Goal: Task Accomplishment & Management: Manage account settings

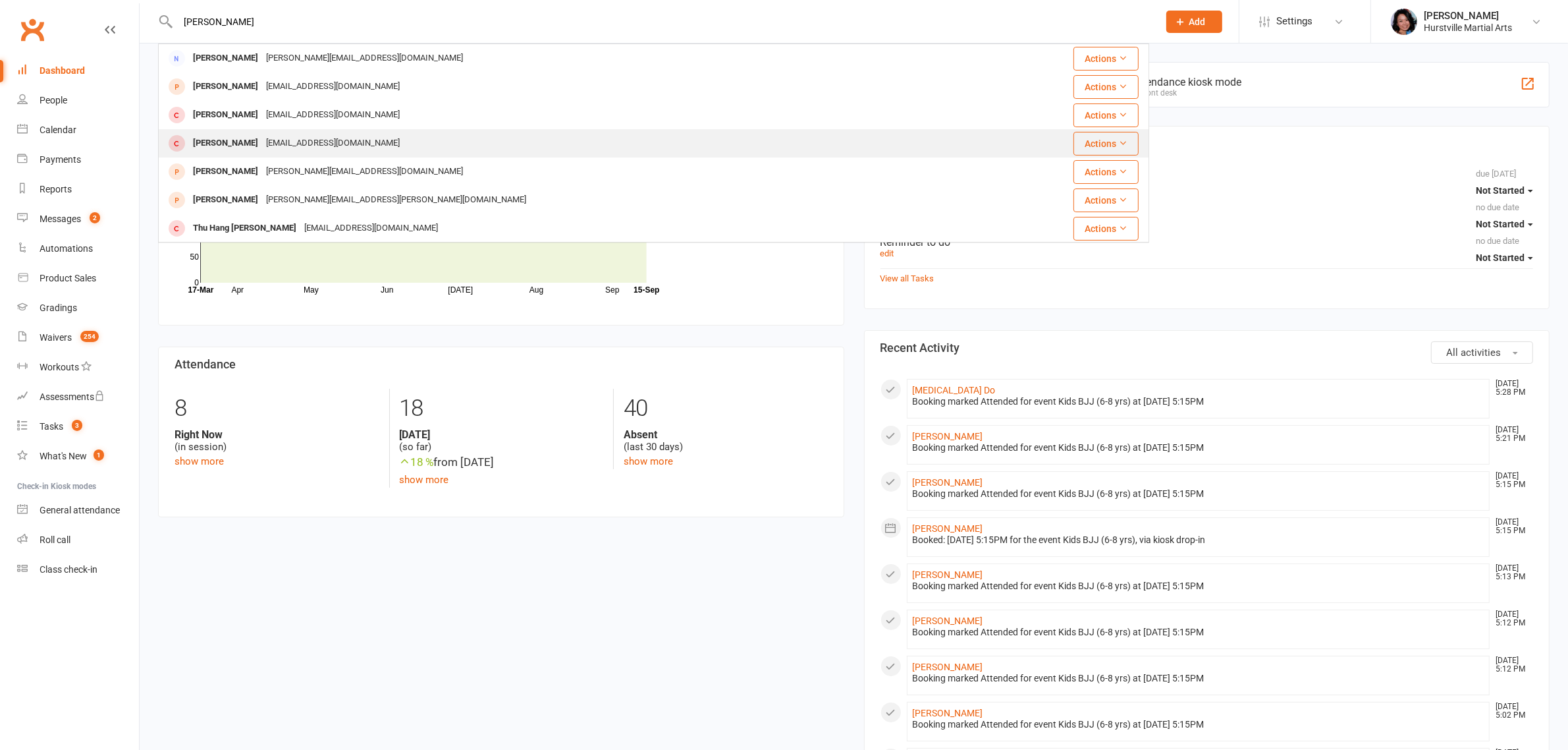
type input "[PERSON_NAME]"
click at [352, 129] on div "[PERSON_NAME] [EMAIL_ADDRESS][DOMAIN_NAME]" at bounding box center [571, 142] width 823 height 27
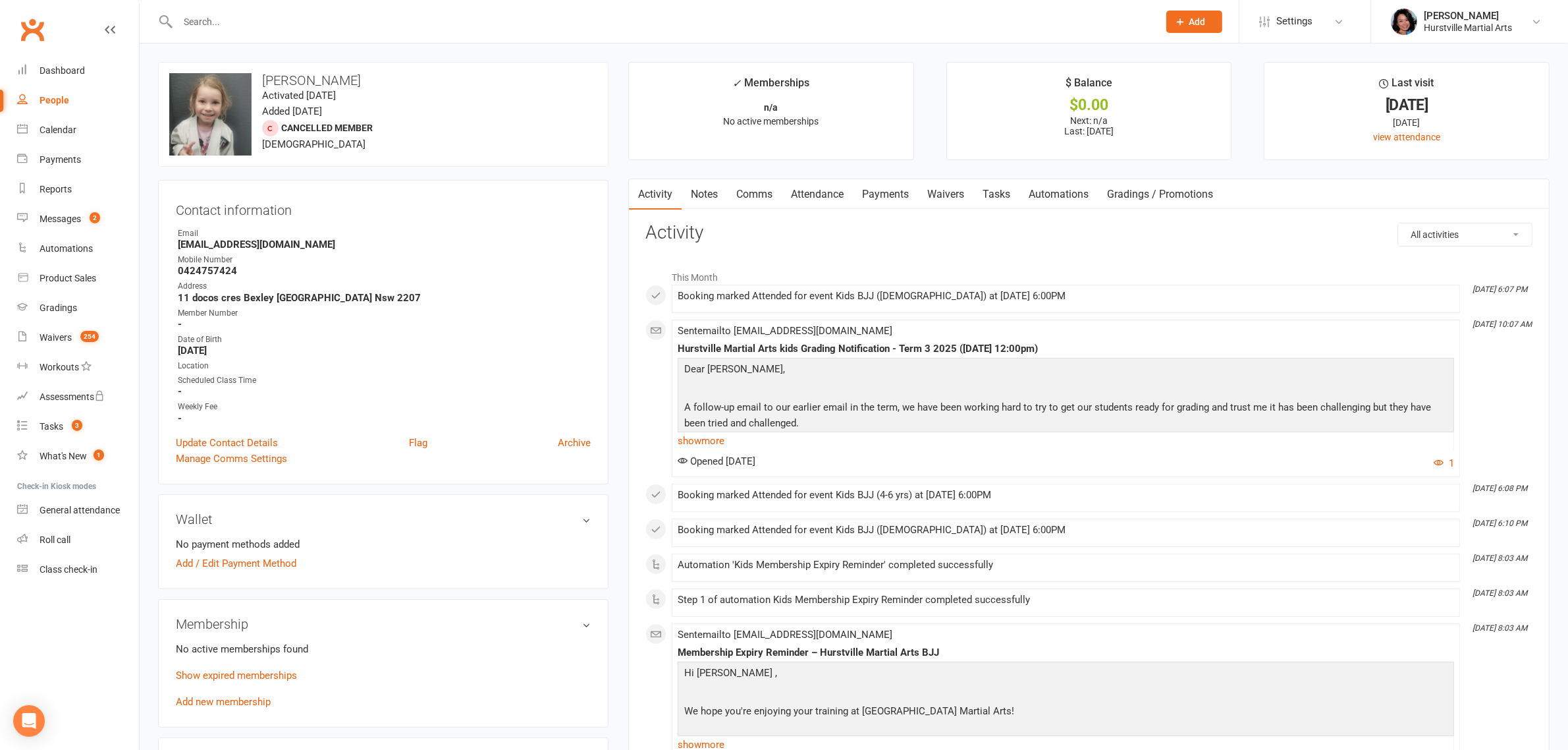
click at [703, 201] on link "Notes" at bounding box center [705, 194] width 45 height 31
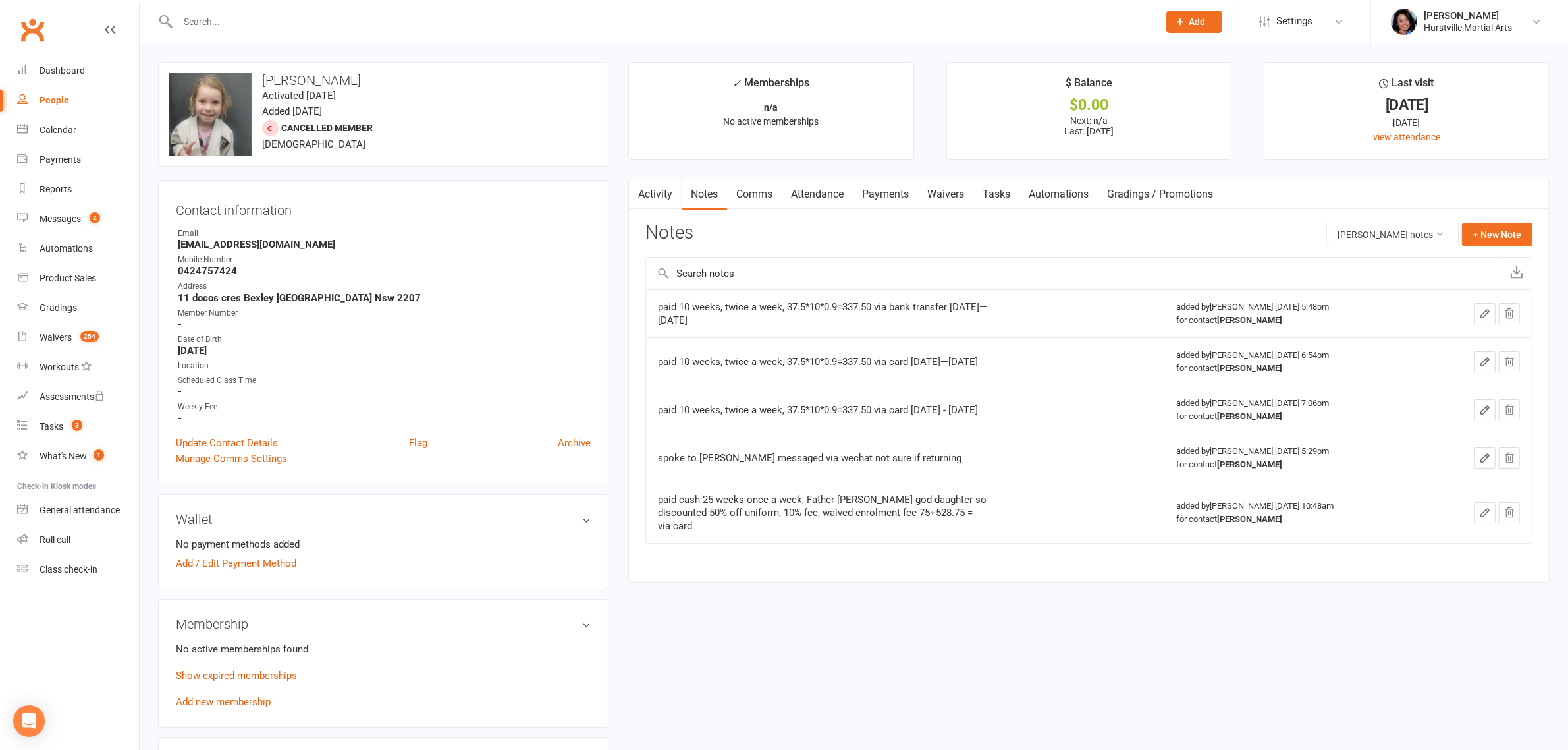
click at [410, 10] on div at bounding box center [653, 21] width 992 height 42
click at [412, 25] on input "text" at bounding box center [661, 22] width 976 height 19
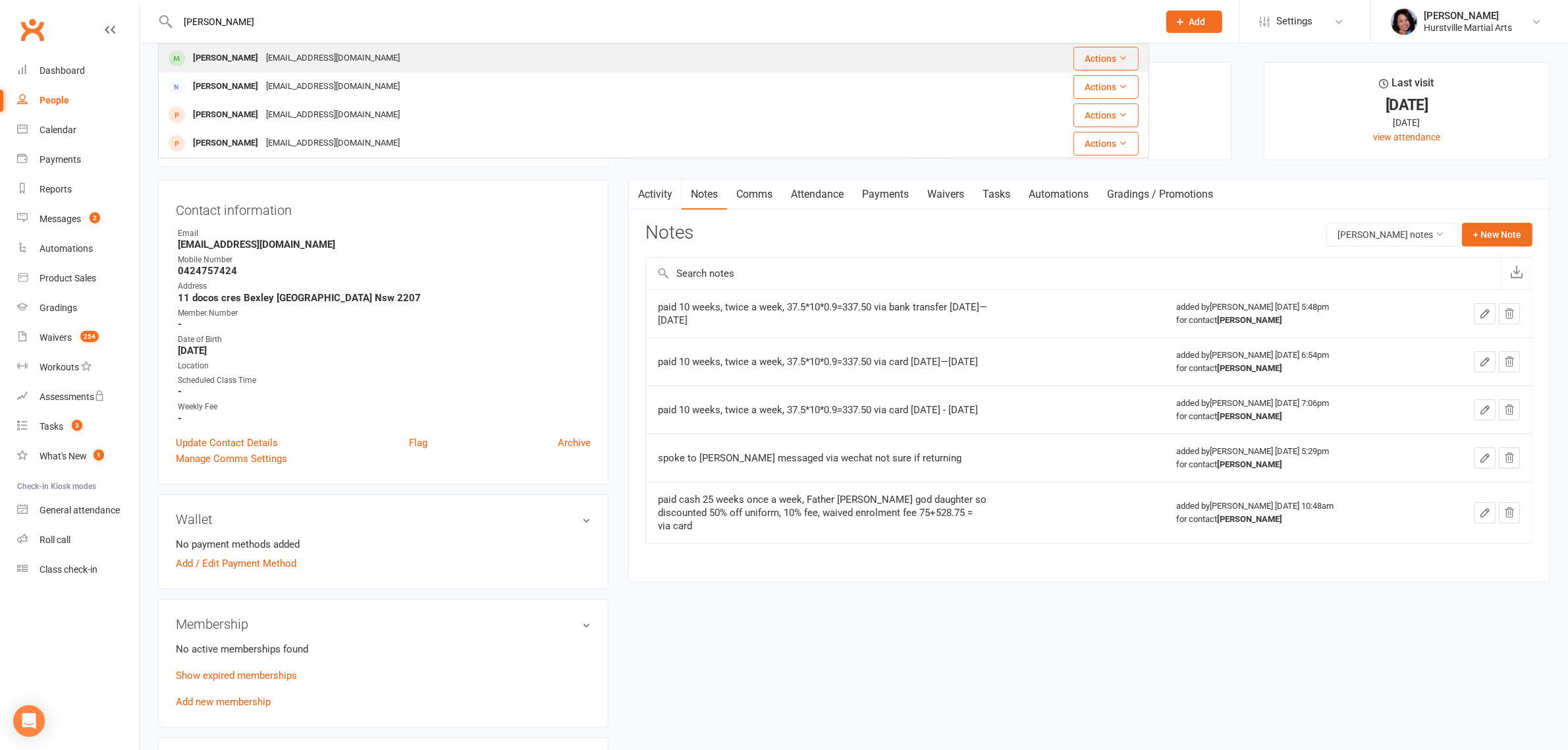
type input "[PERSON_NAME]"
click at [416, 54] on div "[PERSON_NAME] [EMAIL_ADDRESS][DOMAIN_NAME]" at bounding box center [540, 57] width 760 height 27
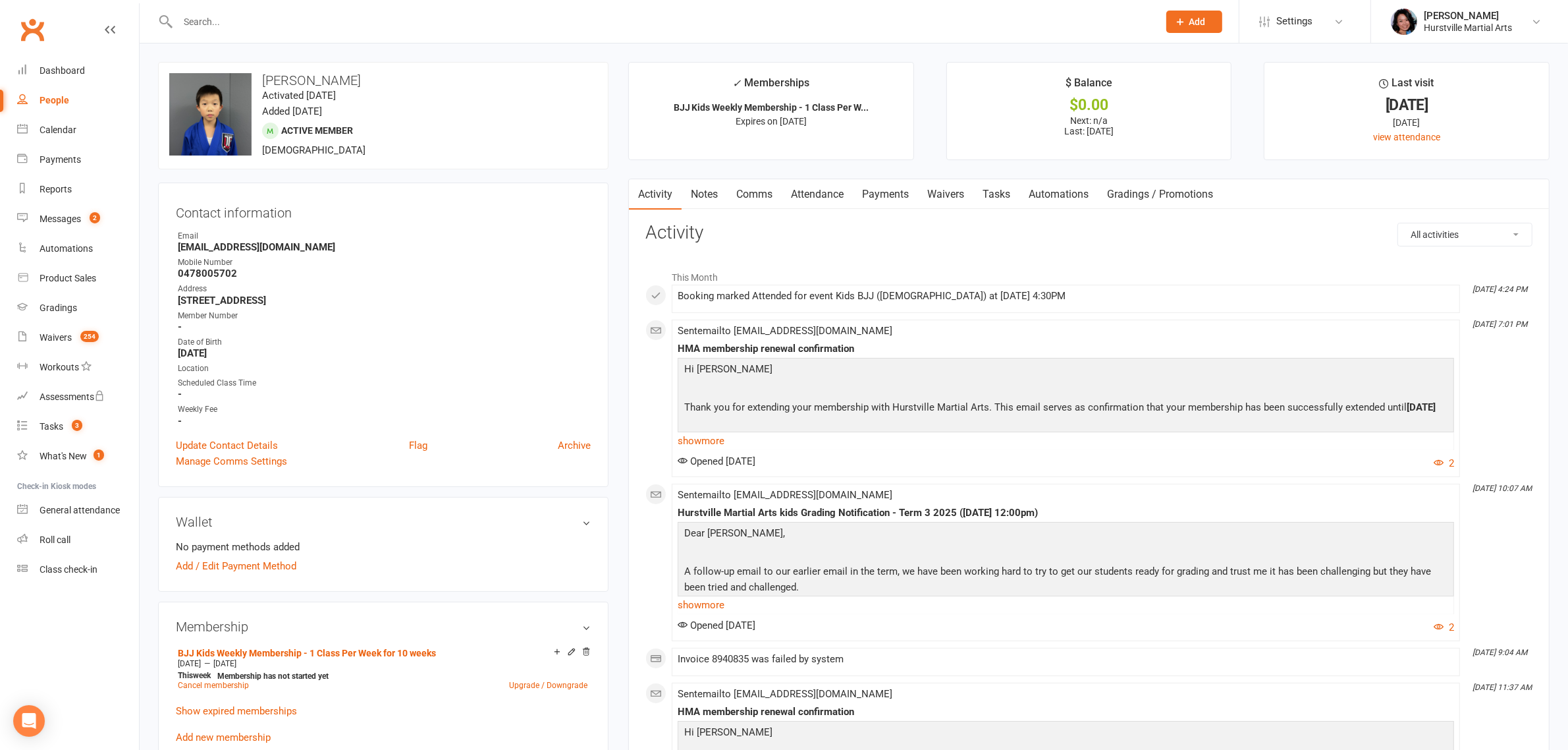
click at [704, 192] on link "Notes" at bounding box center [705, 194] width 45 height 31
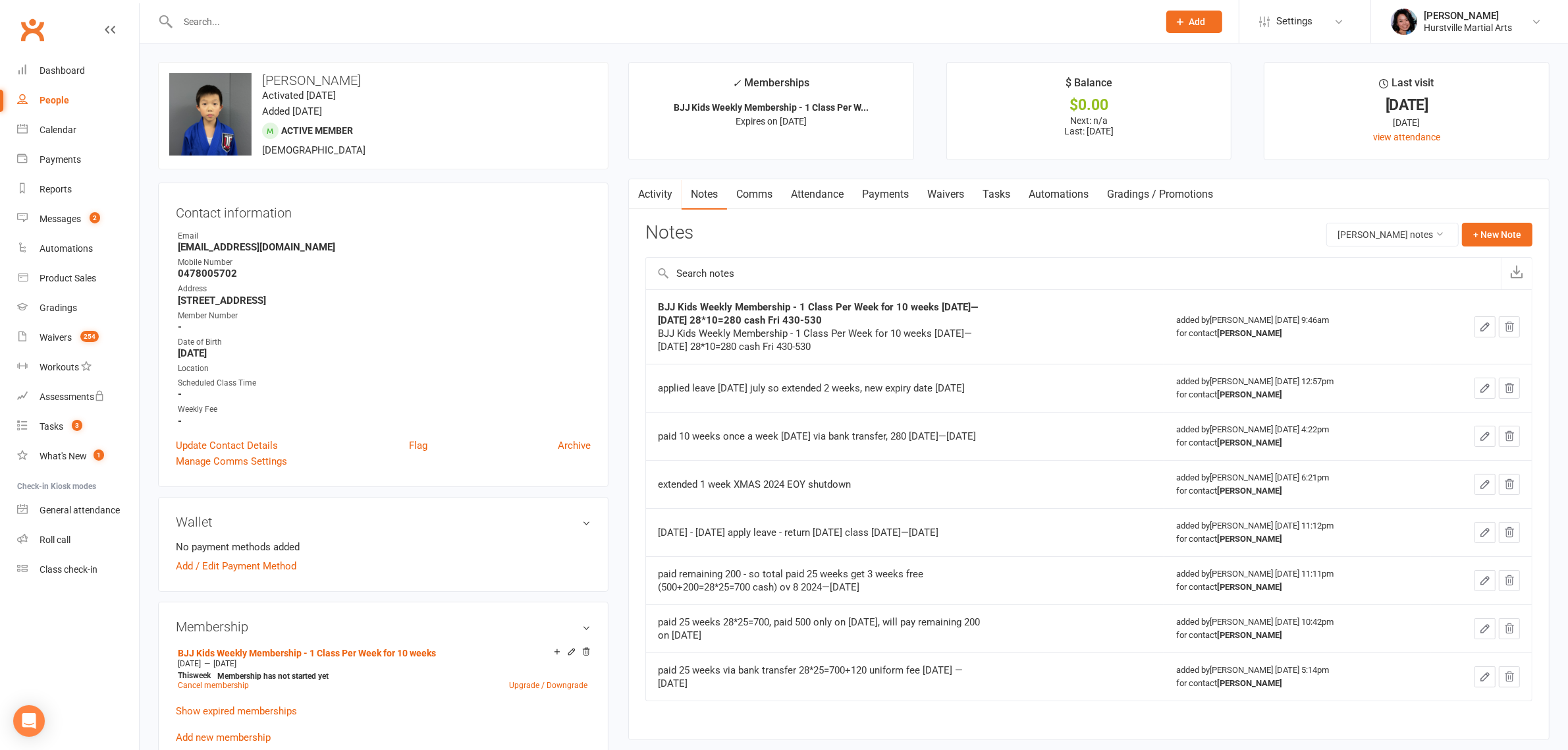
click at [671, 195] on link "Activity" at bounding box center [654, 194] width 52 height 31
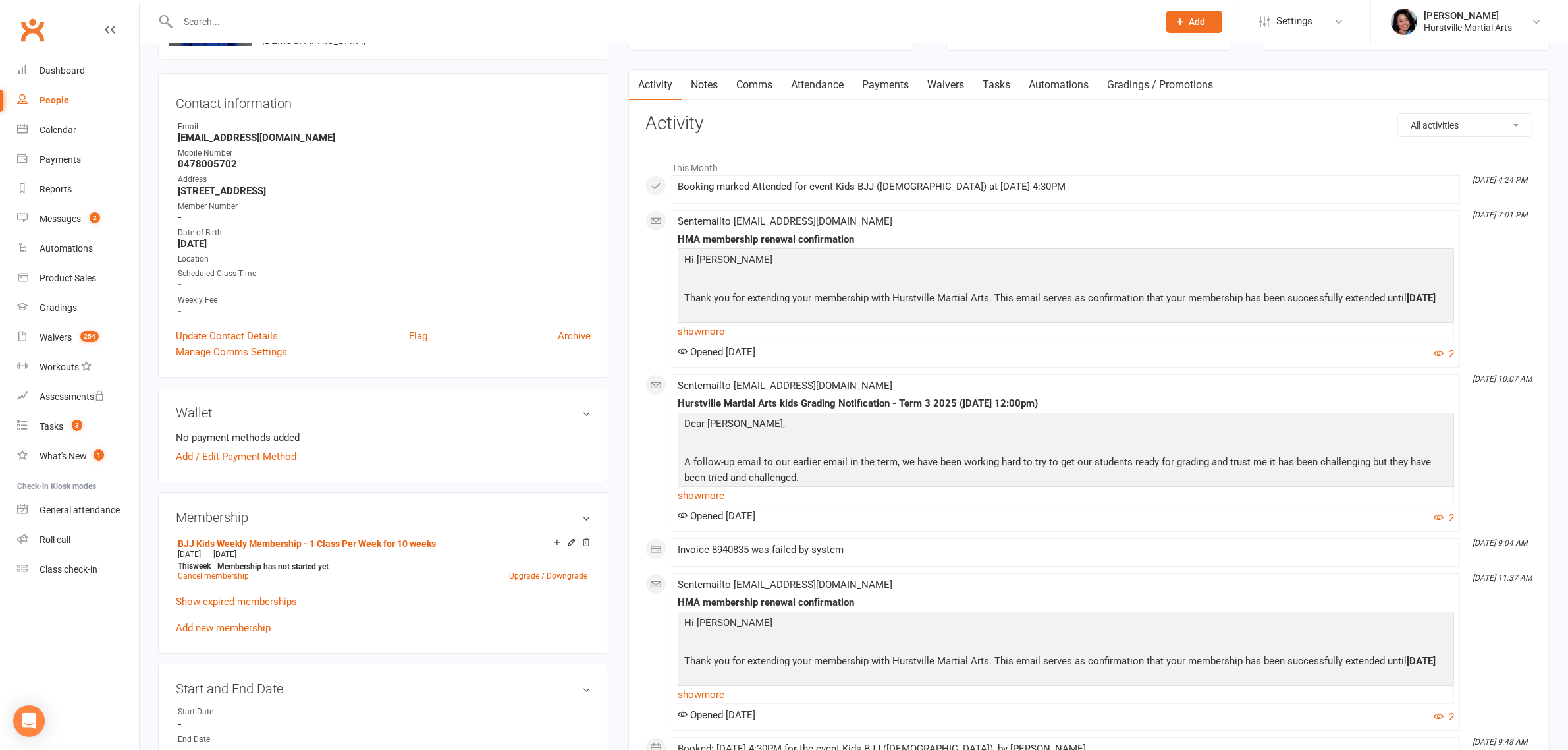
scroll to position [247, 0]
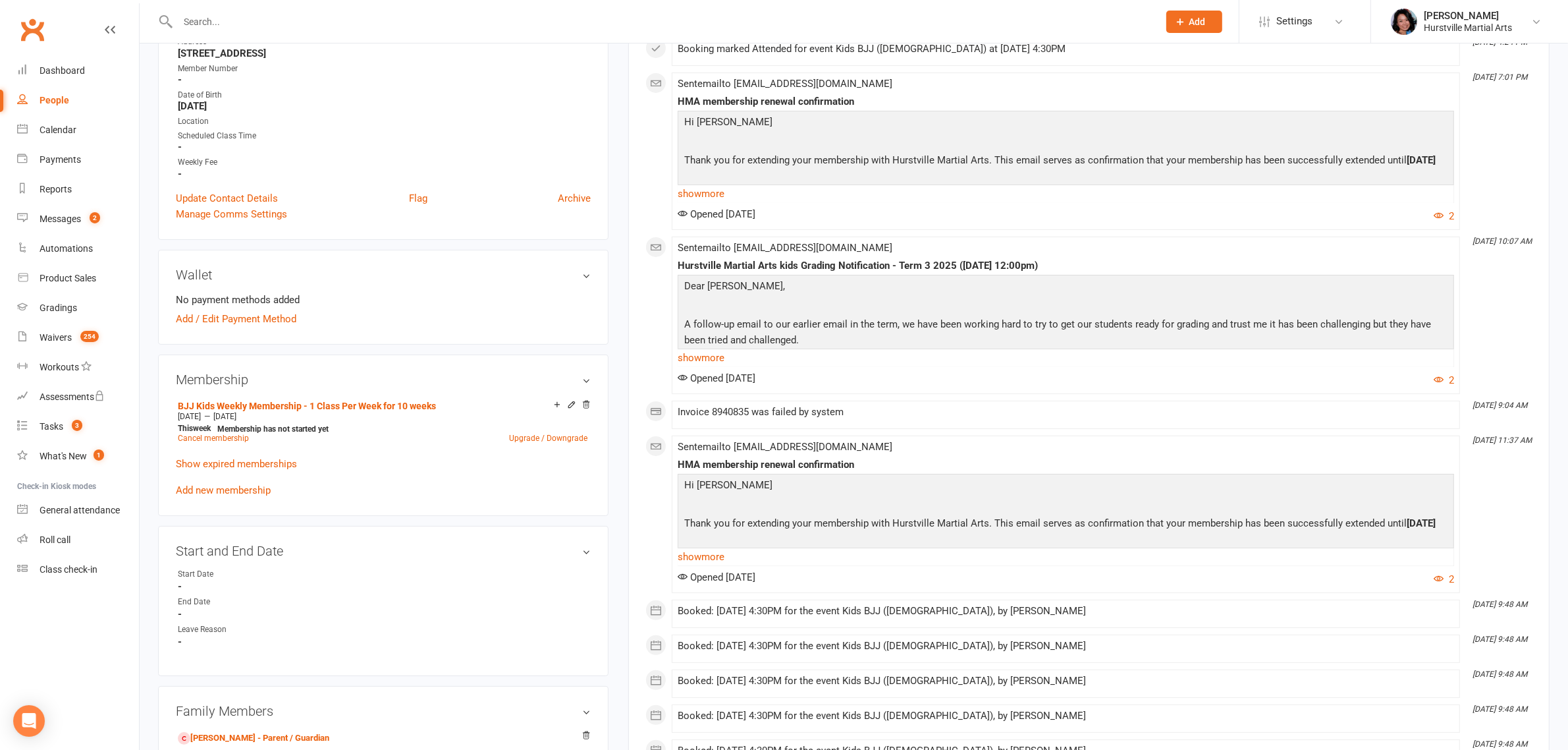
click at [336, 33] on div at bounding box center [653, 21] width 992 height 42
click at [336, 17] on input "text" at bounding box center [661, 22] width 976 height 19
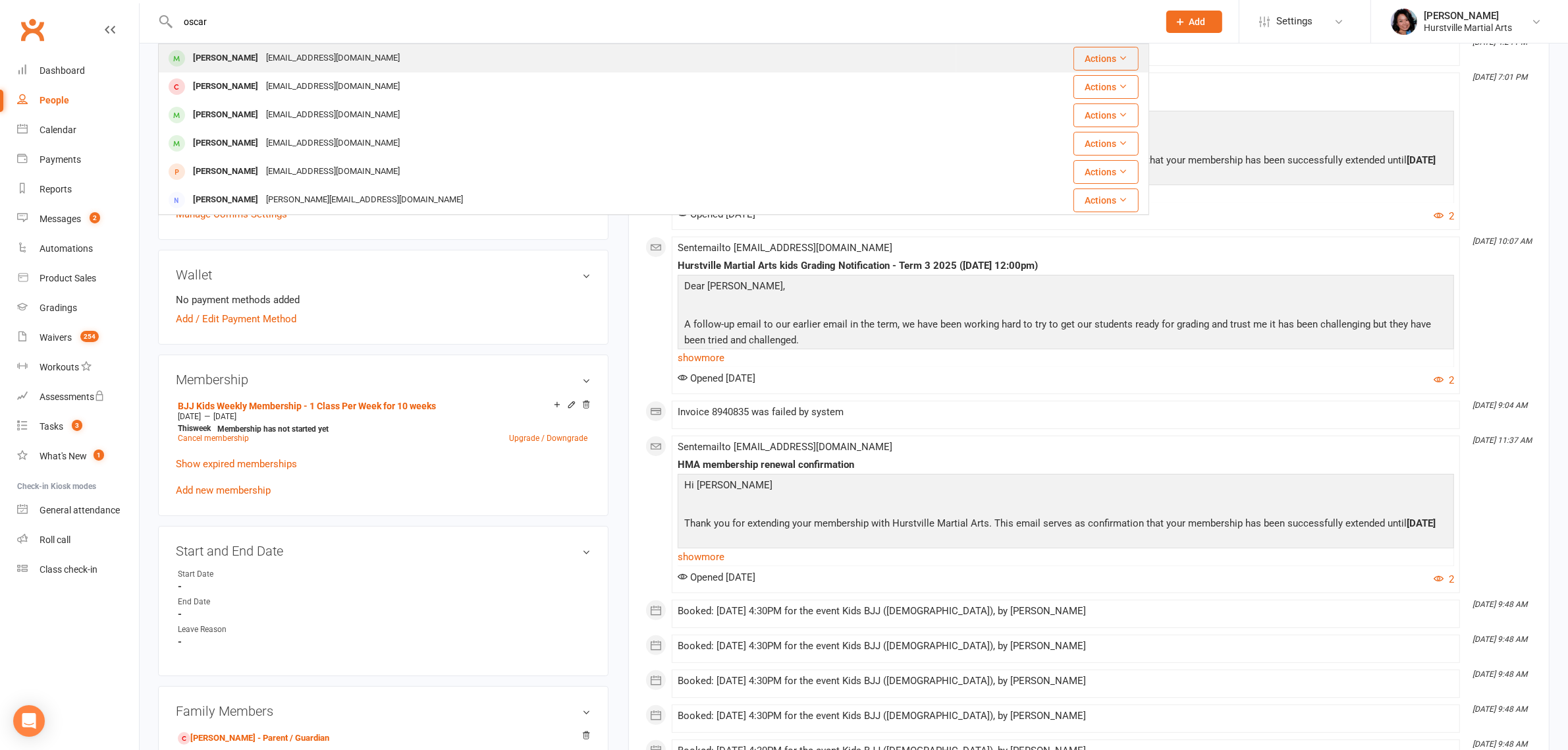
type input "oscar"
click at [301, 63] on div "[EMAIL_ADDRESS][DOMAIN_NAME]" at bounding box center [334, 57] width 142 height 19
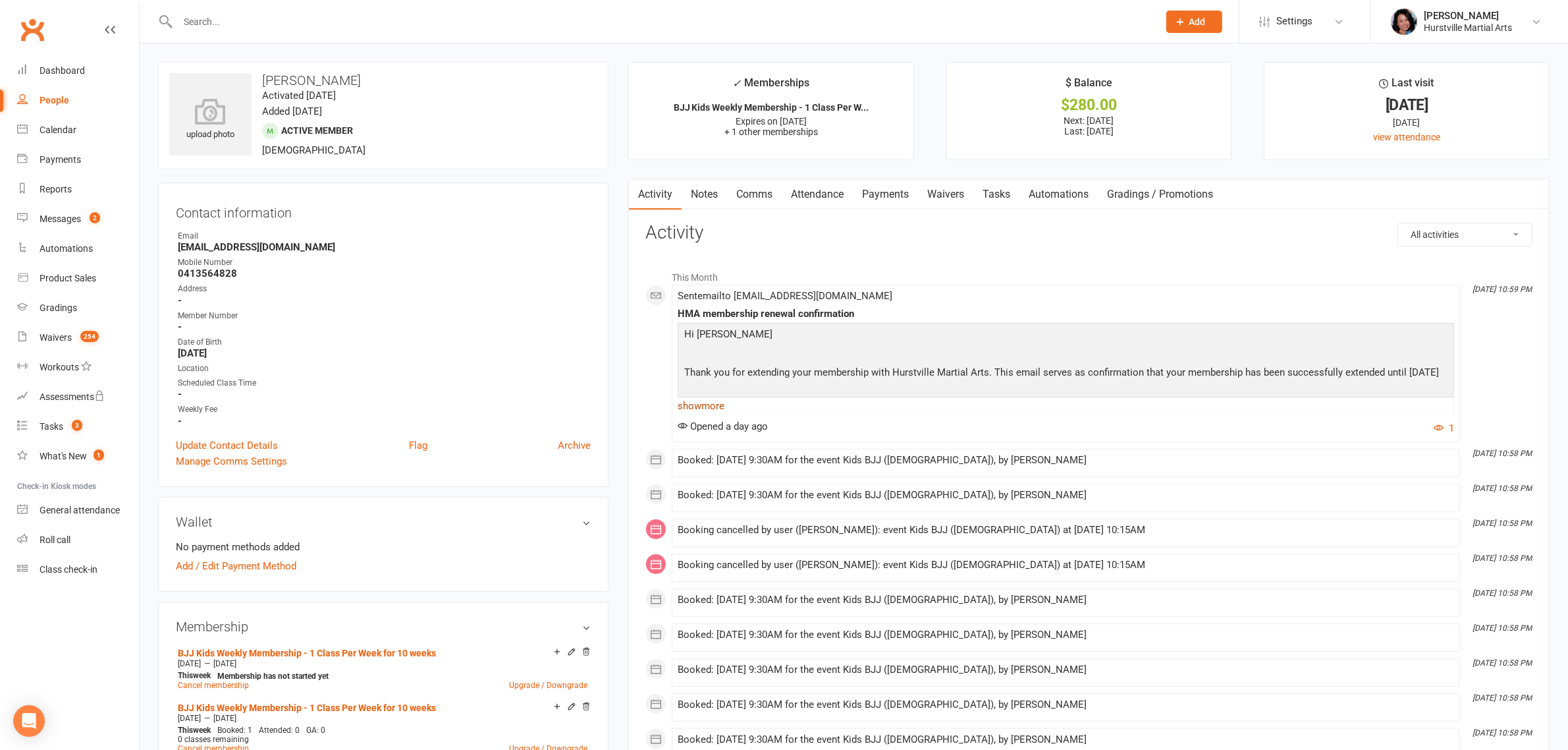
click at [702, 404] on link "show more" at bounding box center [1066, 406] width 777 height 19
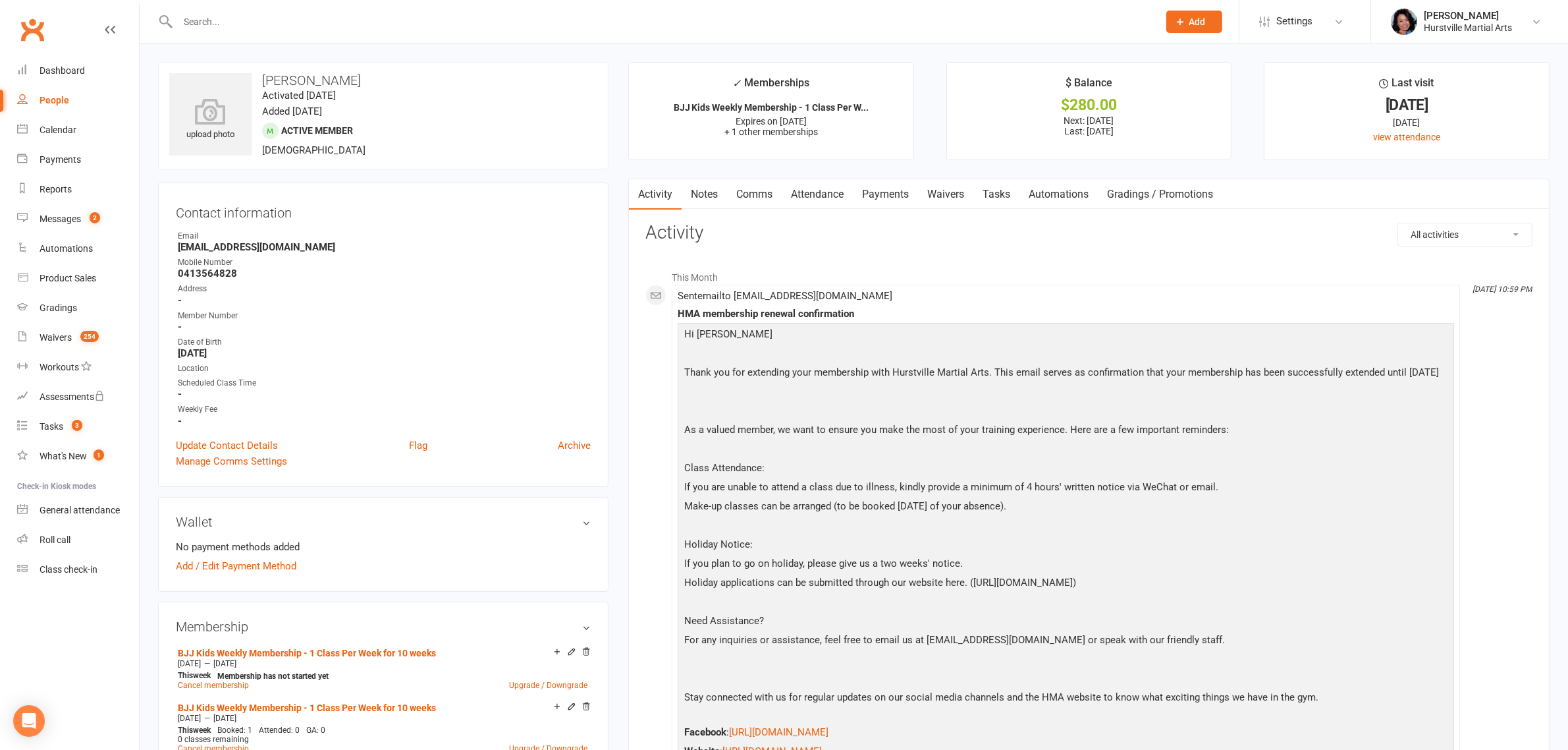
click at [707, 184] on link "Notes" at bounding box center [705, 194] width 45 height 31
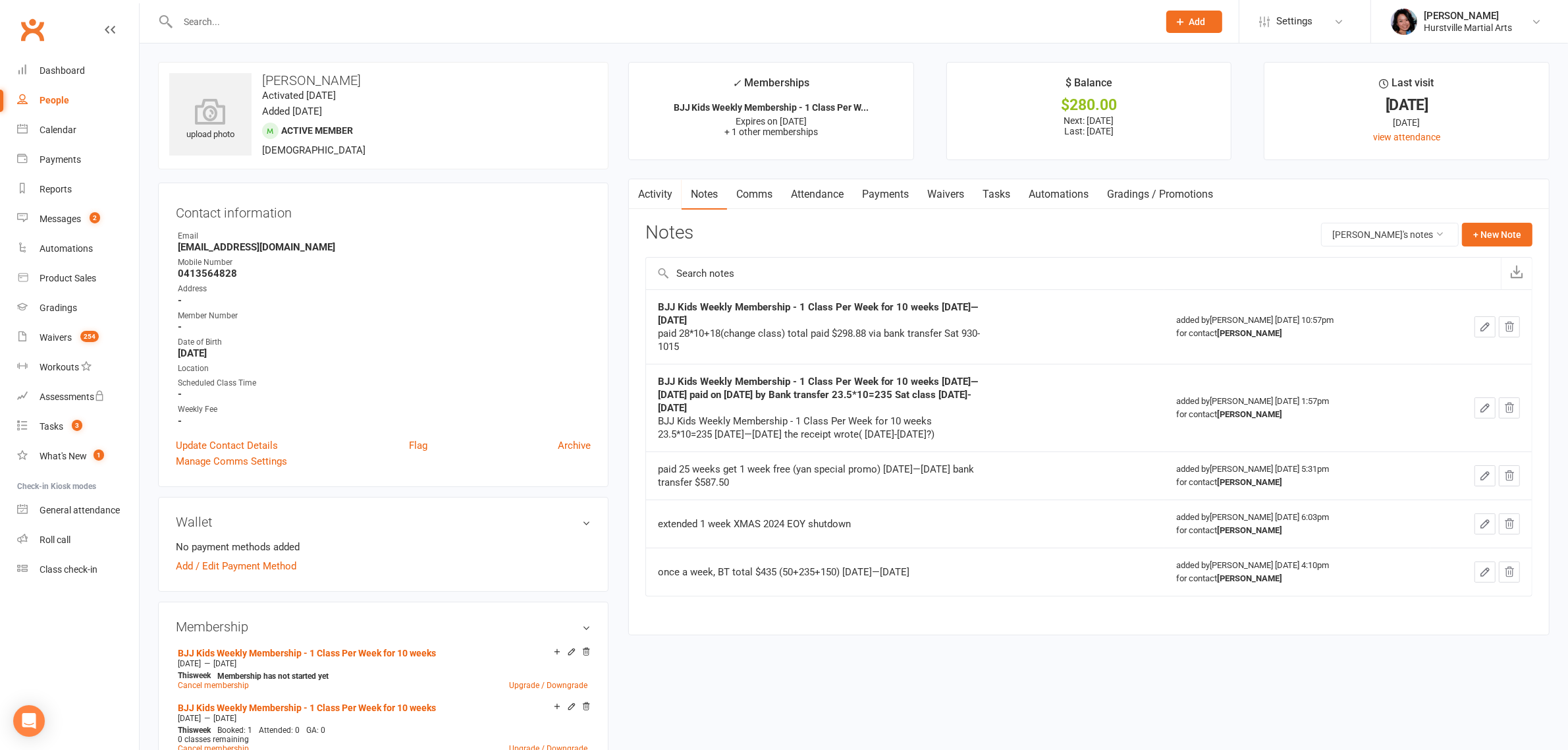
click at [485, 29] on input "text" at bounding box center [661, 22] width 976 height 19
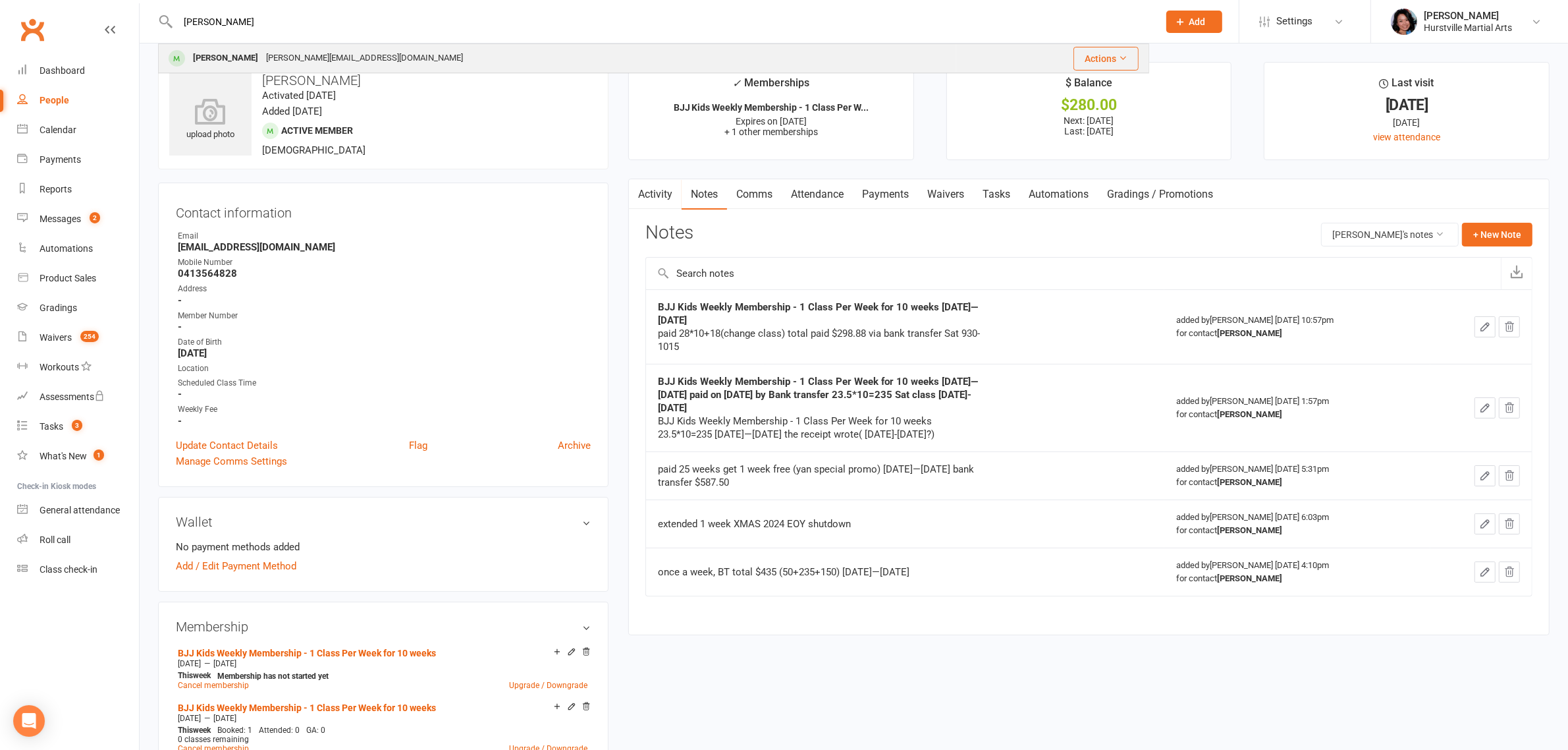
type input "[PERSON_NAME]"
click at [471, 51] on div "[PERSON_NAME] Cheung [EMAIL_ADDRESS][DOMAIN_NAME]" at bounding box center [558, 57] width 796 height 27
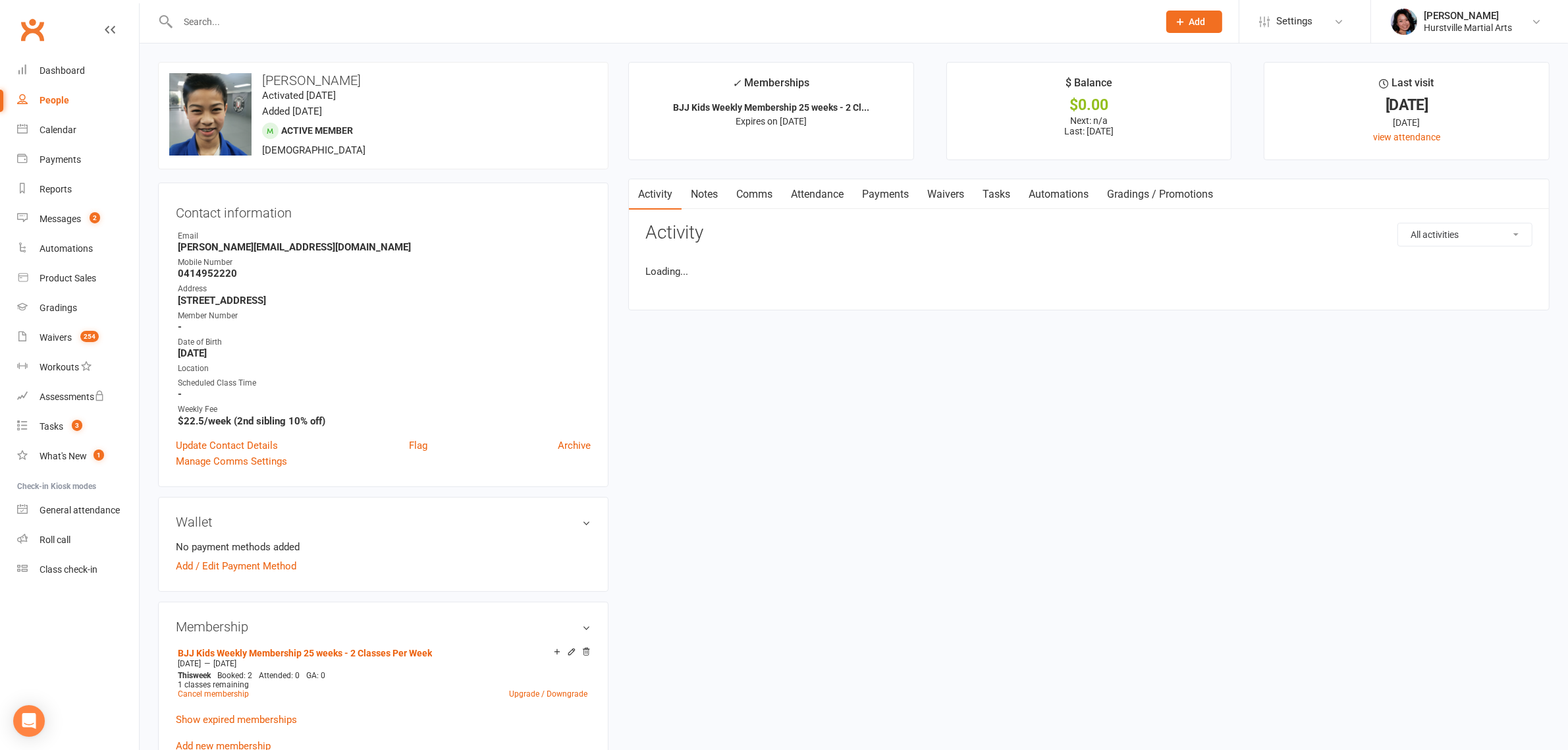
click at [707, 196] on link "Notes" at bounding box center [705, 194] width 45 height 31
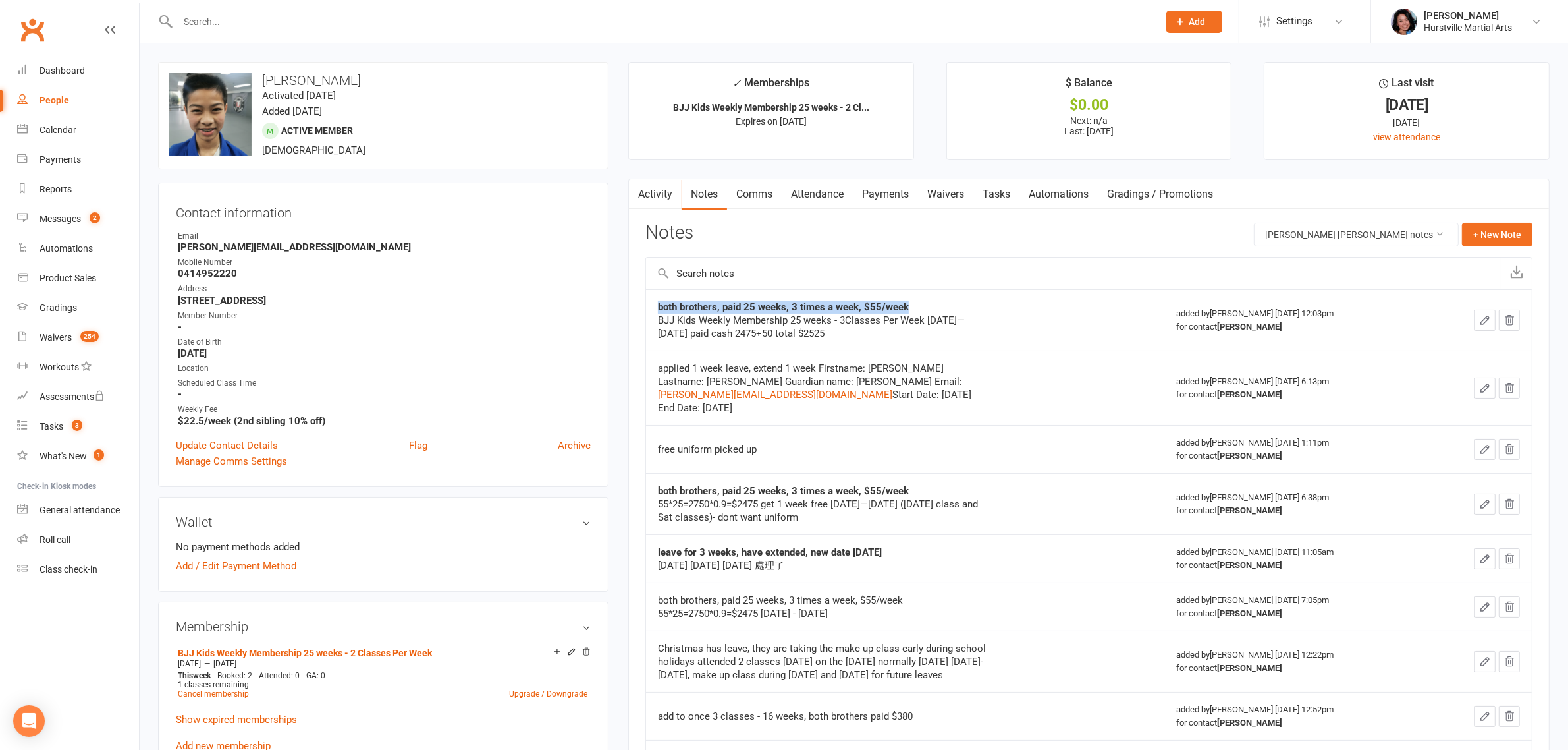
drag, startPoint x: 914, startPoint y: 311, endPoint x: 658, endPoint y: 310, distance: 256.0
click at [658, 310] on div "both brothers, paid 25 weeks, 3 times a week, $55/week" at bounding box center [823, 306] width 330 height 13
copy strong "both brothers, paid 25 weeks, 3 times a week, $55/week"
click at [1491, 229] on button "+ New Note" at bounding box center [1497, 235] width 70 height 24
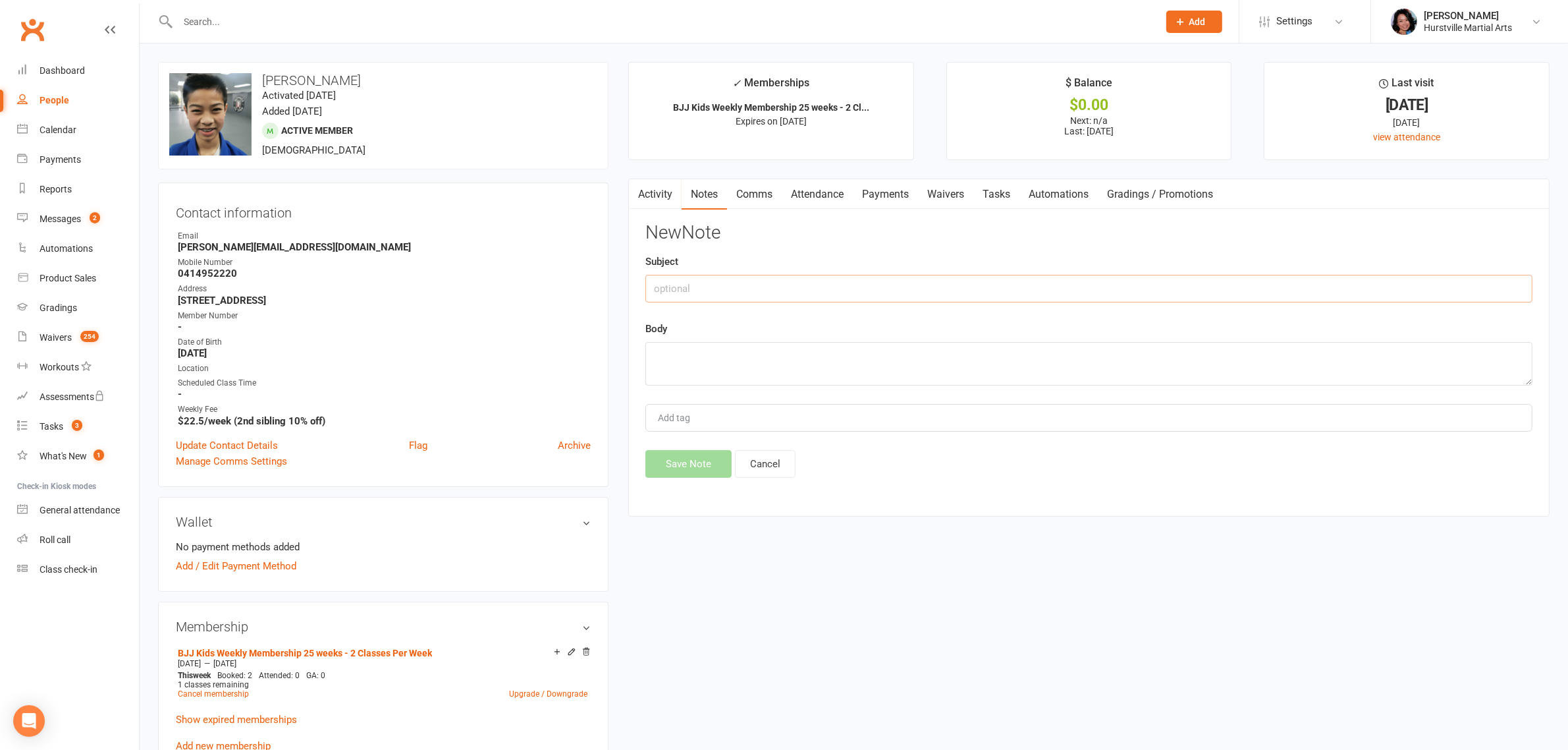
click at [756, 284] on input "text" at bounding box center [1088, 288] width 887 height 28
paste input "both brothers, paid 25 weeks, 3 times a week, $55/week"
type input "both brothers, paid 25 weeks, 3 times a week, $55/week - get 1 (not two) unifor…"
drag, startPoint x: 1144, startPoint y: 291, endPoint x: 584, endPoint y: 331, distance: 561.4
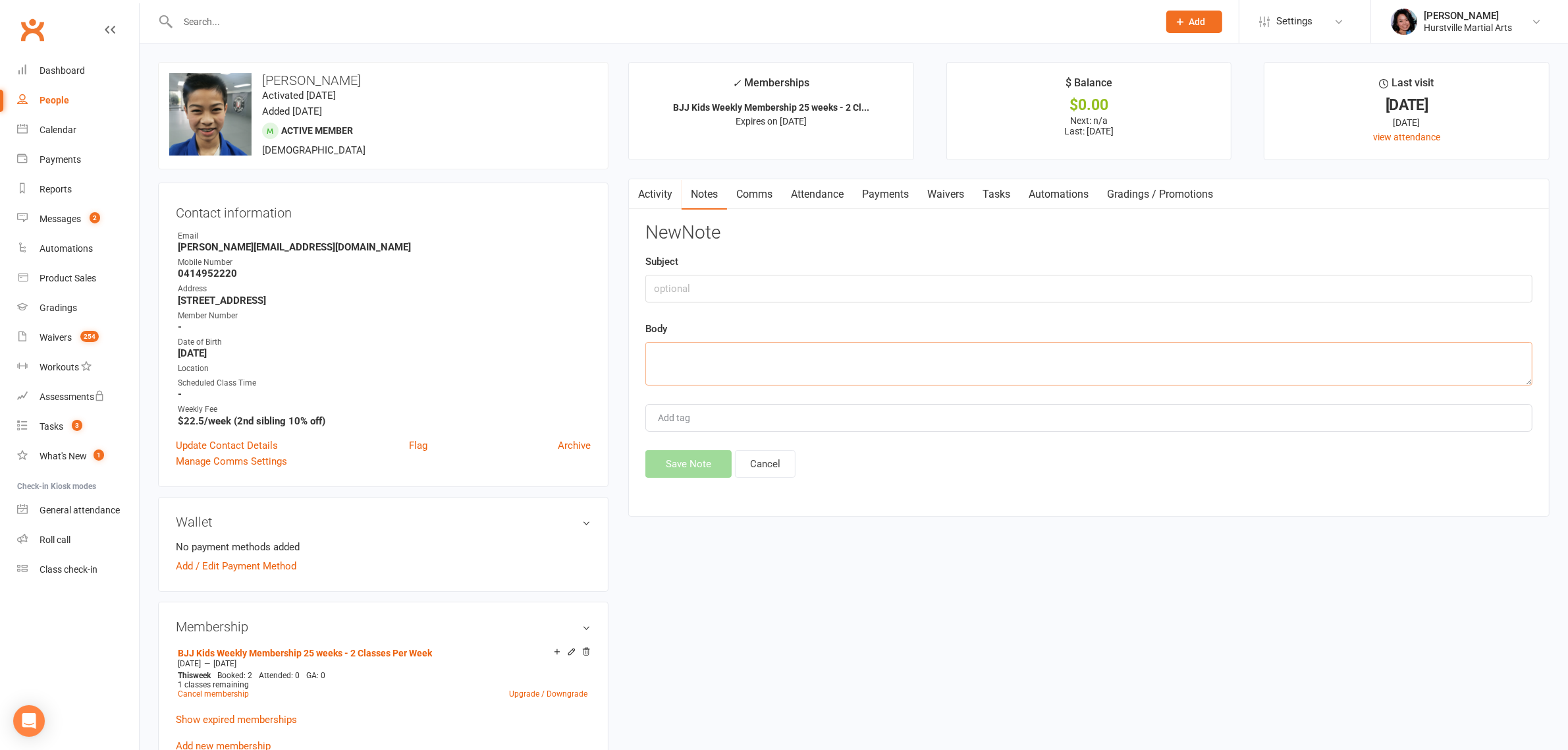
click at [769, 369] on textarea at bounding box center [1088, 363] width 887 height 43
paste textarea "both brothers, paid 25 weeks, 3 times a week, $55/week - get 1 (not two) unifor…"
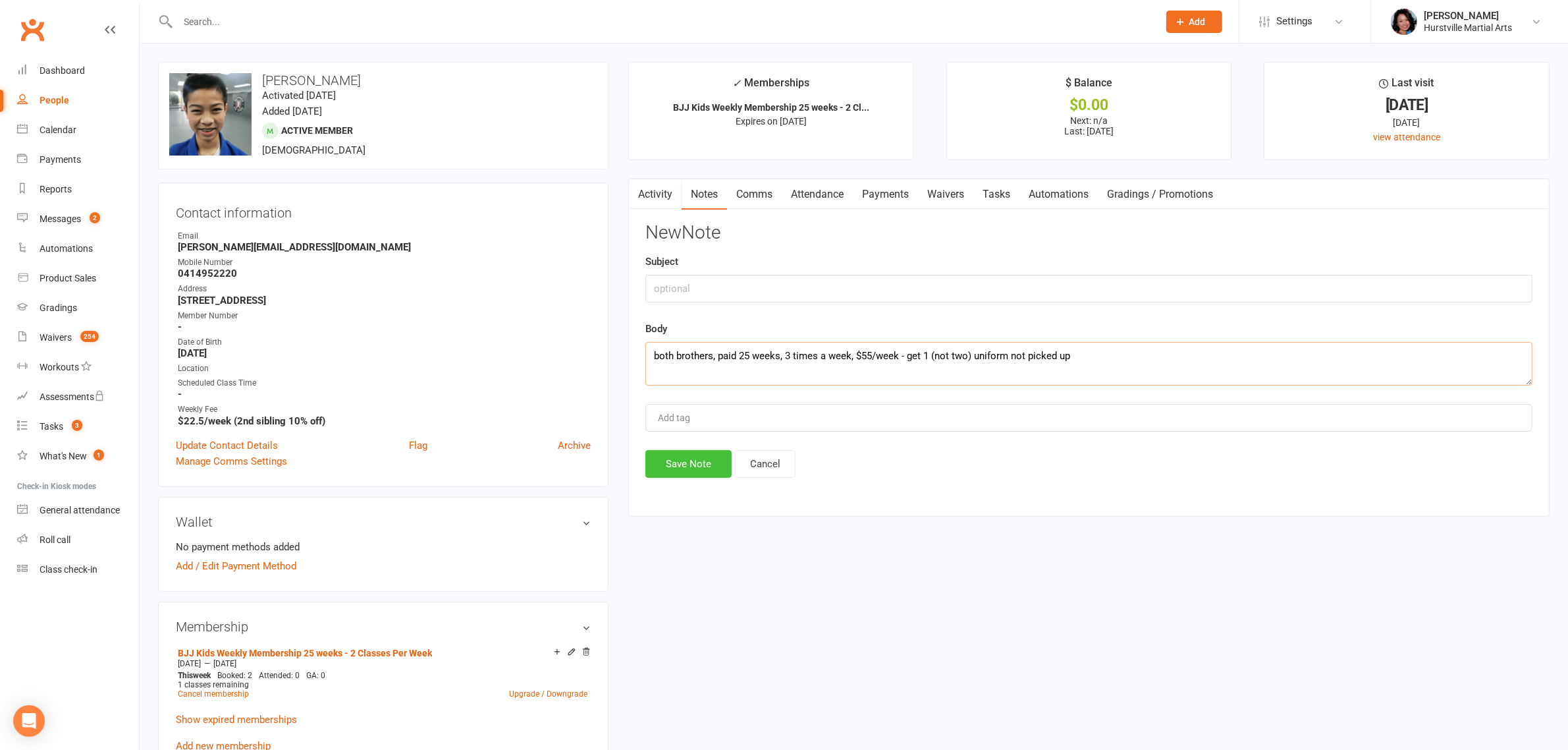
type textarea "both brothers, paid 25 weeks, 3 times a week, $55/week - get 1 (not two) unifor…"
click at [671, 472] on button "Save Note" at bounding box center [688, 464] width 86 height 28
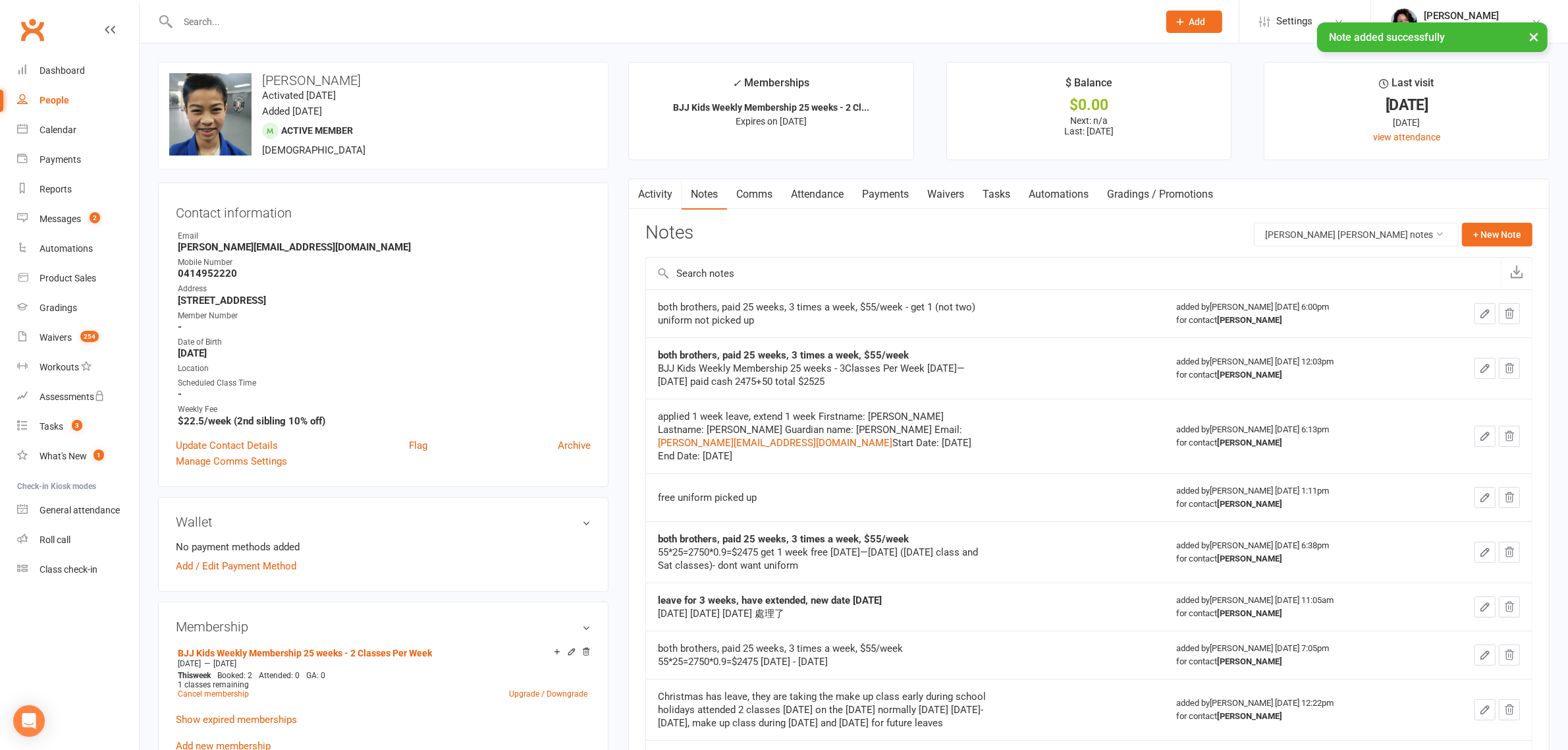
click at [466, 23] on div "× Note added successfully" at bounding box center [776, 23] width 1551 height 0
click at [468, 23] on div "× Note added successfully" at bounding box center [776, 23] width 1551 height 0
click at [472, 15] on input "text" at bounding box center [661, 22] width 976 height 19
click at [759, 201] on link "Comms" at bounding box center [754, 194] width 54 height 31
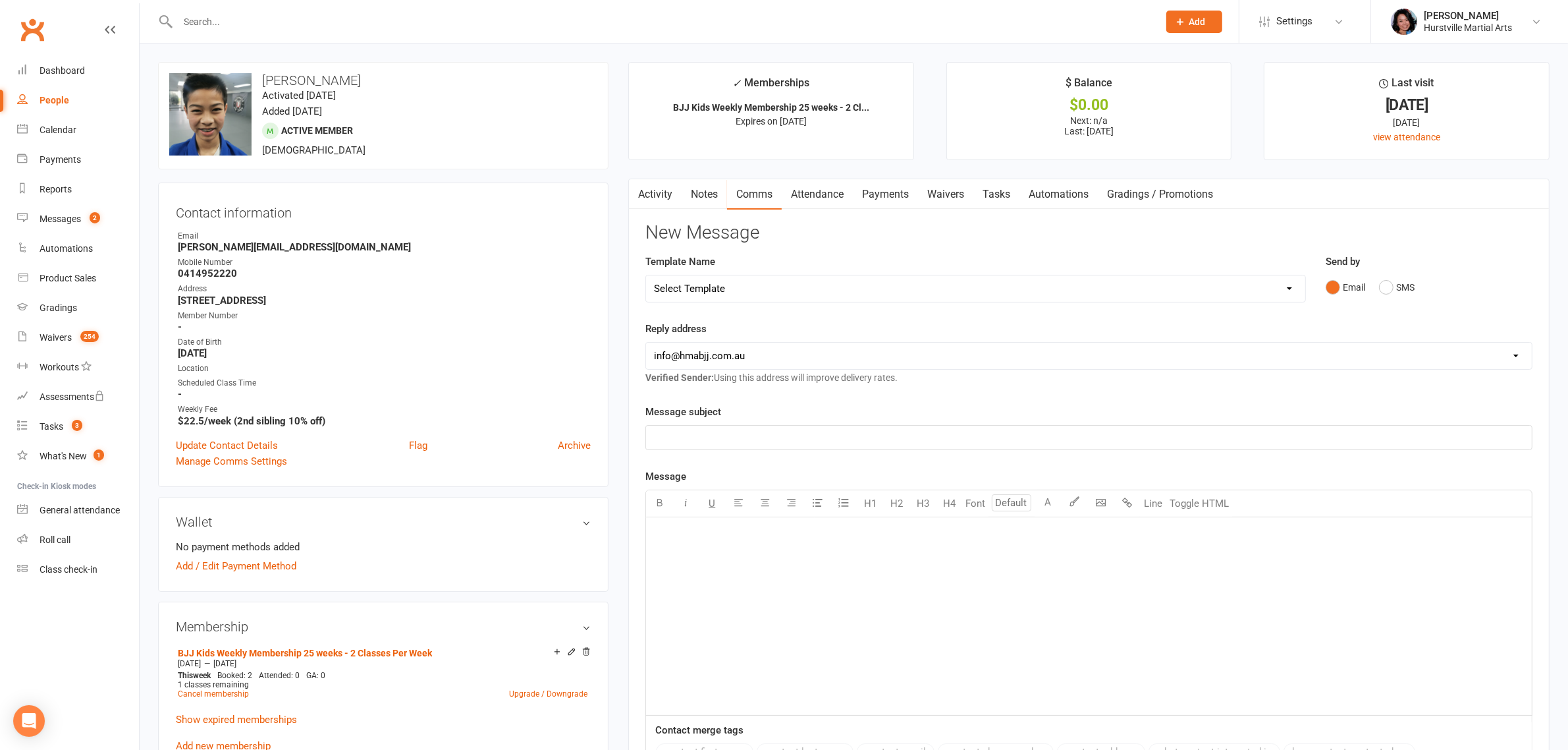
click at [670, 183] on link "Activity" at bounding box center [654, 194] width 52 height 31
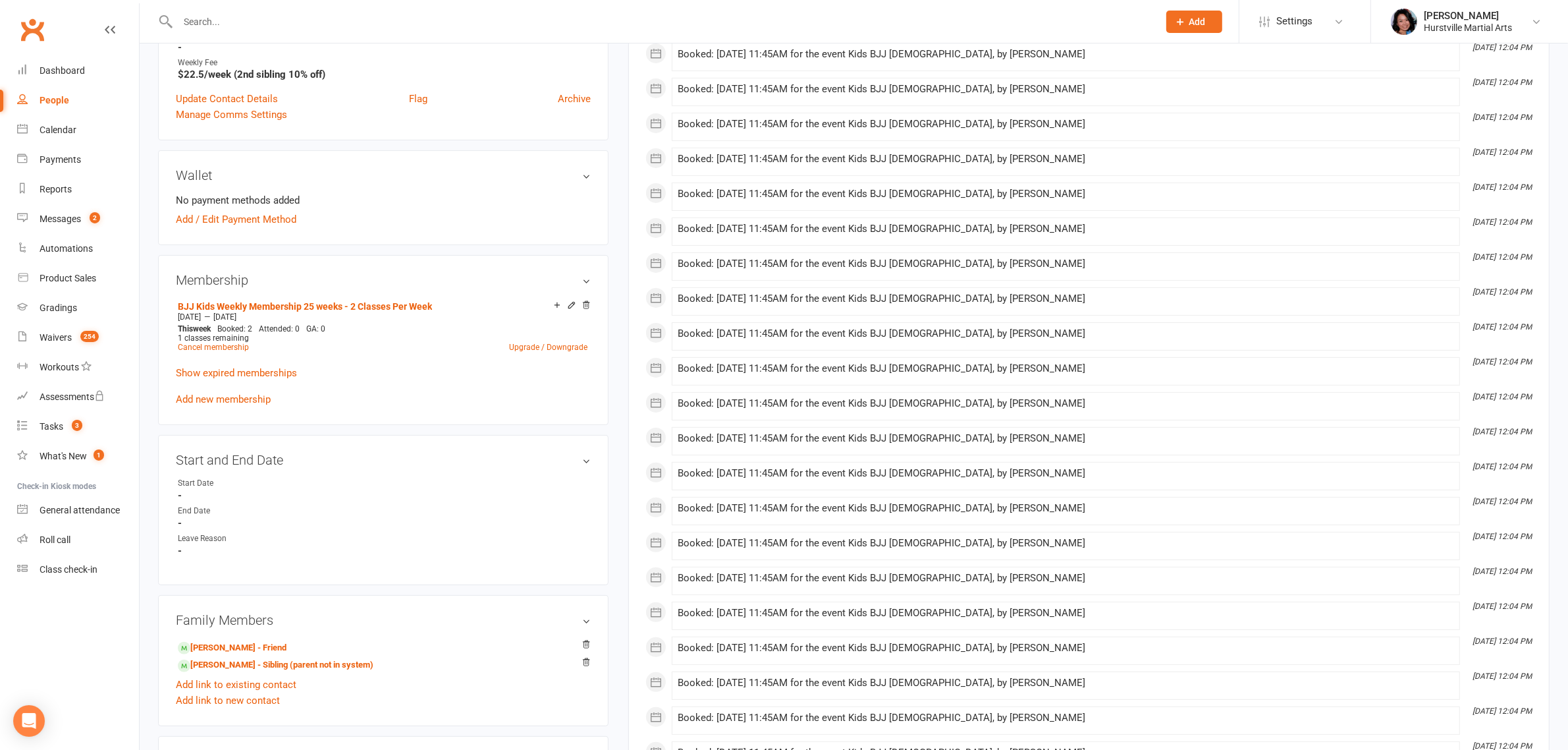
scroll to position [347, 0]
click at [246, 367] on link "Show expired memberships" at bounding box center [236, 372] width 121 height 12
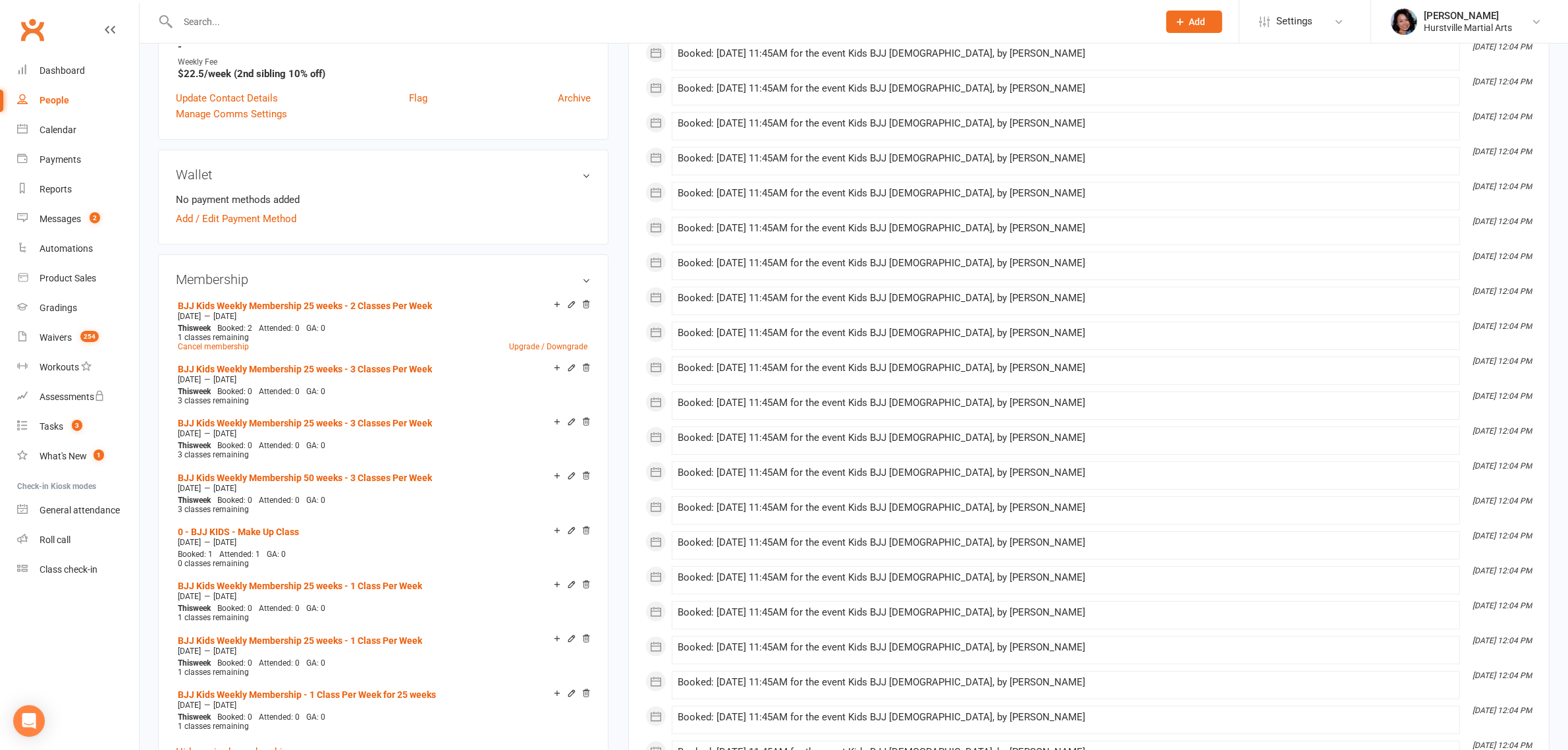
click at [810, 467] on li "[DATE] 12:04 PM Booked: [DATE] 11:45AM for the event Kids BJJ [DEMOGRAPHIC_DATA…" at bounding box center [1066, 475] width 788 height 29
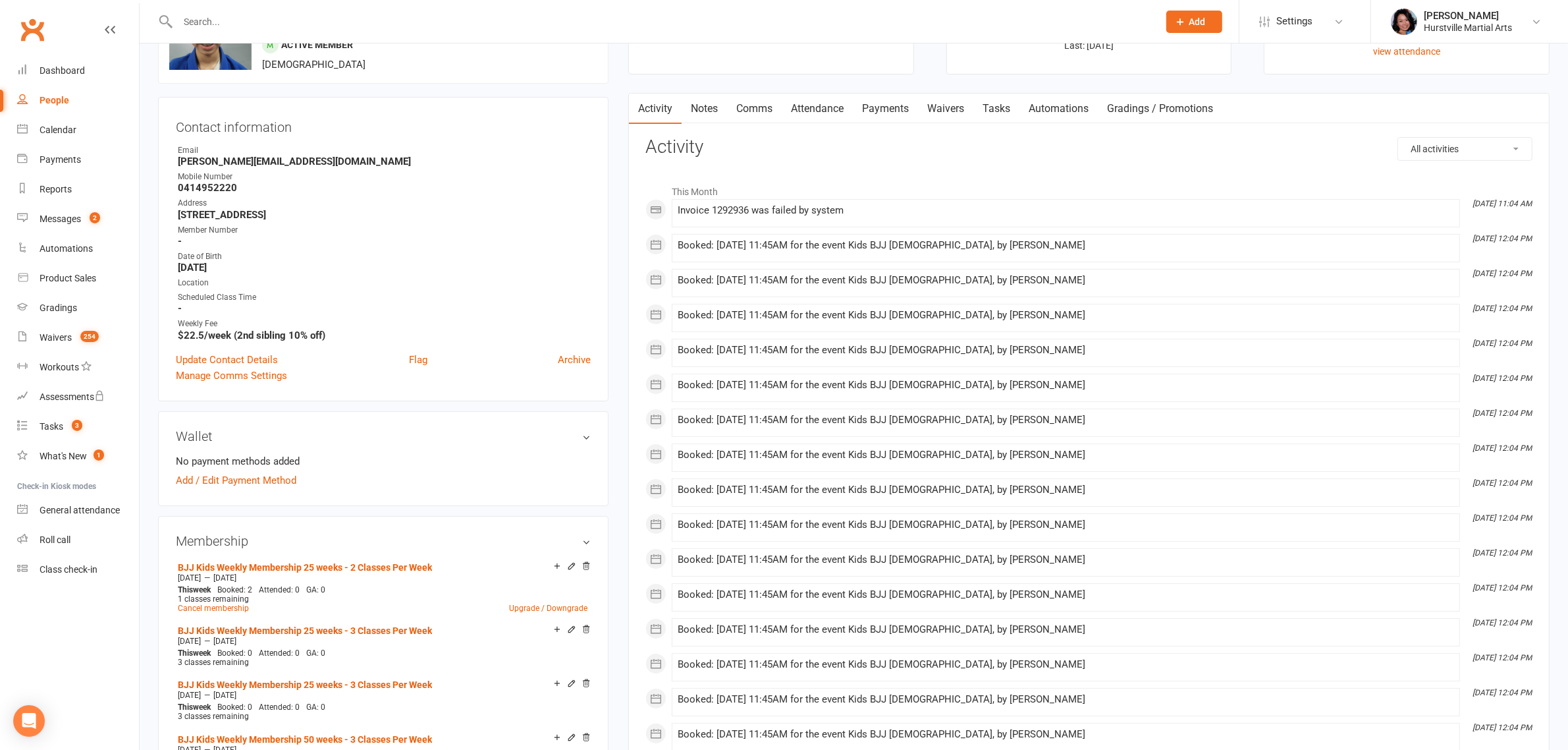
scroll to position [0, 0]
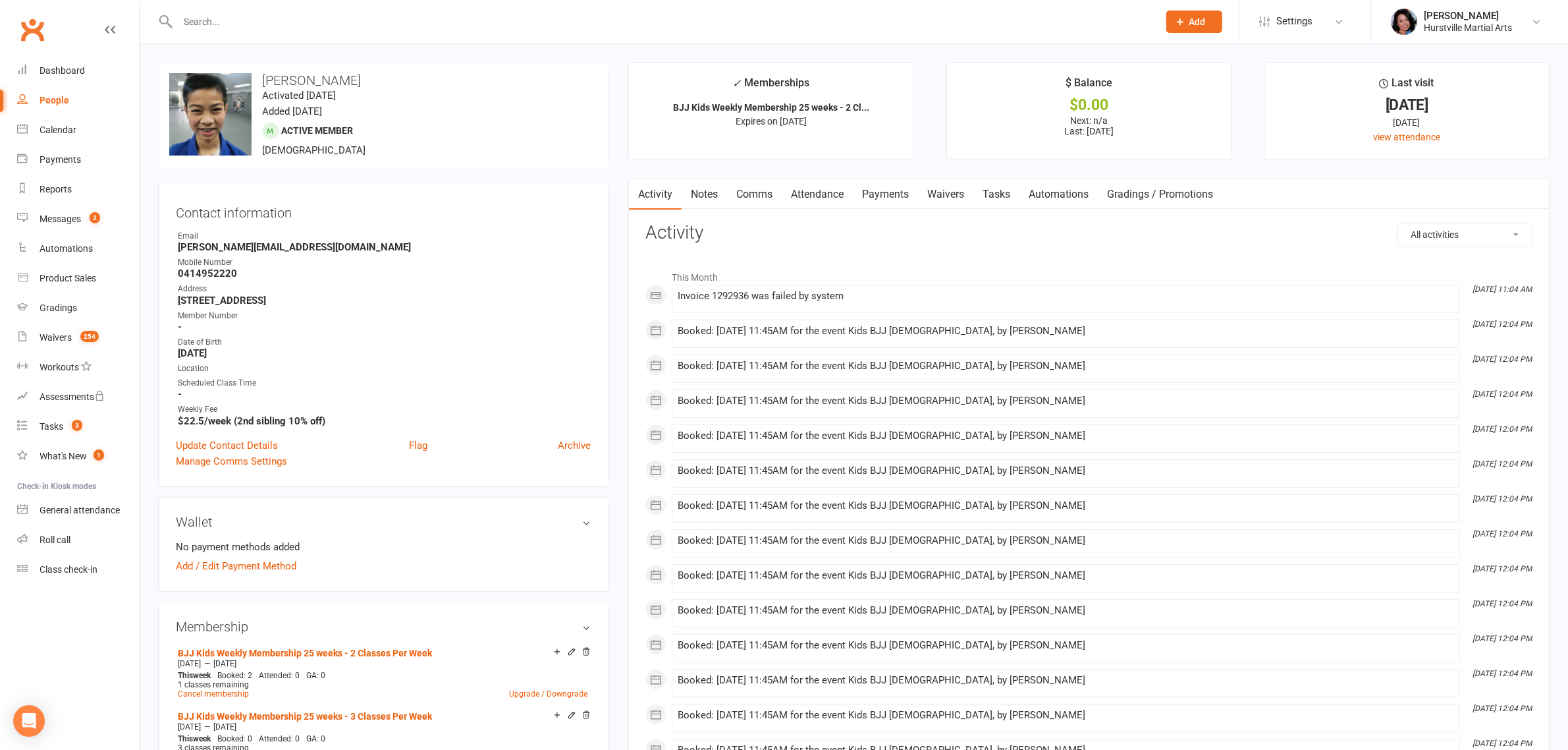
click at [712, 191] on link "Notes" at bounding box center [705, 194] width 45 height 31
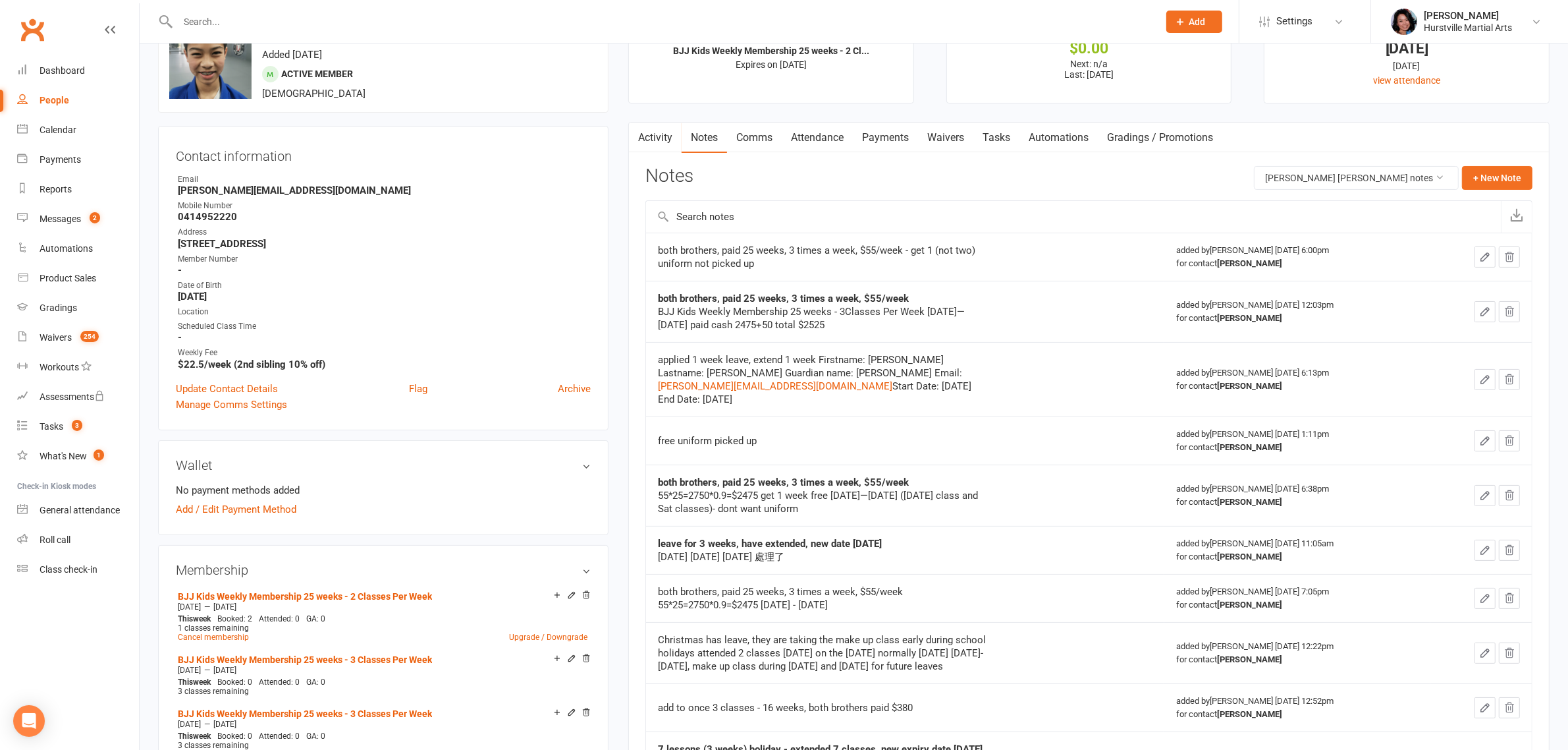
scroll to position [82, 0]
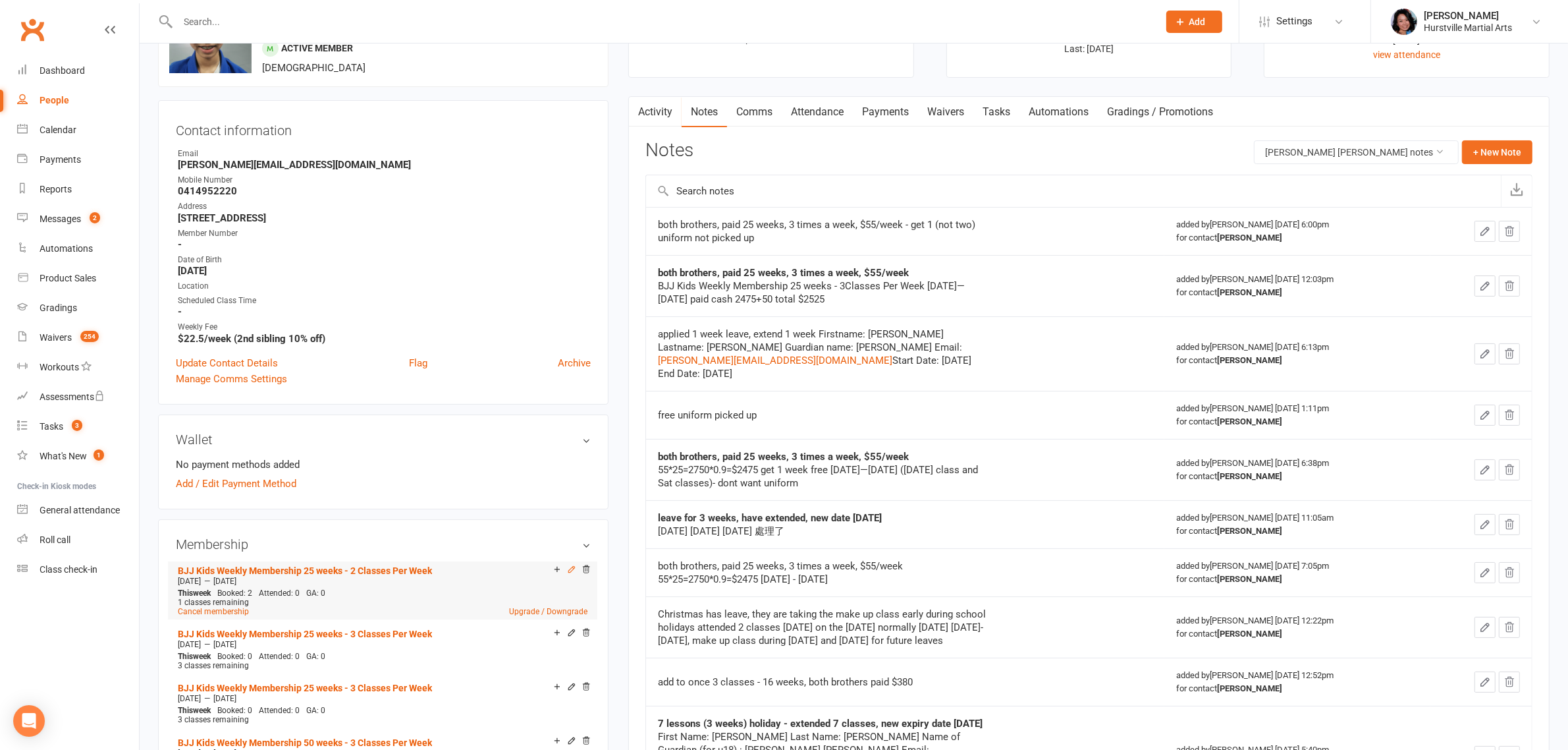
click at [570, 567] on icon at bounding box center [572, 568] width 6 height 6
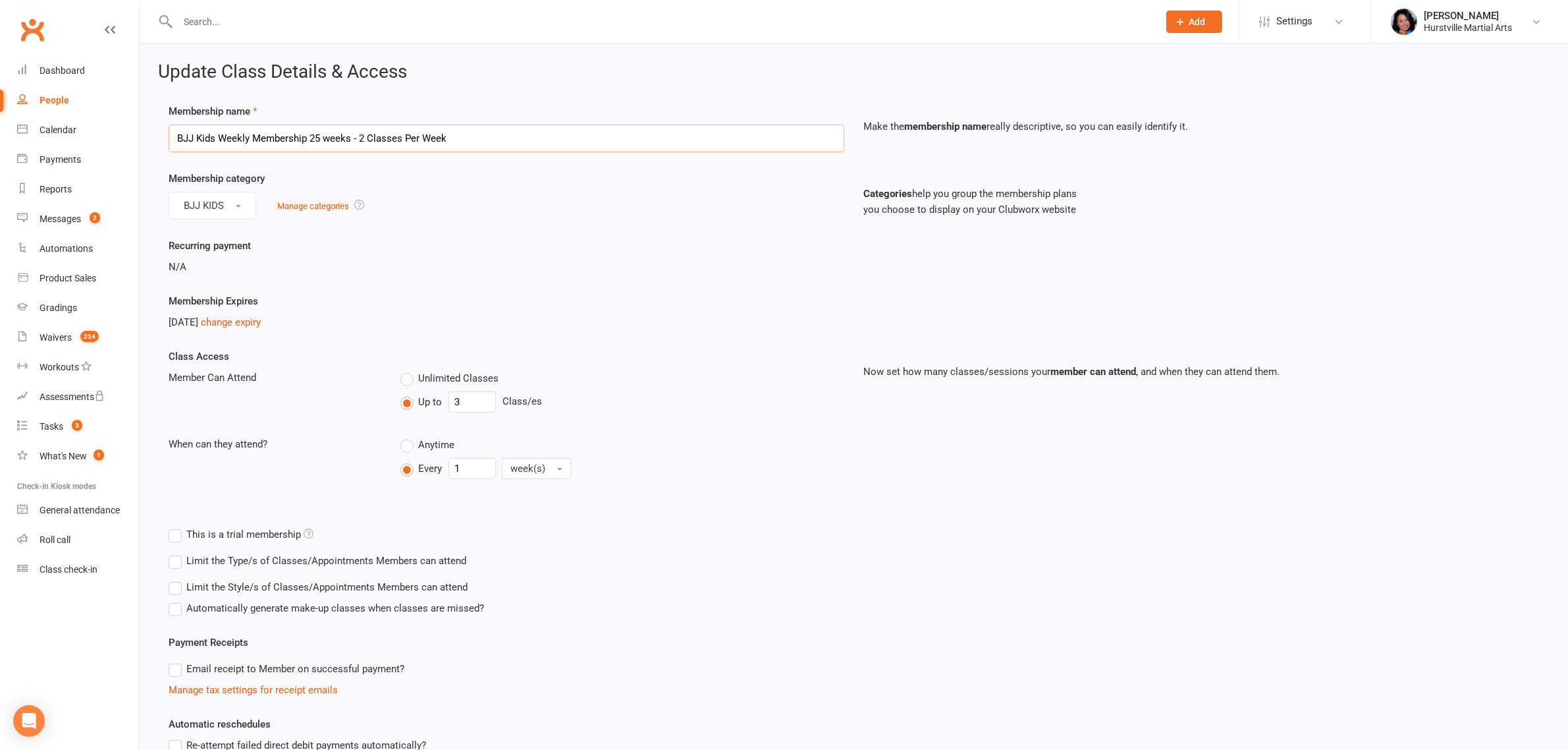
click at [361, 133] on input "BJJ Kids Weekly Membership 25 weeks - 2 Classes Per Week" at bounding box center [506, 138] width 676 height 28
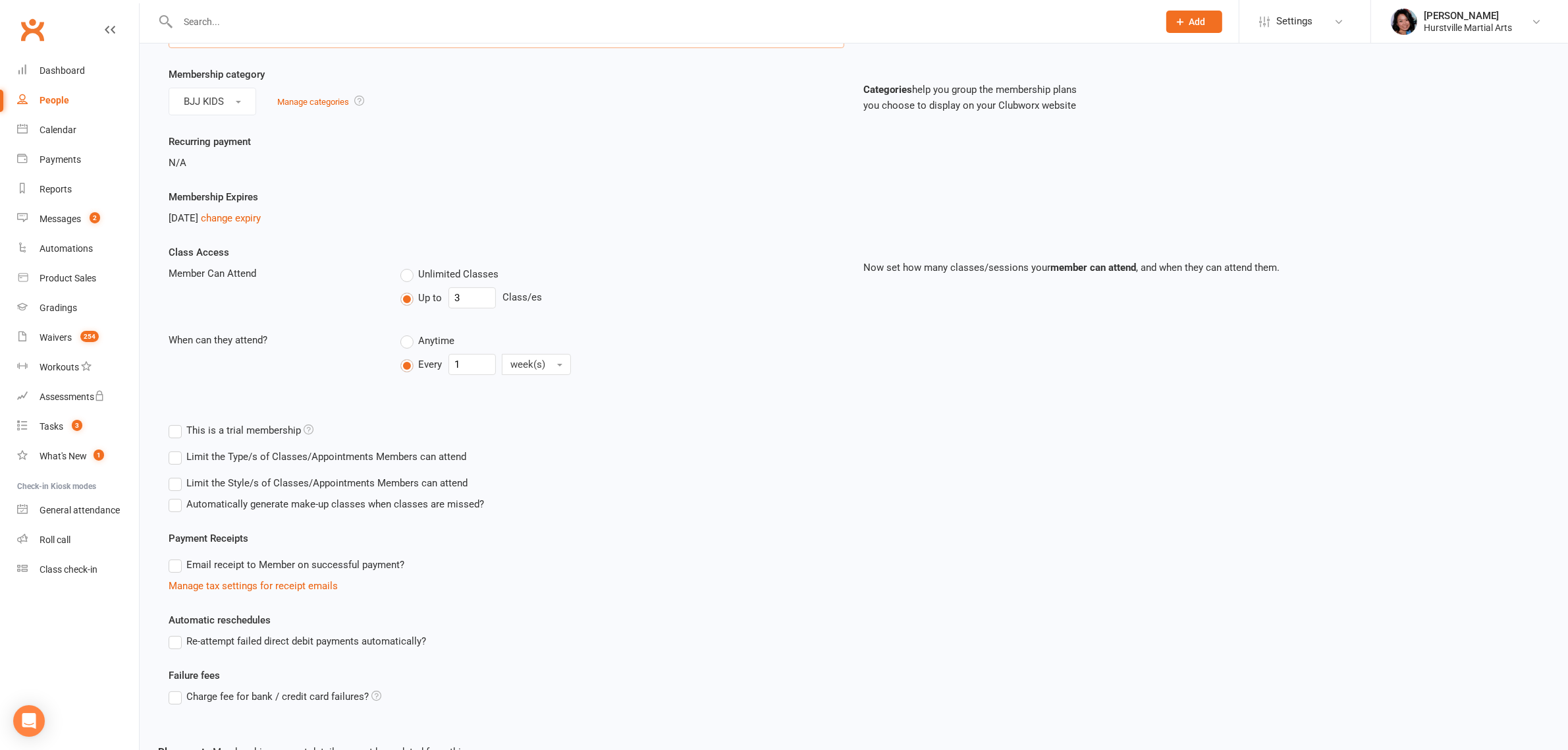
scroll to position [188, 0]
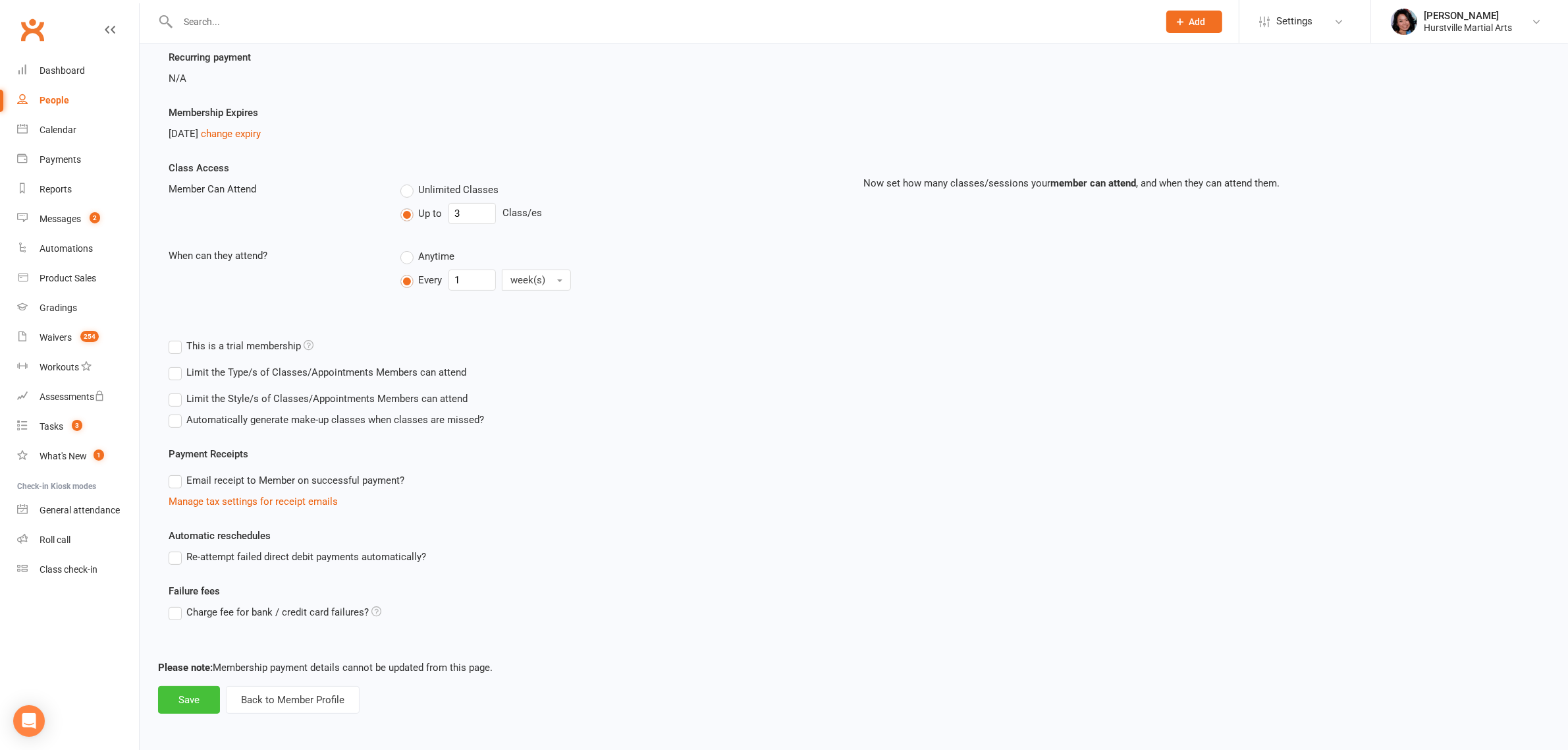
type input "BJJ Kids Weekly Membership 25 weeks - 3 Classes Per Week"
click at [195, 695] on button "Save" at bounding box center [188, 700] width 62 height 28
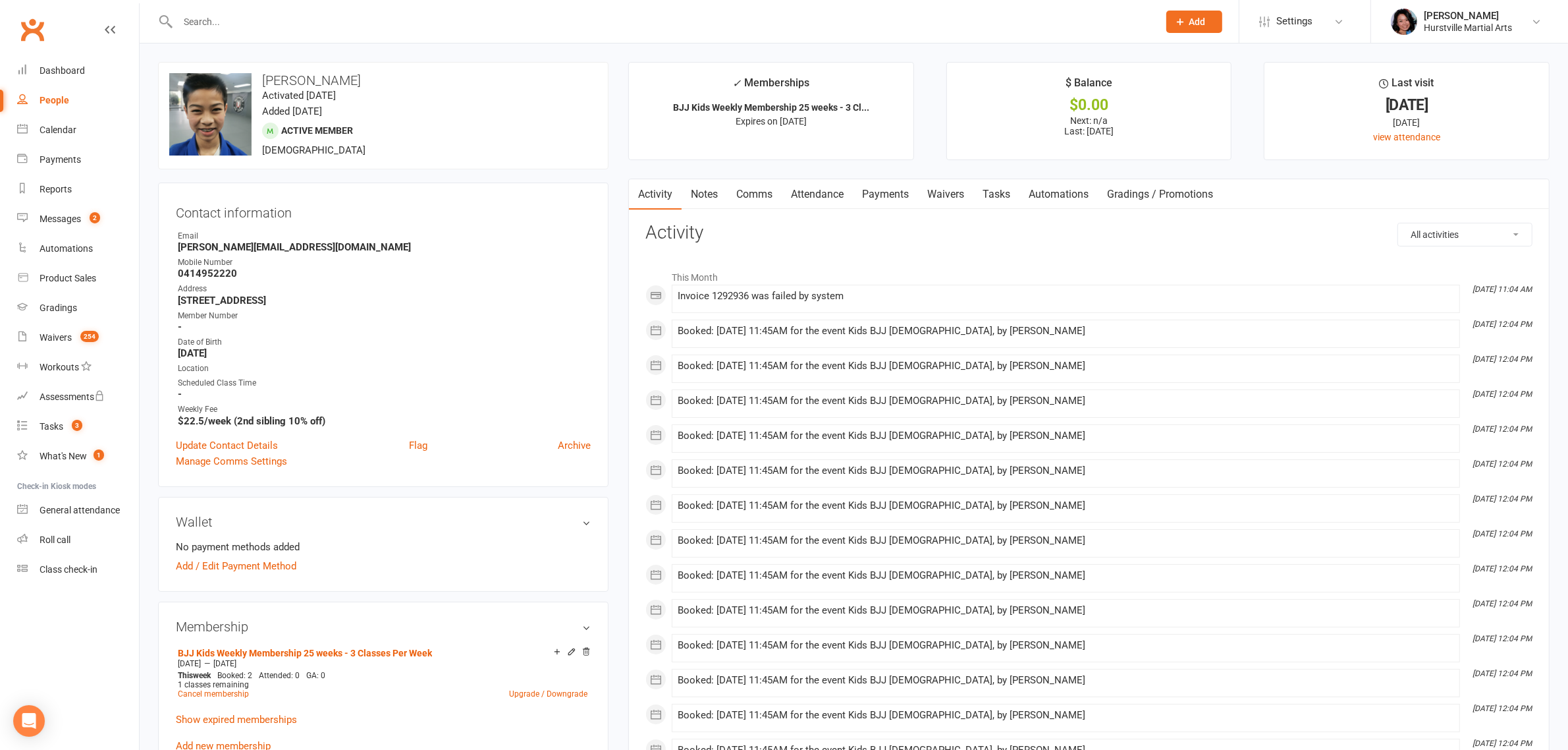
click at [811, 194] on link "Attendance" at bounding box center [817, 194] width 71 height 31
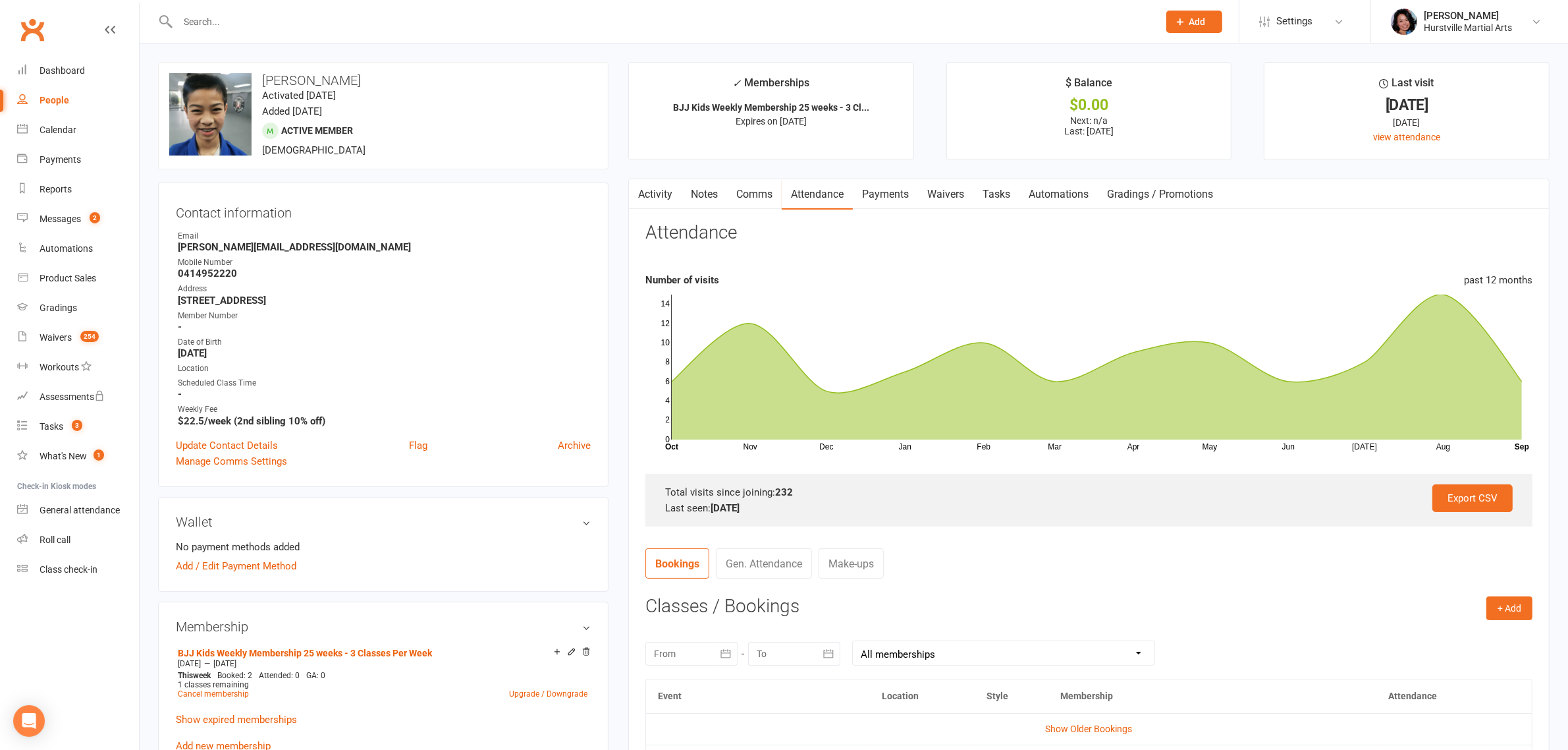
click at [704, 195] on link "Notes" at bounding box center [705, 194] width 45 height 31
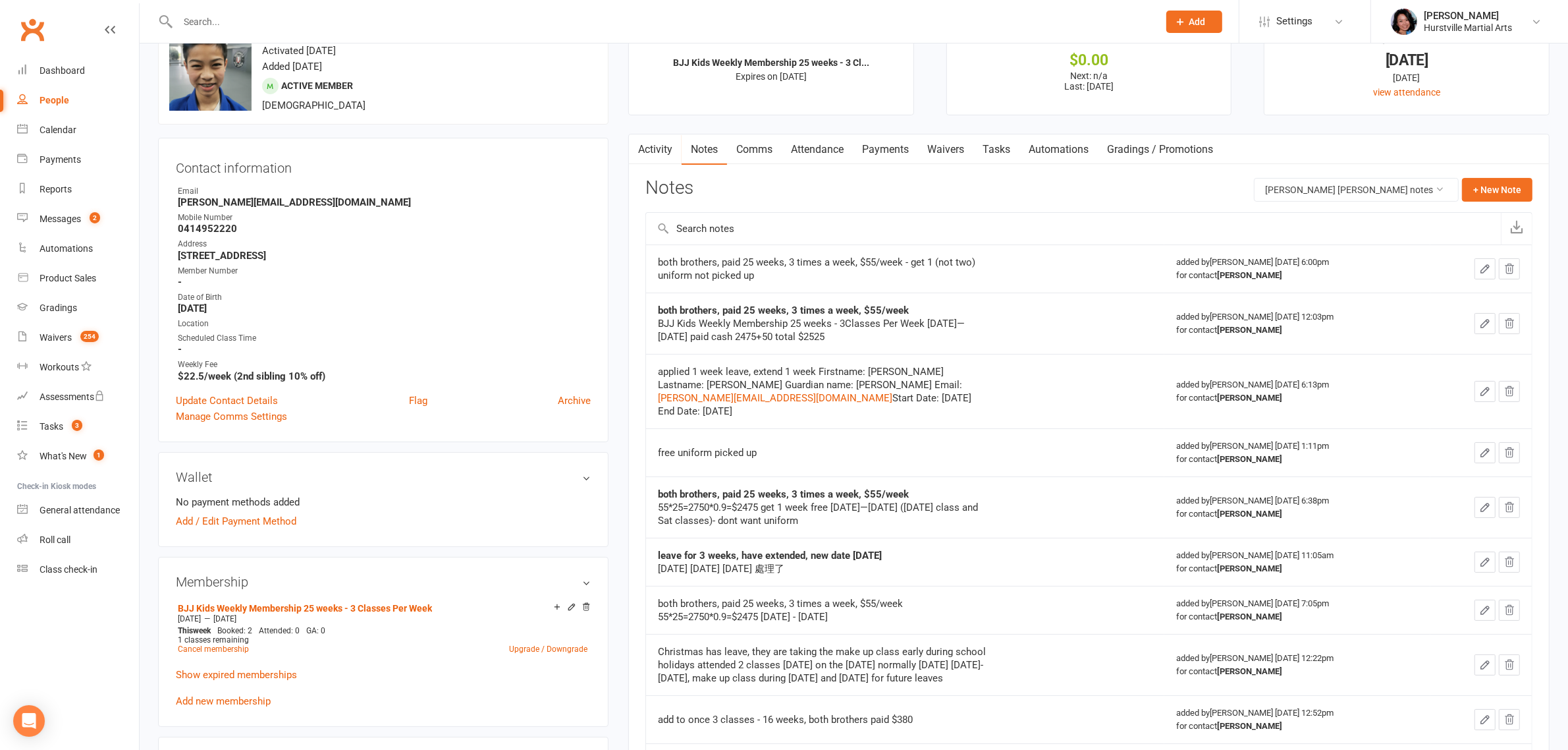
scroll to position [82, 0]
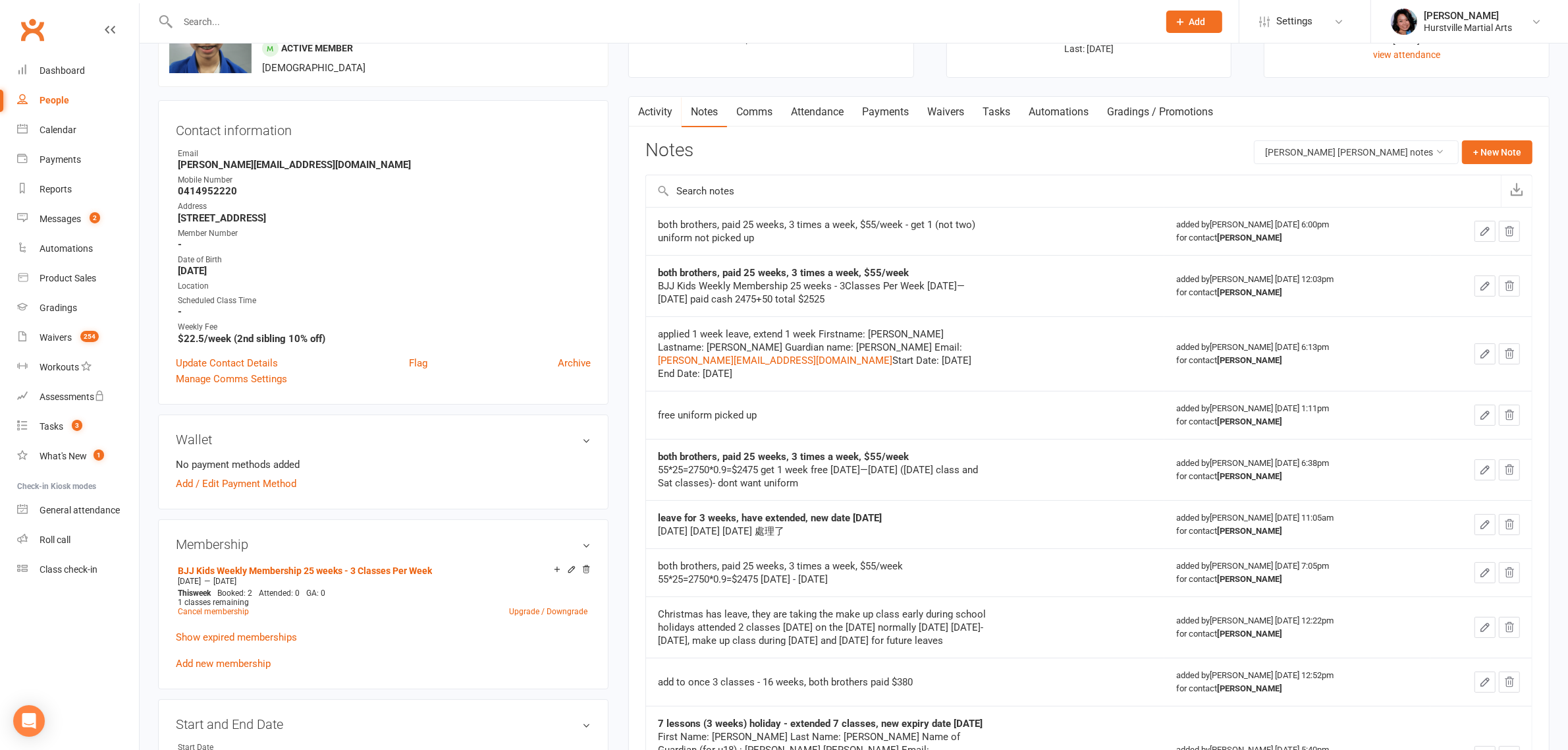
click at [837, 112] on link "Attendance" at bounding box center [817, 112] width 71 height 31
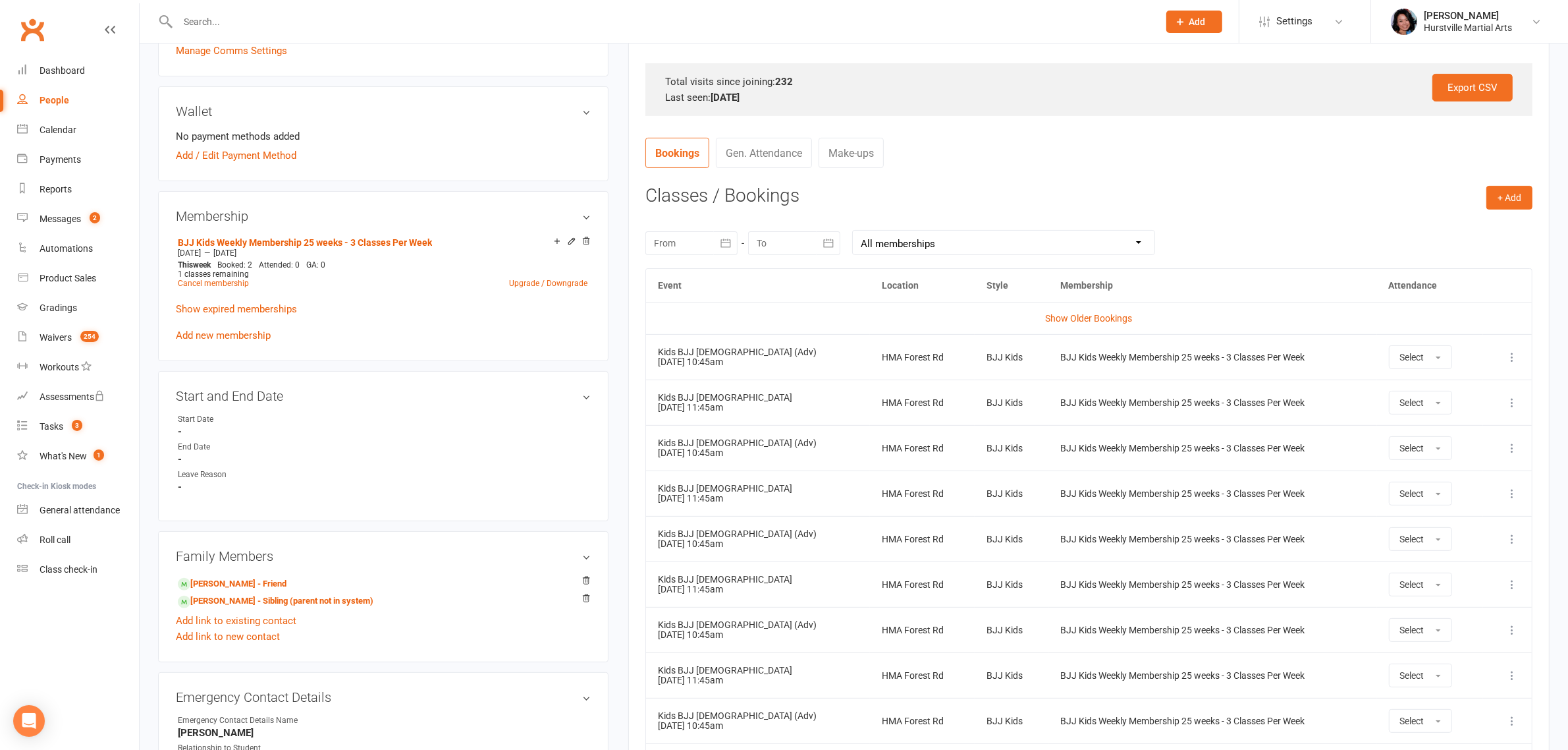
scroll to position [412, 0]
click at [1374, 235] on div "[DATE] Sun Mon Tue Wed Thu Fri Sat 36 31 01 02 03 04 05 06 37 07 08 09 10 11 12…" at bounding box center [1088, 241] width 887 height 51
click at [1520, 205] on button "+ Add" at bounding box center [1510, 196] width 46 height 24
click at [1430, 177] on contact-attendance "Attendance Number of visits past 12 months Nov Dec Jan Feb Mar Apr May Jun [DAT…" at bounding box center [1088, 340] width 887 height 1061
click at [63, 133] on div "Calendar" at bounding box center [57, 129] width 37 height 11
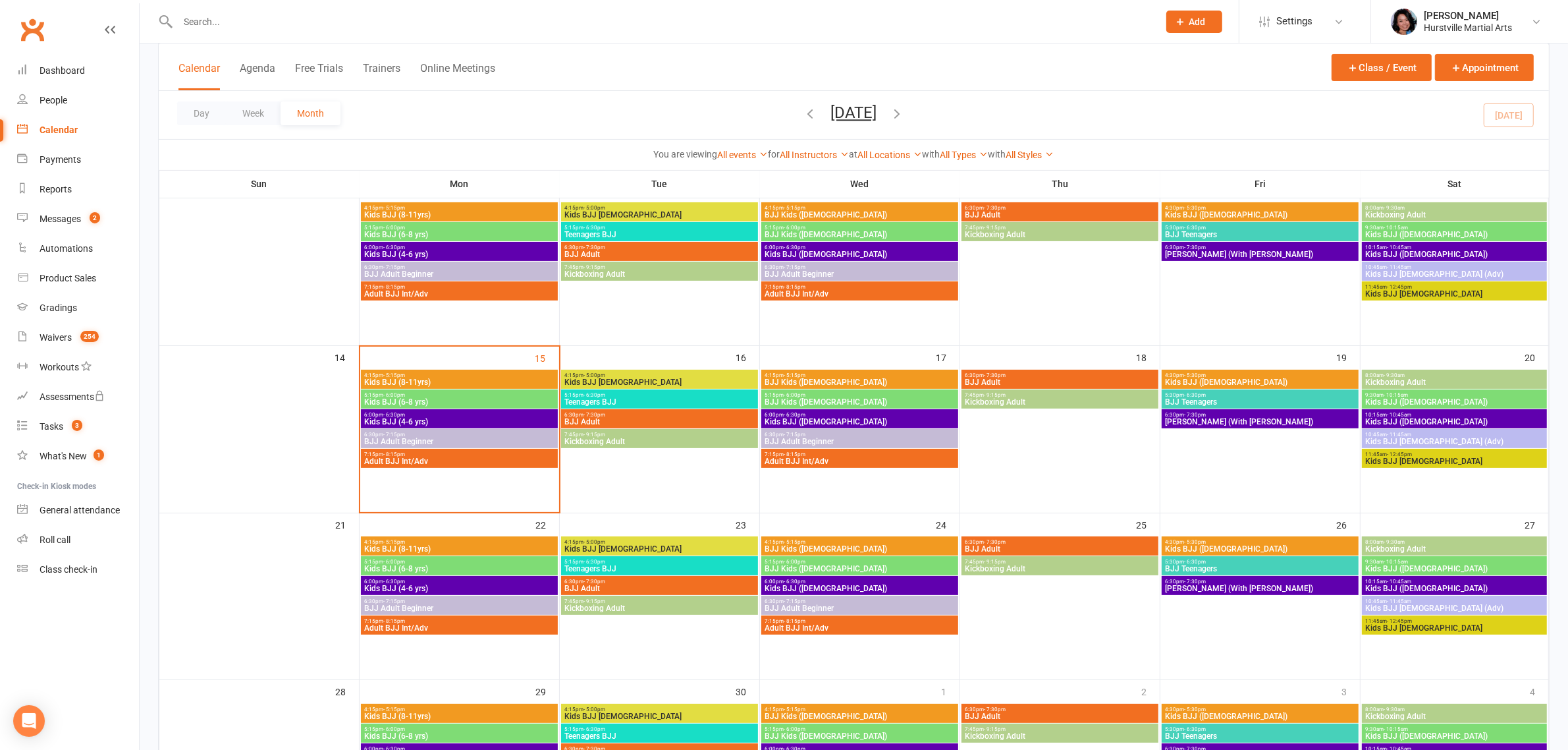
scroll to position [247, 0]
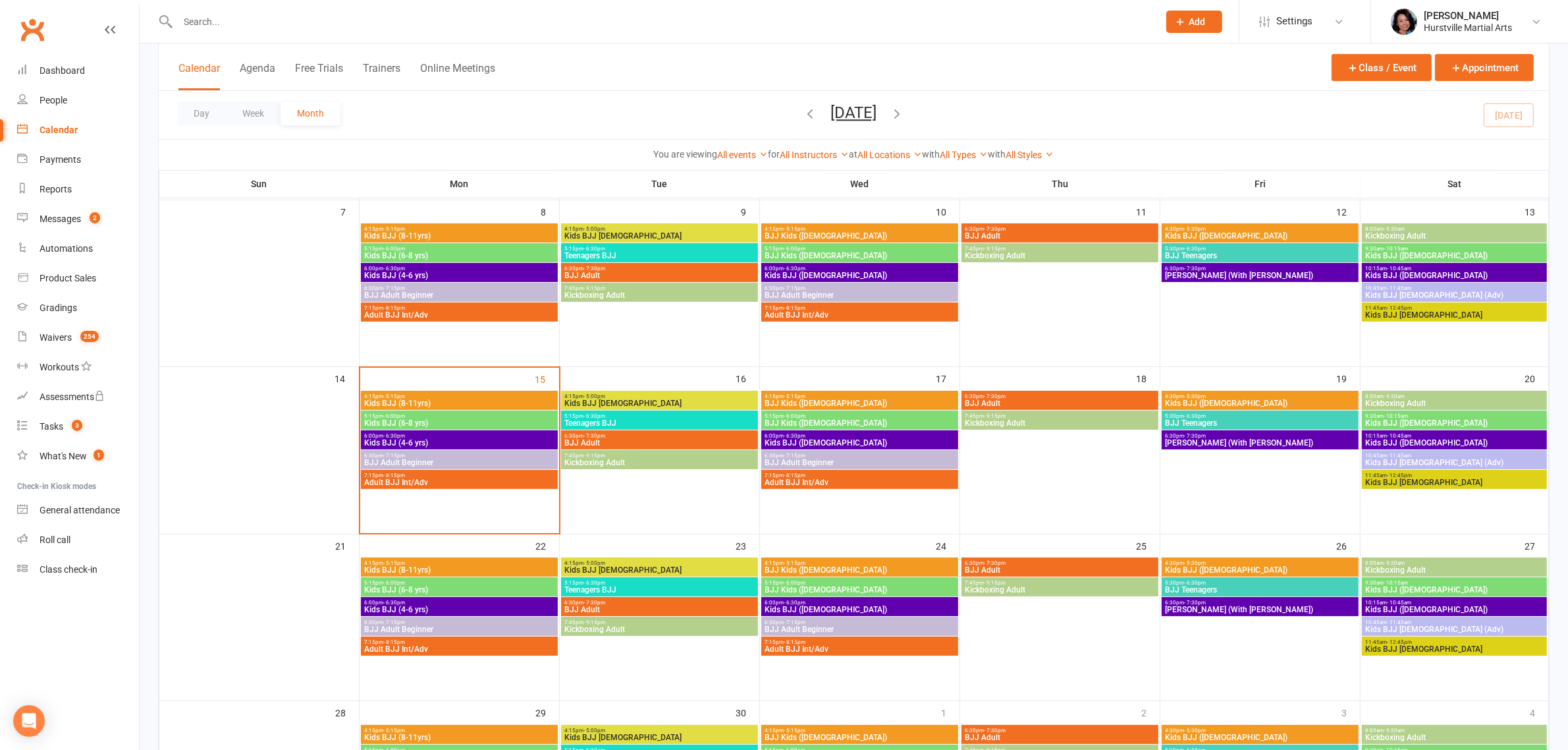
click at [1229, 402] on span "Kids BJJ ([DEMOGRAPHIC_DATA])" at bounding box center [1260, 403] width 191 height 8
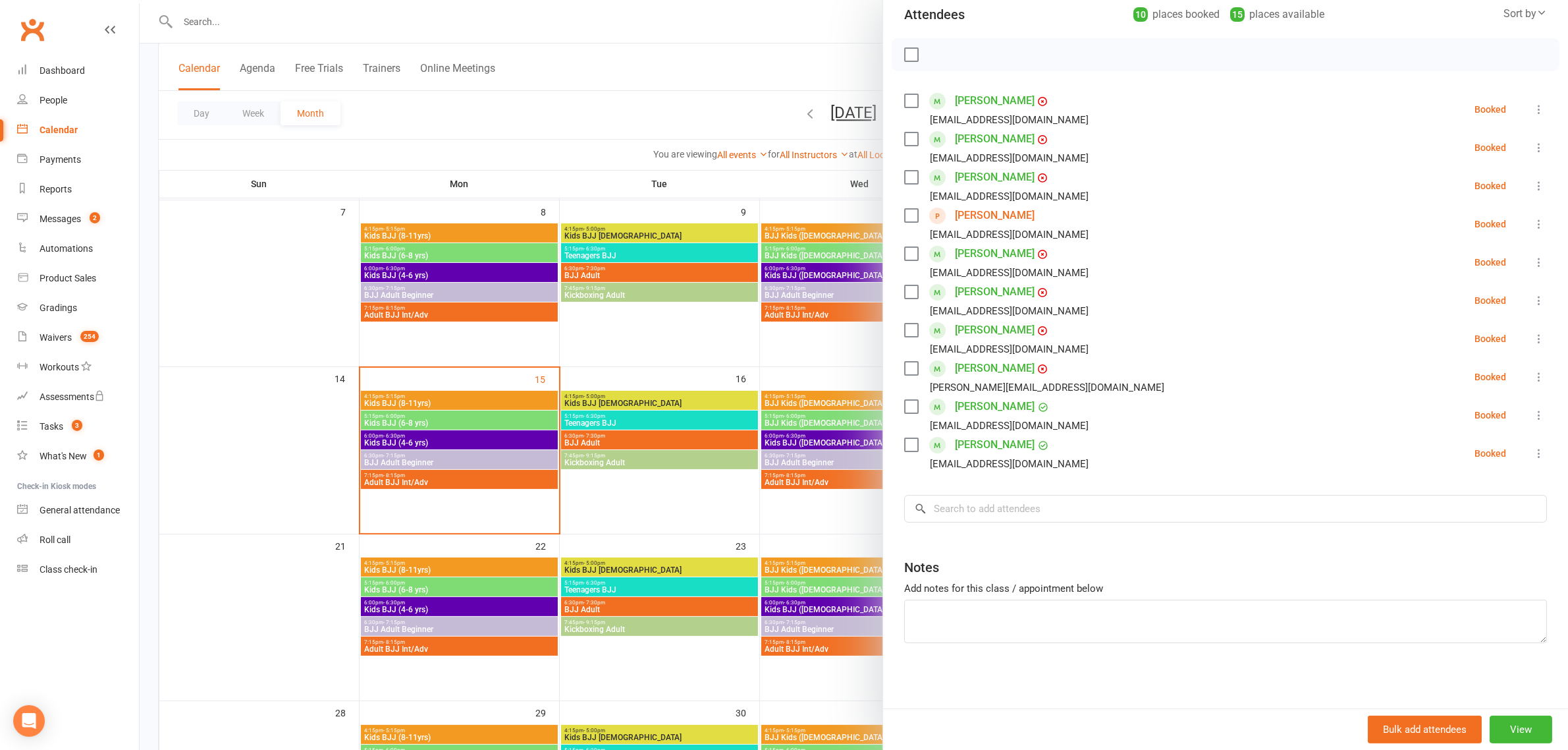
scroll to position [156, 0]
click at [742, 544] on div at bounding box center [855, 375] width 1429 height 750
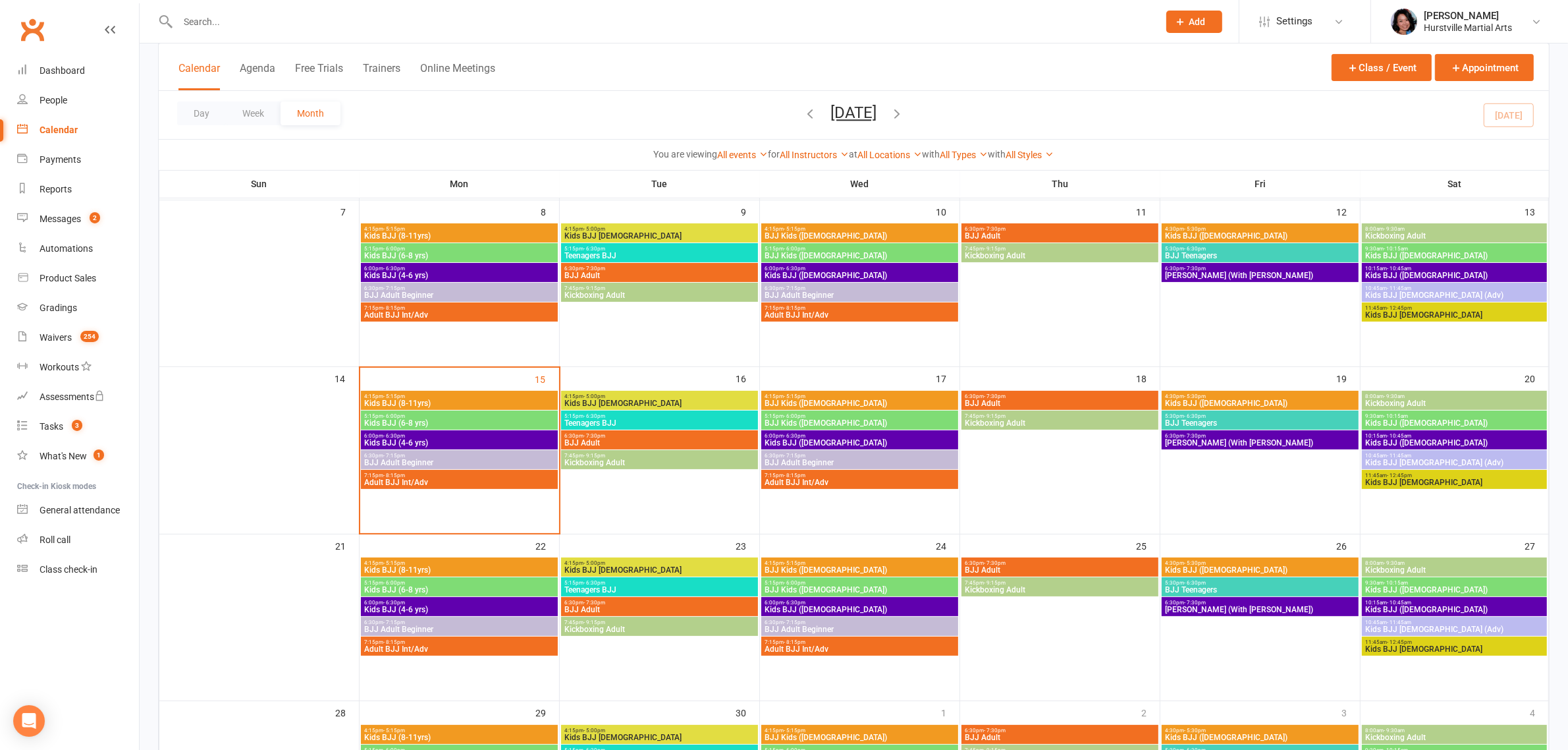
click at [1245, 232] on span "Kids BJJ ([DEMOGRAPHIC_DATA])" at bounding box center [1260, 236] width 191 height 8
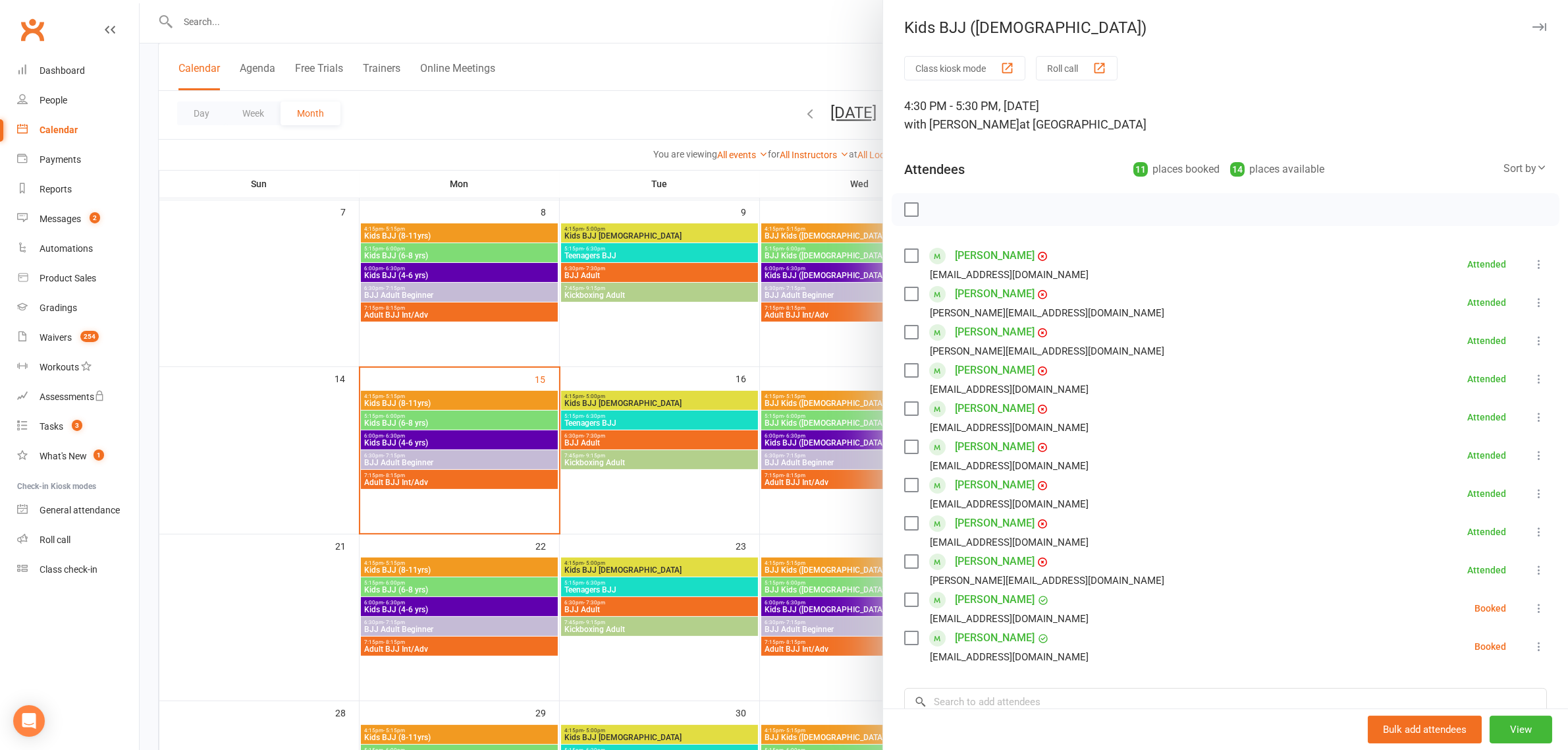
click at [720, 506] on div at bounding box center [855, 375] width 1429 height 750
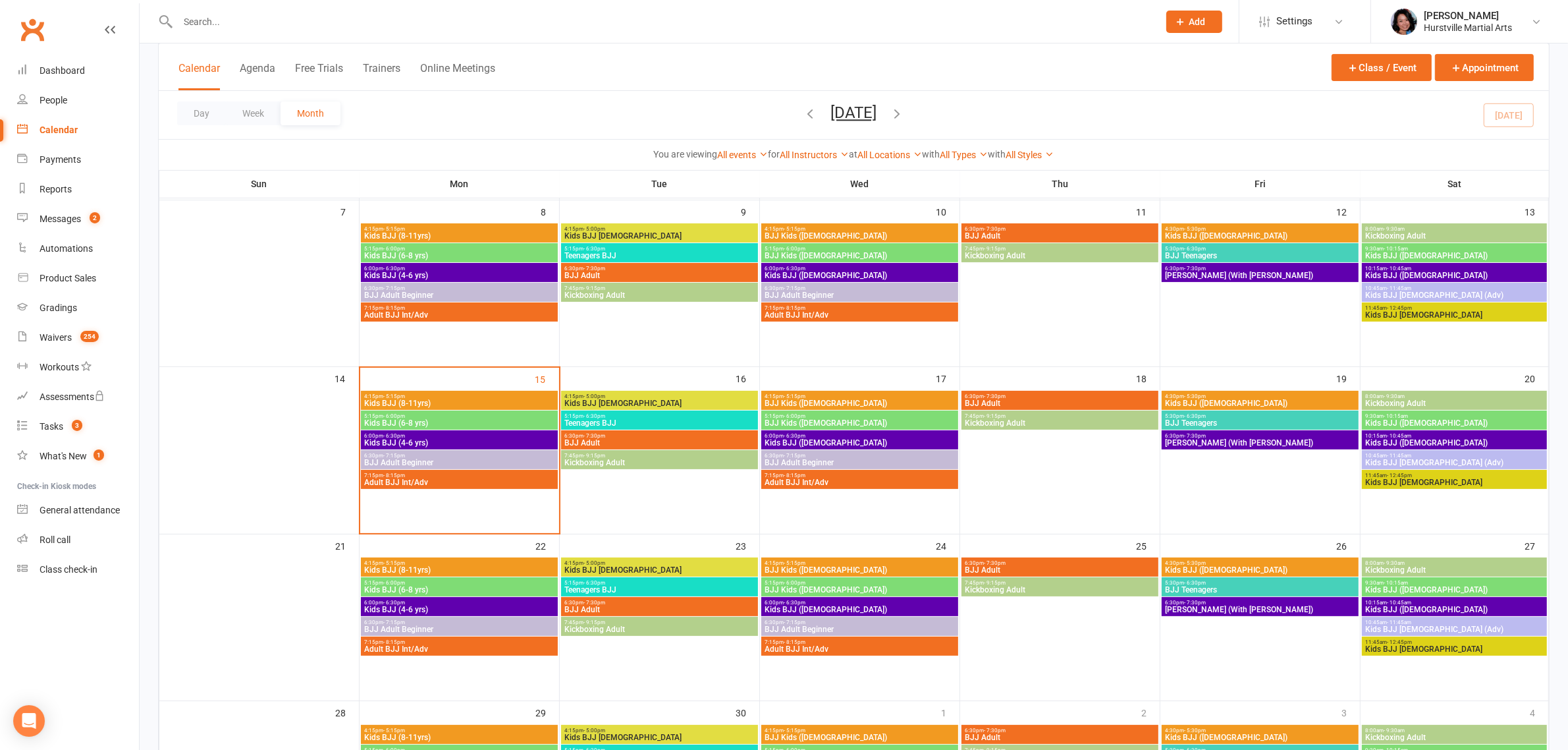
click at [1255, 399] on span "Kids BJJ ([DEMOGRAPHIC_DATA])" at bounding box center [1260, 403] width 191 height 8
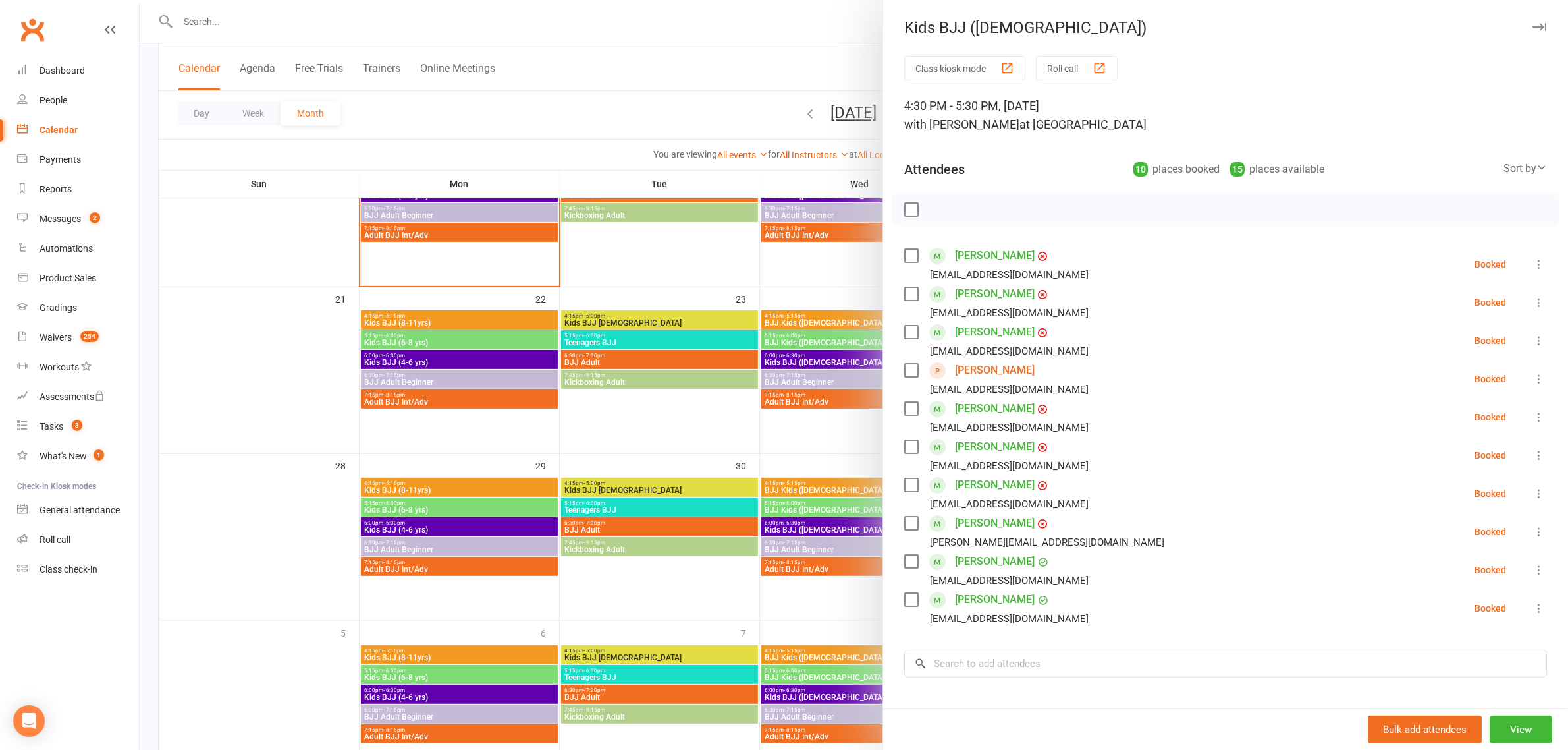
scroll to position [412, 0]
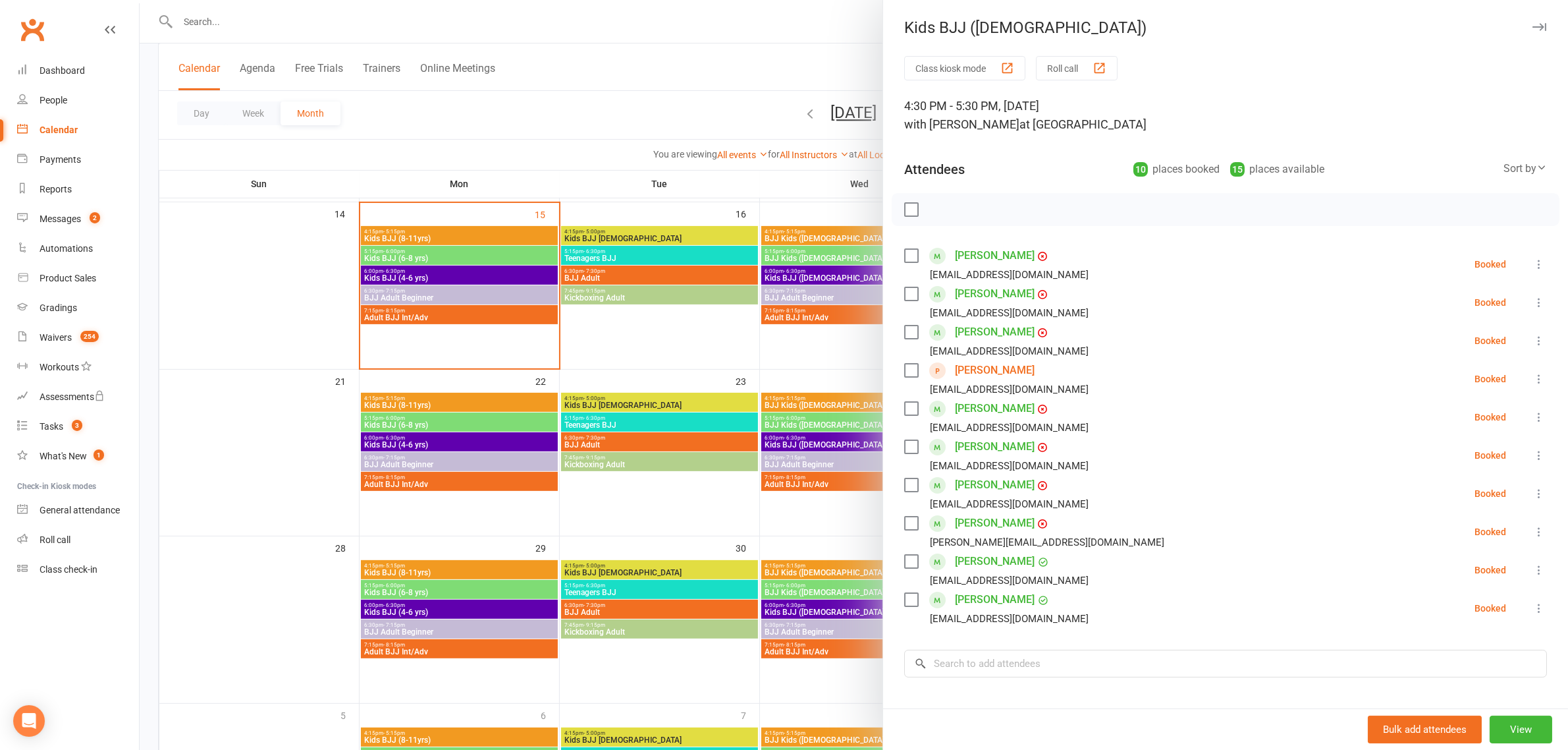
click at [751, 357] on div at bounding box center [855, 375] width 1429 height 750
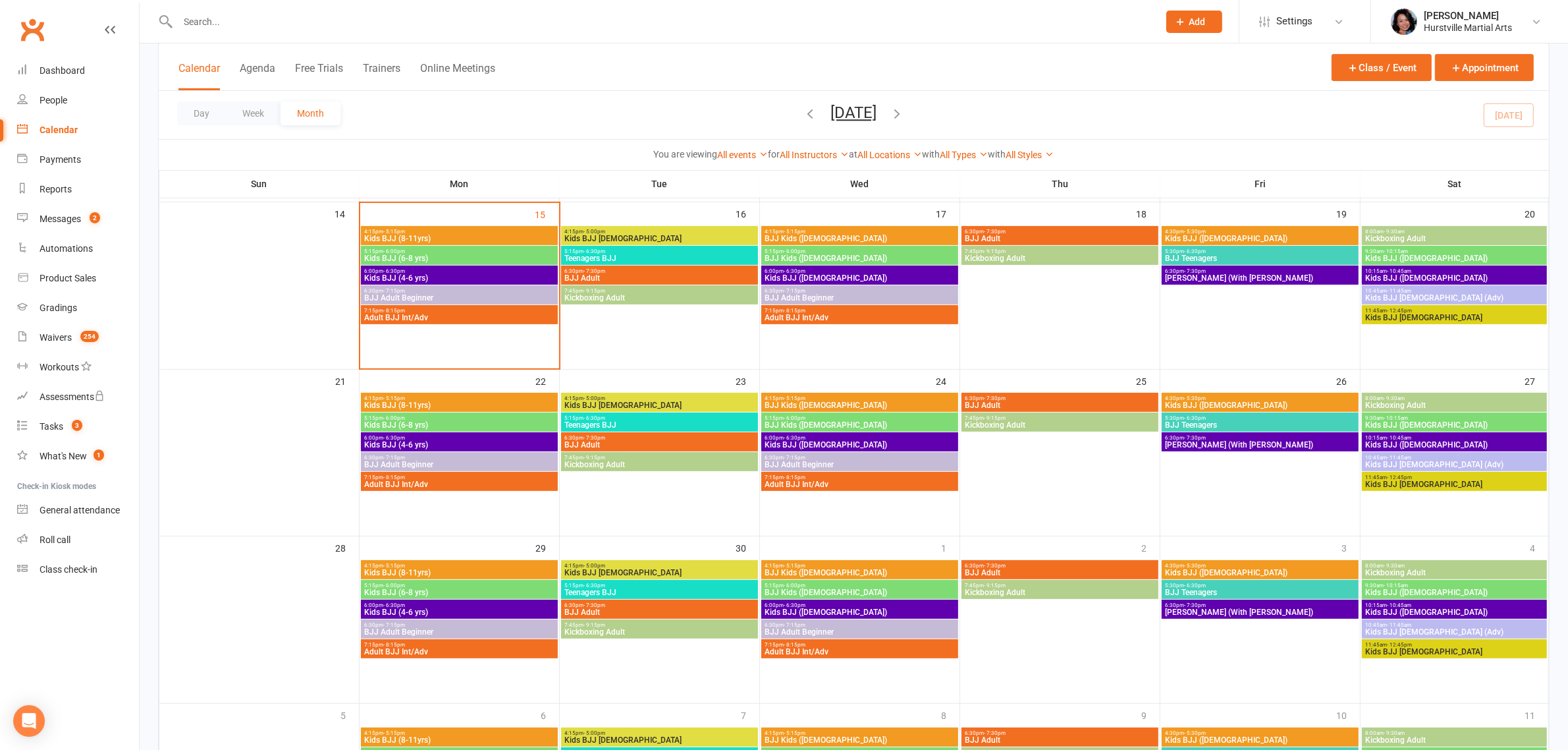
click at [1222, 236] on span "Kids BJJ ([DEMOGRAPHIC_DATA])" at bounding box center [1260, 239] width 191 height 8
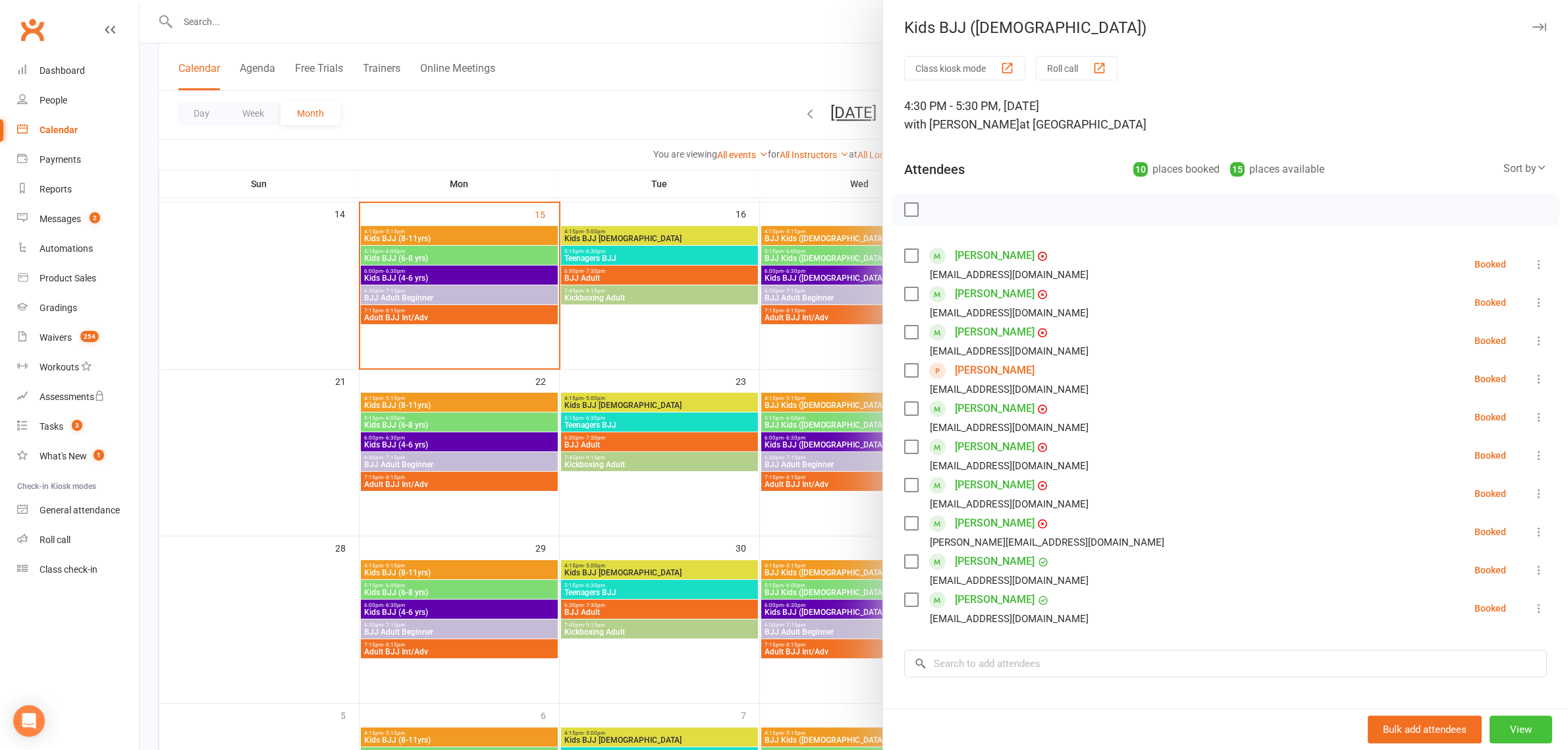
click at [1490, 732] on button "View" at bounding box center [1521, 729] width 62 height 28
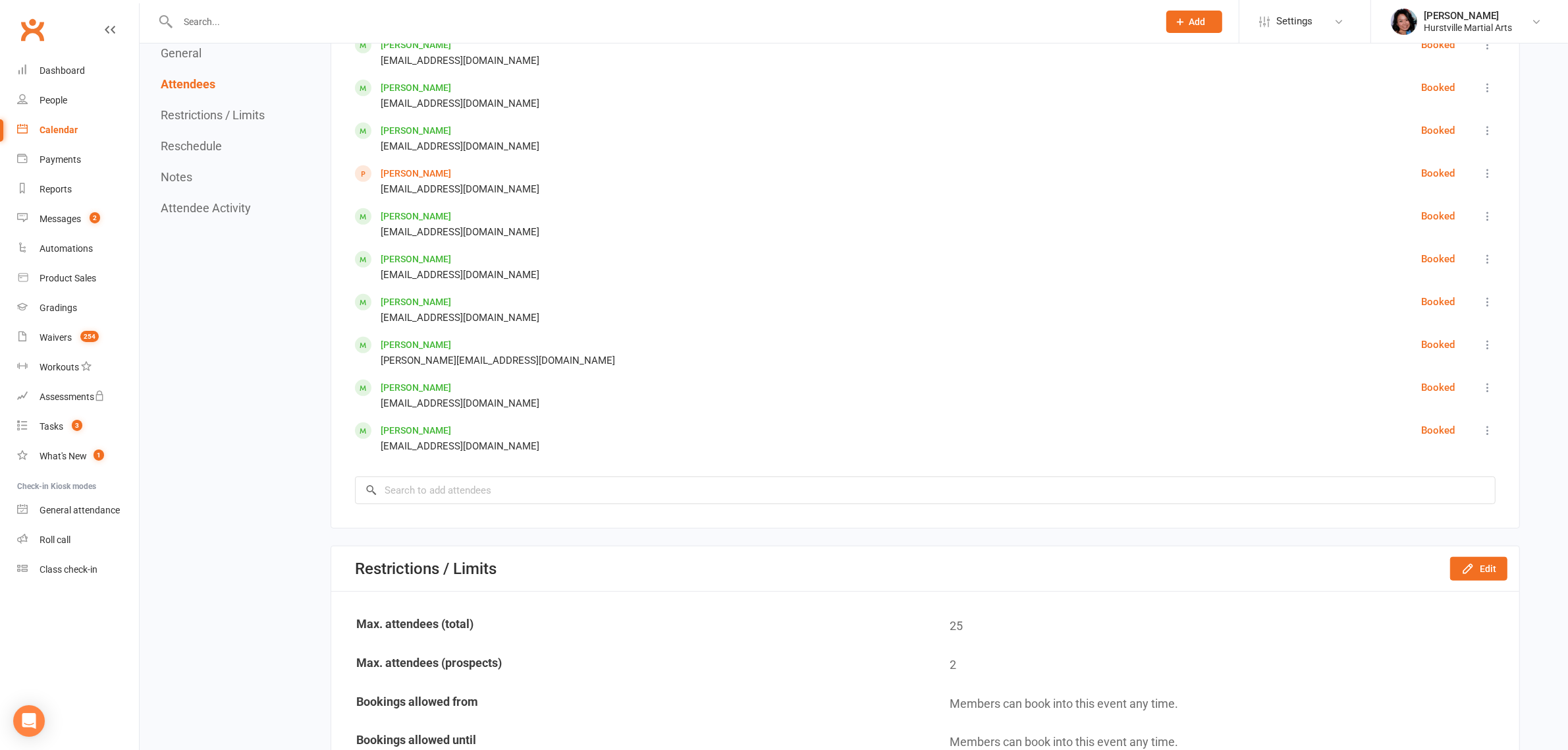
scroll to position [741, 0]
click at [607, 485] on input "search" at bounding box center [926, 488] width 1141 height 28
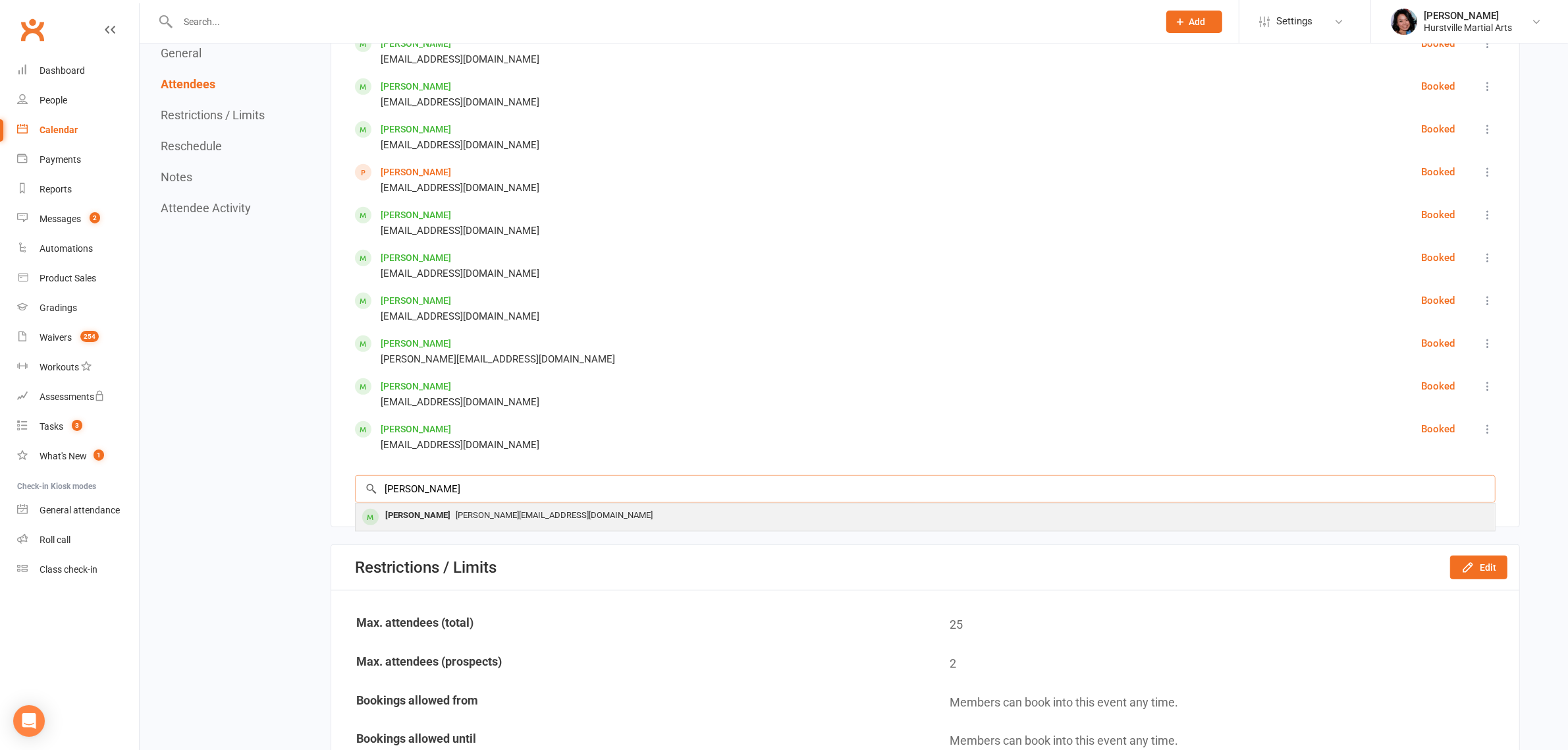
type input "[PERSON_NAME]"
click at [510, 510] on span "[PERSON_NAME][EMAIL_ADDRESS][DOMAIN_NAME]" at bounding box center [555, 515] width 197 height 10
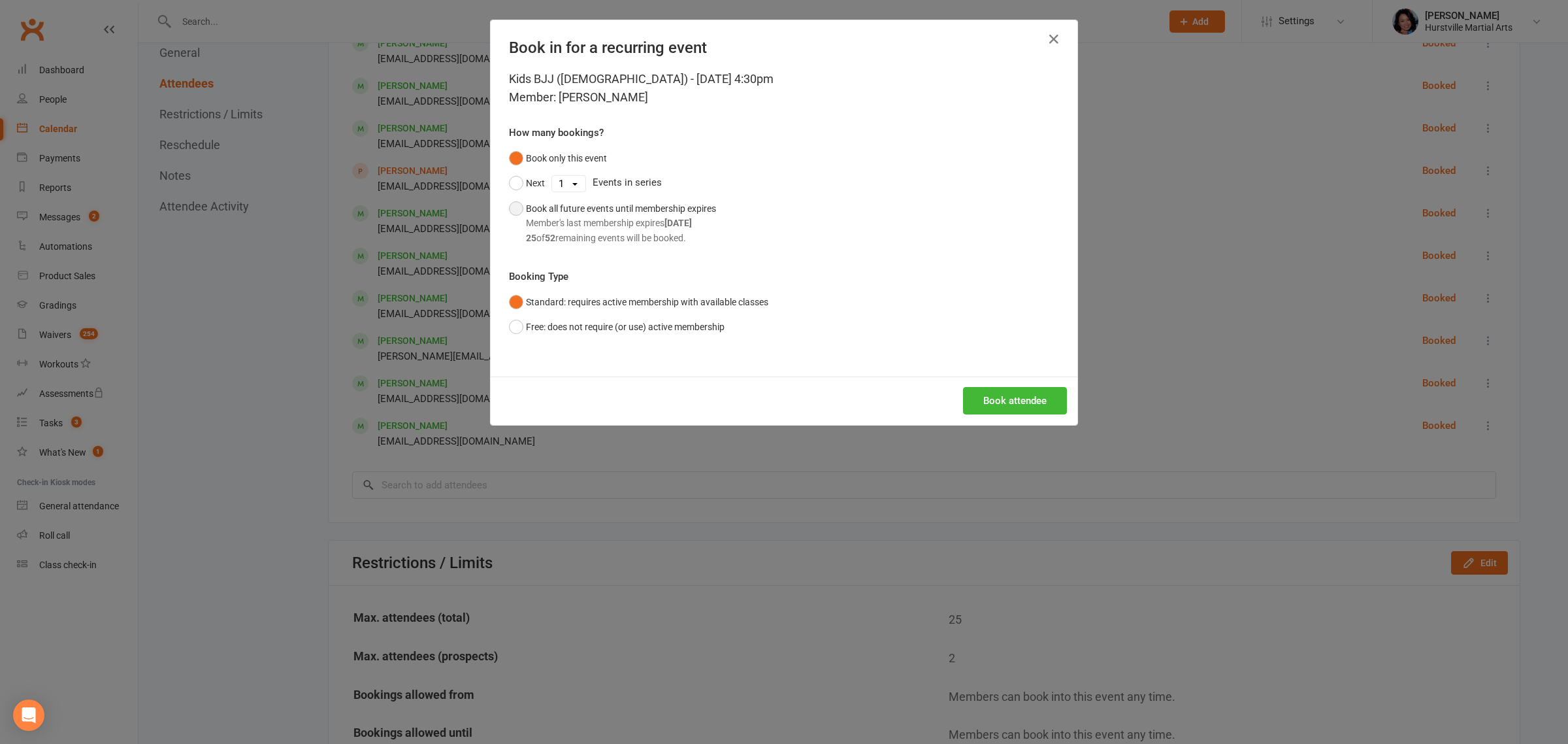
click at [610, 208] on div "Book all future events until membership expires Member's last membership expire…" at bounding box center [621, 223] width 190 height 44
click at [1017, 396] on button "Book attendee" at bounding box center [1015, 400] width 104 height 27
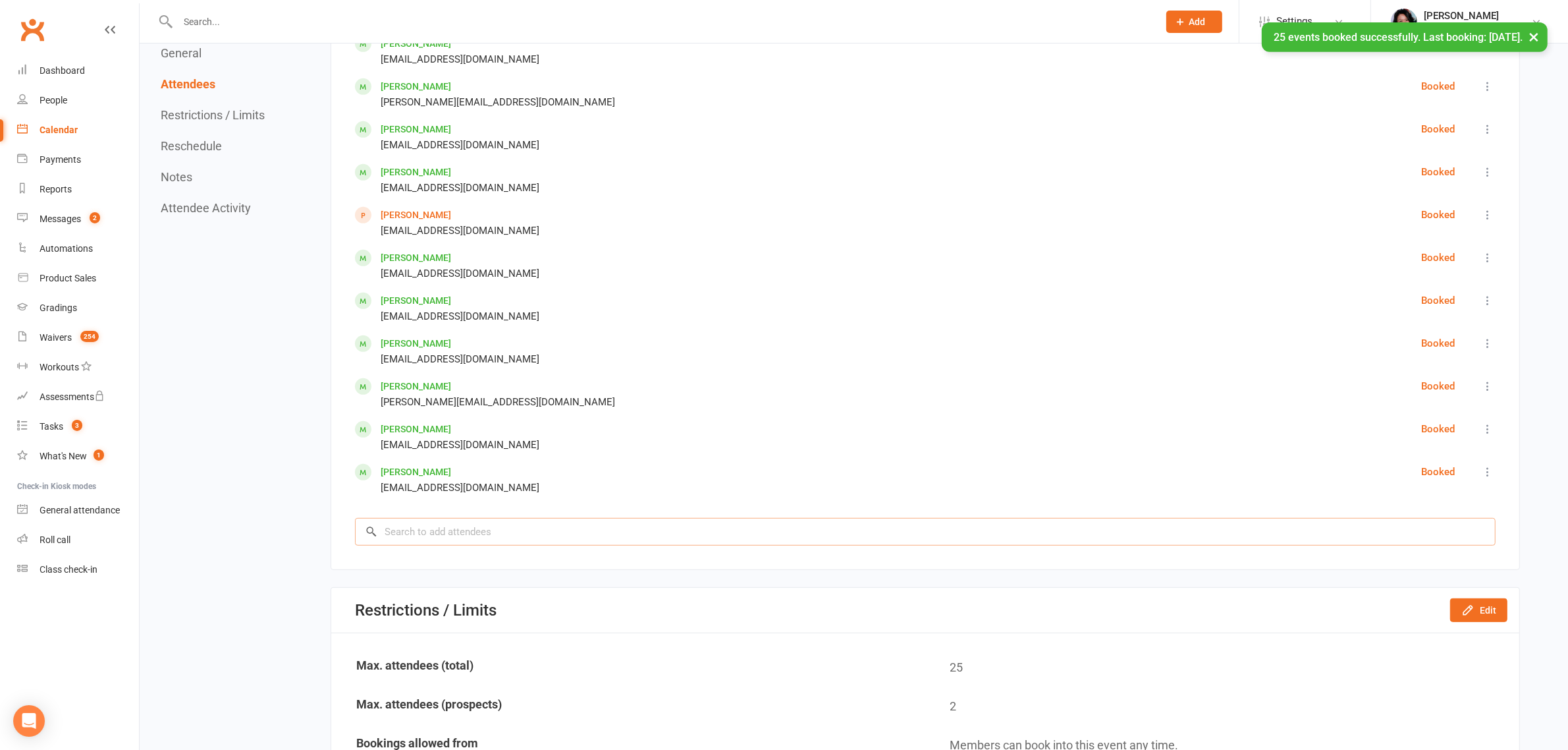
click at [449, 525] on input "search" at bounding box center [926, 532] width 1141 height 28
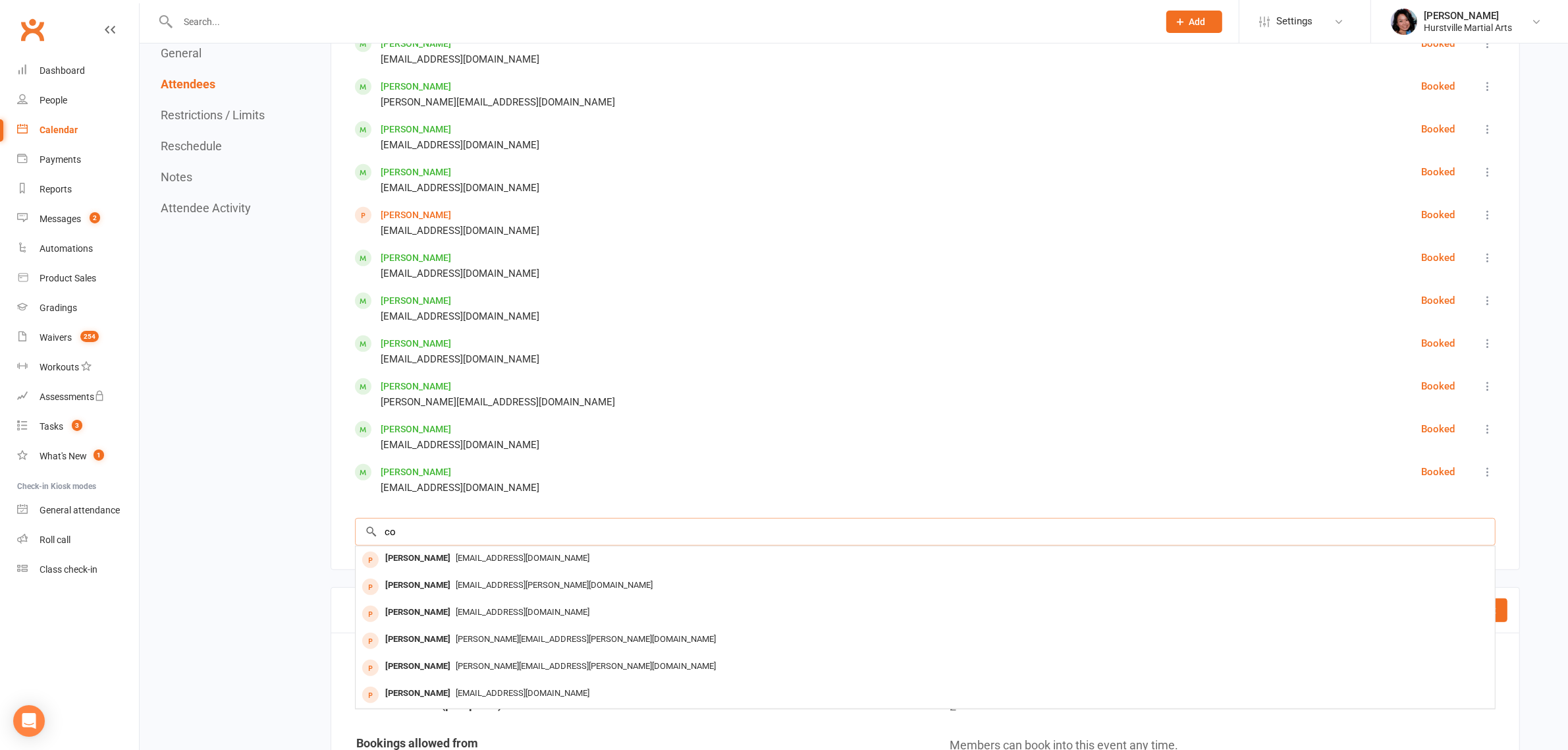
type input "c"
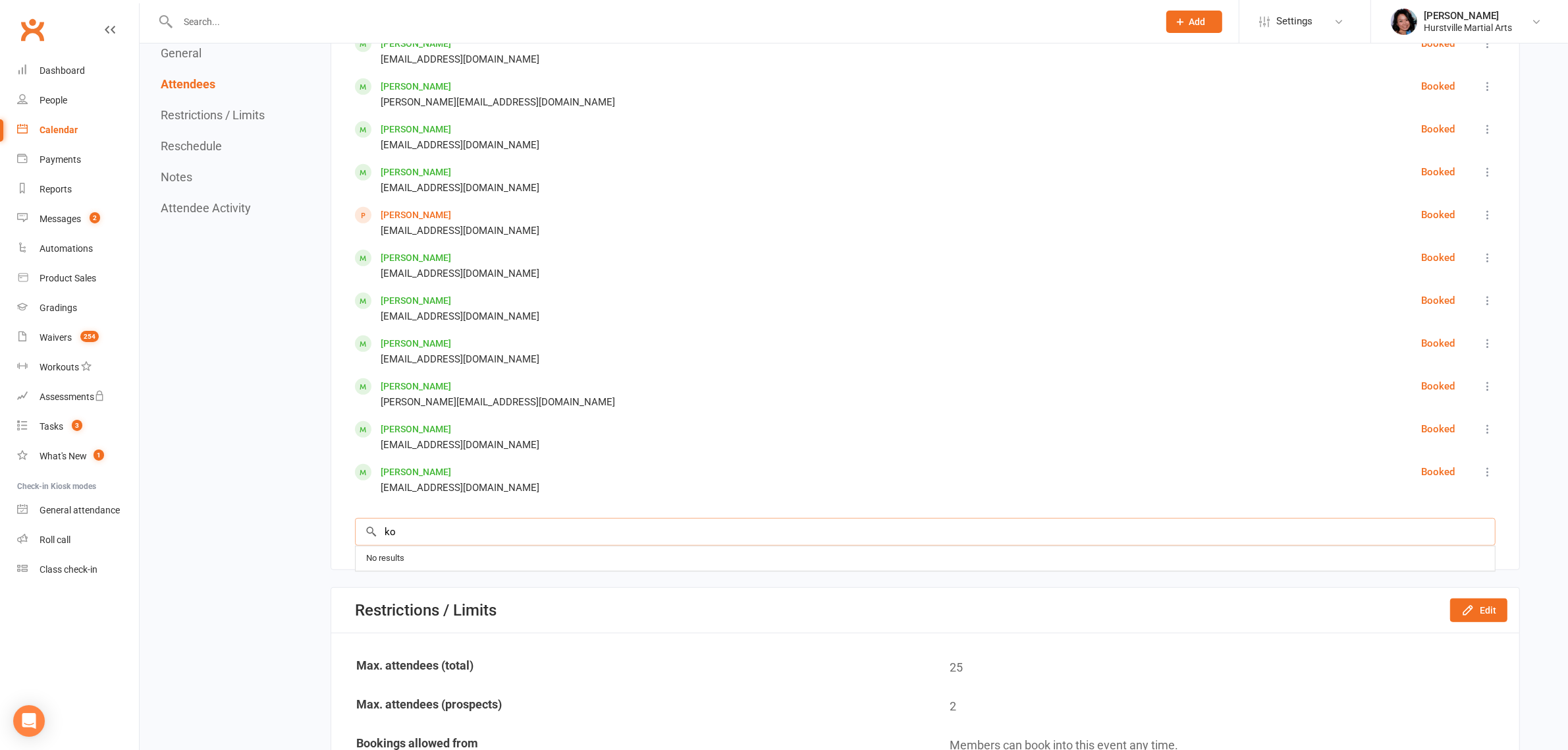
type input "k"
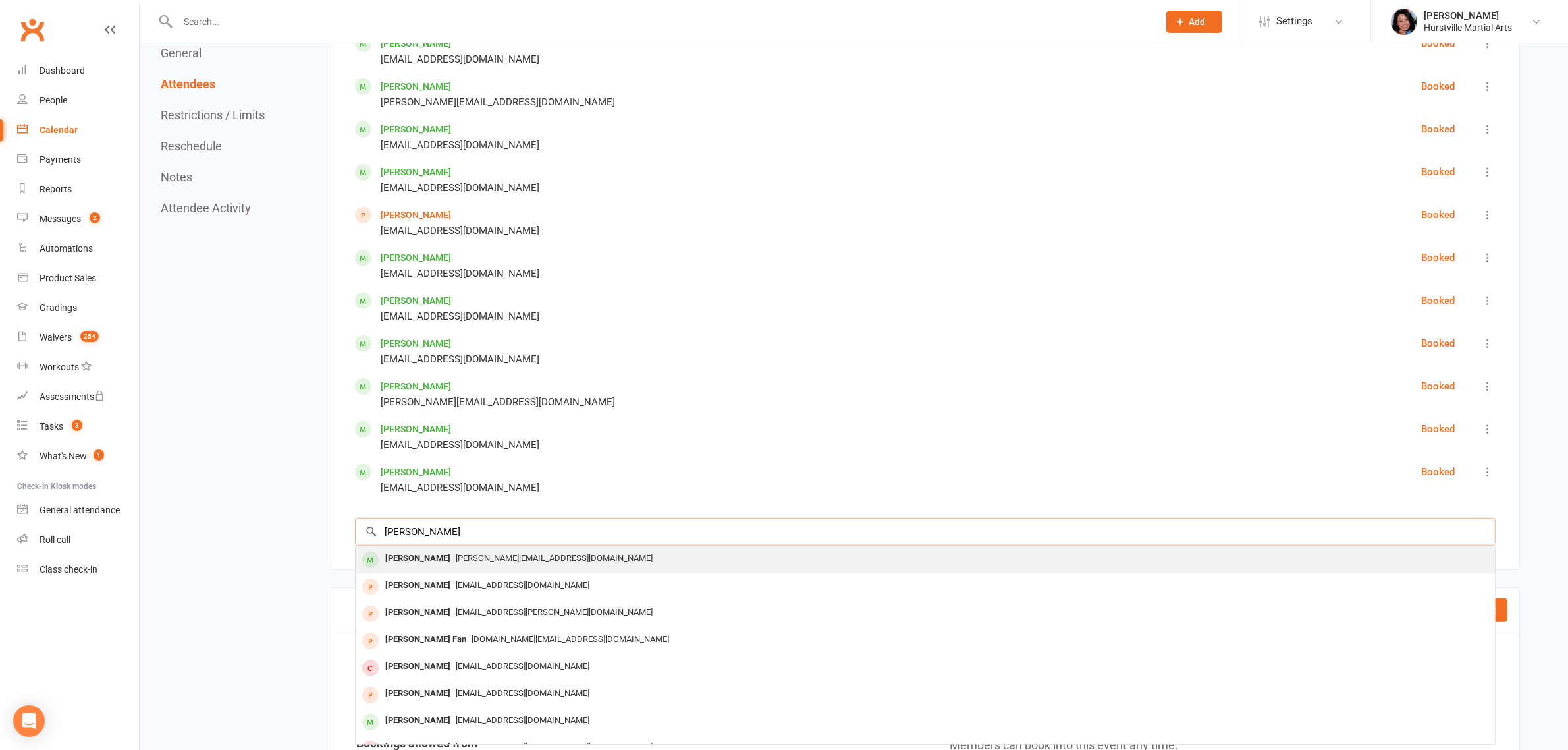
type input "[PERSON_NAME]"
click at [466, 561] on div "[PERSON_NAME][EMAIL_ADDRESS][DOMAIN_NAME]" at bounding box center [926, 558] width 1129 height 19
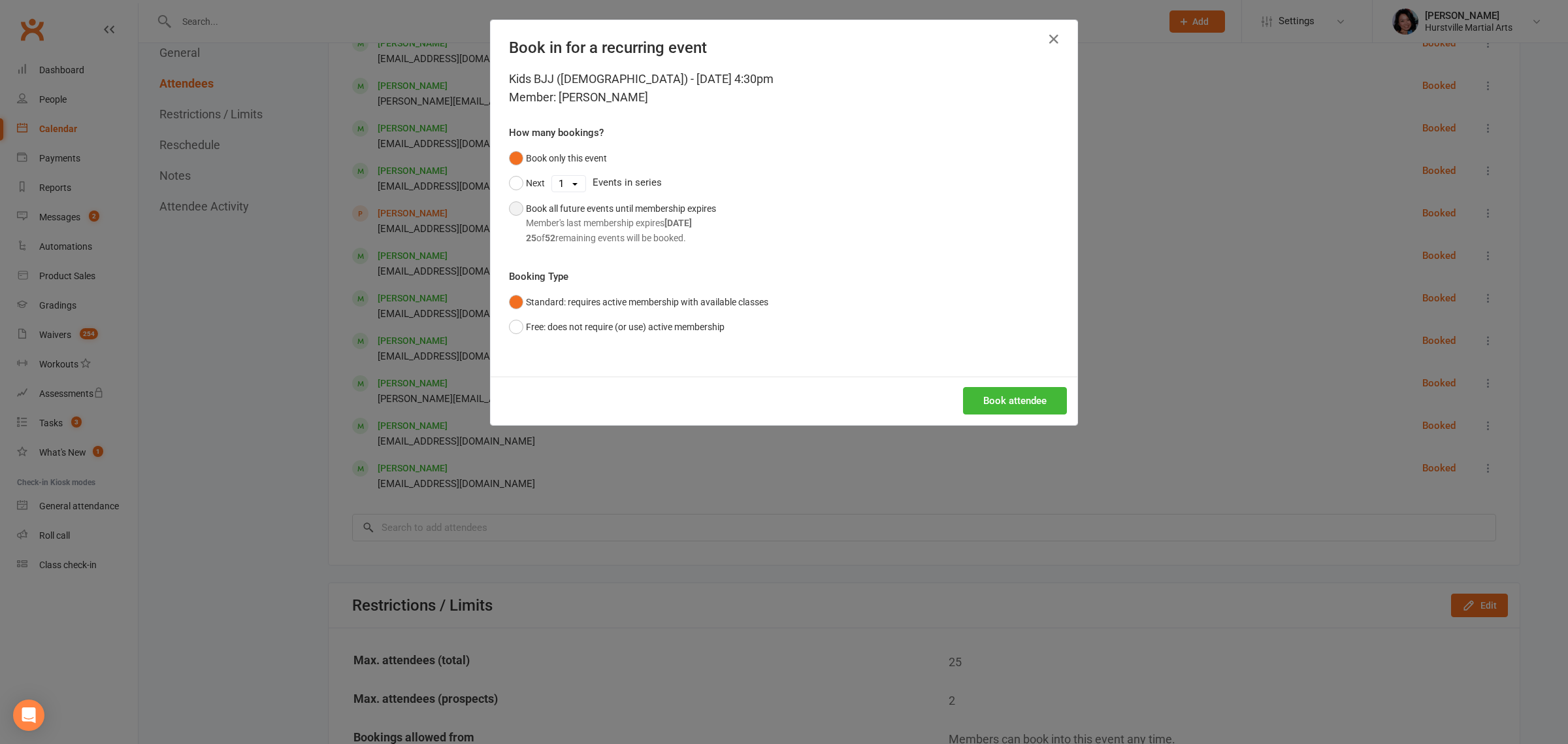
click at [606, 212] on div "Book all future events until membership expires Member's last membership expire…" at bounding box center [621, 223] width 190 height 44
click at [1011, 394] on button "Book attendee" at bounding box center [1015, 400] width 104 height 27
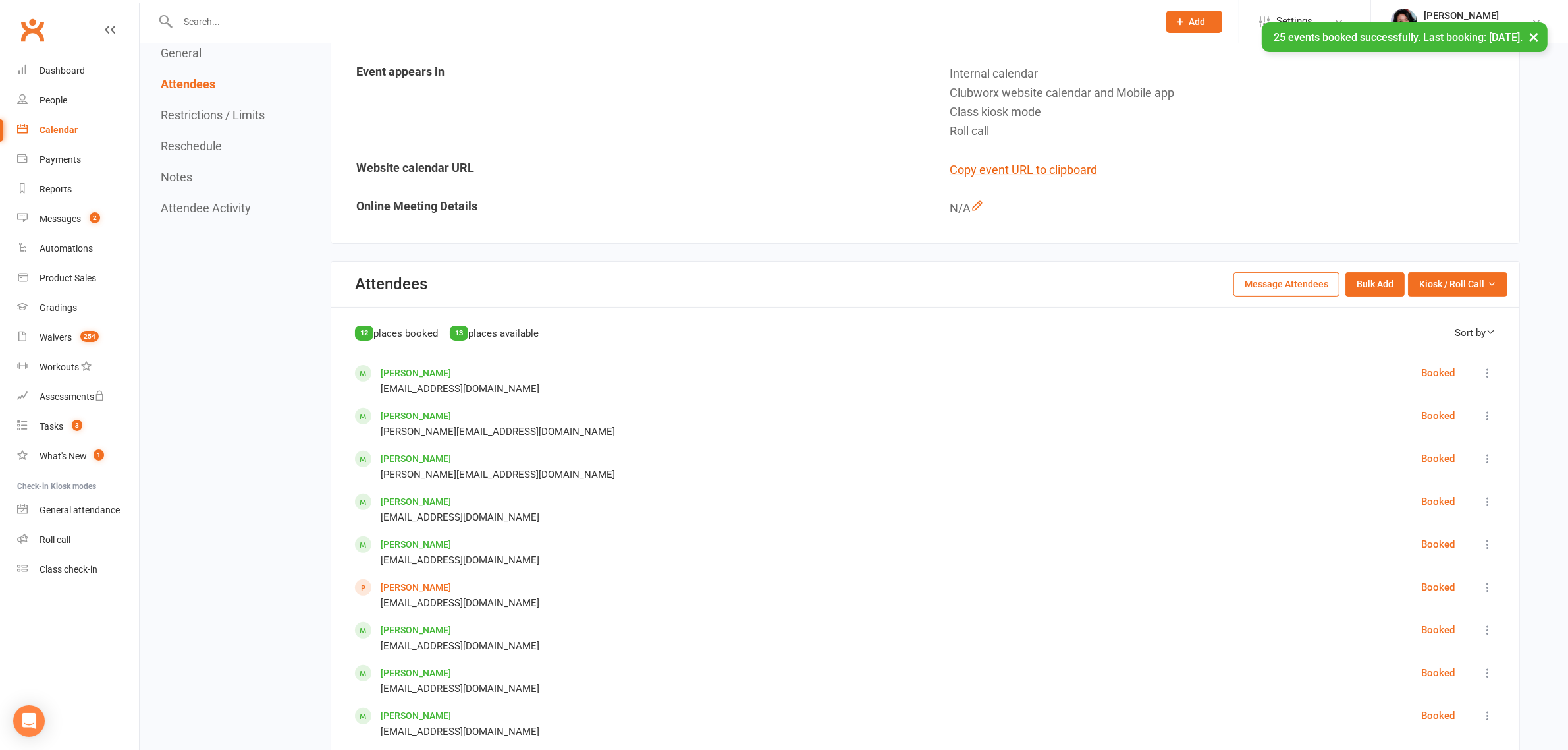
scroll to position [330, 0]
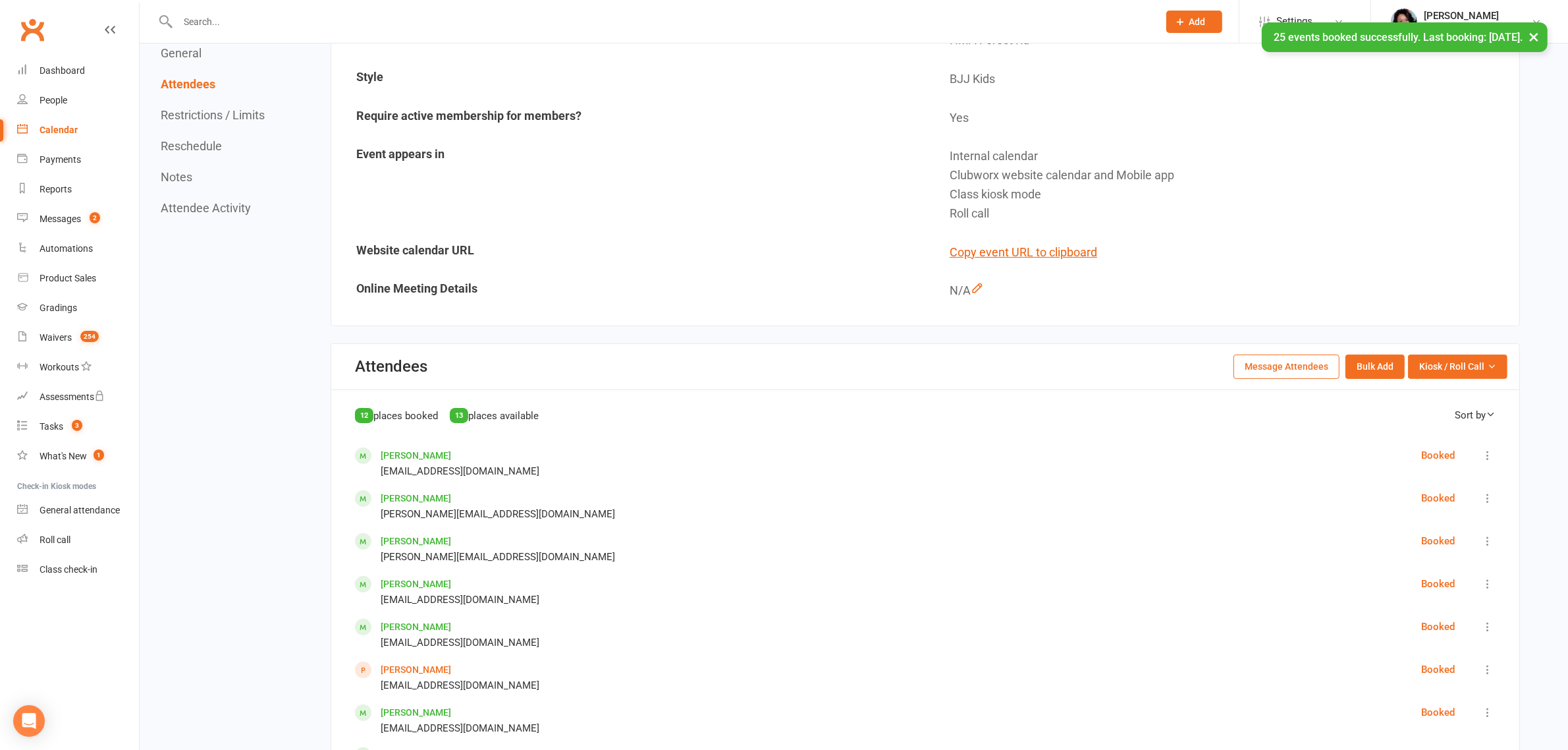
click at [308, 17] on input "text" at bounding box center [661, 22] width 976 height 19
type input "[PERSON_NAME]"
click at [345, 23] on div "× 25 events booked successfully. Last booking: [DATE]." at bounding box center [776, 23] width 1551 height 0
click at [435, 21] on input "text" at bounding box center [661, 22] width 976 height 19
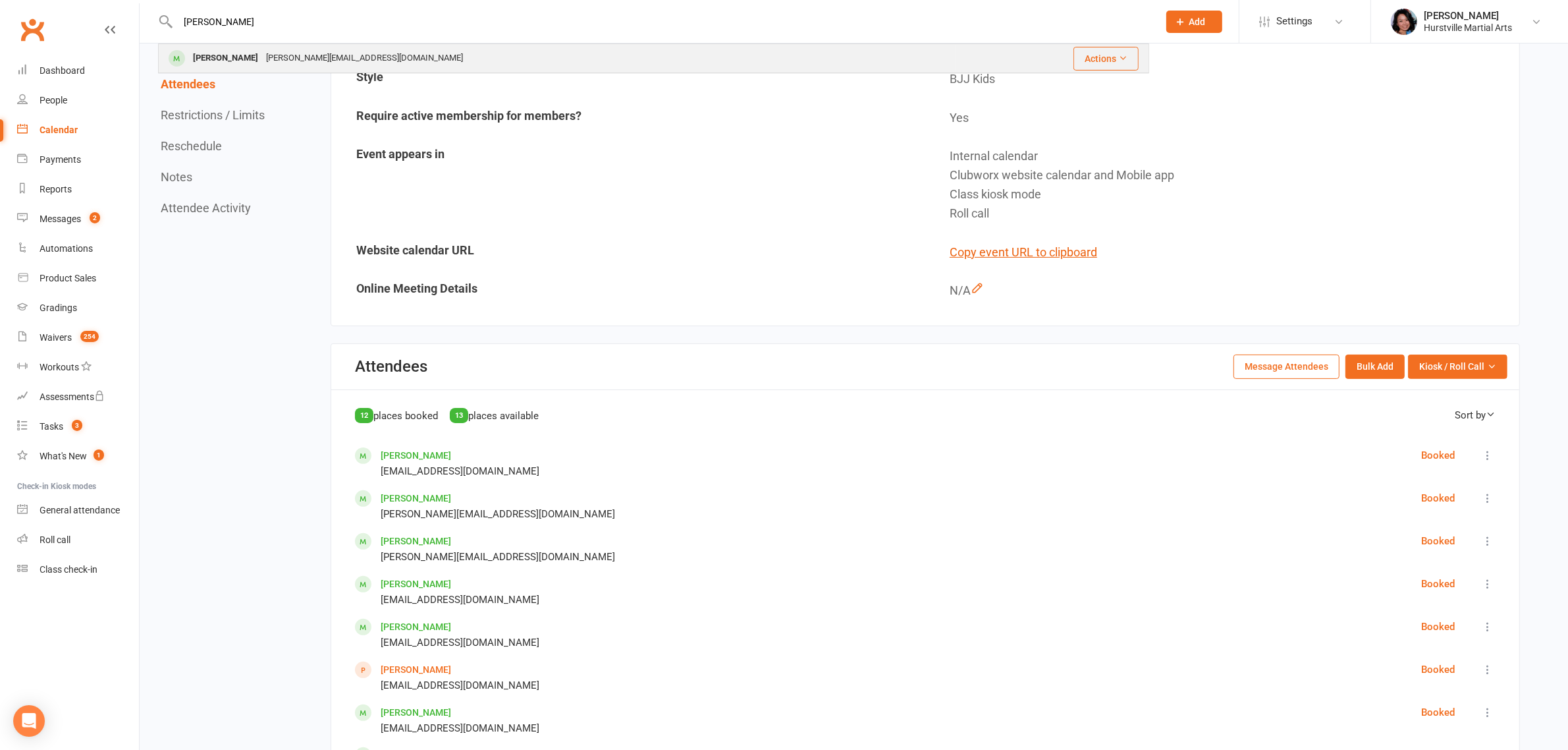
type input "[PERSON_NAME]"
click at [351, 54] on div "[PERSON_NAME][EMAIL_ADDRESS][DOMAIN_NAME]" at bounding box center [365, 57] width 205 height 19
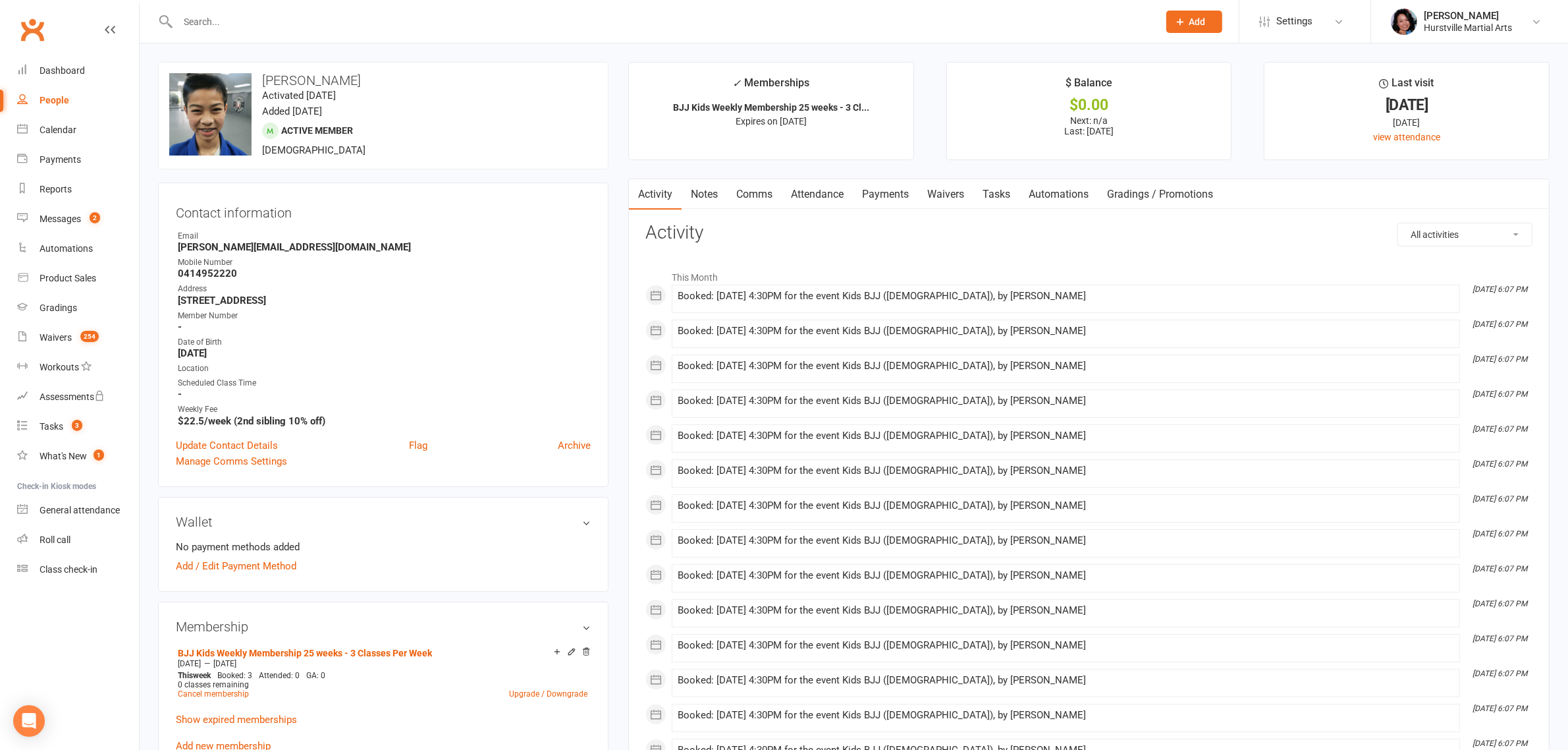
click at [712, 195] on link "Notes" at bounding box center [705, 194] width 45 height 31
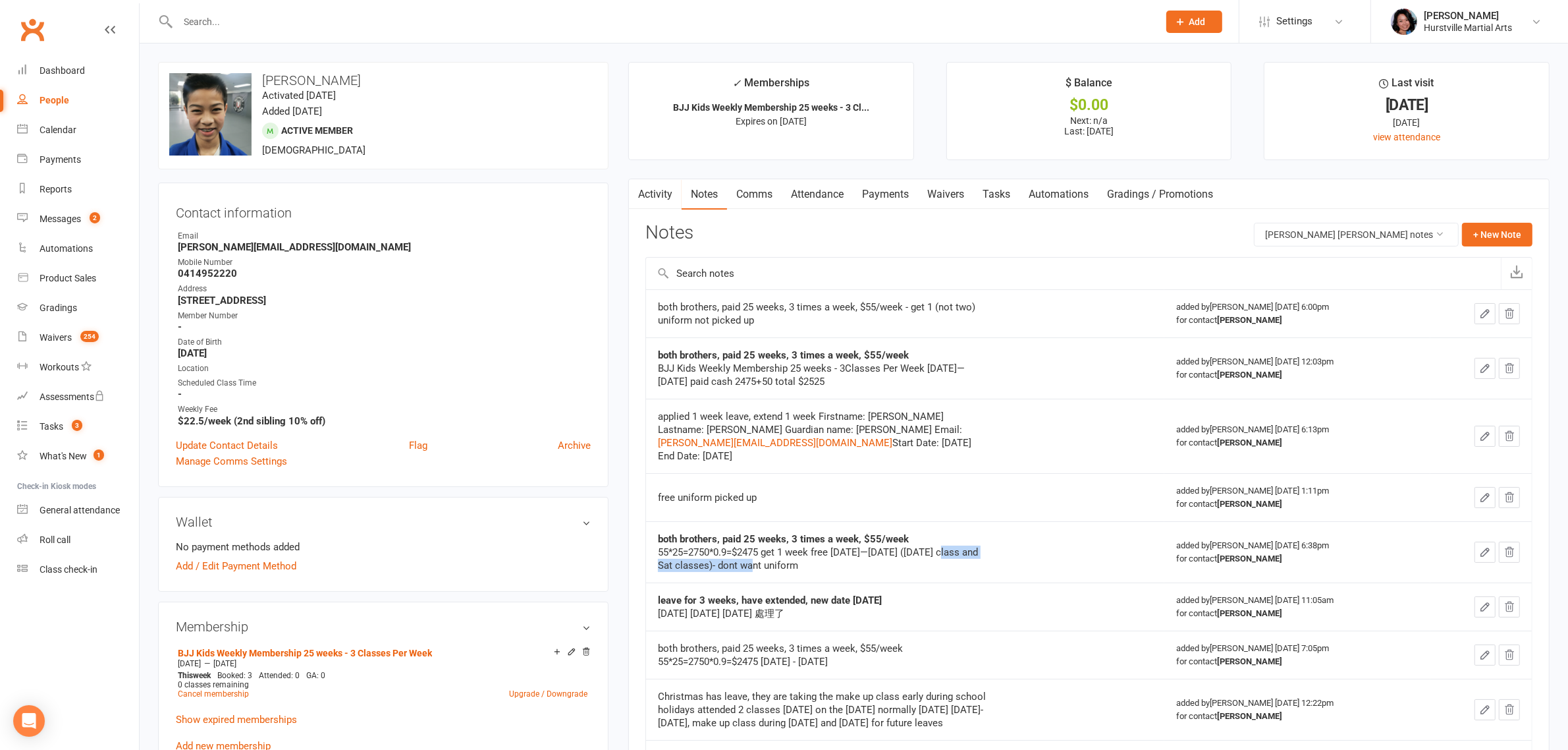
drag, startPoint x: 952, startPoint y: 541, endPoint x: 756, endPoint y: 552, distance: 196.3
click at [756, 552] on div "55*25=2750*0.9=$2475 get 1 week free [DATE]—[DATE] ([DATE] class and Sat classe…" at bounding box center [823, 559] width 330 height 27
copy div "([DATE] class and Sat classes)"
click at [1479, 316] on button "button" at bounding box center [1485, 313] width 21 height 21
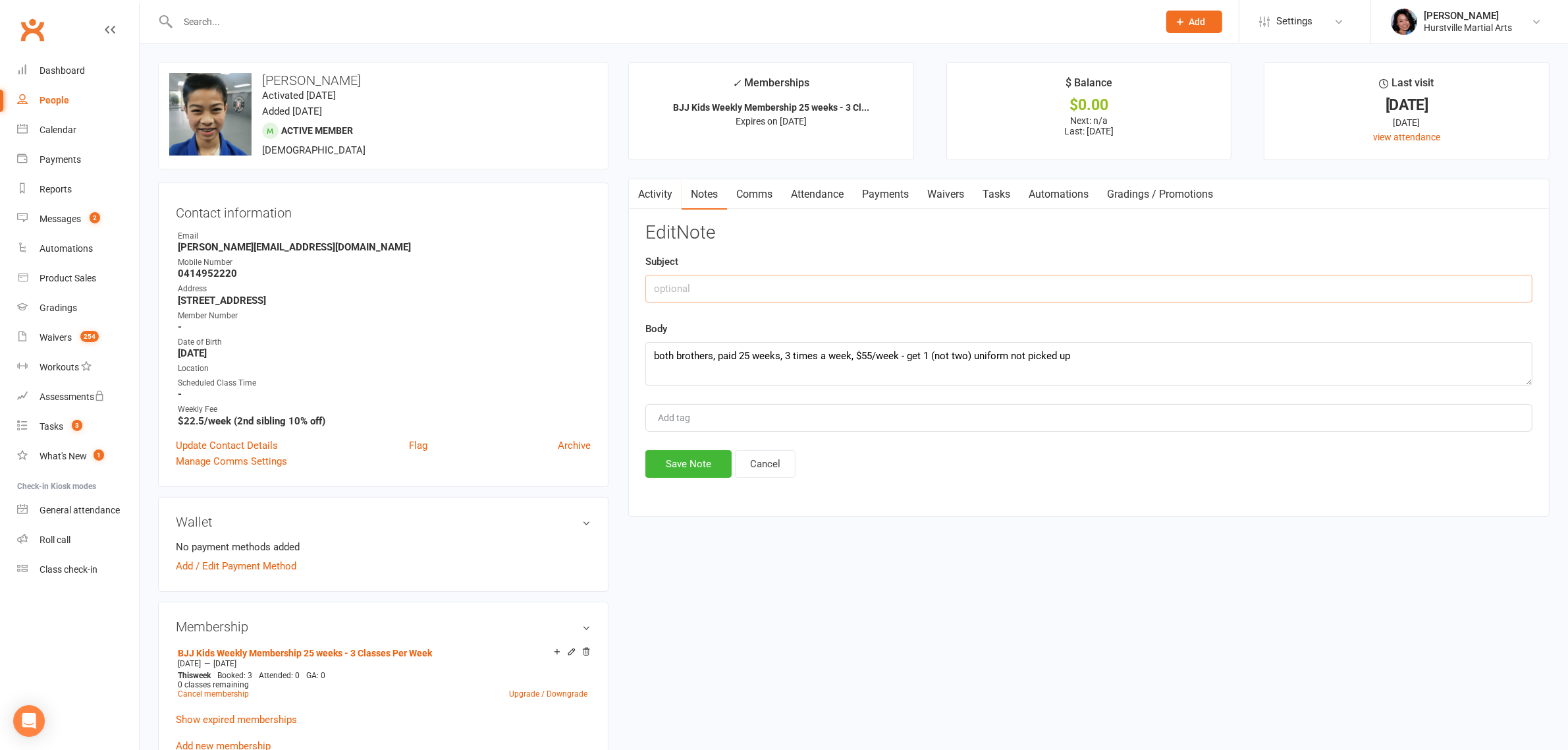
click at [857, 284] on input "text" at bounding box center [1088, 288] width 887 height 28
paste input "([DATE] class and Sat classes)"
click at [728, 286] on input "([DATE] class and Sat classes)" at bounding box center [1088, 288] width 887 height 28
drag, startPoint x: 803, startPoint y: 285, endPoint x: 422, endPoint y: 274, distance: 381.2
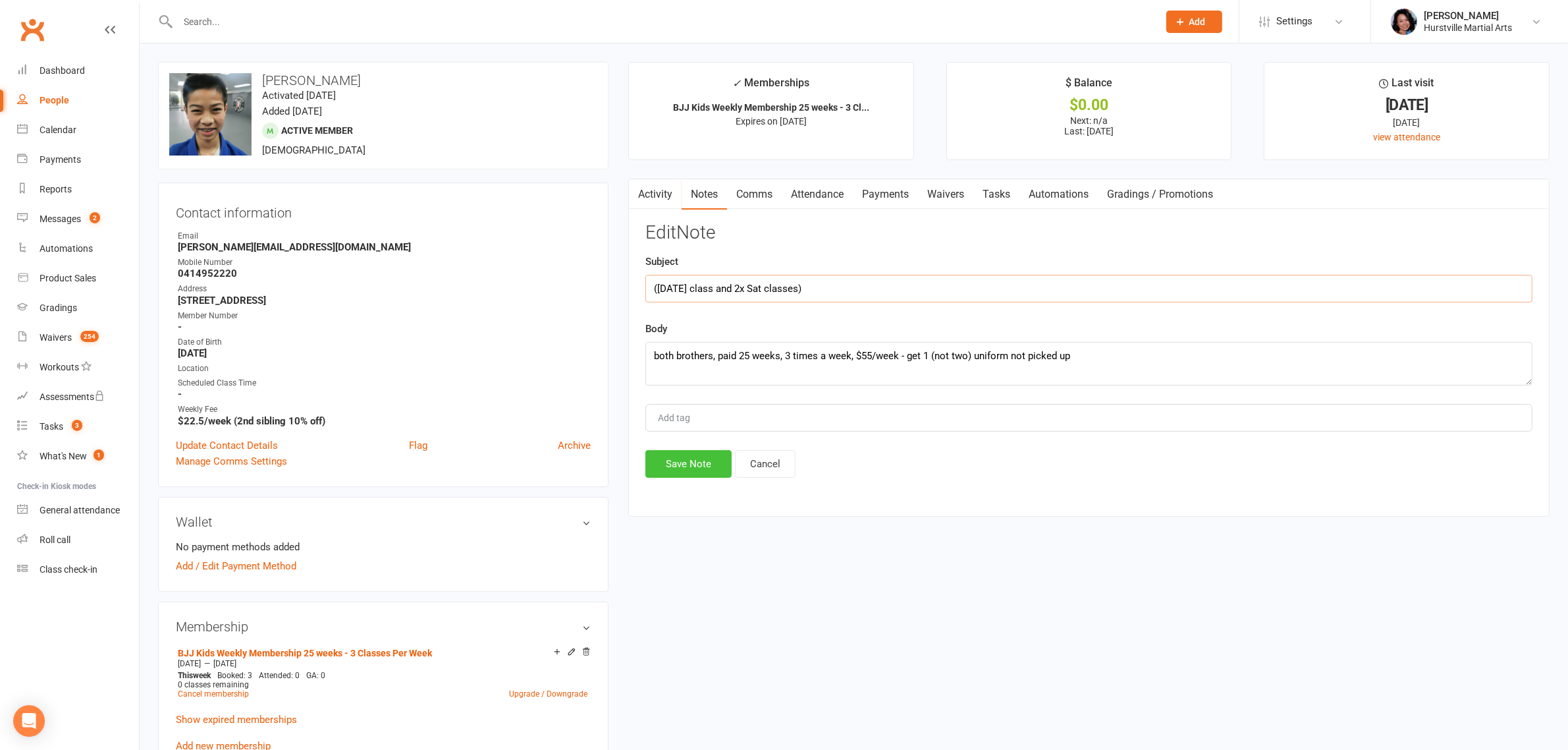
type input "([DATE] class and 2x Sat classes)"
click at [687, 475] on button "Save Note" at bounding box center [688, 464] width 86 height 28
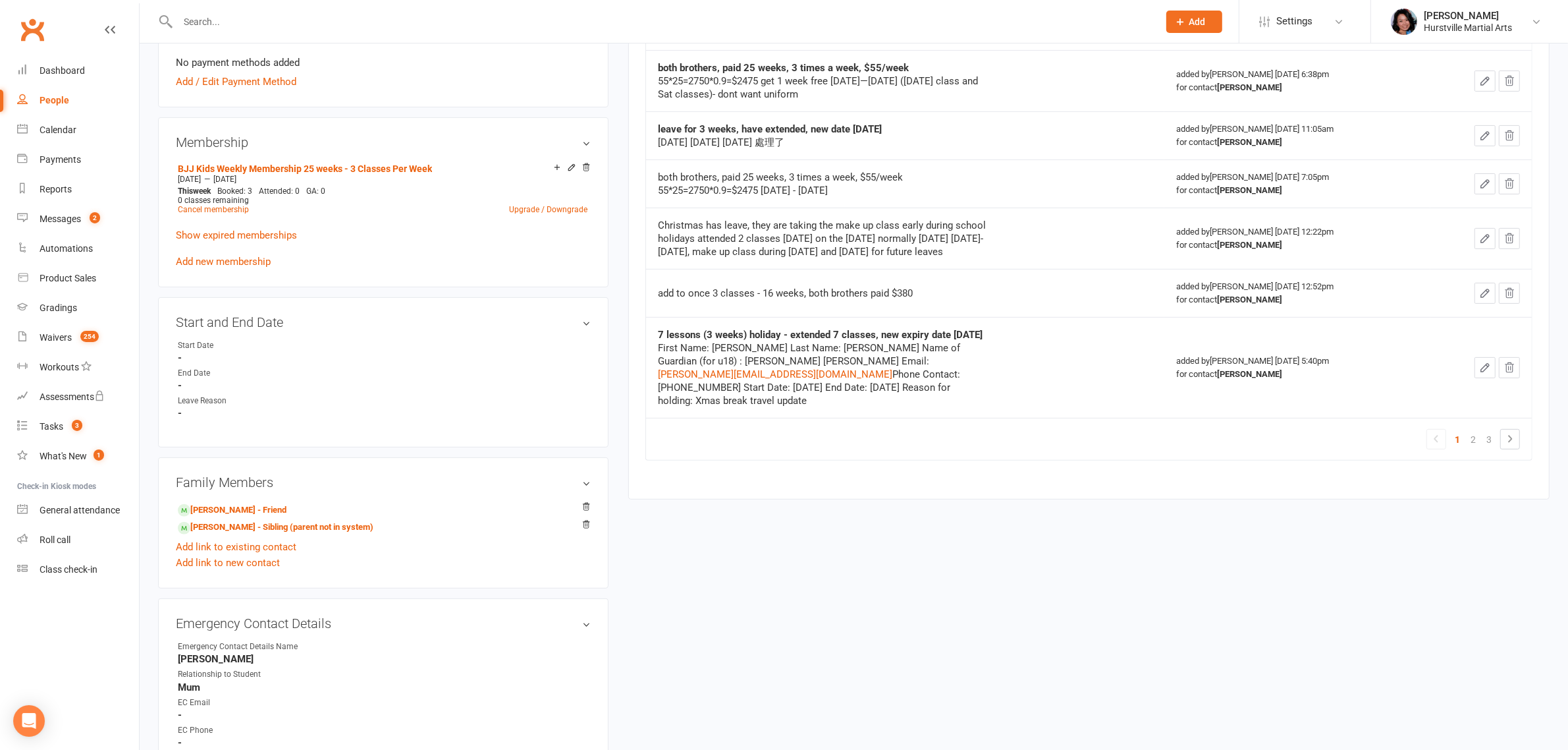
scroll to position [741, 0]
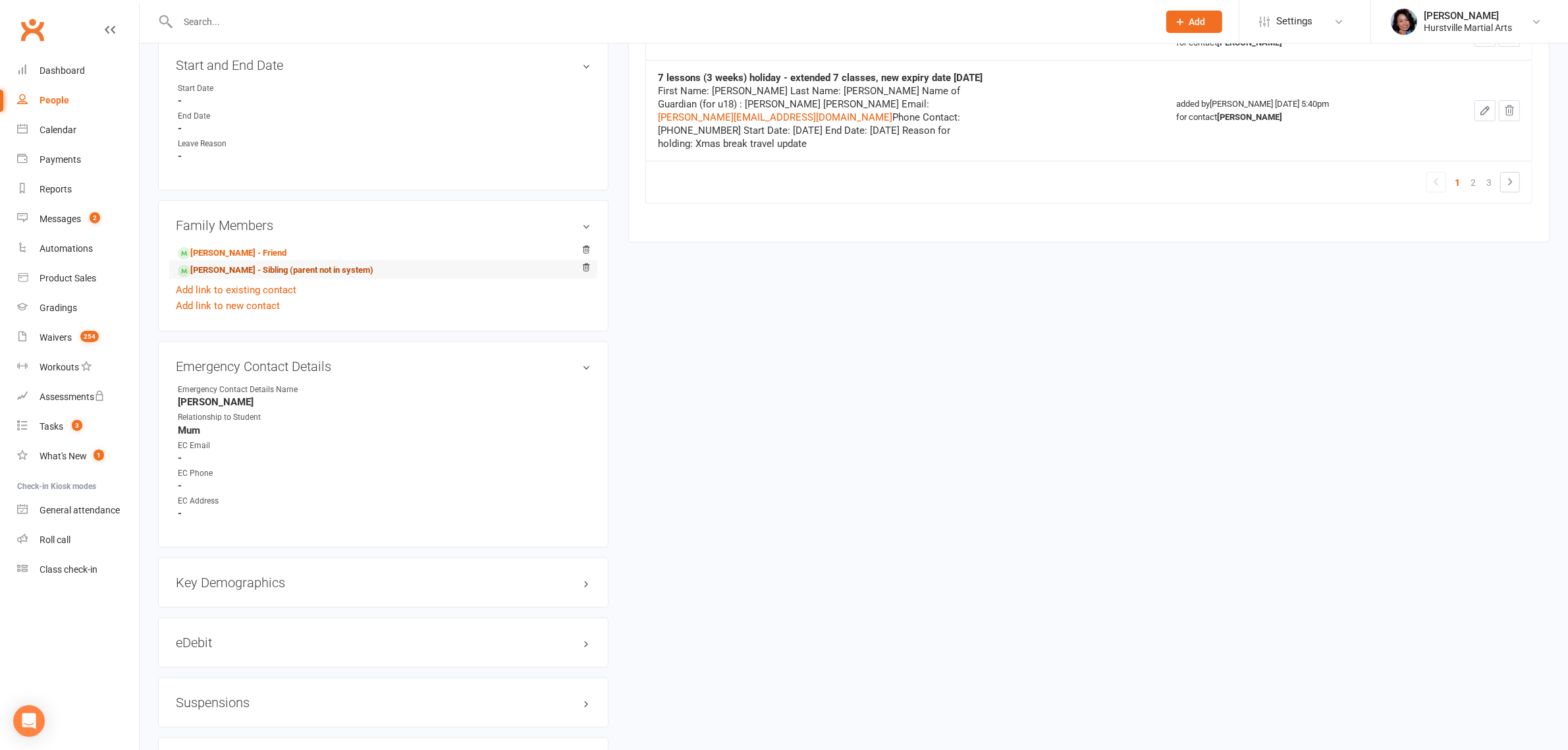
click at [221, 272] on link "[PERSON_NAME] - Sibling (parent not in system)" at bounding box center [275, 270] width 195 height 14
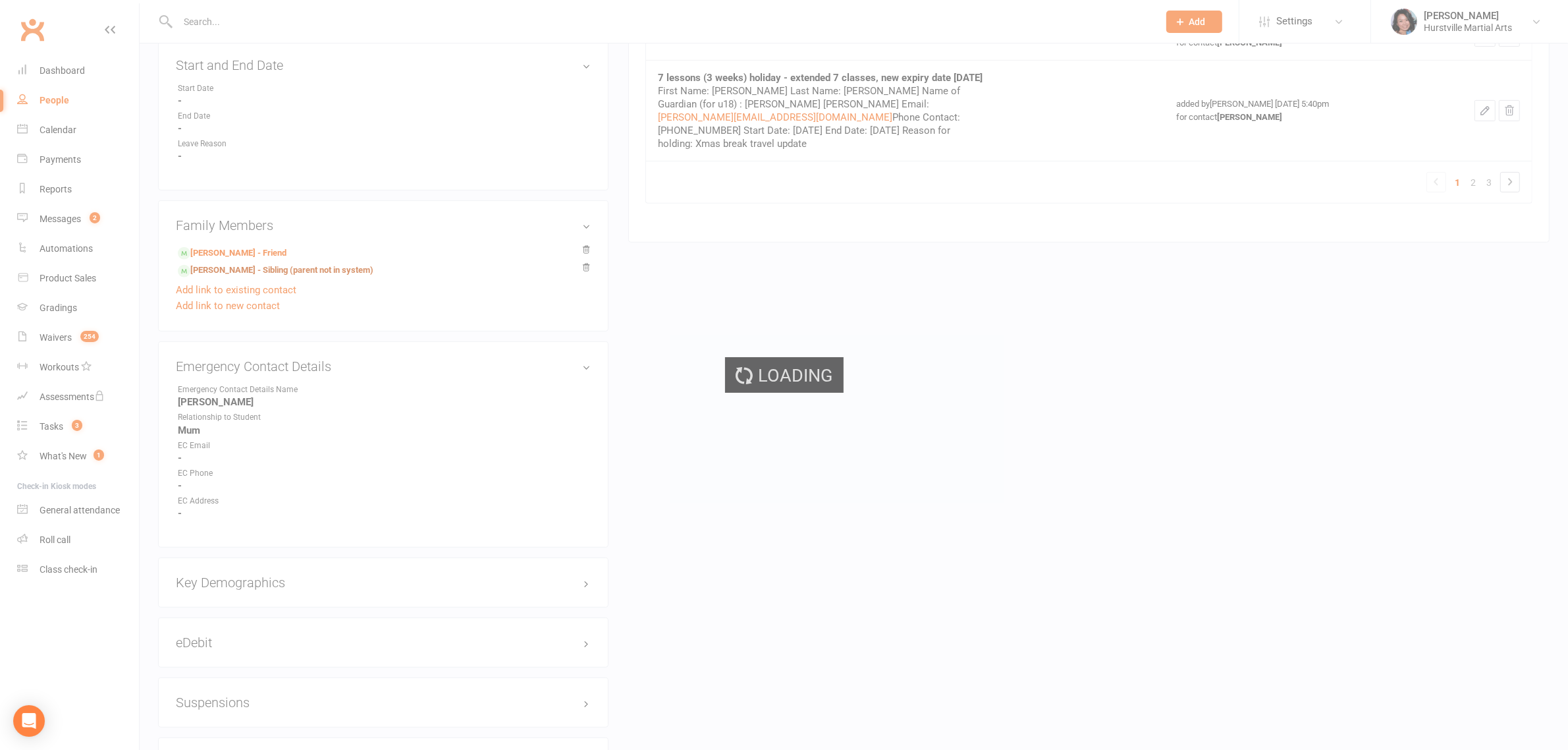
scroll to position [412, 0]
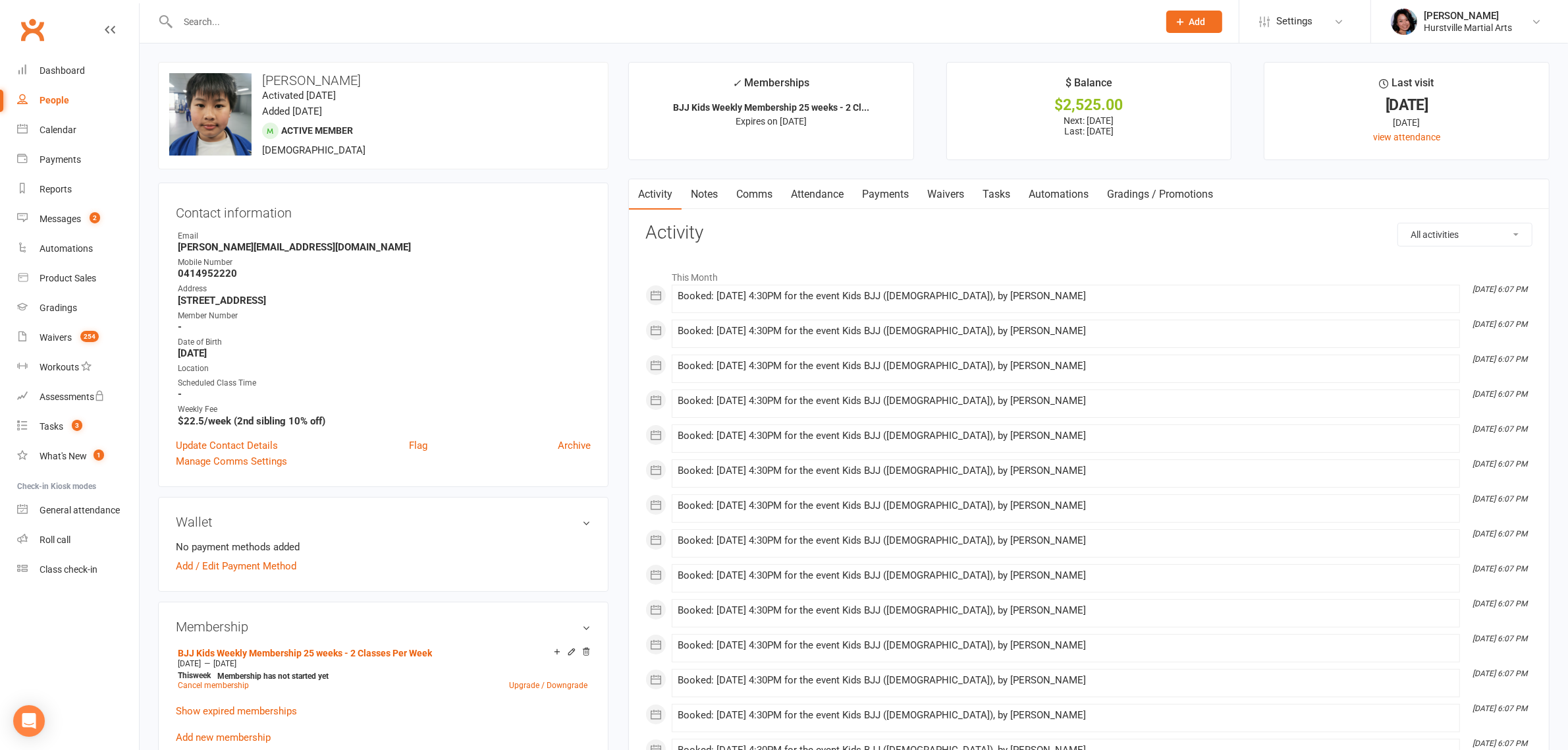
click at [709, 196] on link "Notes" at bounding box center [705, 194] width 45 height 31
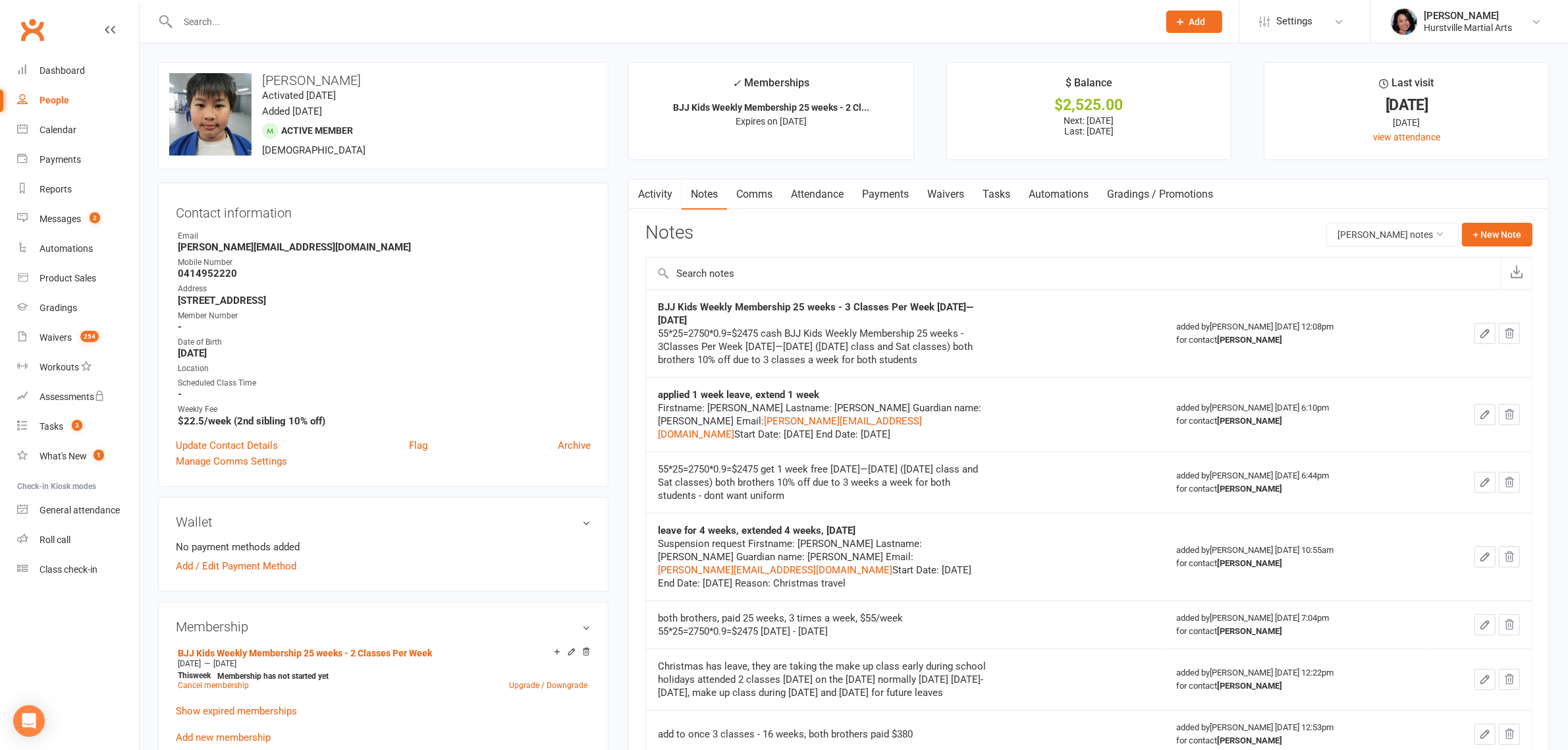
click at [763, 197] on link "Comms" at bounding box center [754, 194] width 54 height 31
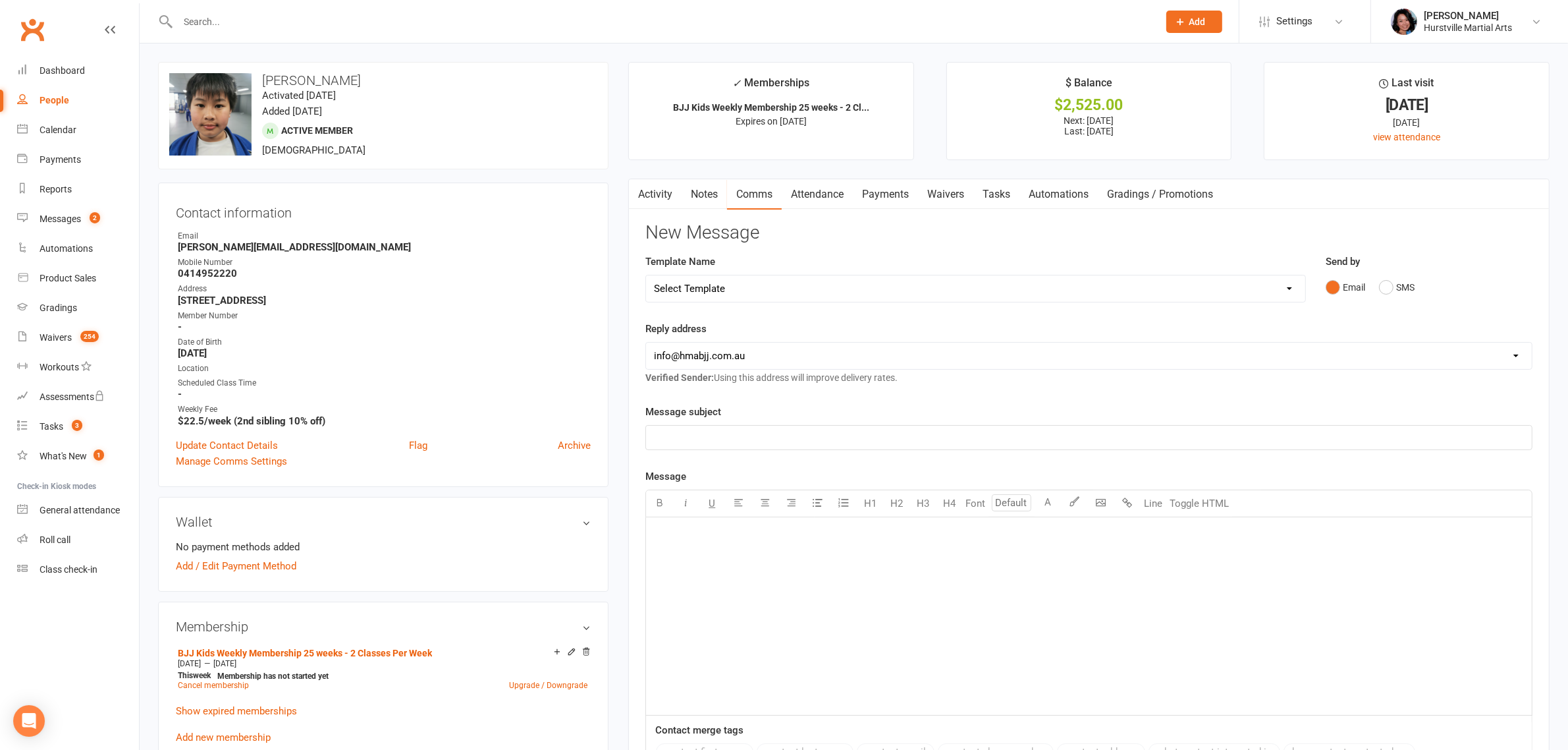
click at [646, 199] on link "Activity" at bounding box center [654, 194] width 52 height 31
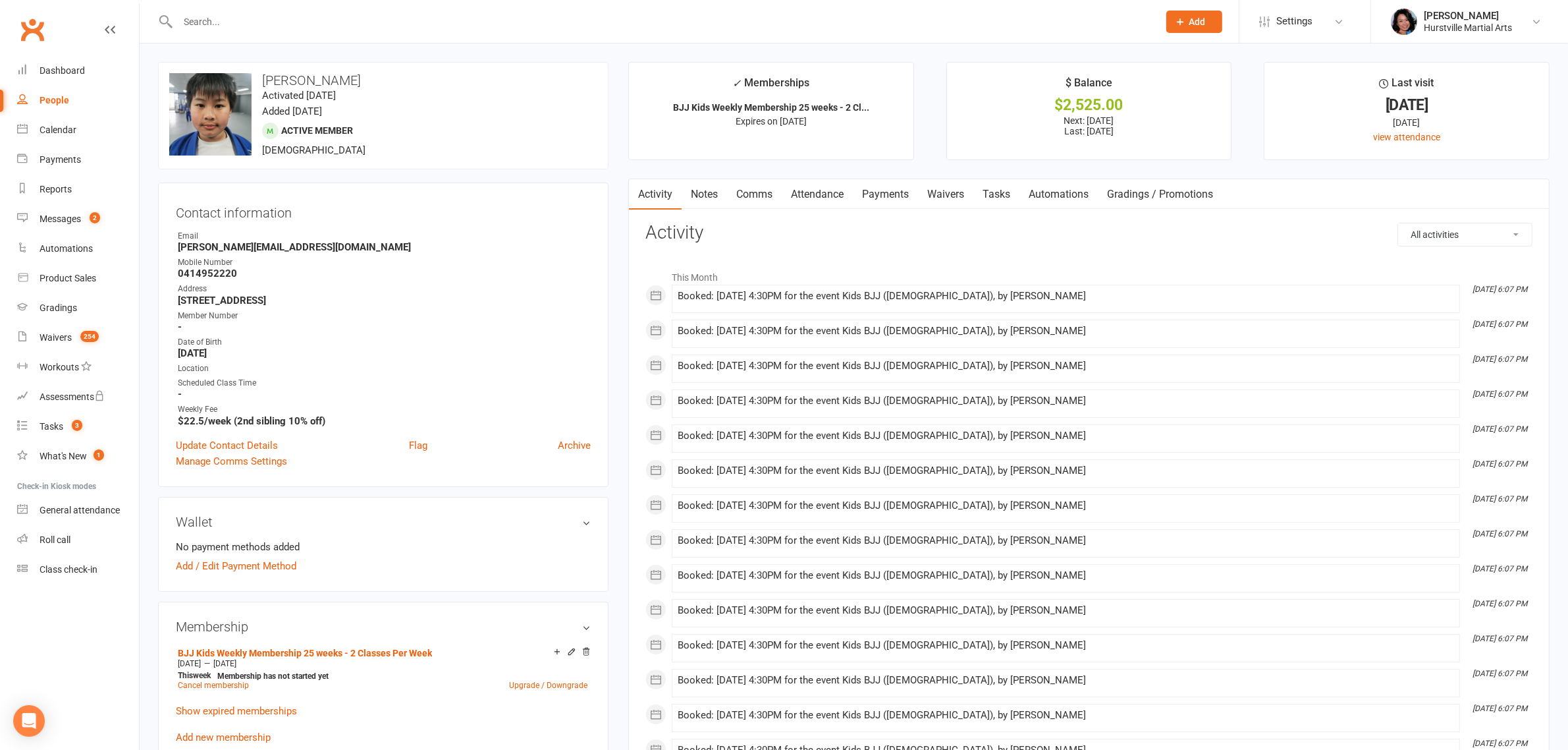
click at [1456, 239] on select "All activities Bookings / Attendances Communications Notes Failed SMSes Grading…" at bounding box center [1464, 234] width 133 height 23
select select "ConversationLogEntry"
click at [1398, 223] on select "All activities Bookings / Attendances Communications Notes Failed SMSes Grading…" at bounding box center [1464, 234] width 133 height 23
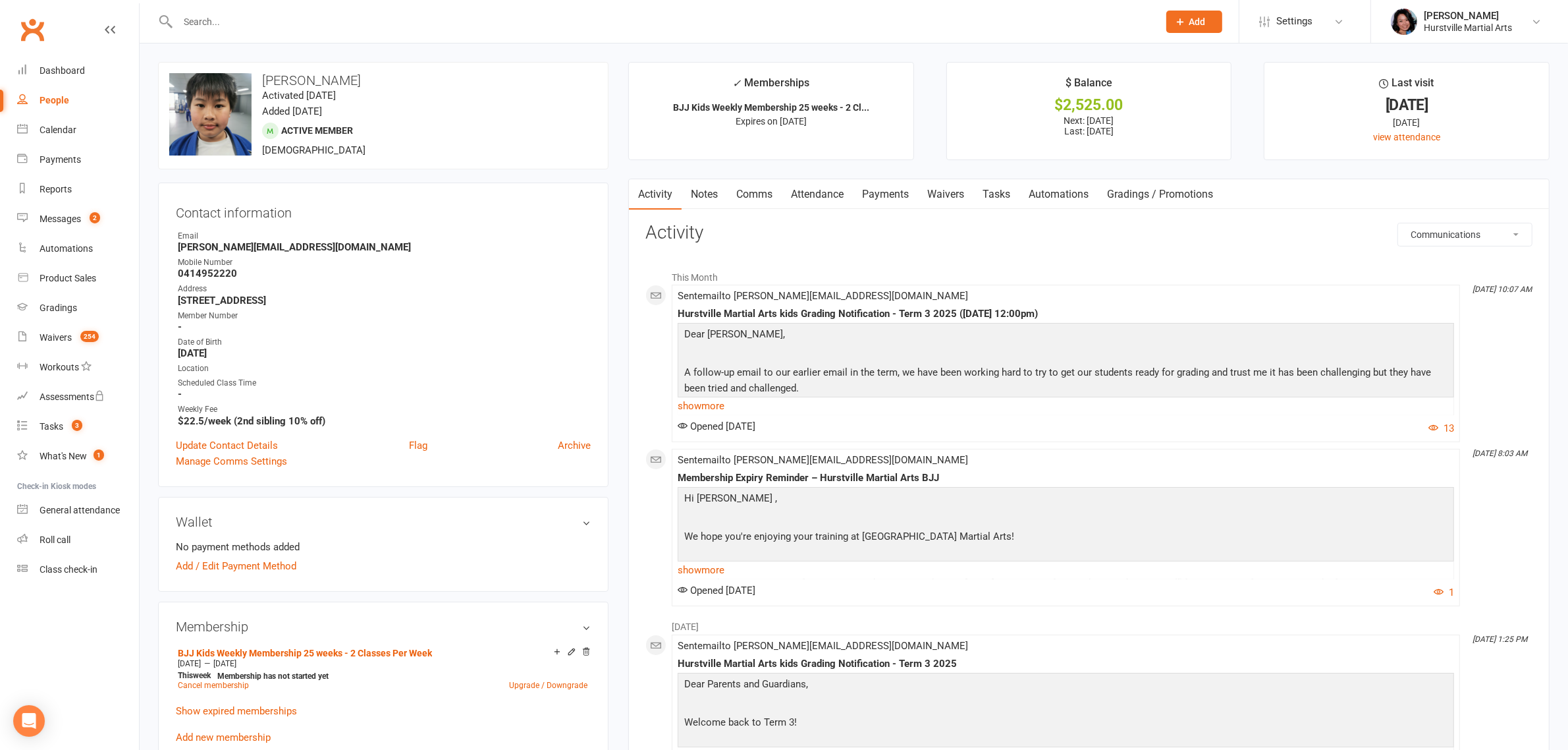
click at [766, 191] on link "Comms" at bounding box center [754, 194] width 54 height 31
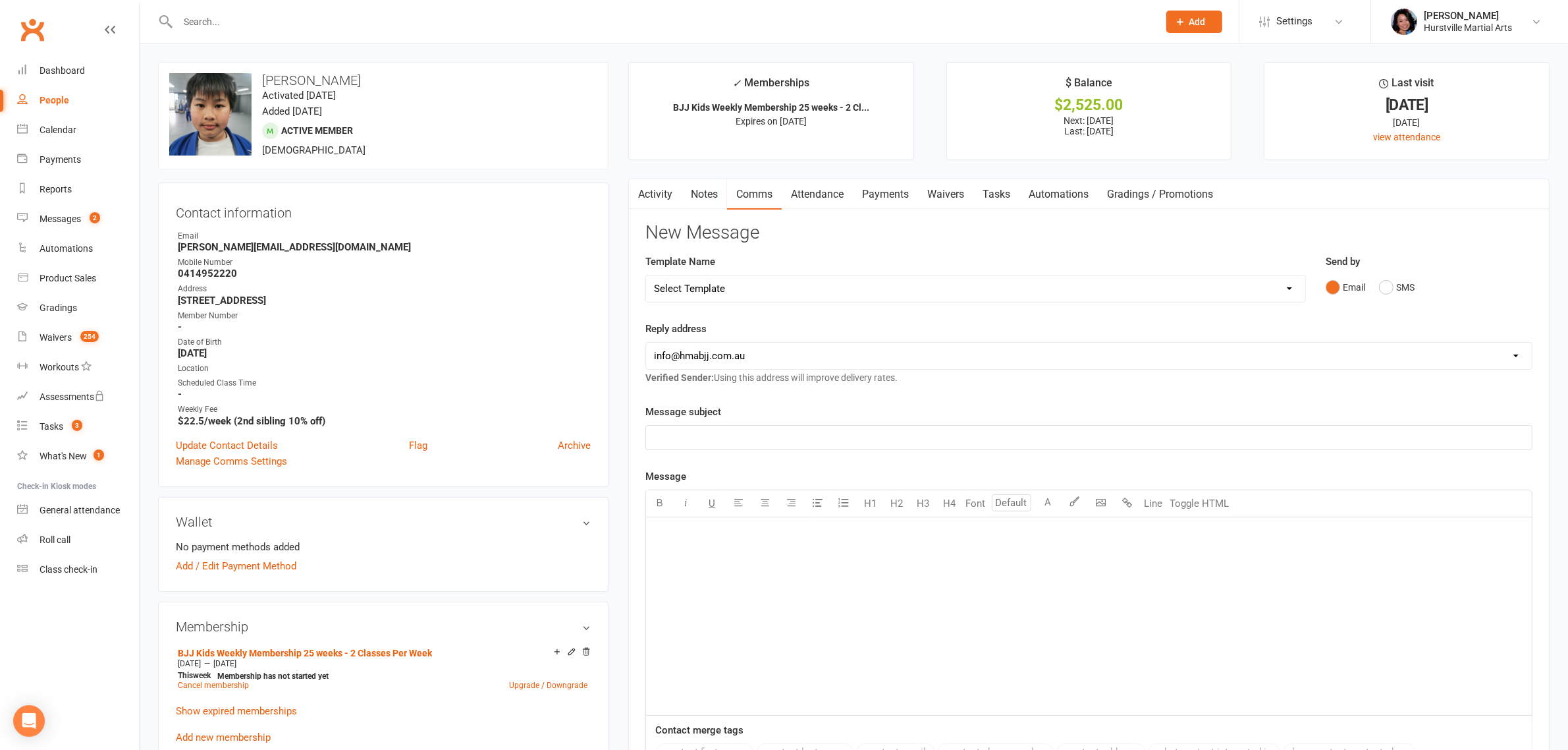
click at [842, 278] on select "Select Template [Email] 001 Kids BJJ Welcoming Email [Email] BJJ Kids Voucher C…" at bounding box center [975, 288] width 658 height 27
click at [909, 245] on div "New Message Template Name Select Template [Email] 001 Kids BJJ Welcoming Email …" at bounding box center [1088, 569] width 887 height 694
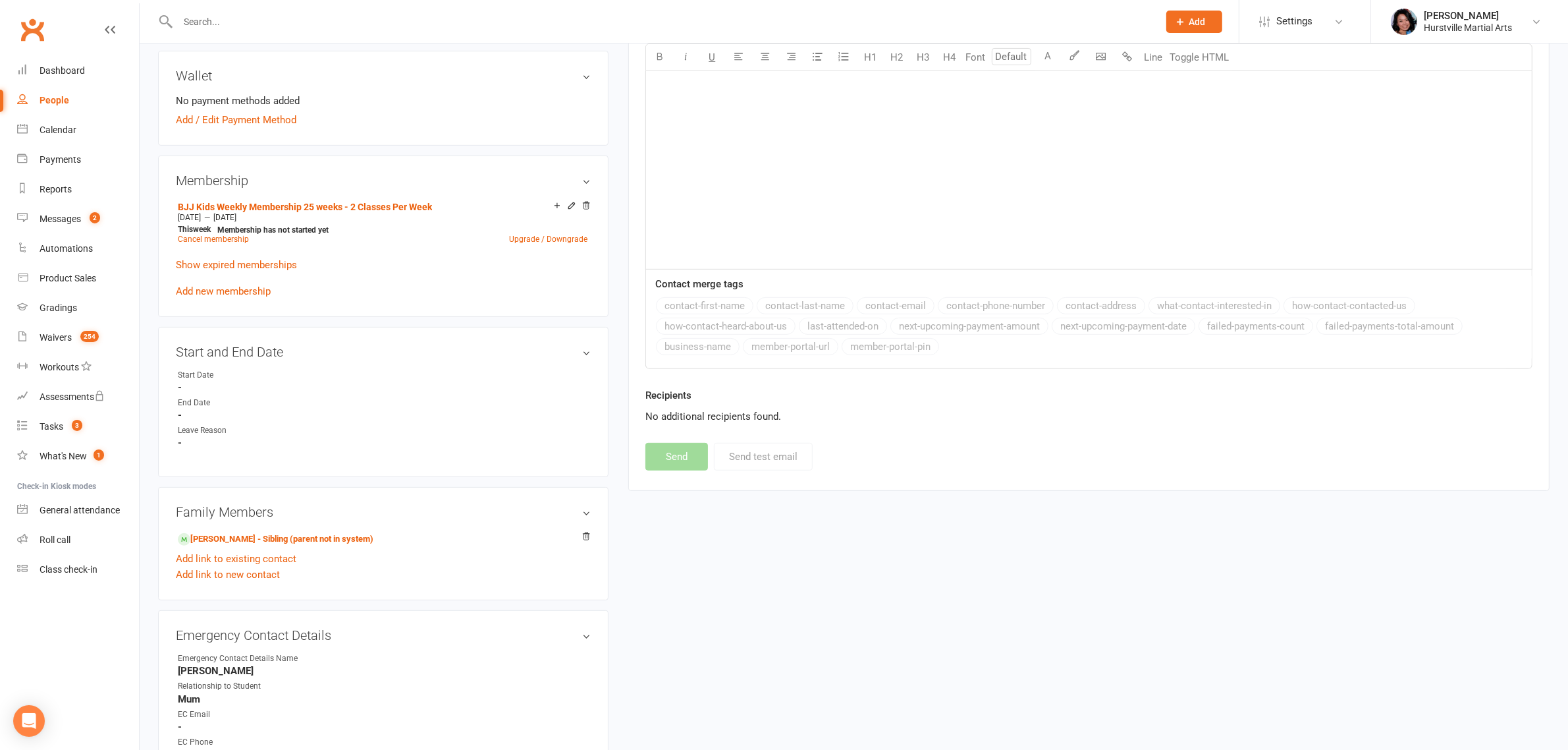
scroll to position [658, 0]
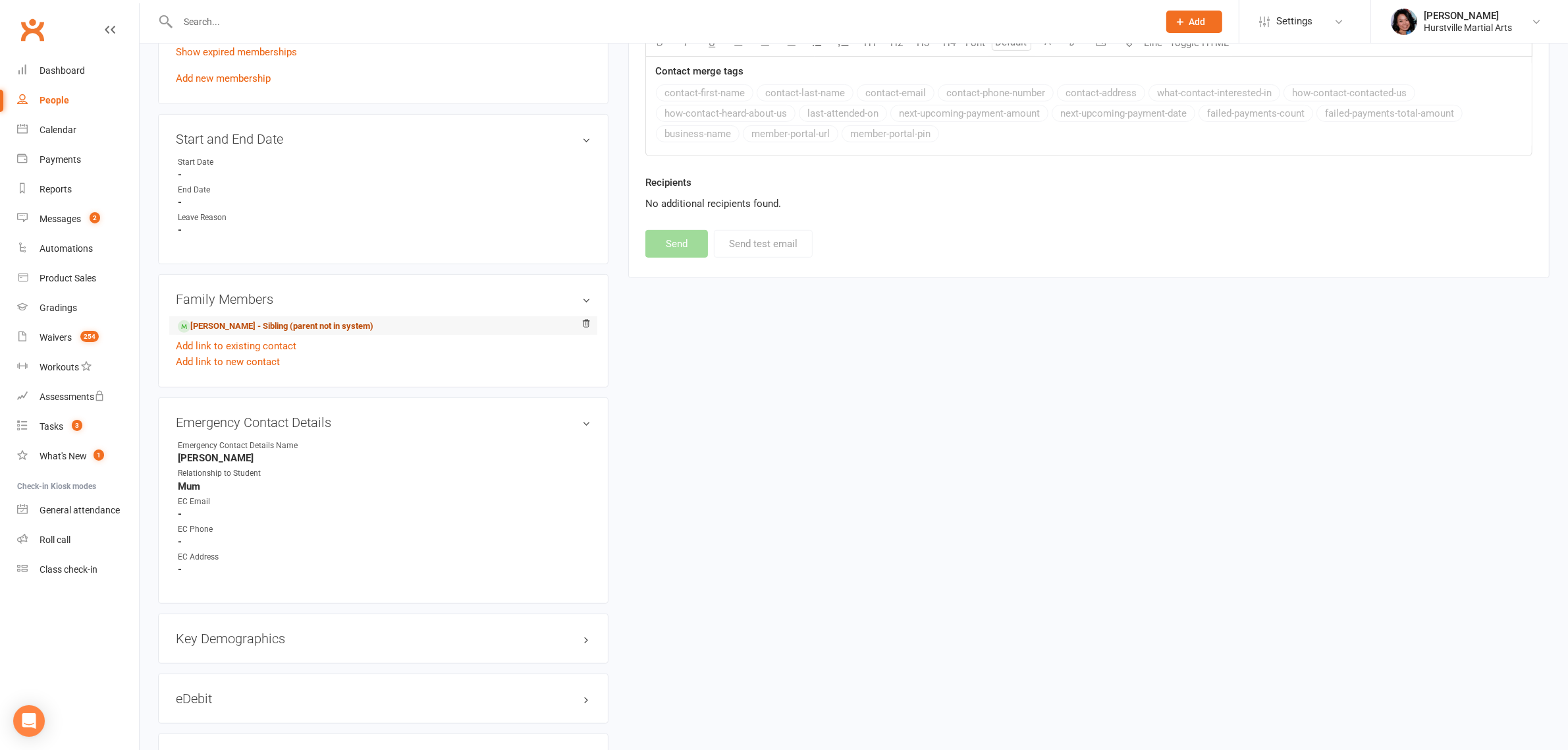
click at [270, 321] on link "[PERSON_NAME] - Sibling (parent not in system)" at bounding box center [275, 327] width 195 height 14
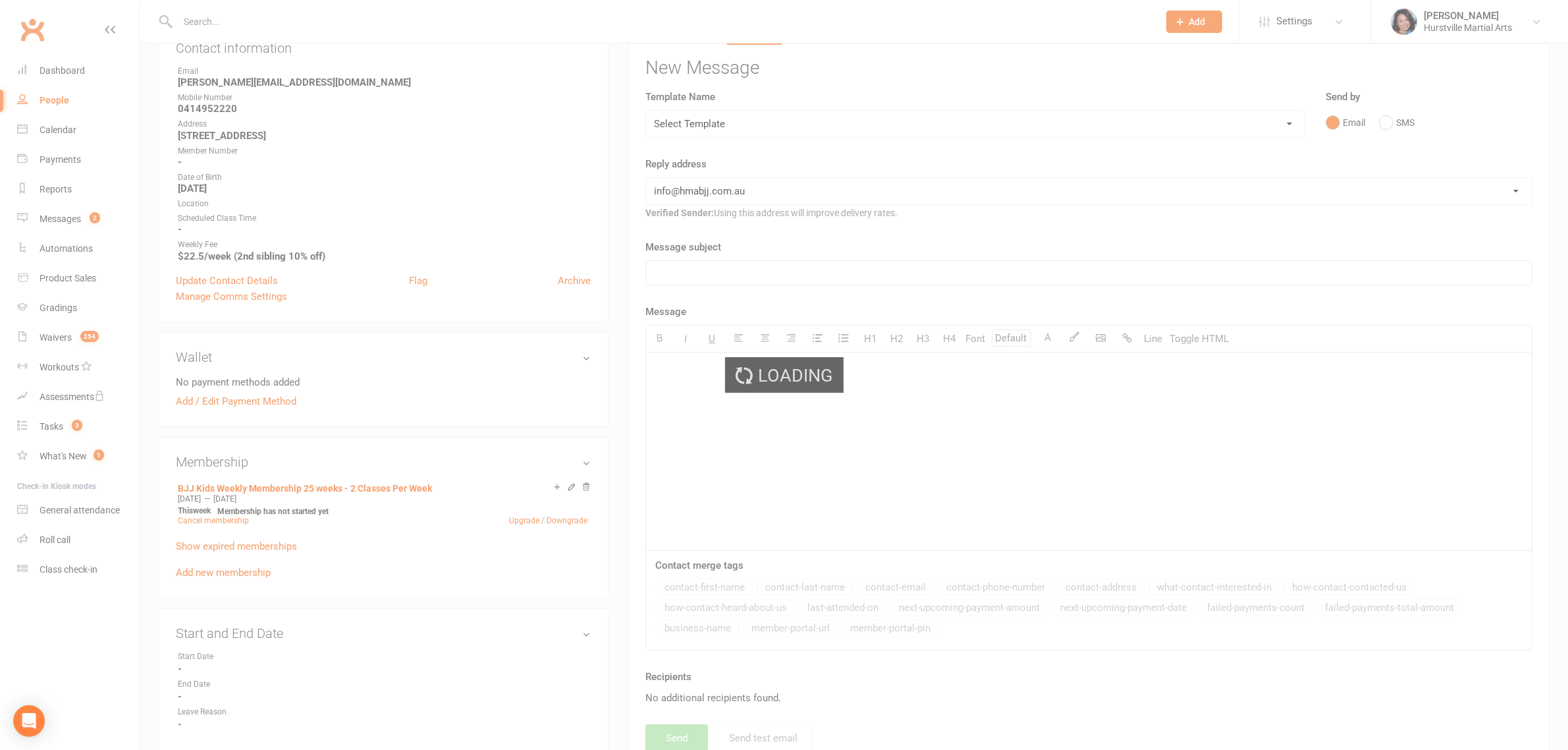
scroll to position [0, 0]
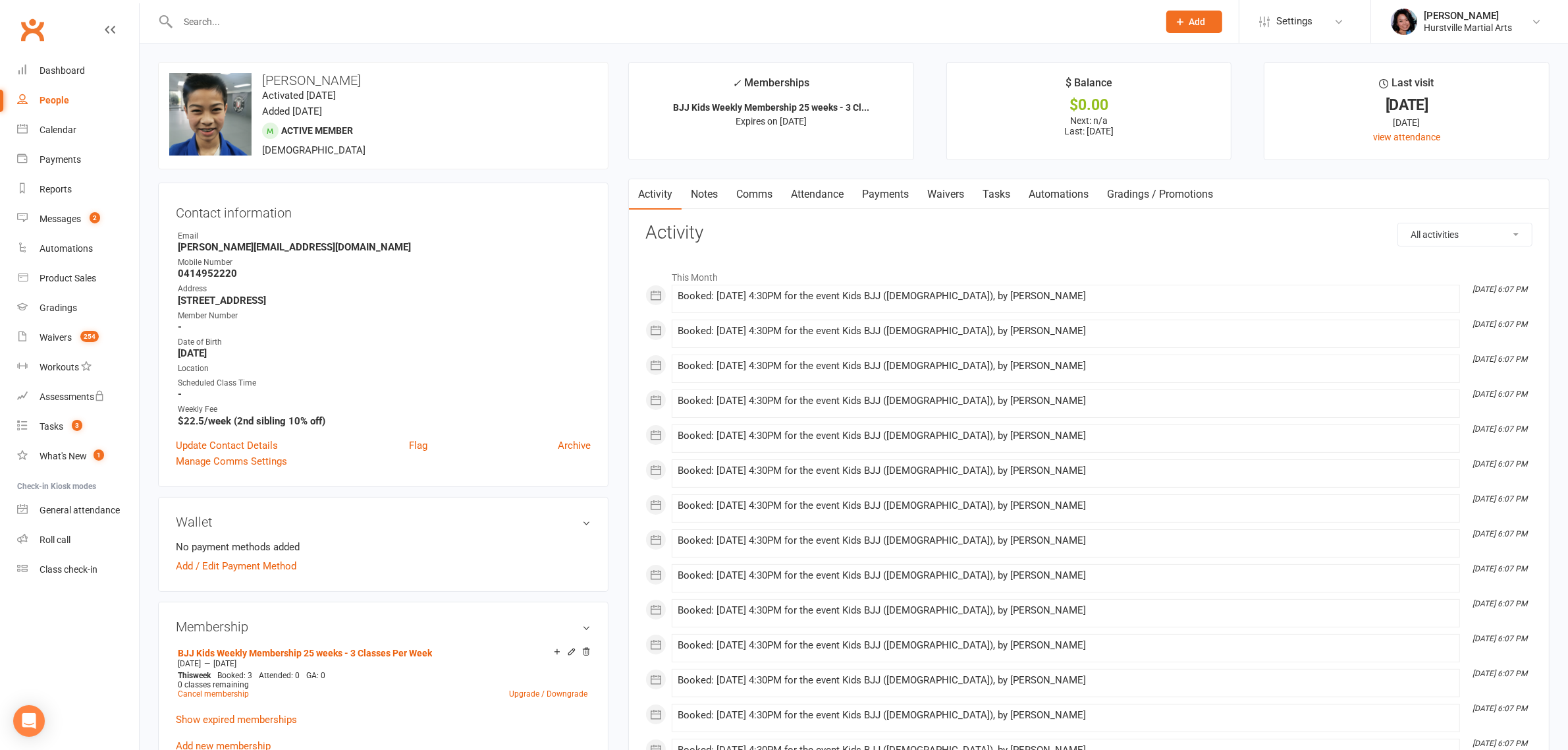
click at [1460, 235] on select "All activities Bookings / Attendances Communications Notes Failed SMSes Grading…" at bounding box center [1464, 234] width 133 height 23
select select "ConversationLogEntry"
click at [1398, 223] on select "All activities Bookings / Attendances Communications Notes Failed SMSes Grading…" at bounding box center [1464, 234] width 133 height 23
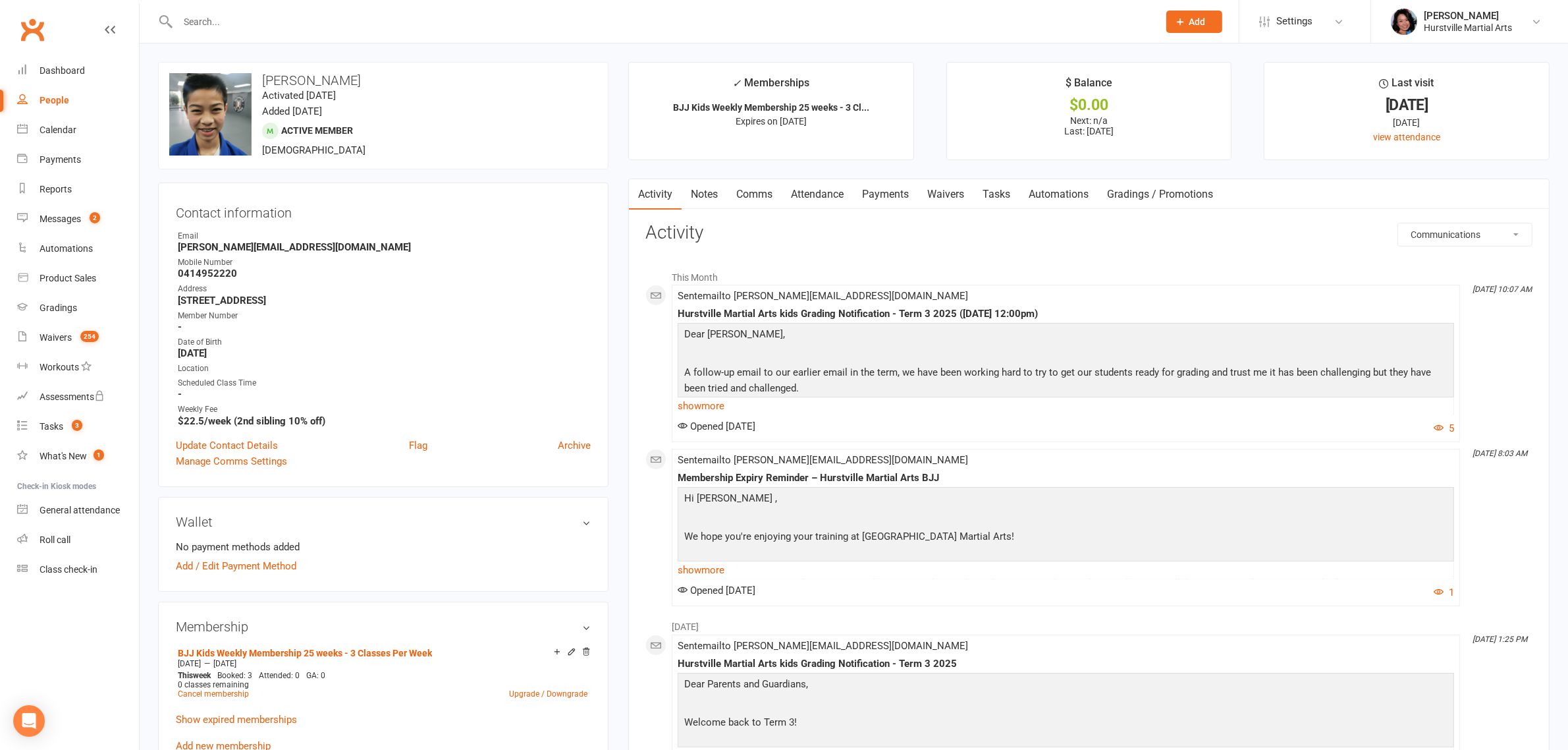
click at [768, 201] on link "Comms" at bounding box center [754, 194] width 54 height 31
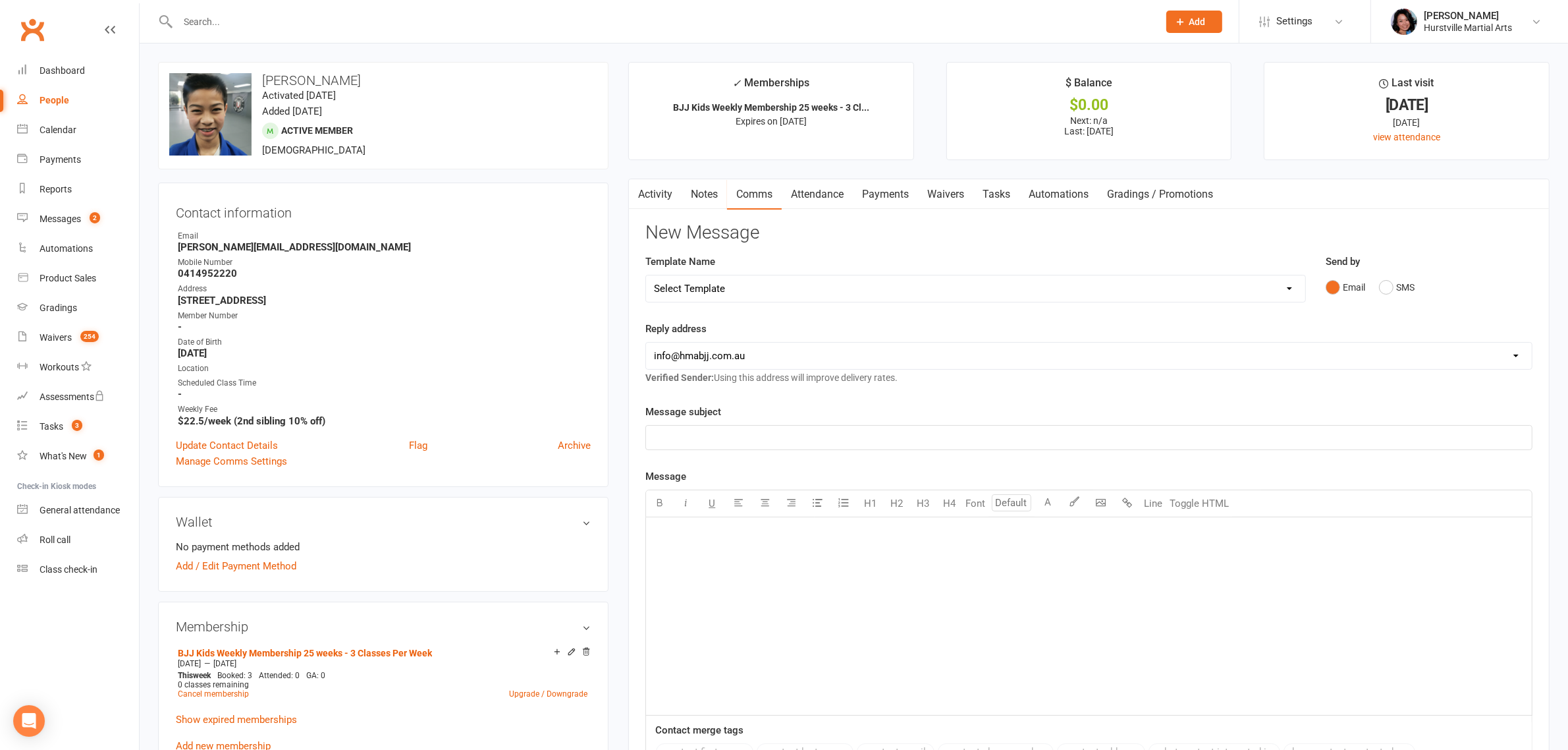
click at [933, 290] on select "Select Template [Email] 001 Kids BJJ Welcoming Email [Email] BJJ Kids Voucher C…" at bounding box center [975, 288] width 658 height 27
select select "2"
click at [646, 275] on select "Select Template [Email] 001 Kids BJJ Welcoming Email [Email] BJJ Kids Voucher C…" at bounding box center [975, 288] width 658 height 27
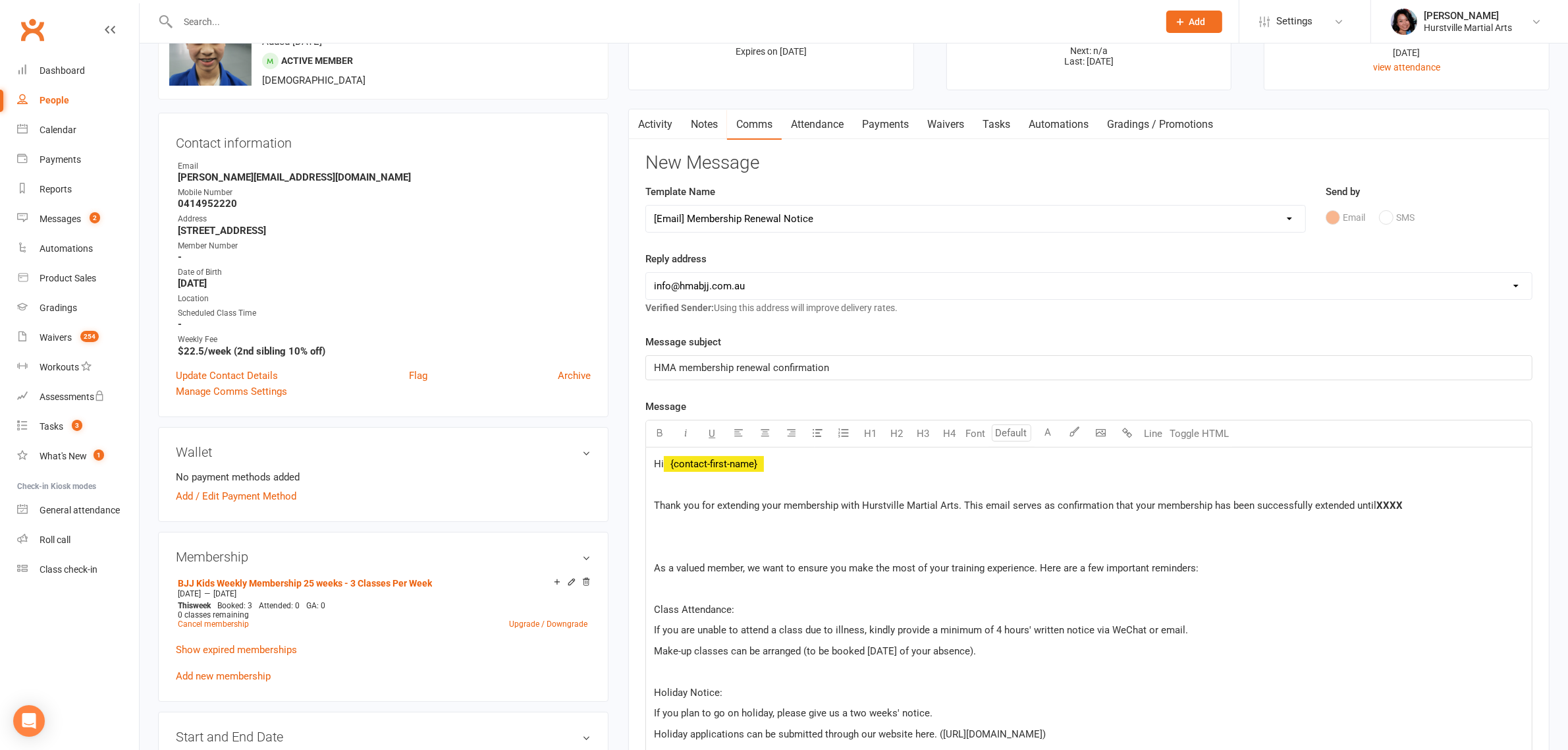
scroll to position [165, 0]
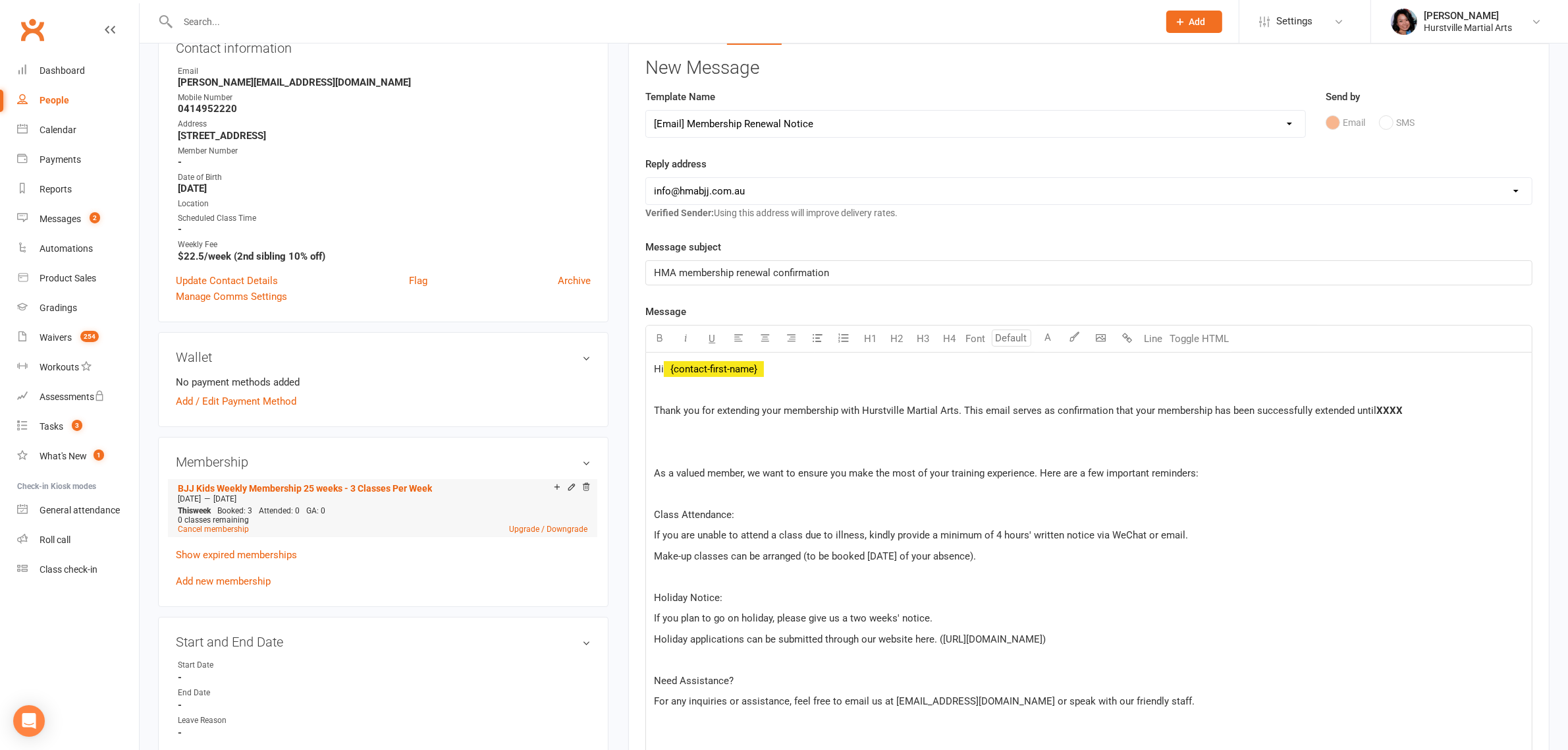
click at [284, 494] on div "[DATE] — [DATE]" at bounding box center [383, 498] width 416 height 11
click at [1385, 406] on span "XXXX" at bounding box center [1389, 411] width 27 height 12
click at [1378, 410] on span "[DATE]" at bounding box center [1390, 411] width 29 height 12
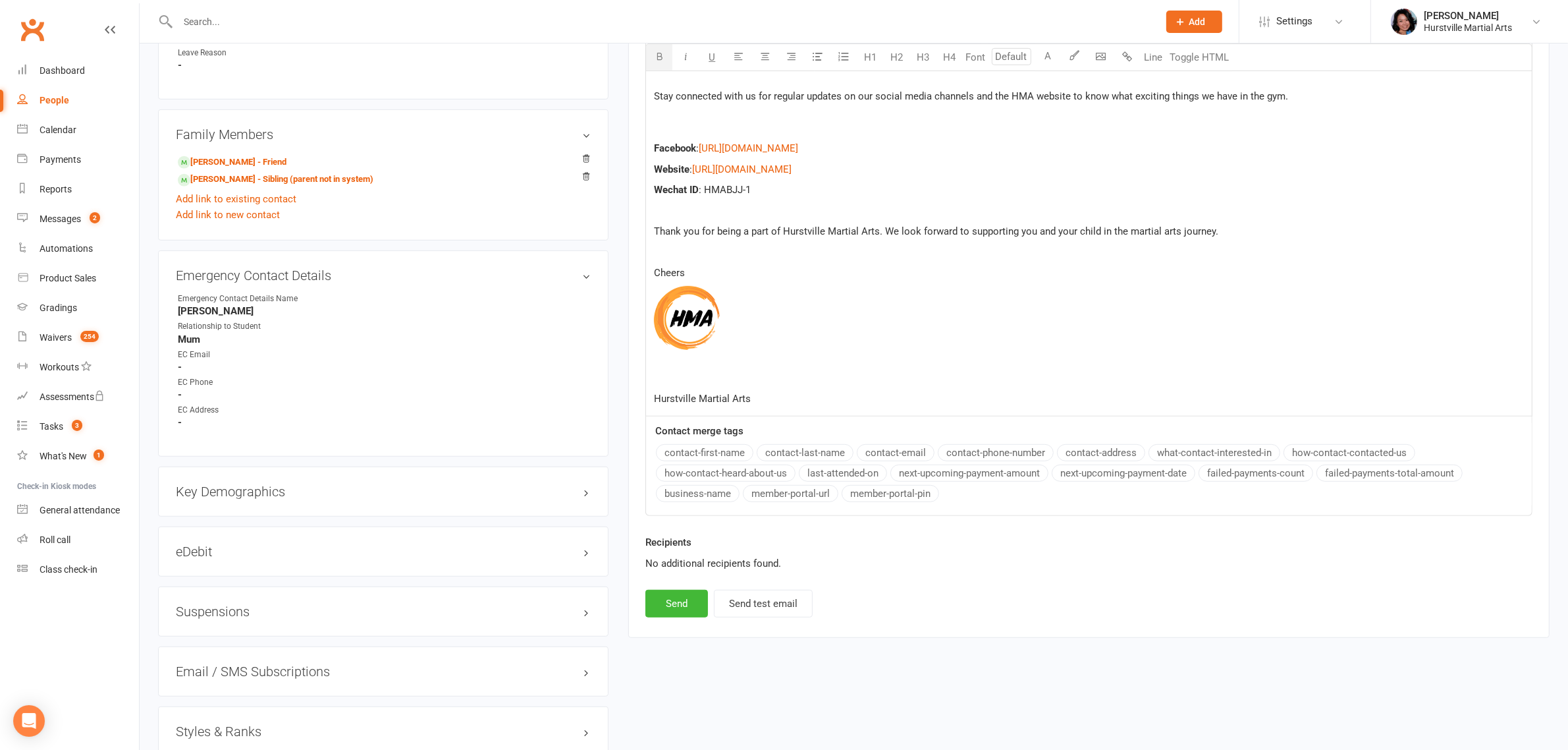
scroll to position [988, 0]
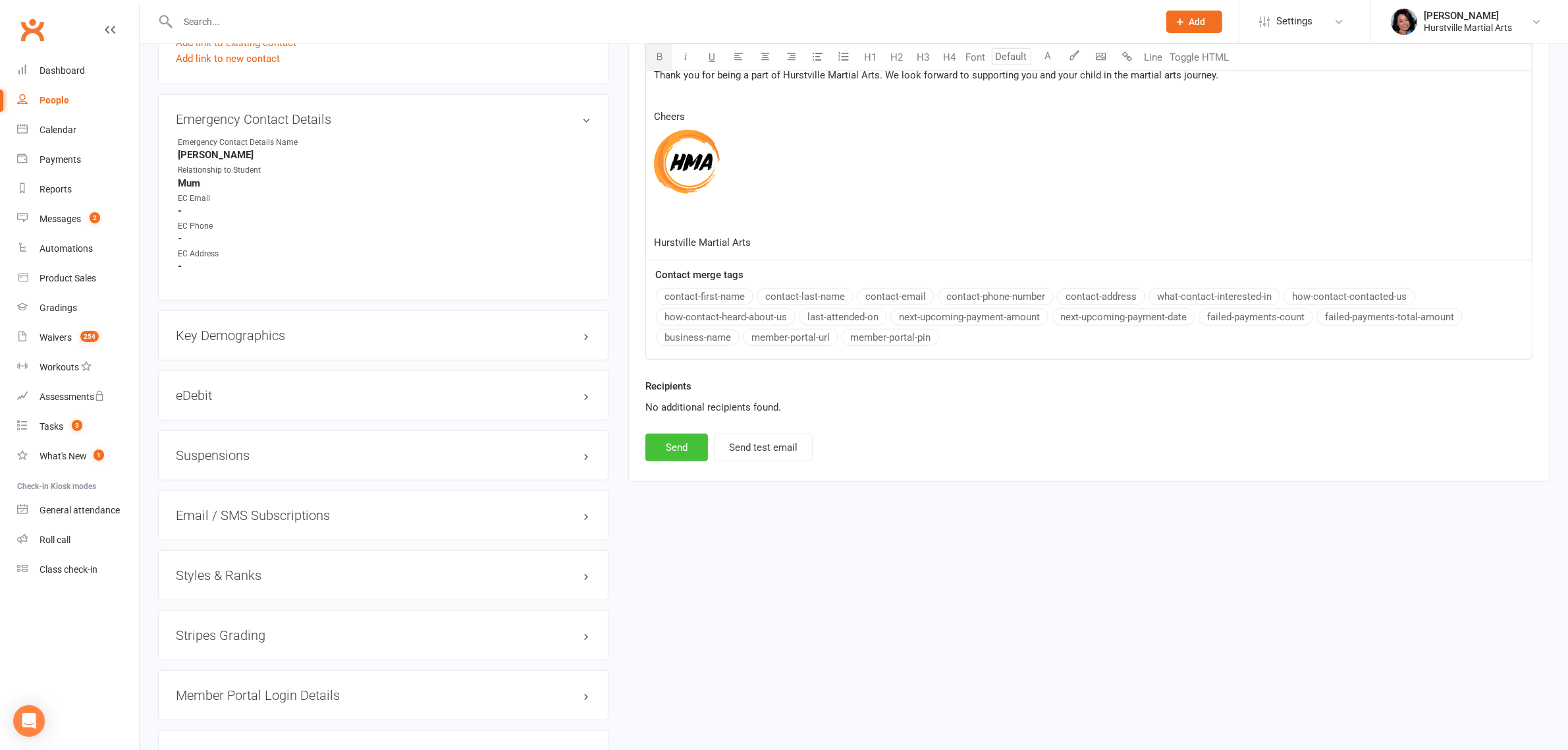
click at [683, 461] on button "Send" at bounding box center [676, 447] width 62 height 28
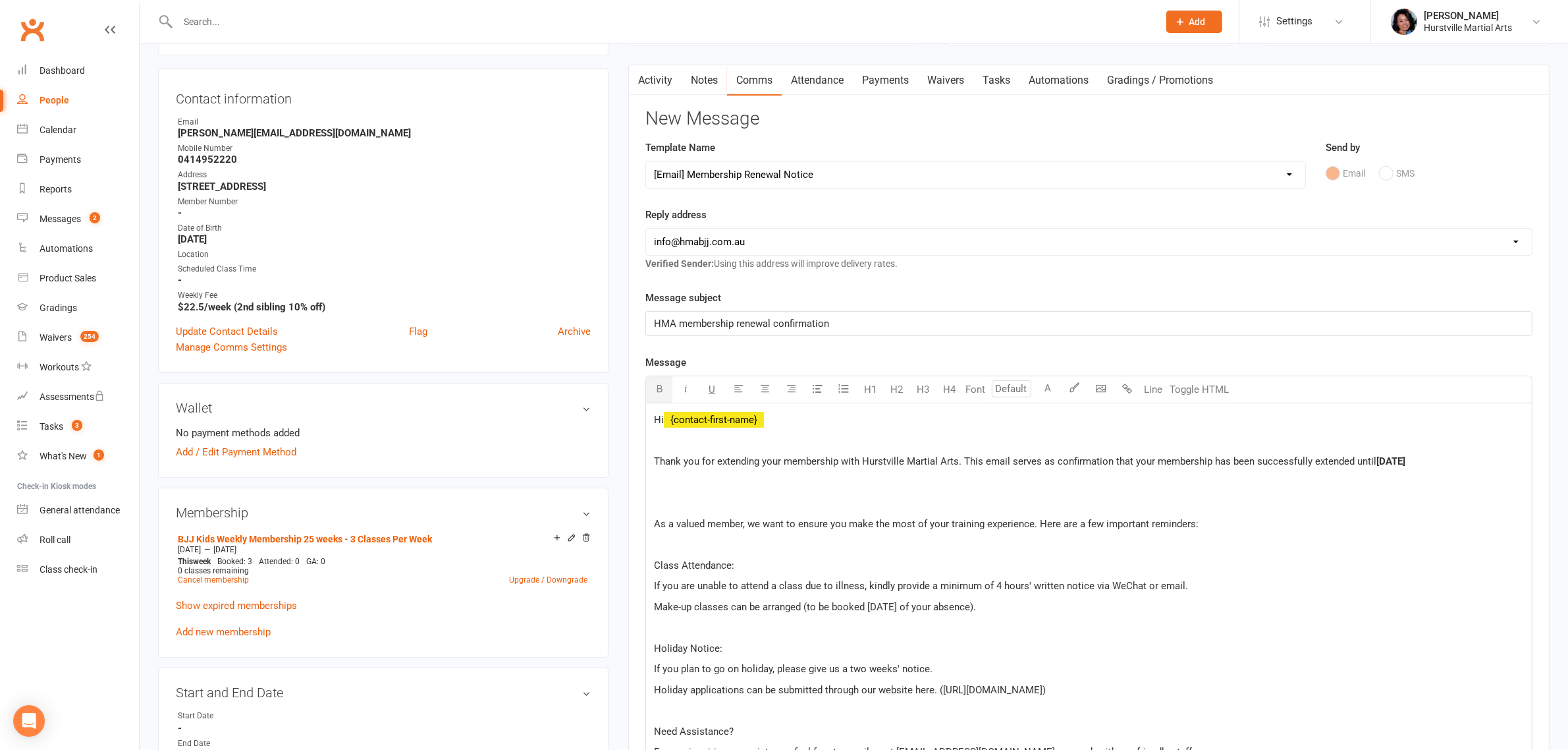
scroll to position [0, 0]
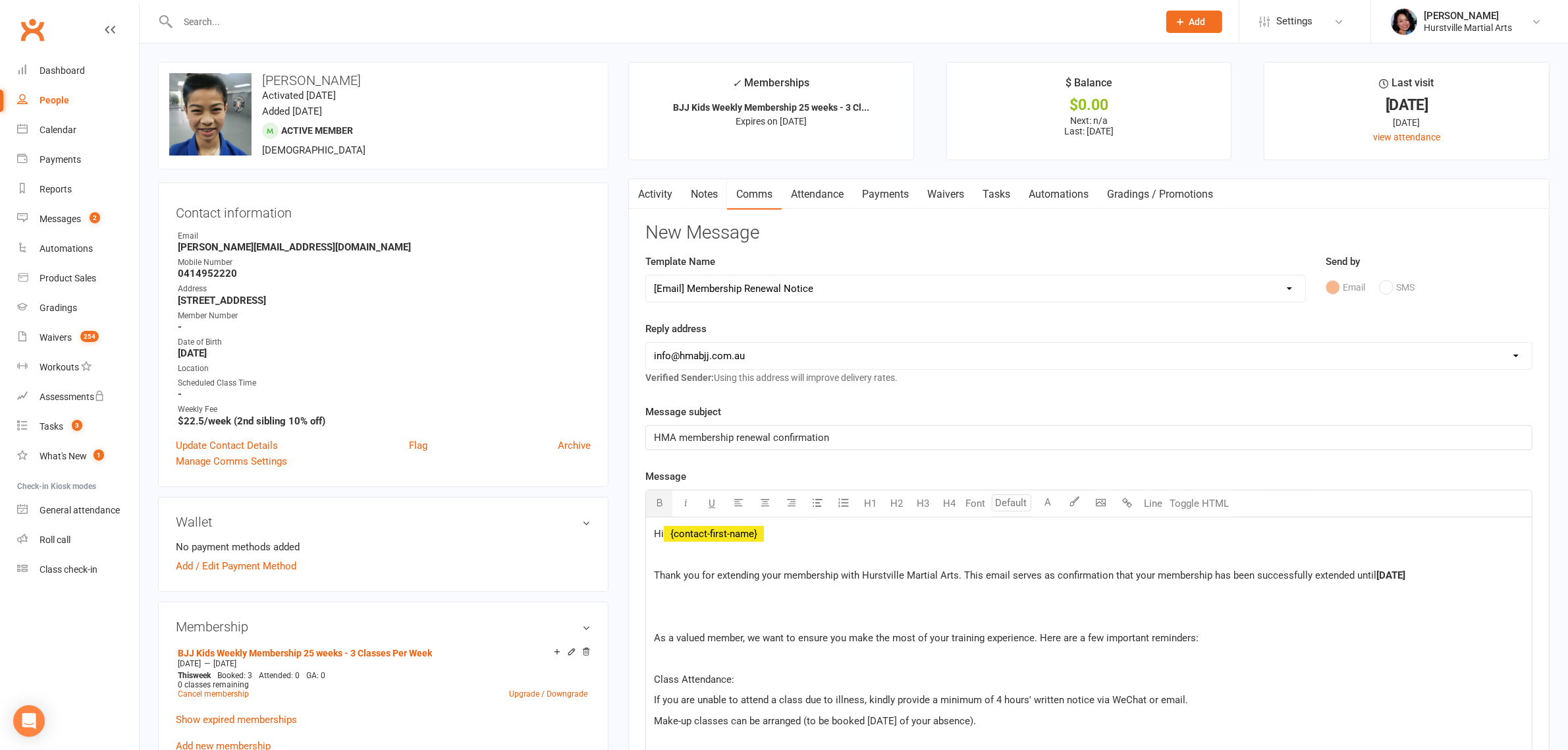
select select
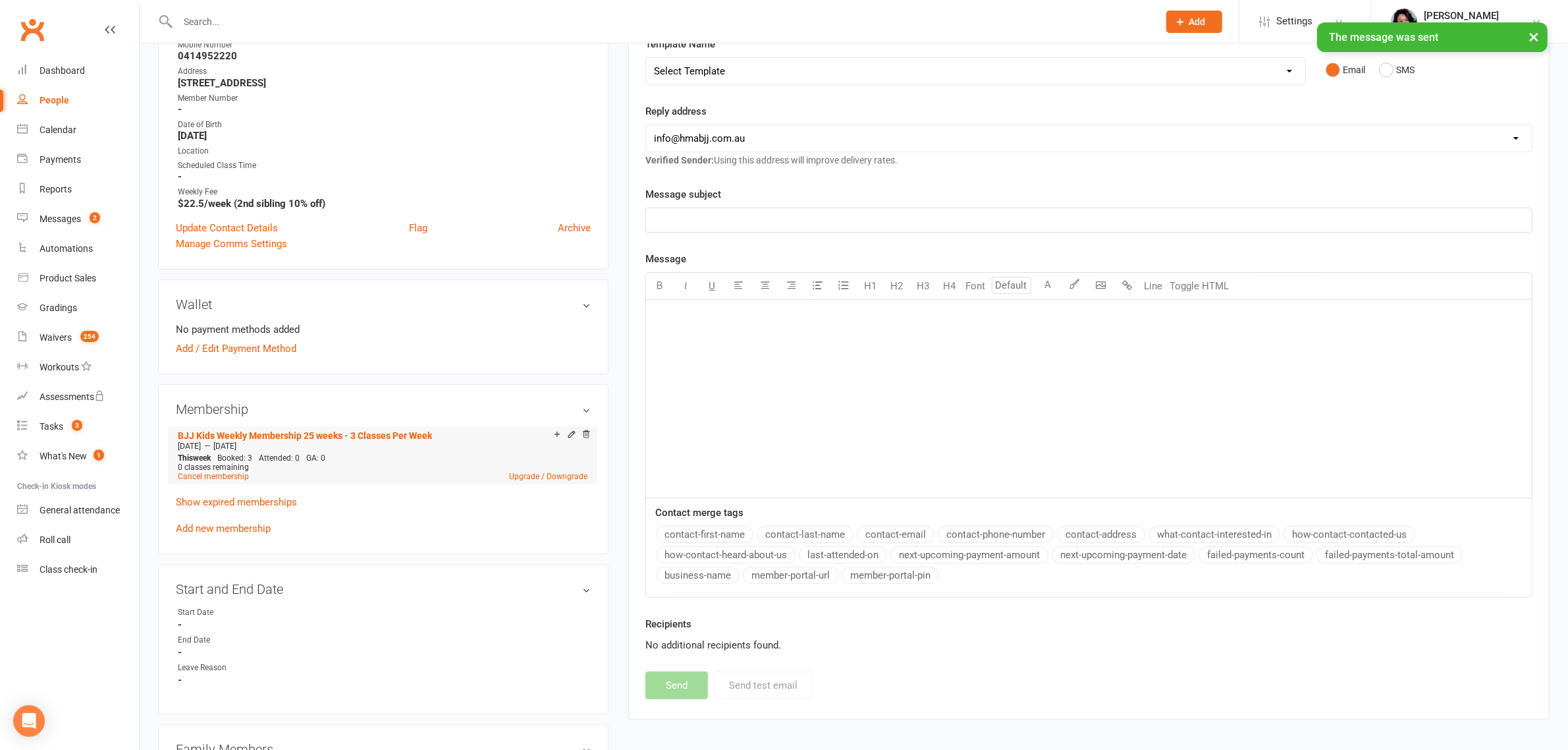
scroll to position [412, 0]
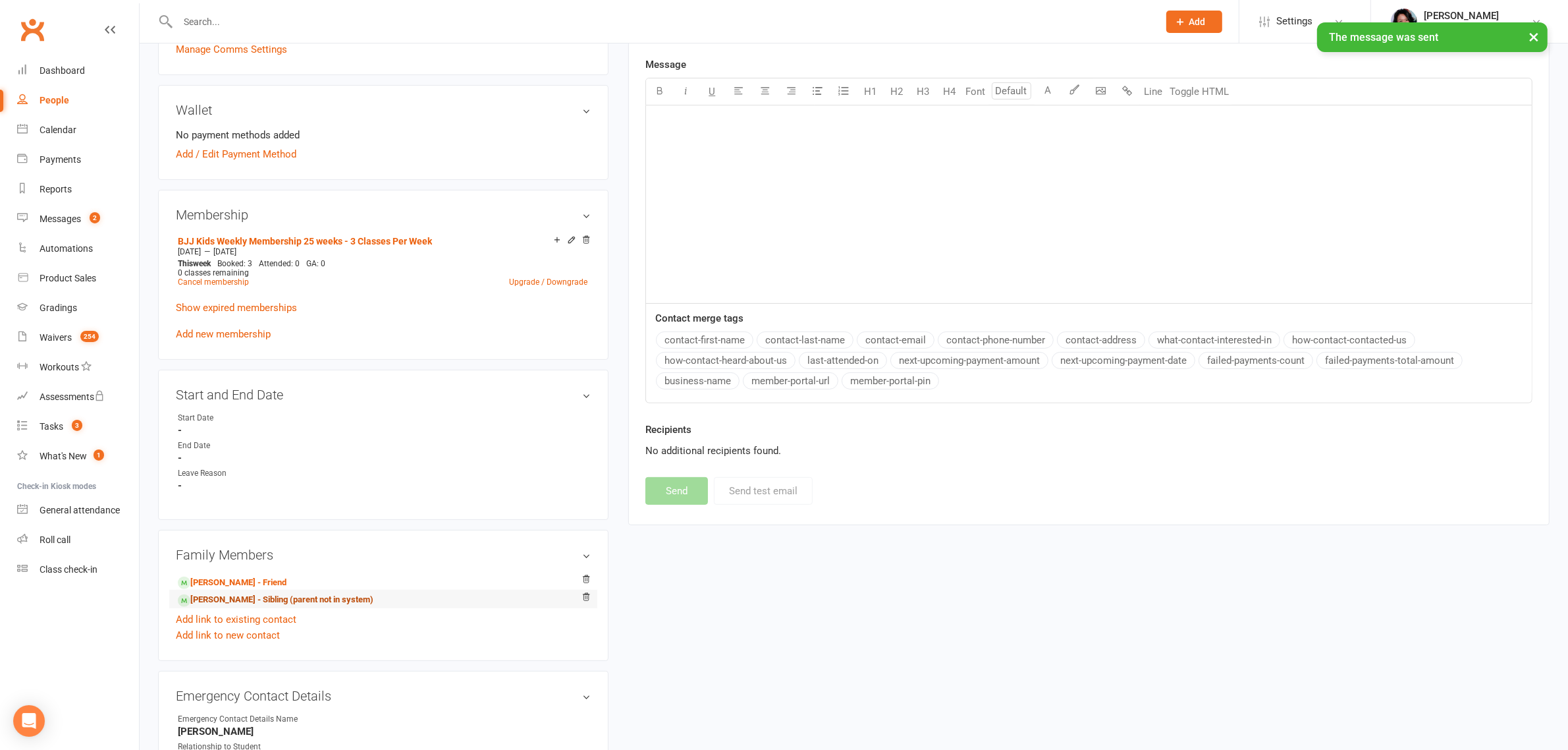
click at [241, 593] on link "[PERSON_NAME] - Sibling (parent not in system)" at bounding box center [275, 600] width 195 height 14
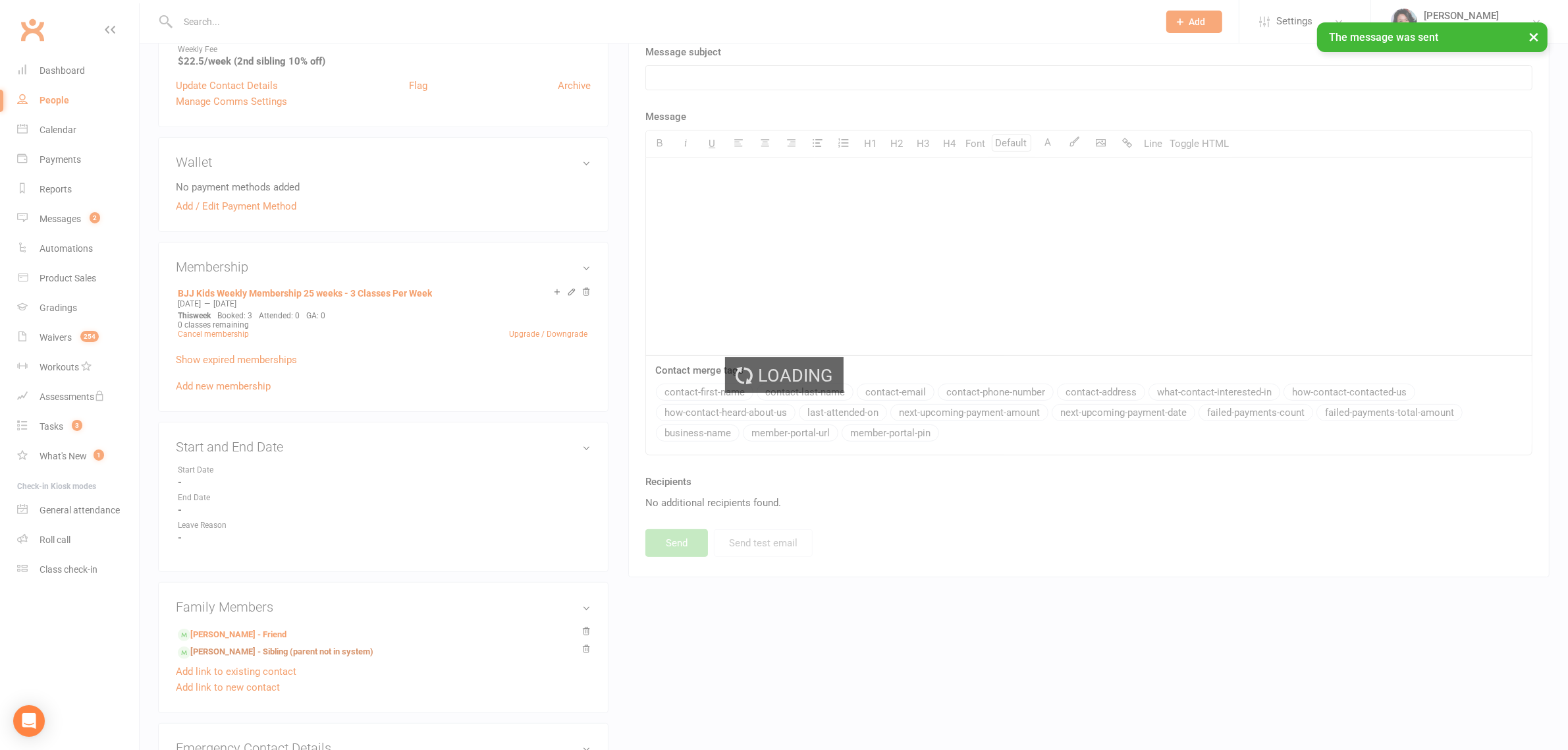
scroll to position [0, 0]
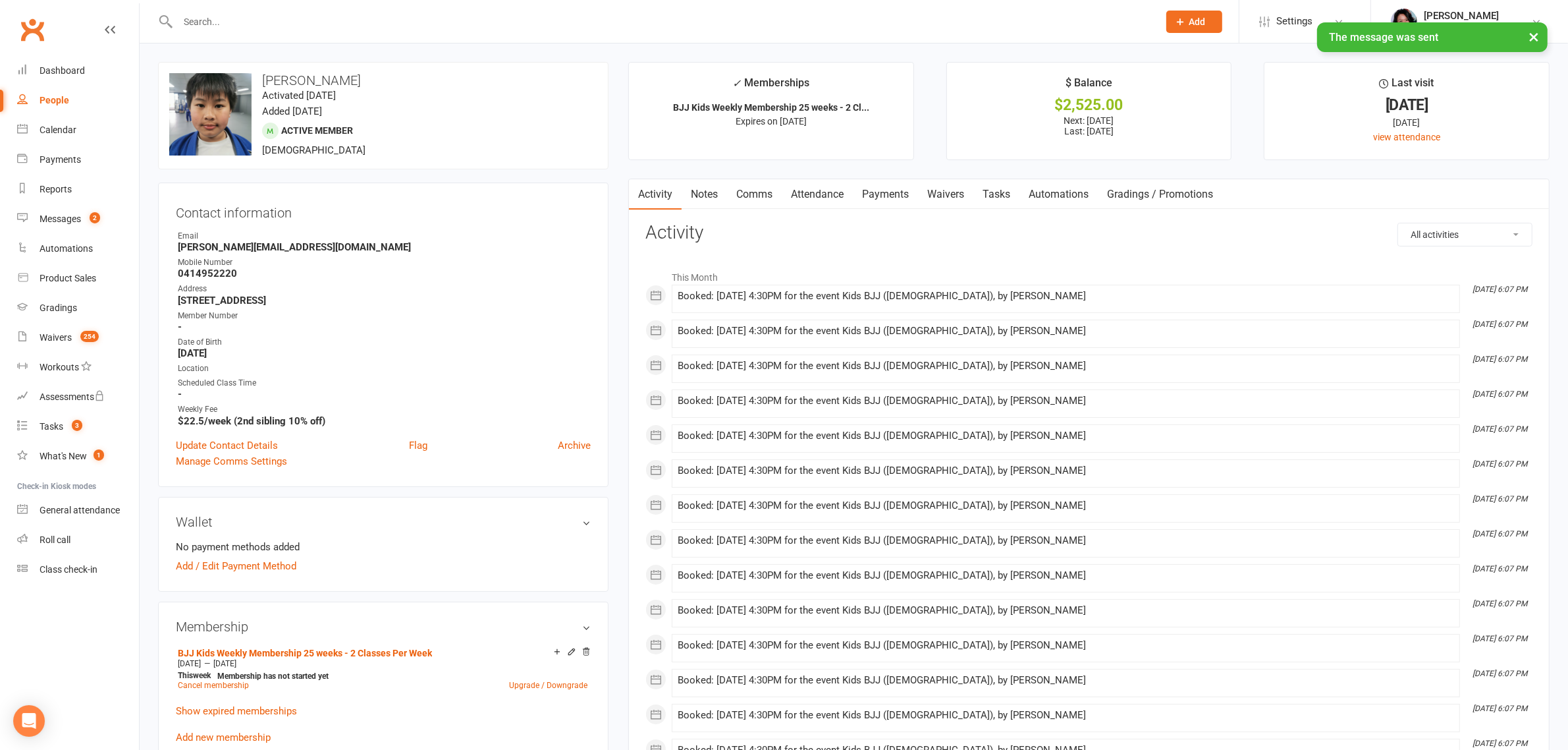
click at [772, 197] on link "Comms" at bounding box center [754, 194] width 54 height 31
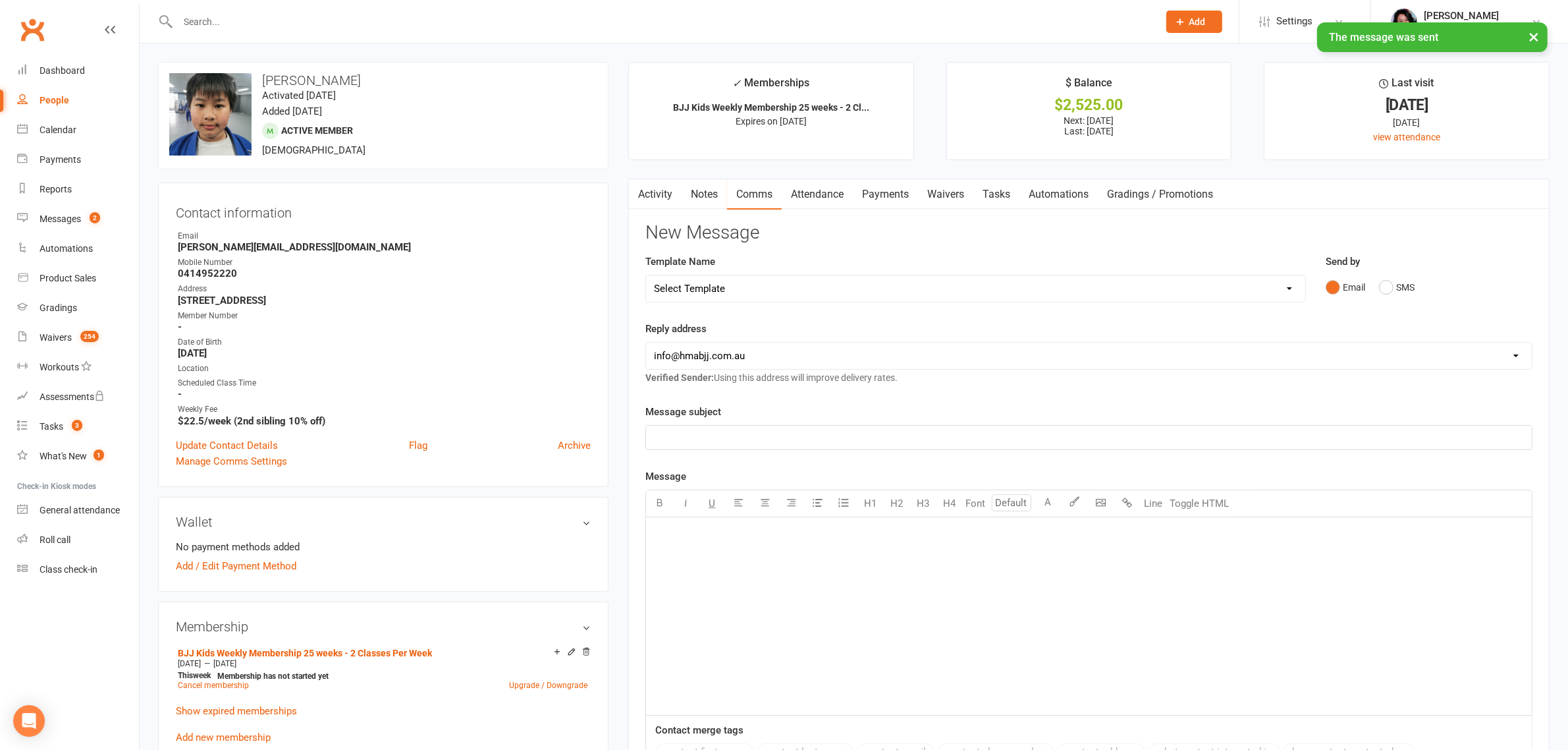
click at [831, 282] on select "Select Template [Email] 001 Kids BJJ Welcoming Email [Email] BJJ Kids Voucher C…" at bounding box center [975, 288] width 658 height 27
select select "2"
click at [646, 275] on select "Select Template [Email] 001 Kids BJJ Welcoming Email [Email] BJJ Kids Voucher C…" at bounding box center [975, 288] width 658 height 27
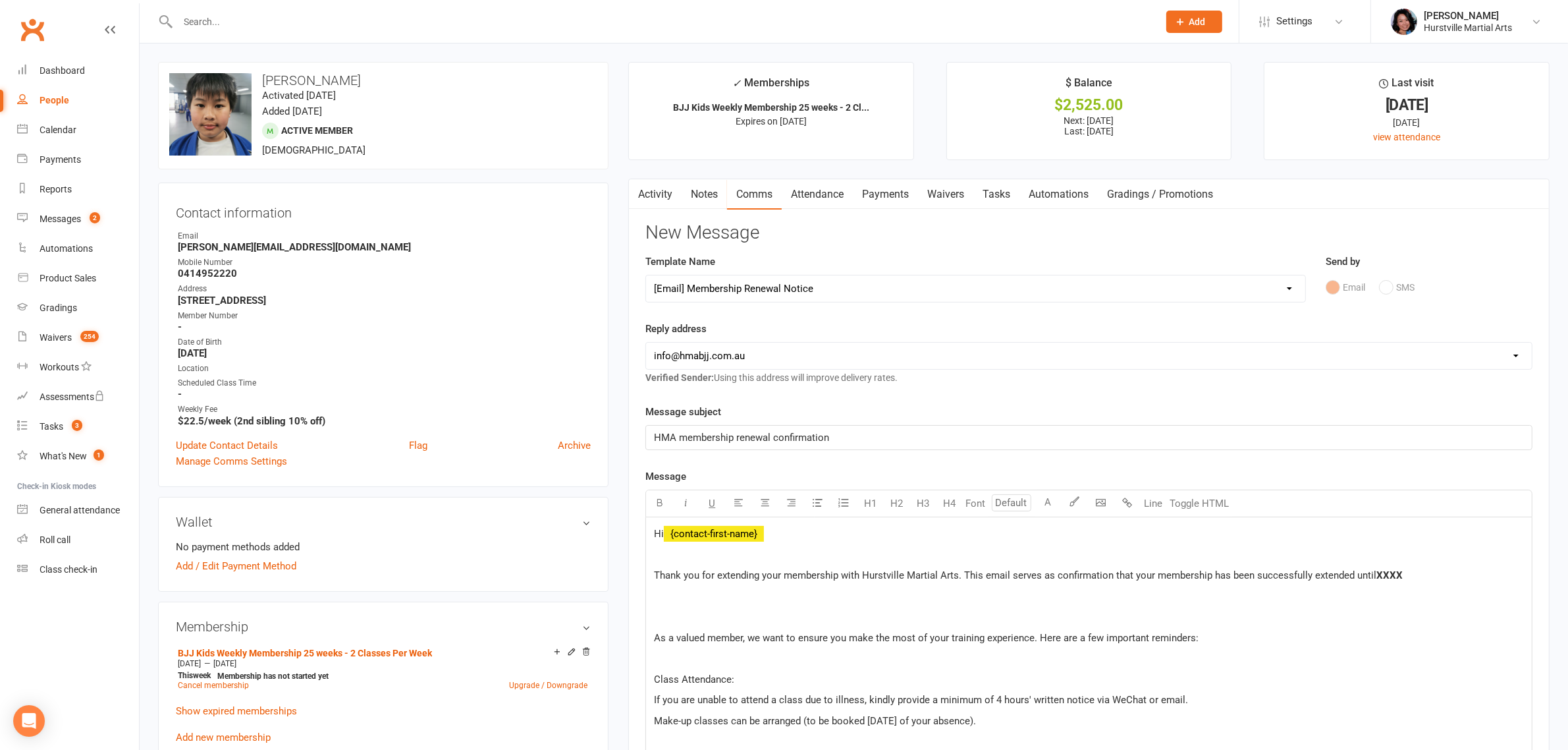
click at [1388, 575] on span "XXXX" at bounding box center [1389, 575] width 27 height 12
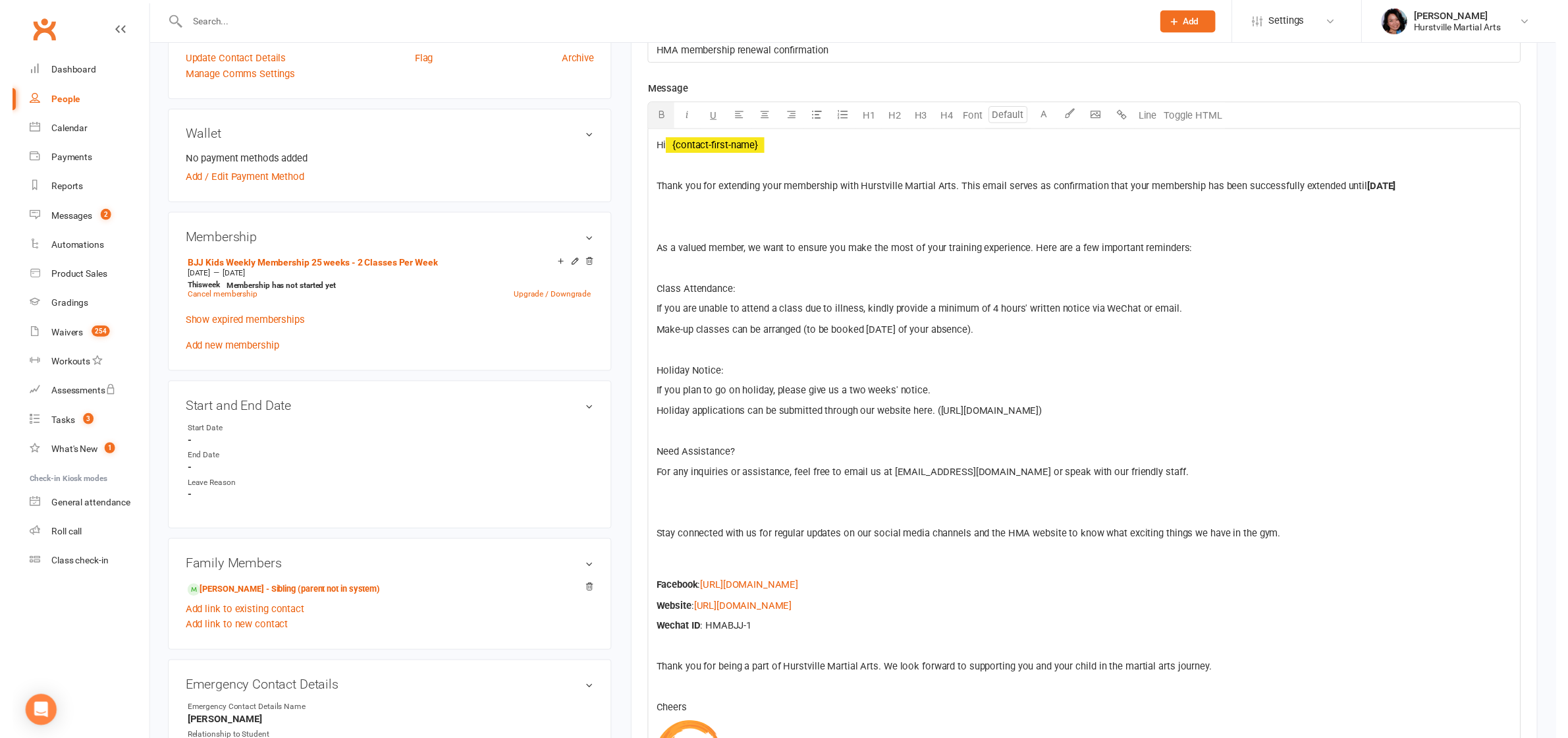
scroll to position [741, 0]
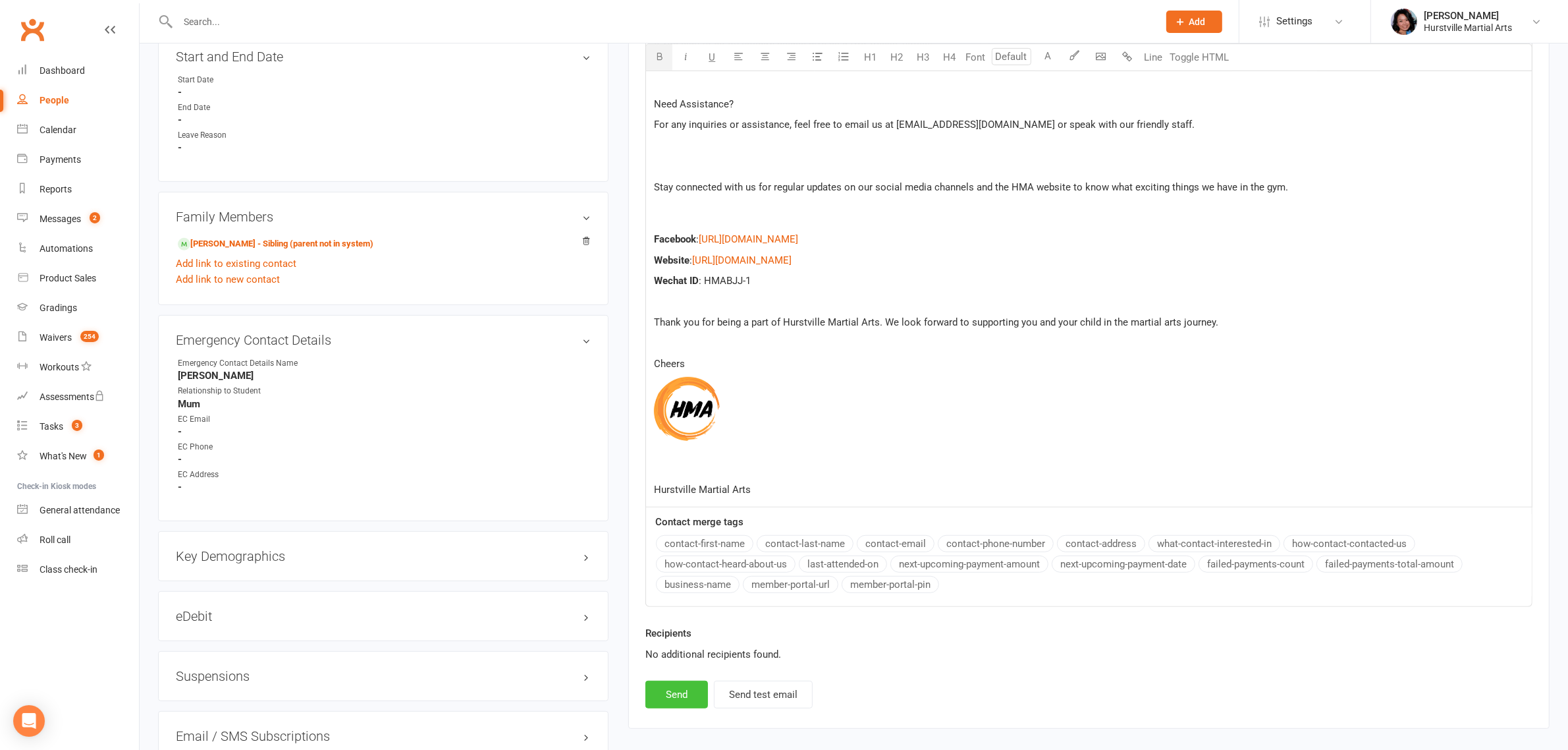
click at [684, 705] on button "Send" at bounding box center [676, 695] width 62 height 28
select select
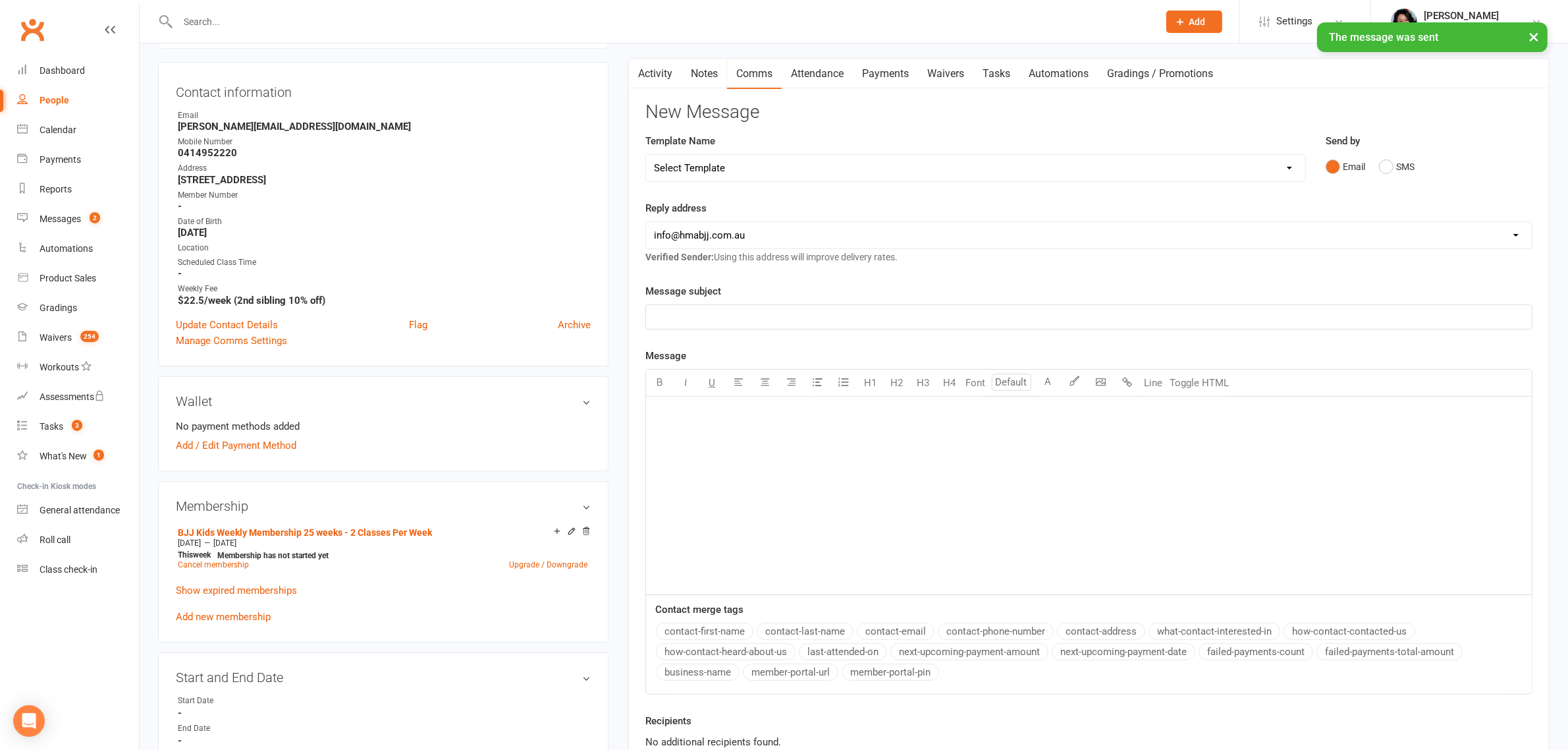
scroll to position [0, 0]
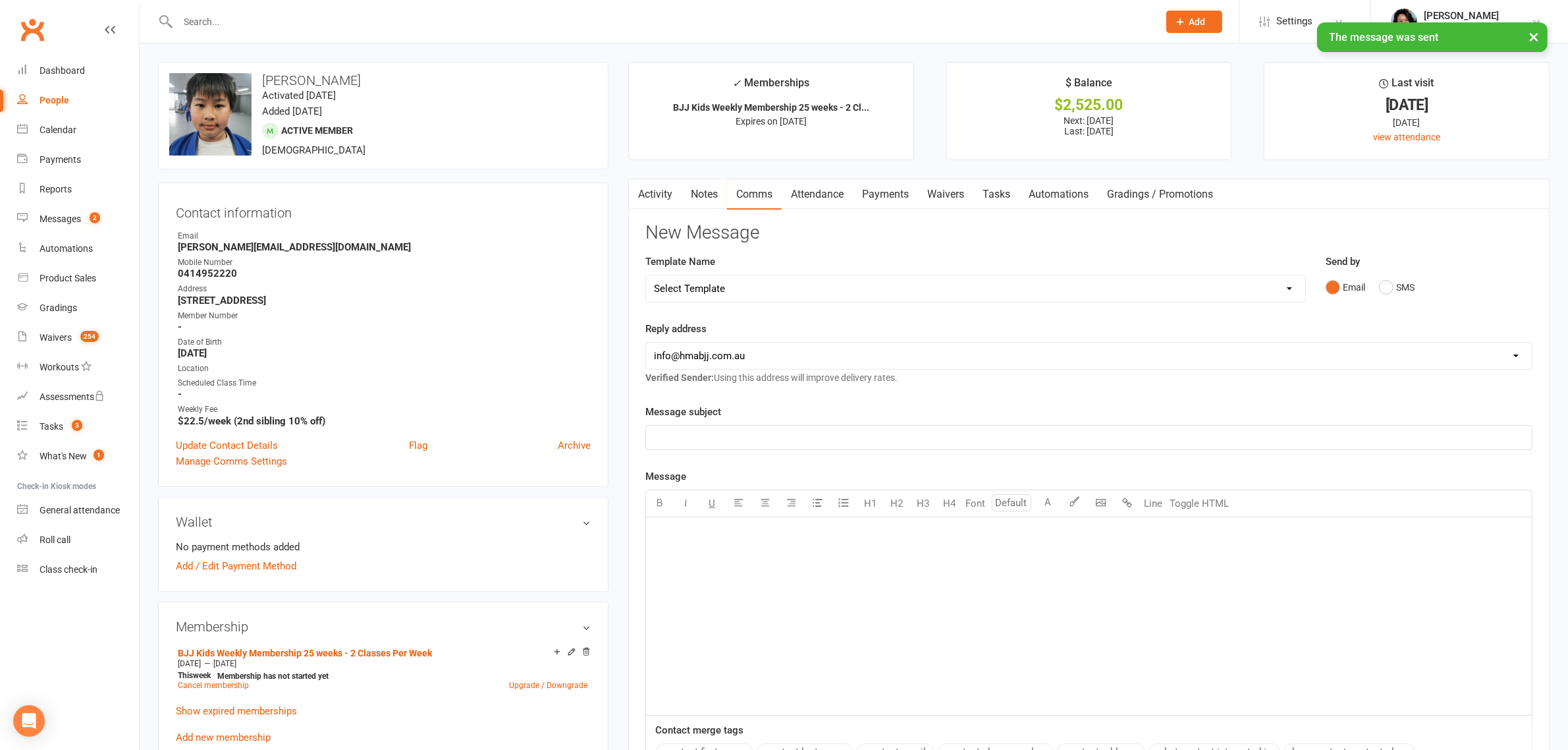
click at [662, 195] on link "Activity" at bounding box center [654, 194] width 52 height 31
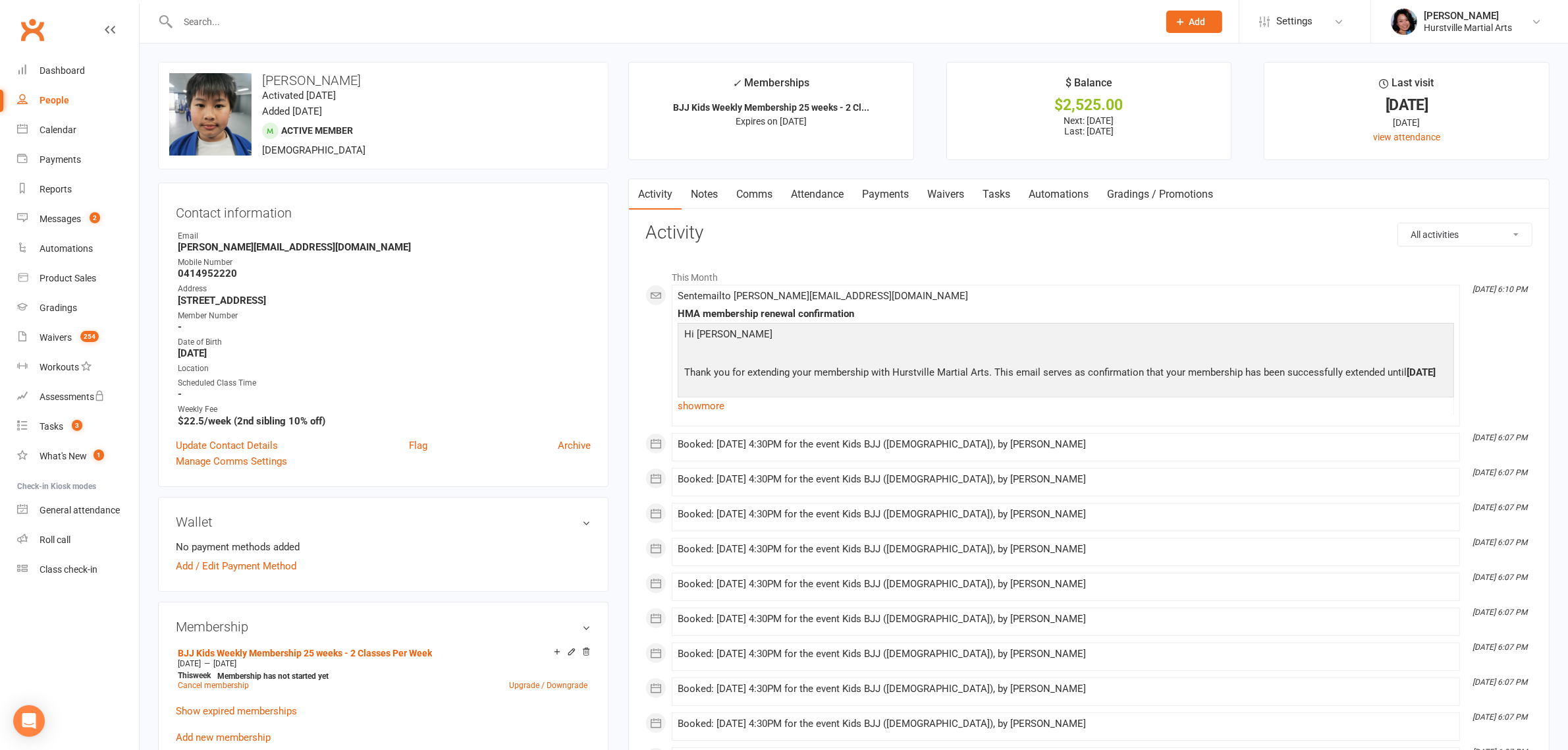
click at [658, 19] on input "text" at bounding box center [661, 22] width 976 height 19
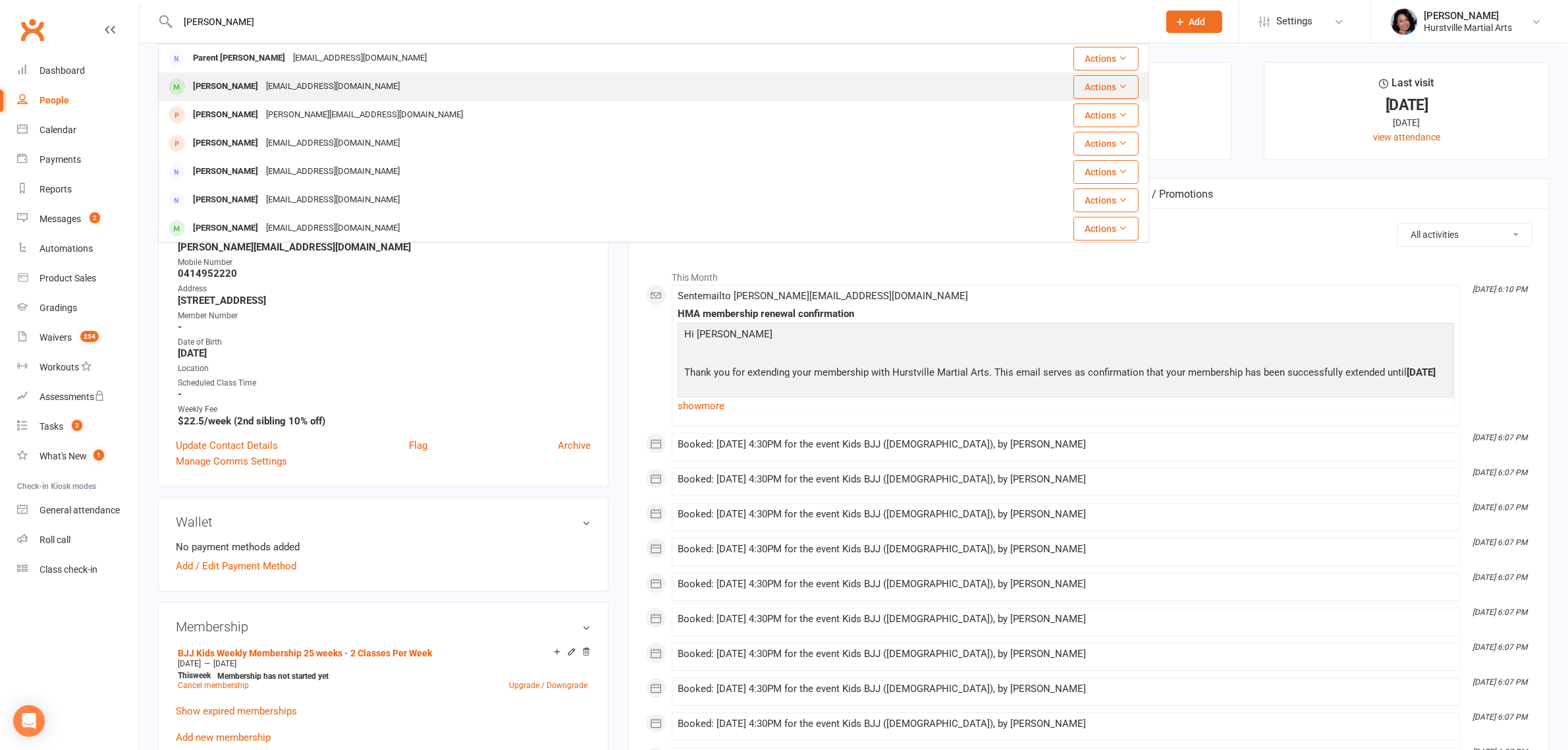
type input "[PERSON_NAME]"
click at [275, 89] on div "[EMAIL_ADDRESS][DOMAIN_NAME]" at bounding box center [334, 86] width 142 height 19
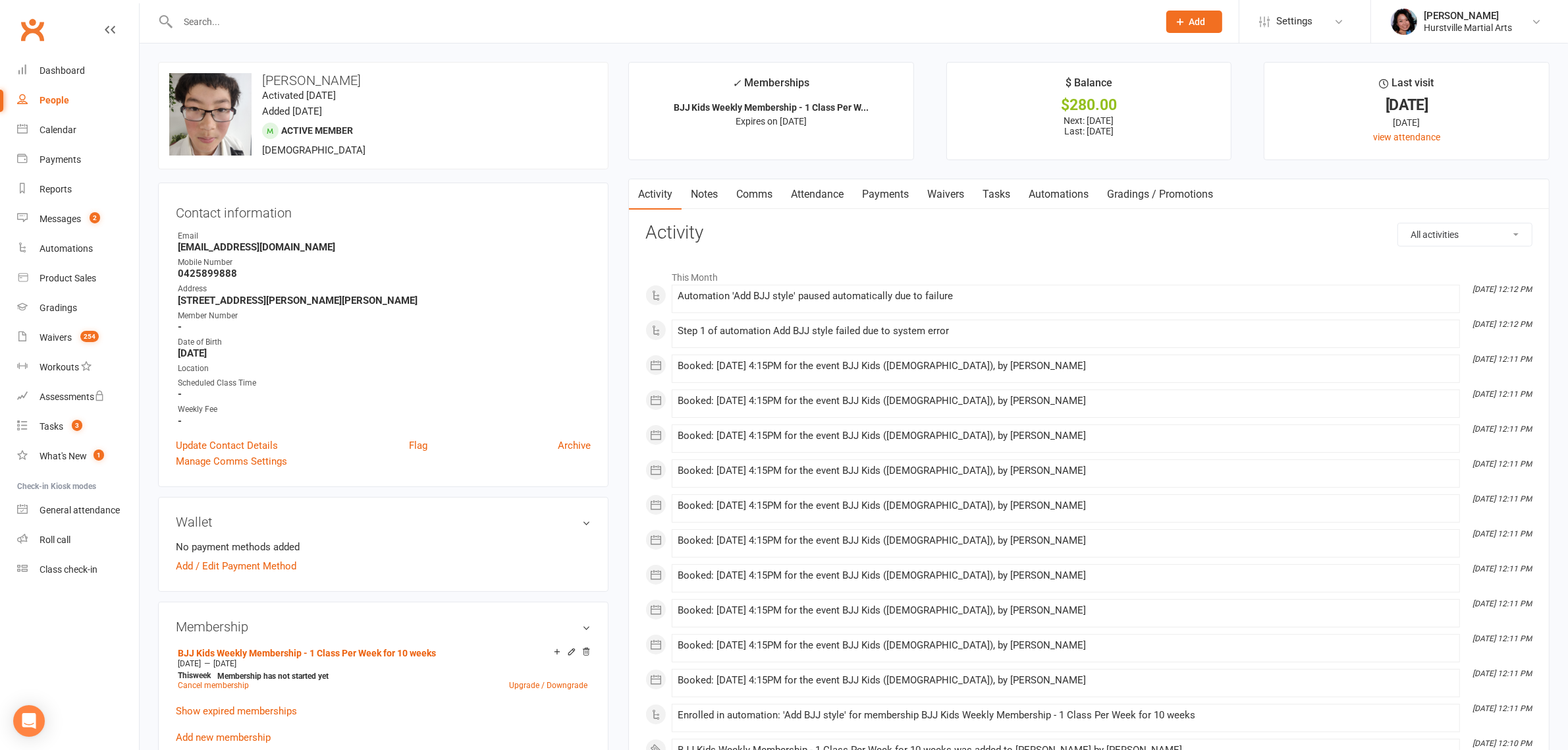
click at [714, 196] on link "Notes" at bounding box center [705, 194] width 45 height 31
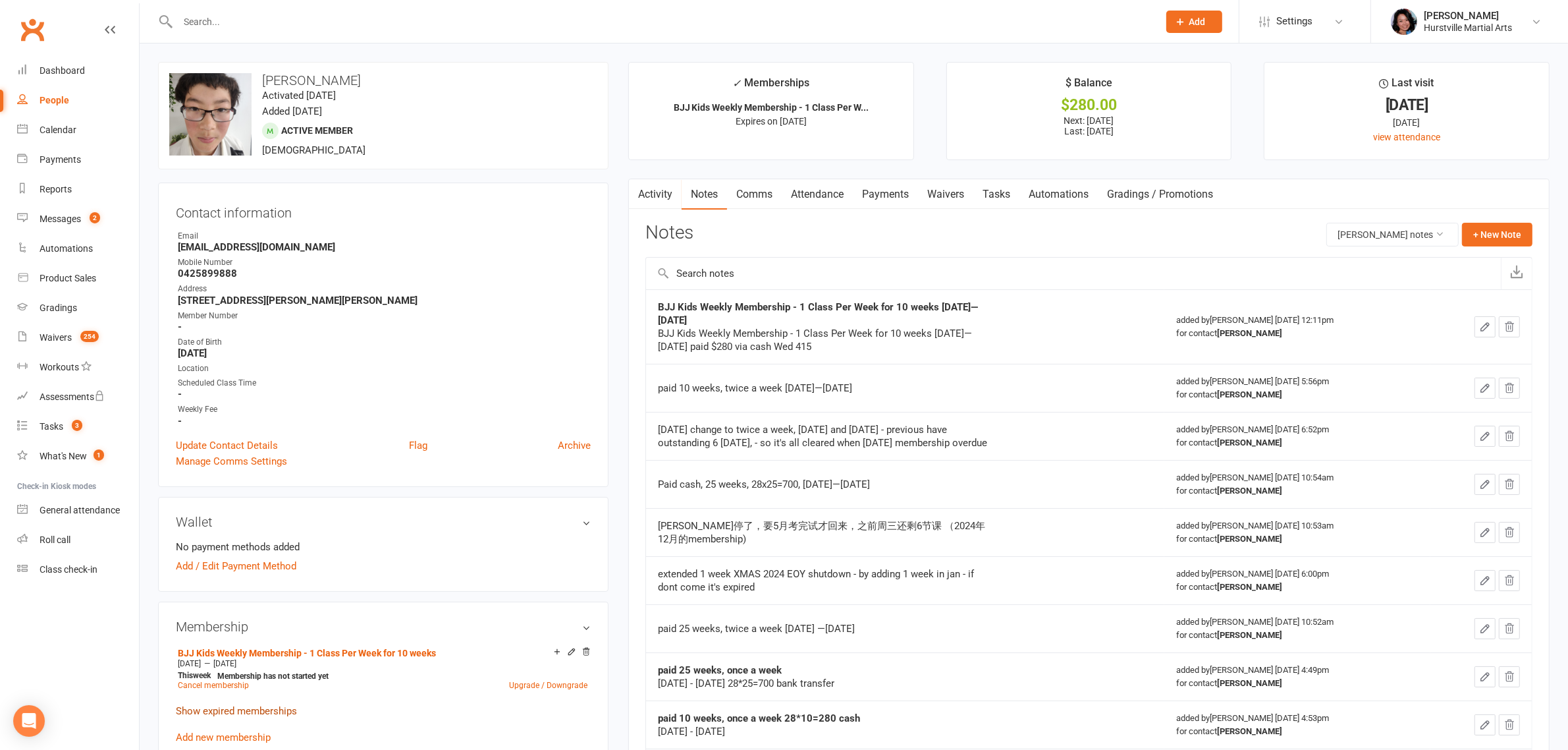
click at [241, 707] on link "Show expired memberships" at bounding box center [236, 711] width 121 height 12
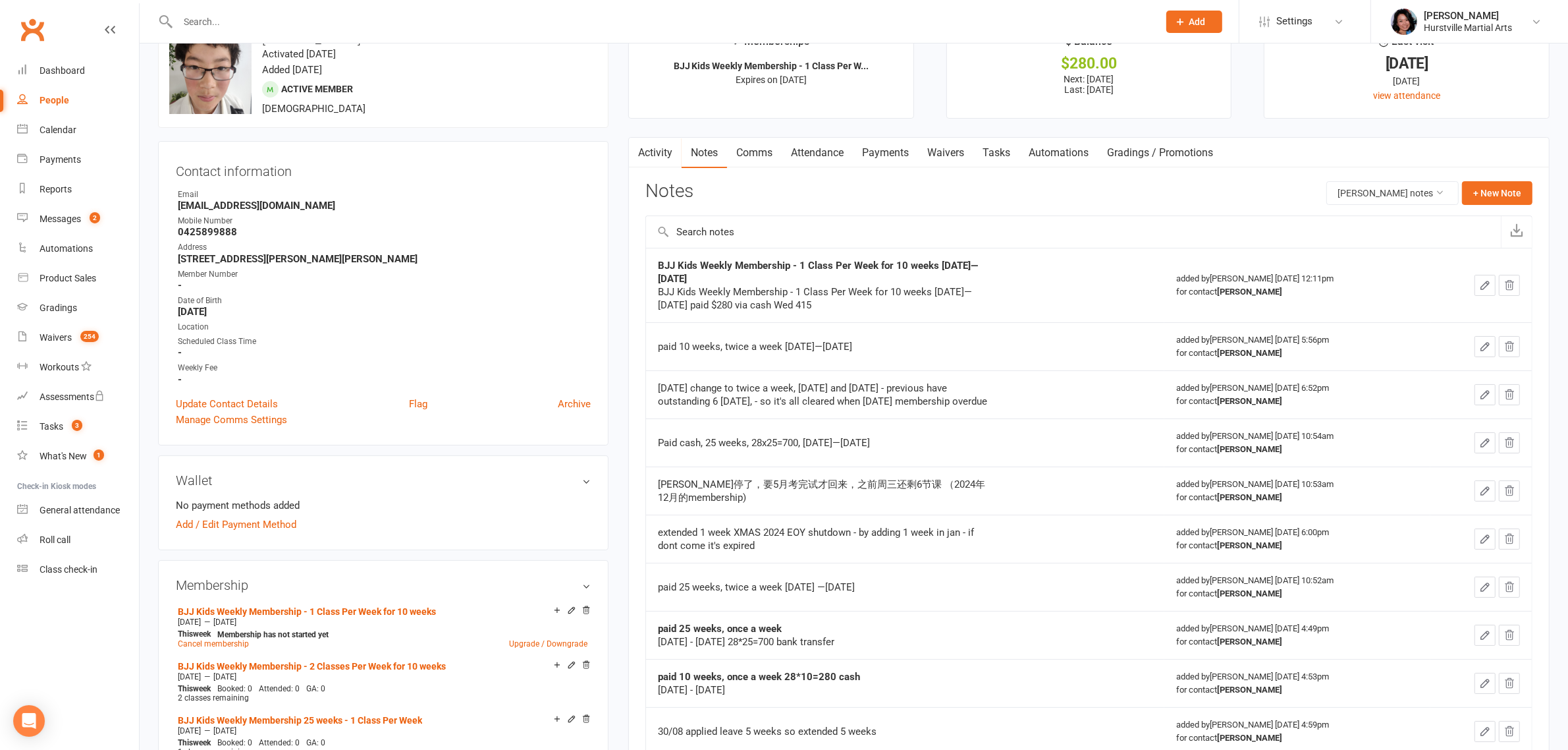
scroll to position [82, 0]
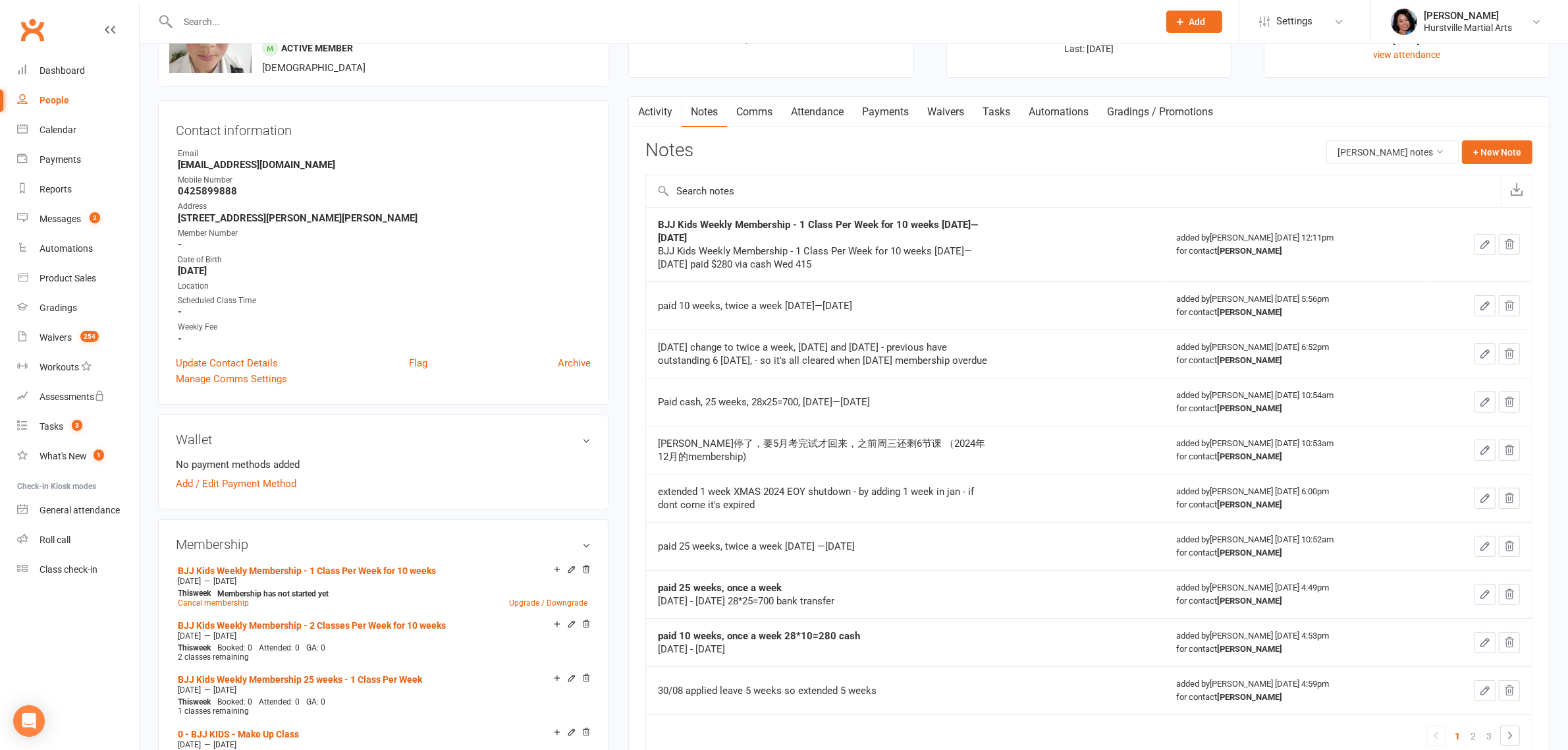
click at [876, 264] on div "BJJ Kids Weekly Membership - 1 Class Per Week for 10 weeks [DATE]—[DATE] paid $…" at bounding box center [823, 258] width 330 height 27
click at [656, 123] on link "Activity" at bounding box center [654, 112] width 52 height 31
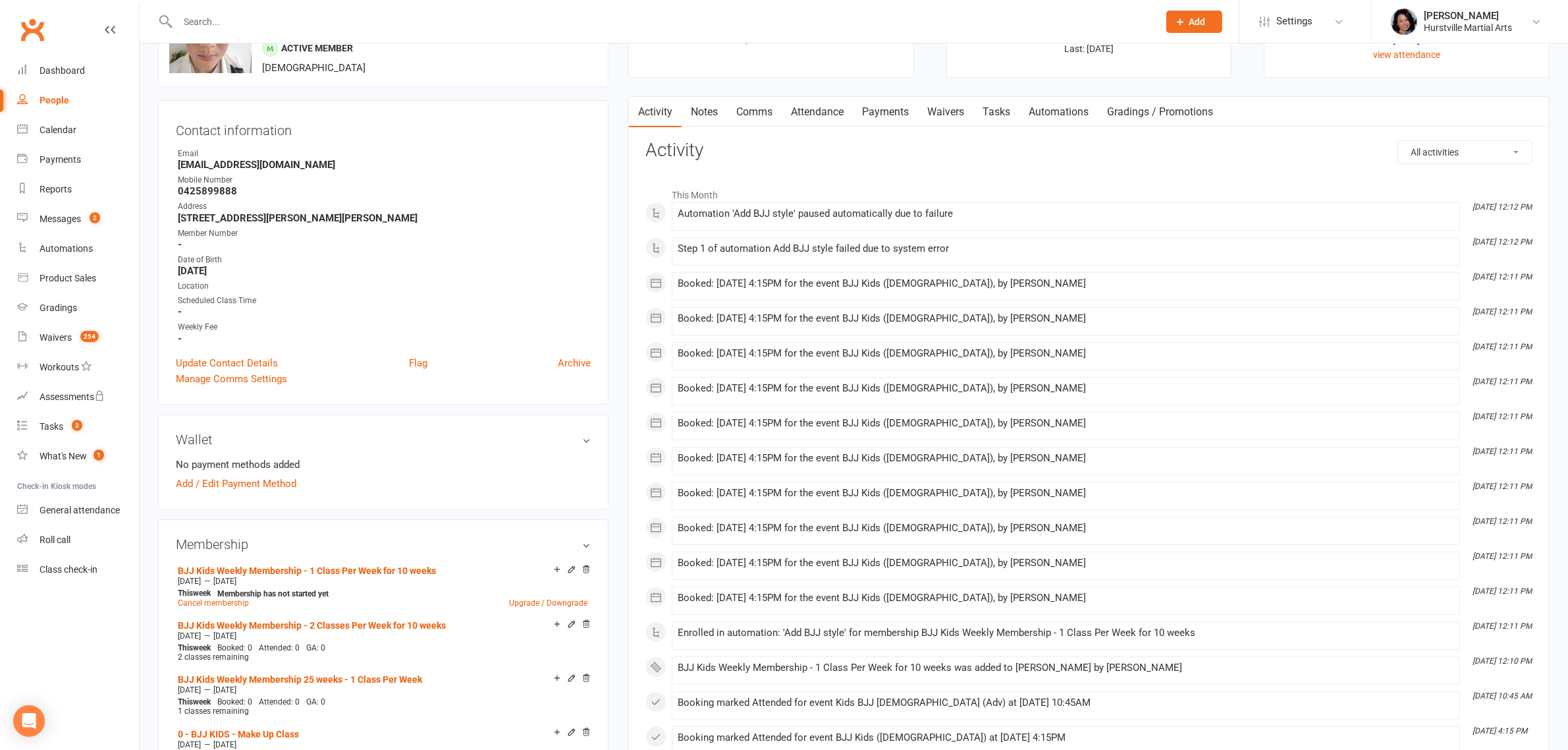
click at [1418, 156] on select "All activities Bookings / Attendances Communications Notes Failed SMSes Grading…" at bounding box center [1464, 152] width 133 height 23
select select "ConversationLogEntry"
click at [1398, 141] on select "All activities Bookings / Attendances Communications Notes Failed SMSes Grading…" at bounding box center [1464, 152] width 133 height 23
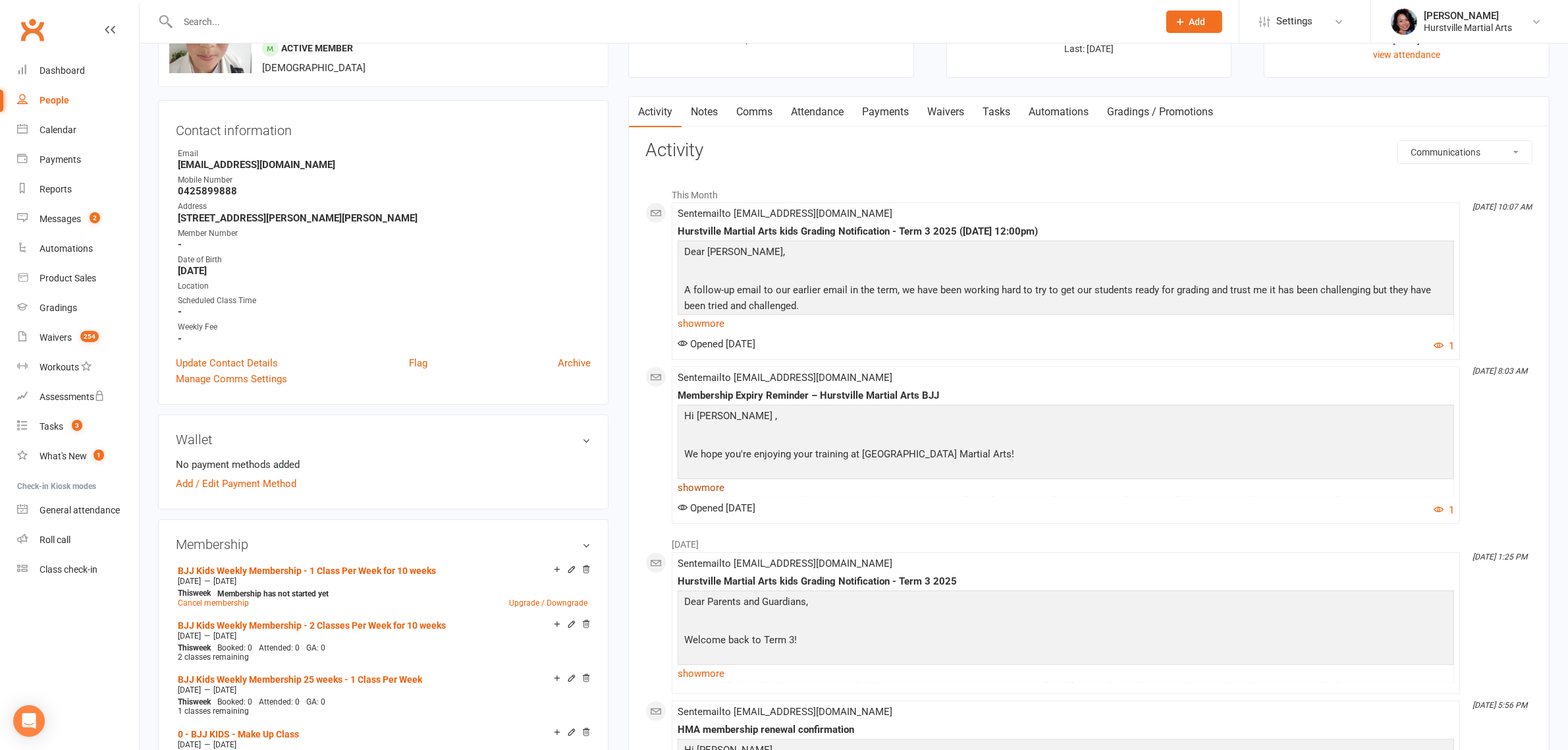
click at [707, 488] on link "show more" at bounding box center [1066, 488] width 777 height 19
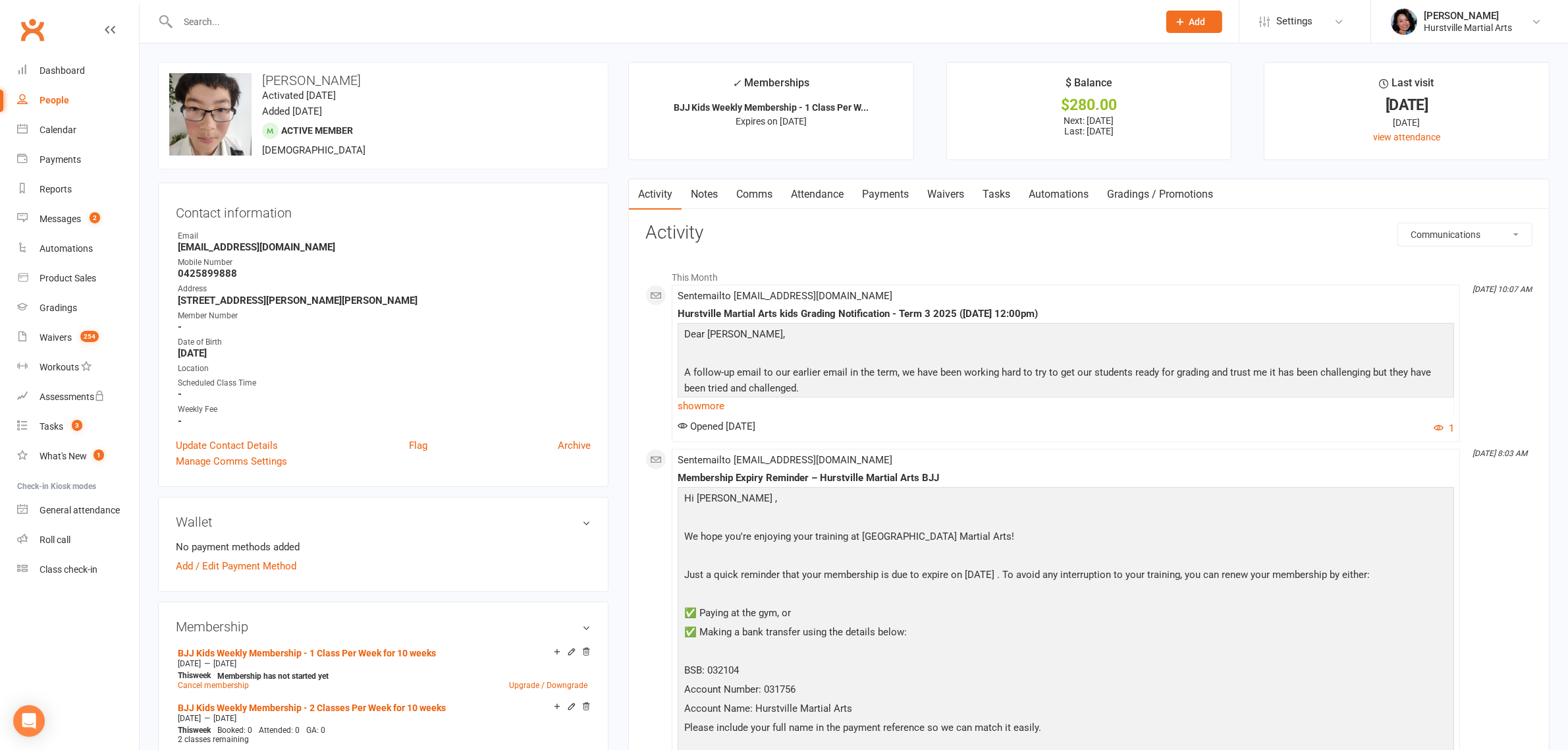
click at [715, 193] on link "Notes" at bounding box center [705, 194] width 45 height 31
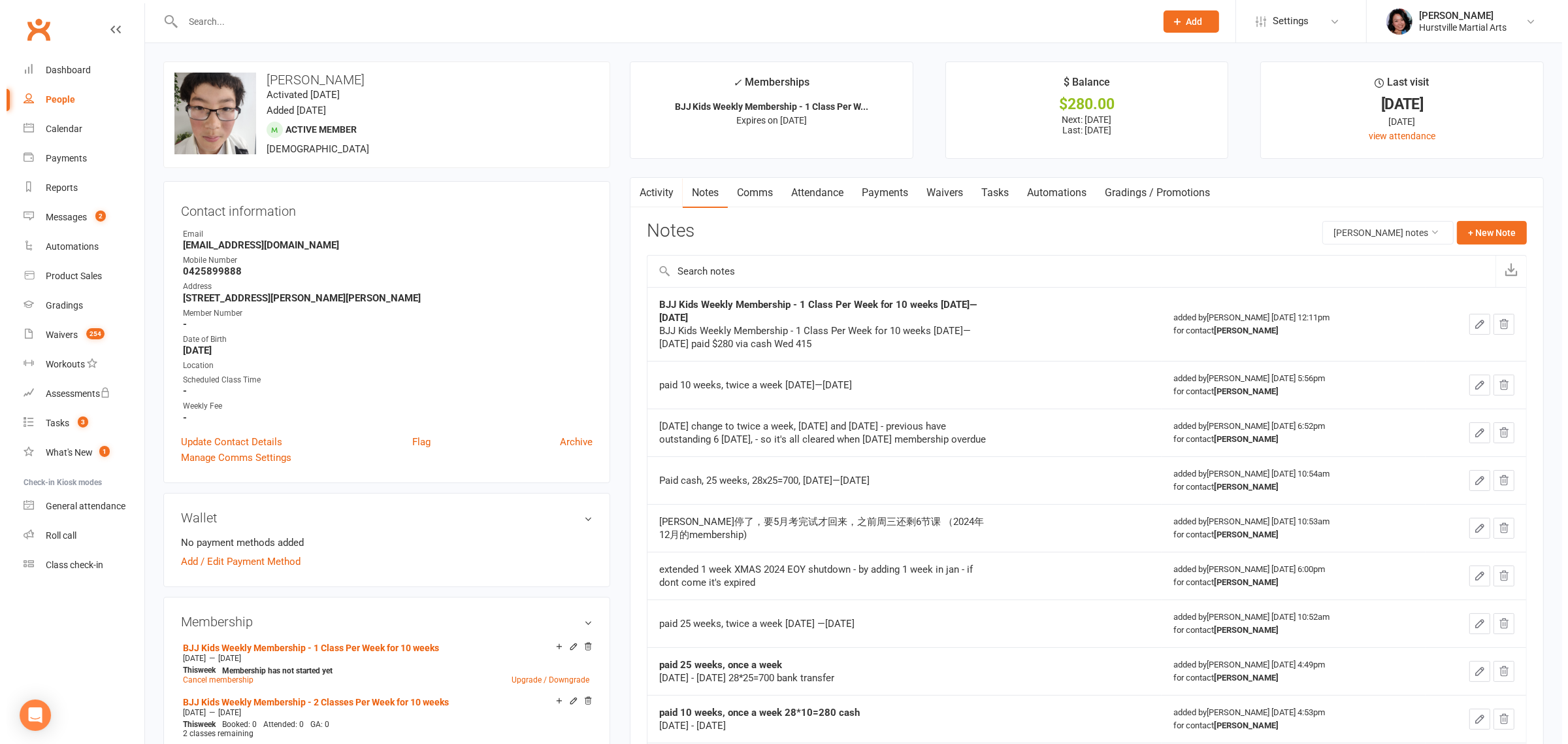
scroll to position [81, 0]
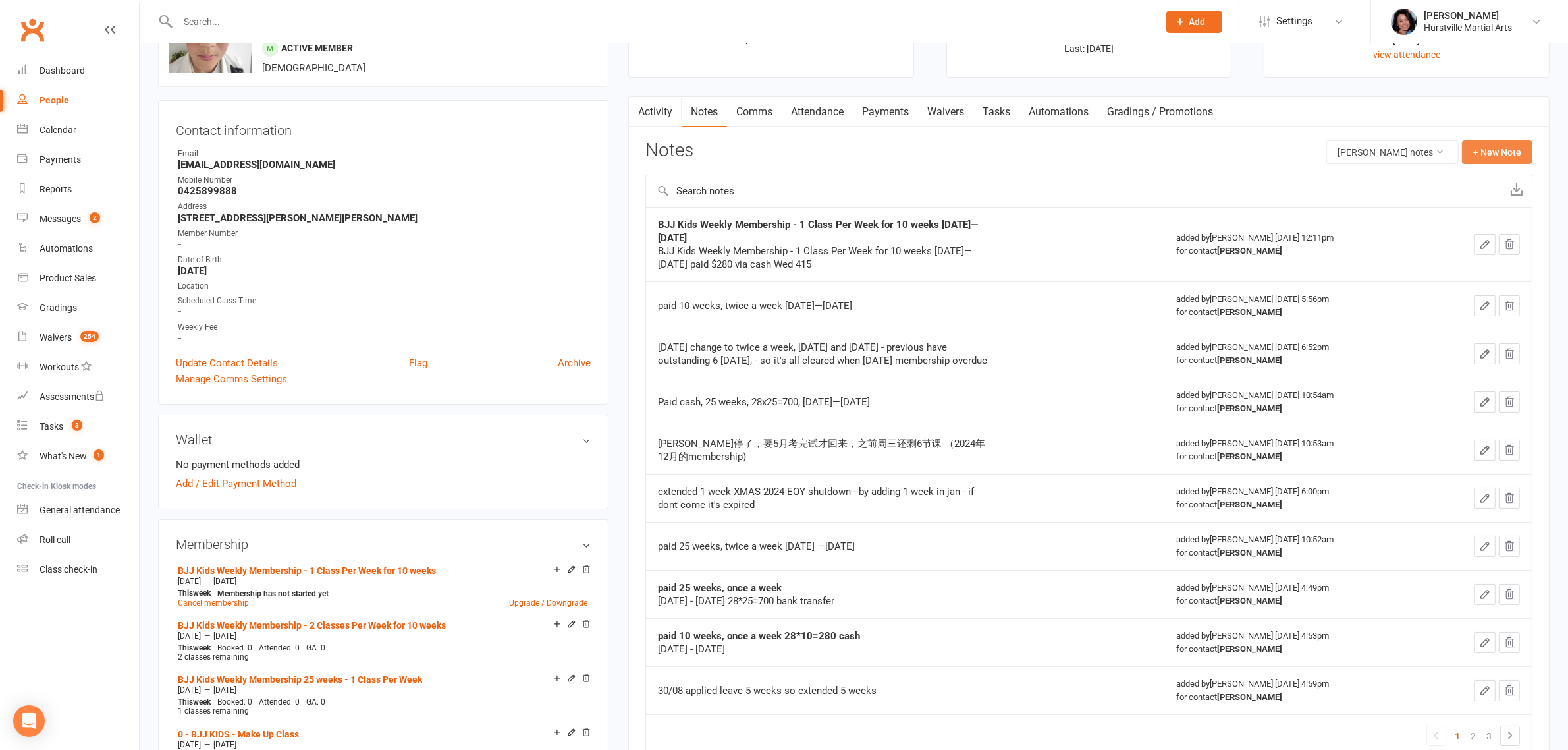
click at [1517, 146] on button "+ New Note" at bounding box center [1497, 152] width 70 height 24
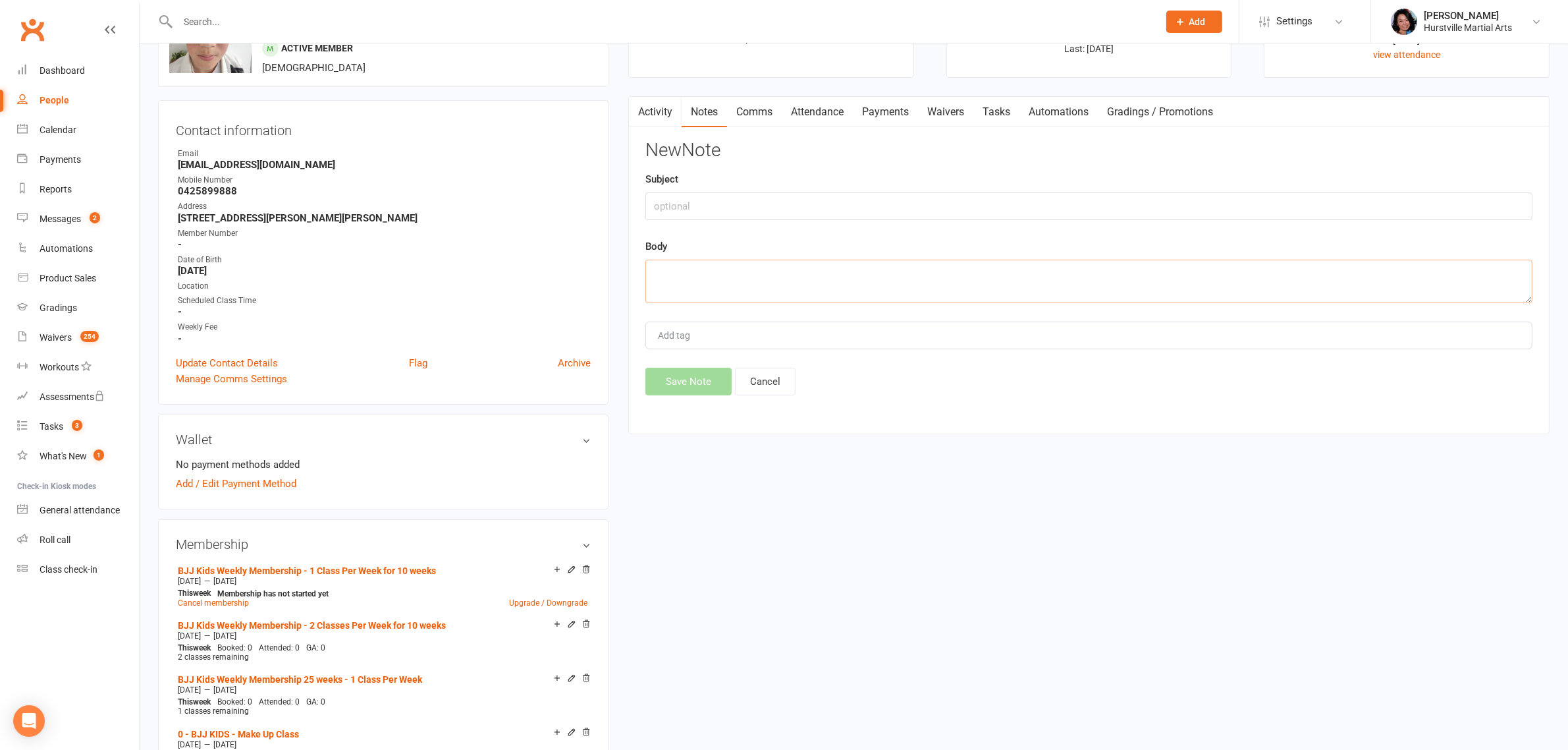
click at [841, 266] on textarea at bounding box center [1088, 281] width 887 height 43
paste textarea "[PERSON_NAME]妈妈说孩子回家跟她说了，[PERSON_NAME]说可以让他免费上课了，她说她妈妈癌症，她爸也癌症，所以她辞职在家照顾老人了。她老公…"
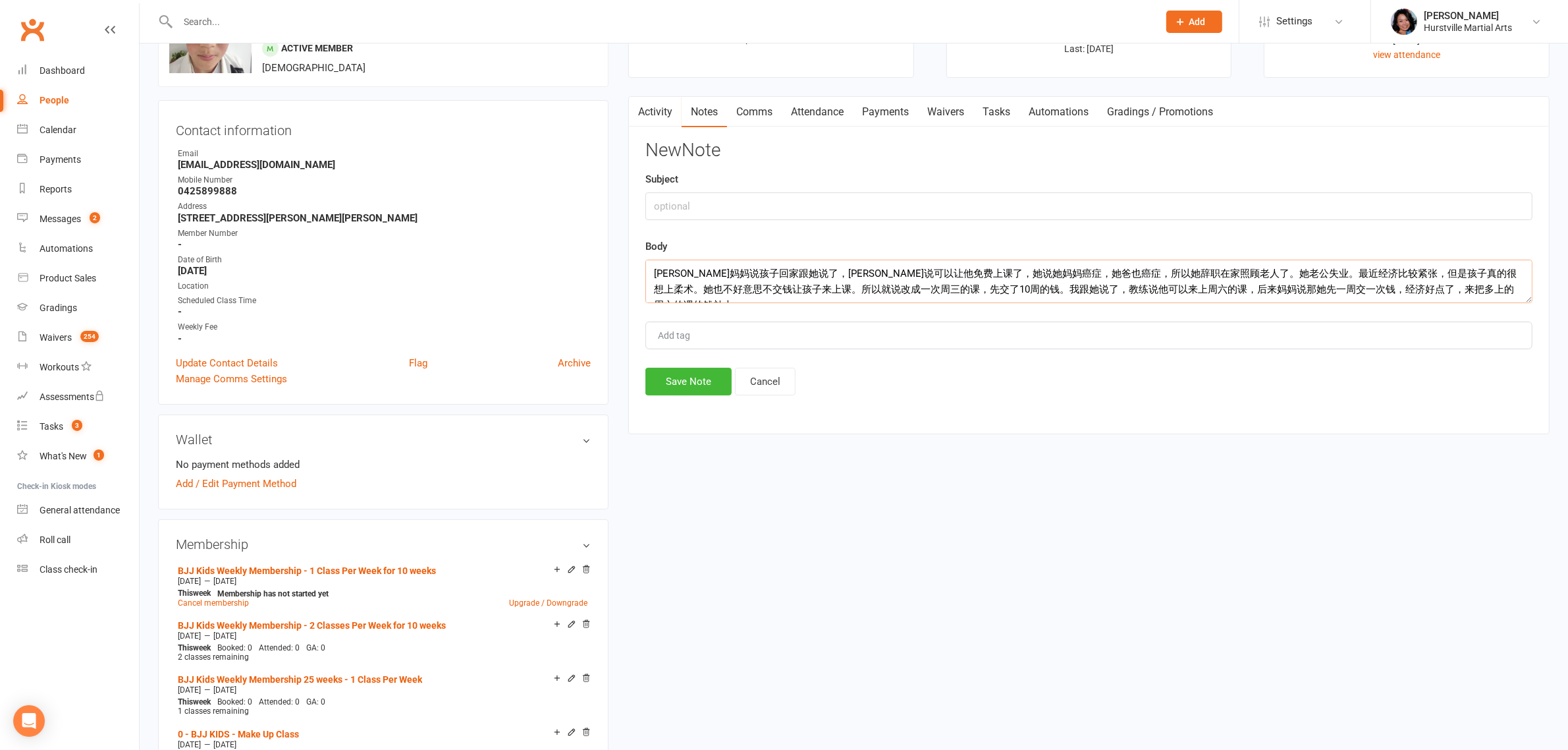
type textarea "[PERSON_NAME]妈妈说孩子回家跟她说了，[PERSON_NAME]说可以让他免费上课了，她说她妈妈癌症，她爸也癌症，所以她辞职在家照顾老人了。她老公…"
click at [774, 198] on input "text" at bounding box center [1088, 206] width 887 height 28
type input "d"
drag, startPoint x: 736, startPoint y: 241, endPoint x: 739, endPoint y: 225, distance: 16.3
click at [736, 241] on div "Body [PERSON_NAME]妈妈说孩子回家跟她说了，[PERSON_NAME]说可以让他免费上课了，她说她妈妈癌症，她爸也癌症，所以她辞职在家照顾老人…" at bounding box center [1088, 270] width 887 height 64
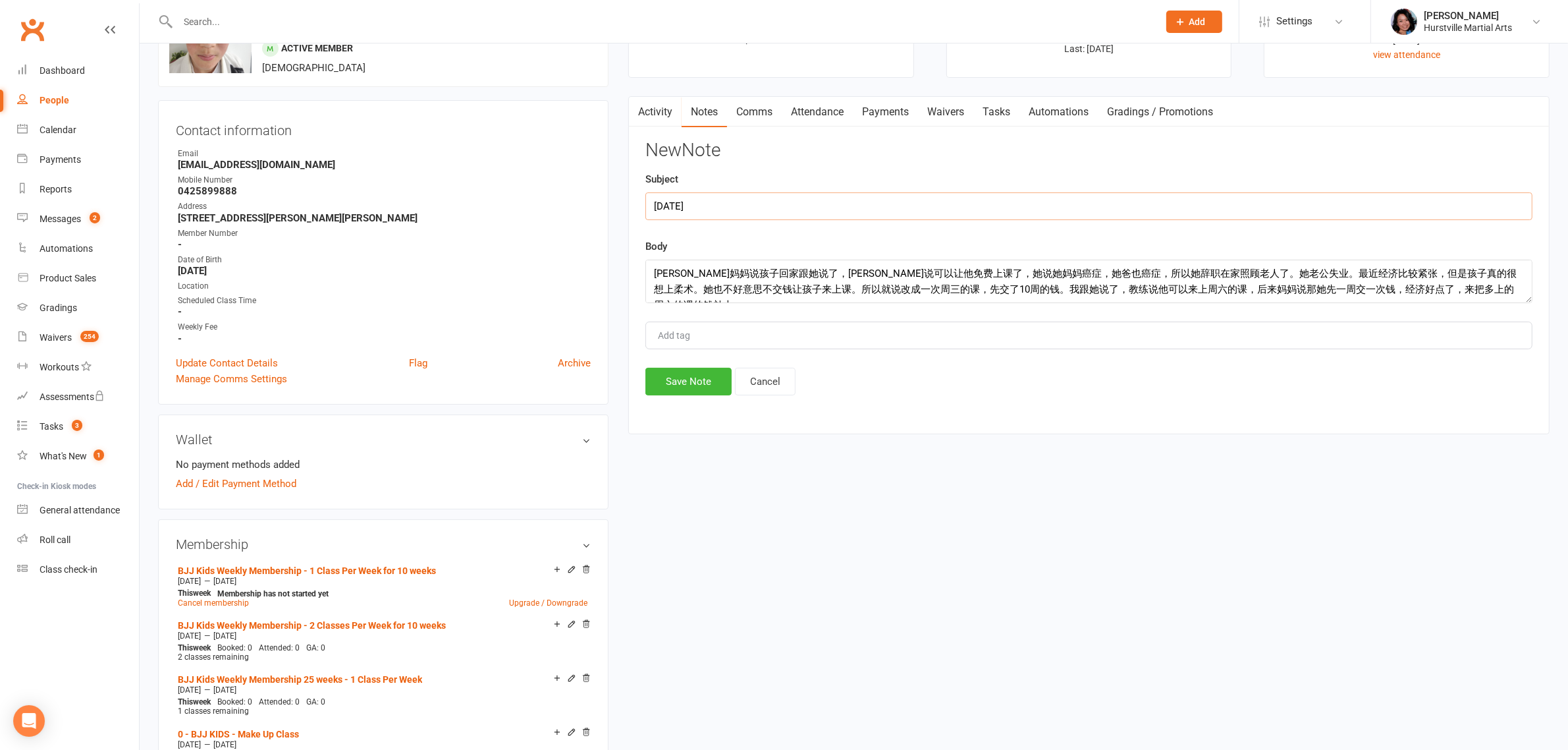
click at [739, 216] on input "[DATE]" at bounding box center [1088, 206] width 887 height 28
click at [670, 203] on input "[DATE]" at bounding box center [1088, 206] width 887 height 28
type input "d"
drag, startPoint x: 1163, startPoint y: 211, endPoint x: 677, endPoint y: 225, distance: 486.2
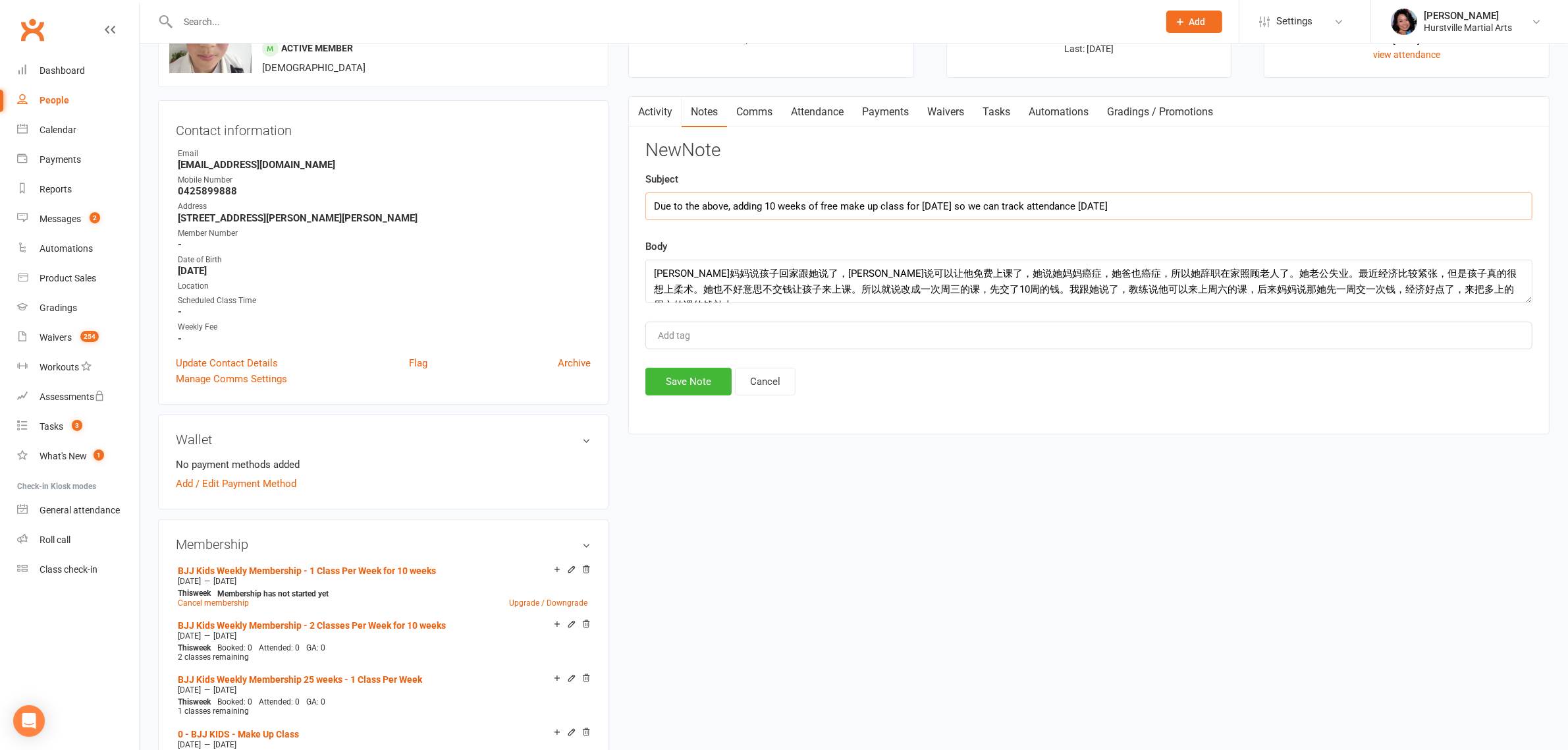
type input "Due to the above, adding 10 weeks of free make up class for [DATE] so we can tr…"
click at [687, 389] on button "Save Note" at bounding box center [688, 381] width 86 height 28
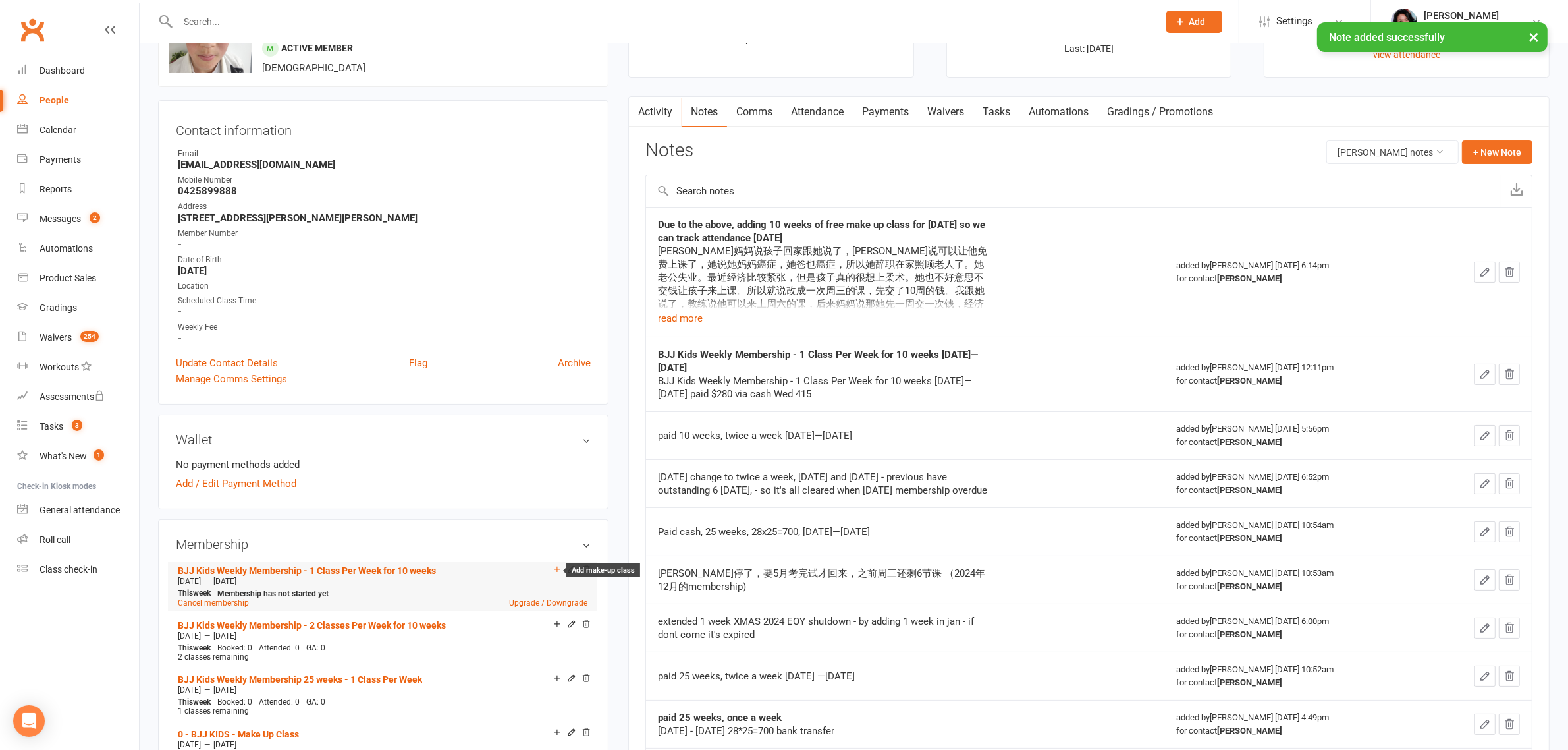
click at [556, 570] on icon at bounding box center [557, 568] width 9 height 9
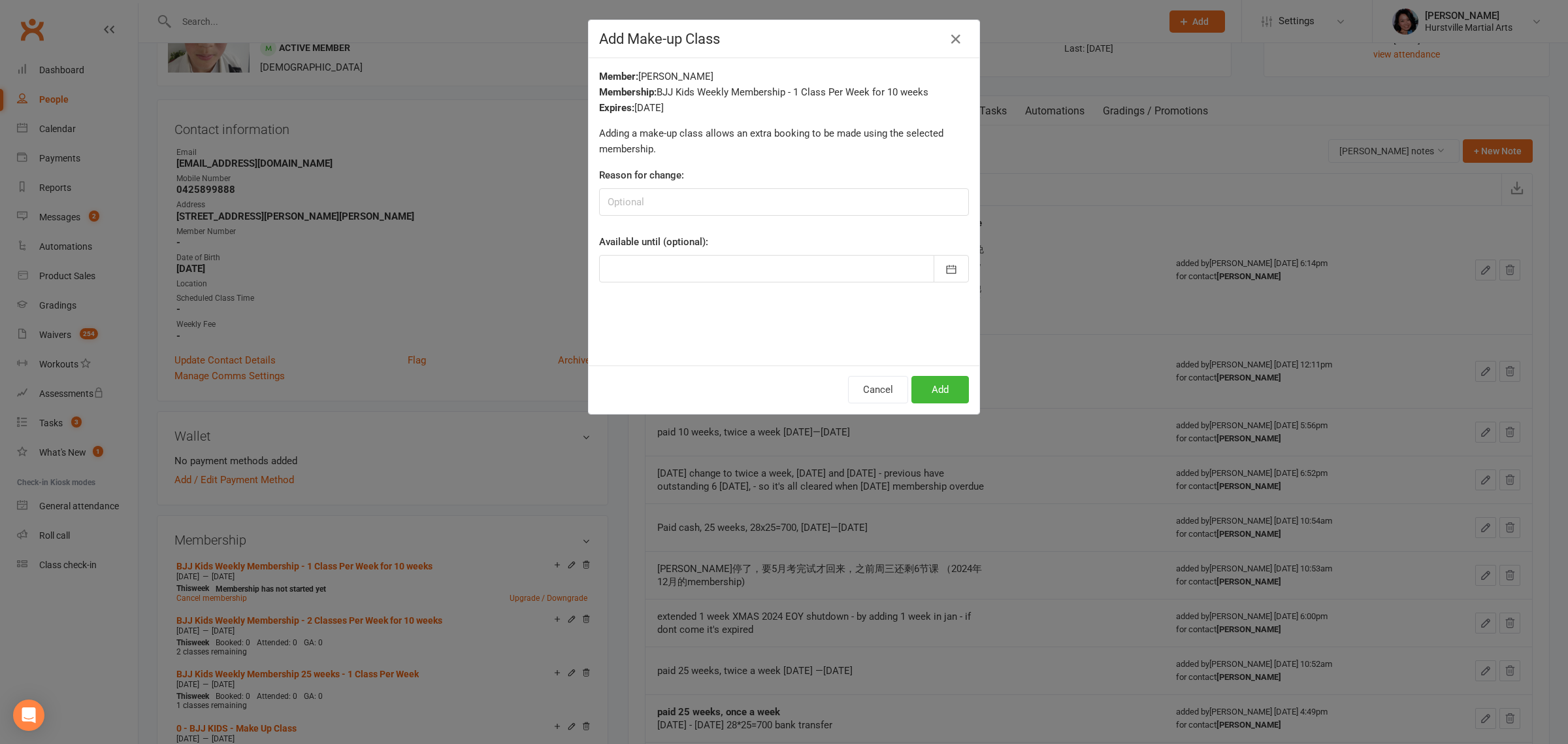
click at [732, 275] on div at bounding box center [784, 268] width 370 height 27
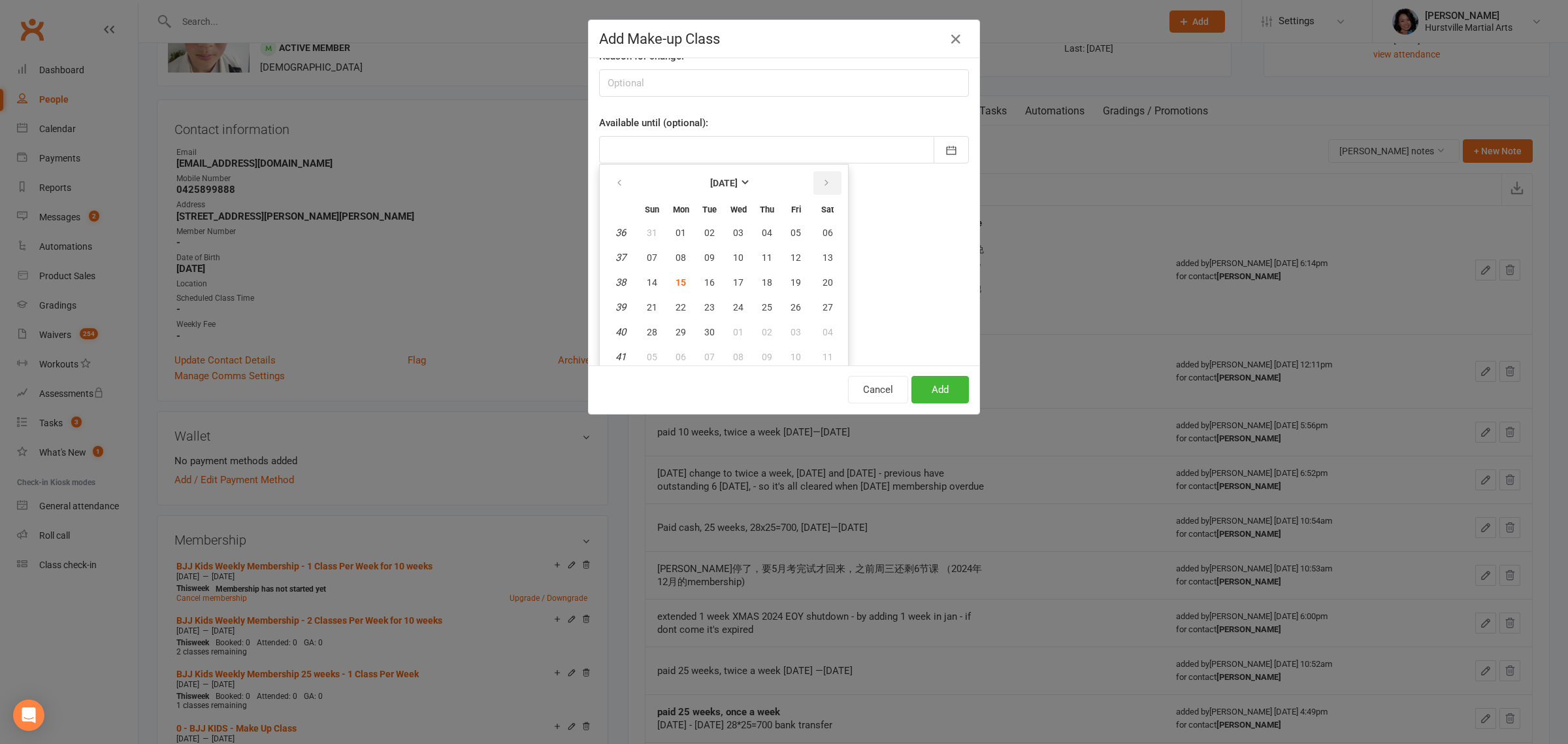
click at [821, 181] on button "button" at bounding box center [827, 183] width 28 height 23
click at [733, 304] on span "19" at bounding box center [738, 306] width 11 height 11
type input "[DATE]"
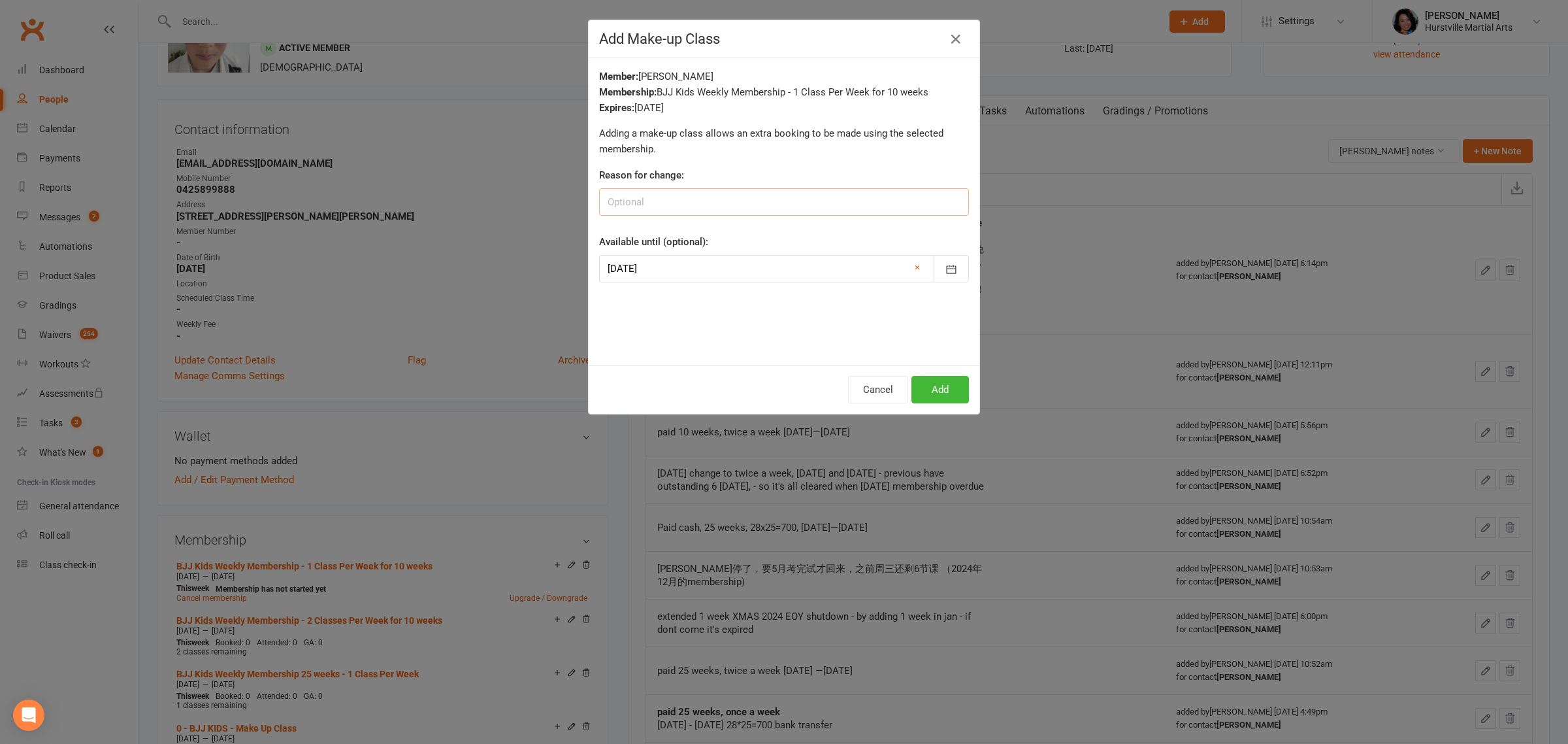
click at [738, 197] on input at bounding box center [784, 202] width 370 height 27
type input "r"
type input "free [DATE] Makeup Class"
click at [933, 382] on button "Add" at bounding box center [940, 390] width 58 height 27
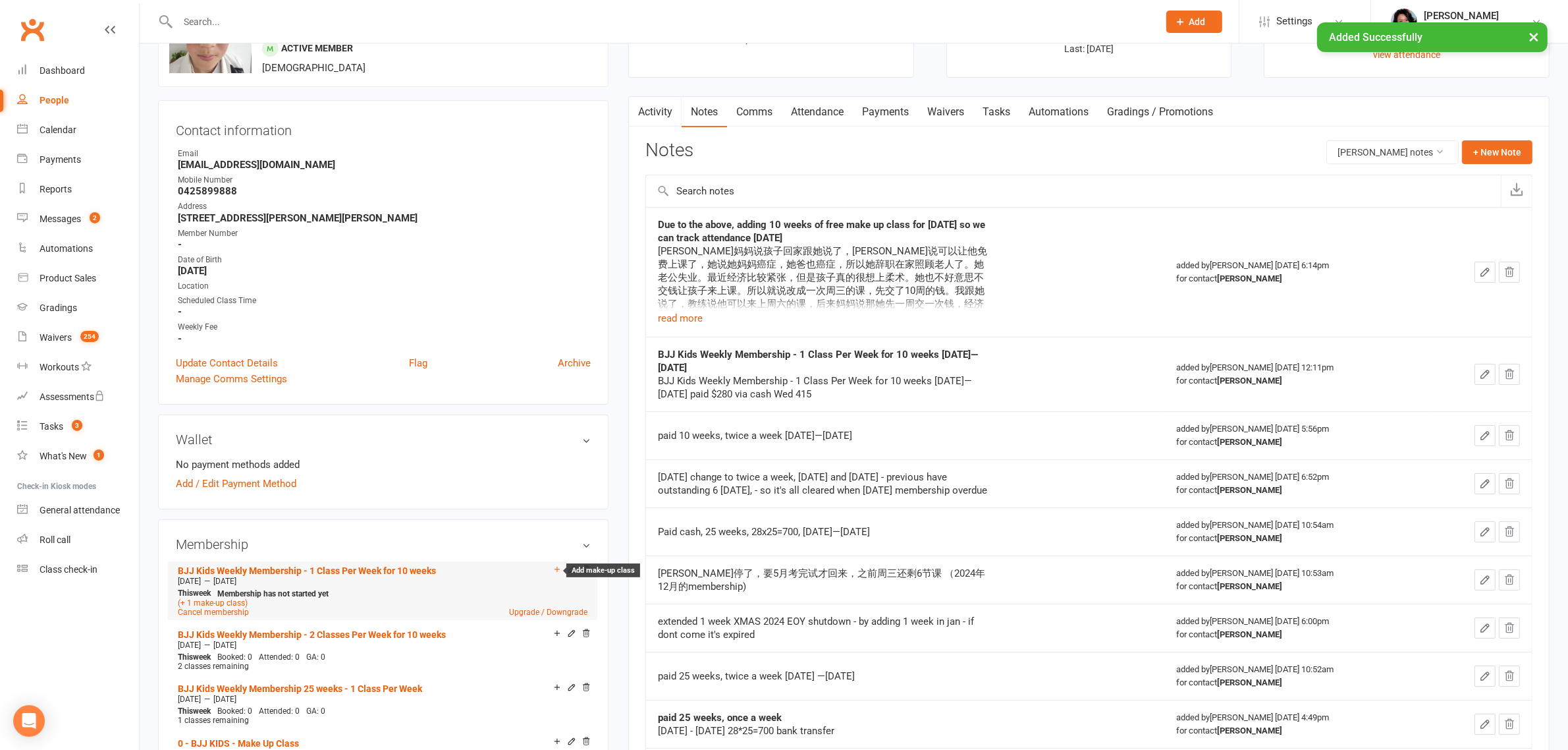
click at [557, 565] on icon at bounding box center [557, 567] width 5 height 5
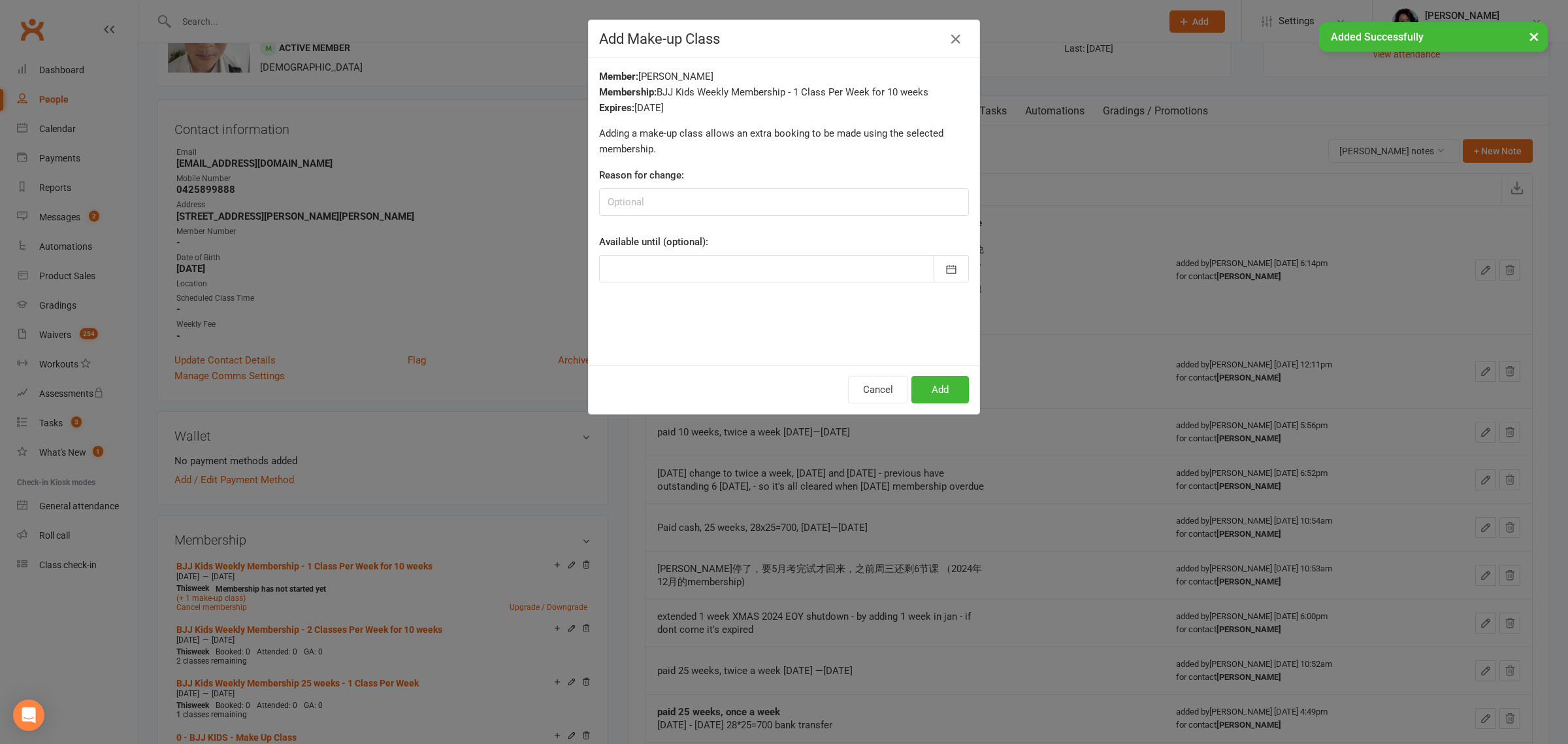
click at [730, 274] on div at bounding box center [784, 268] width 370 height 27
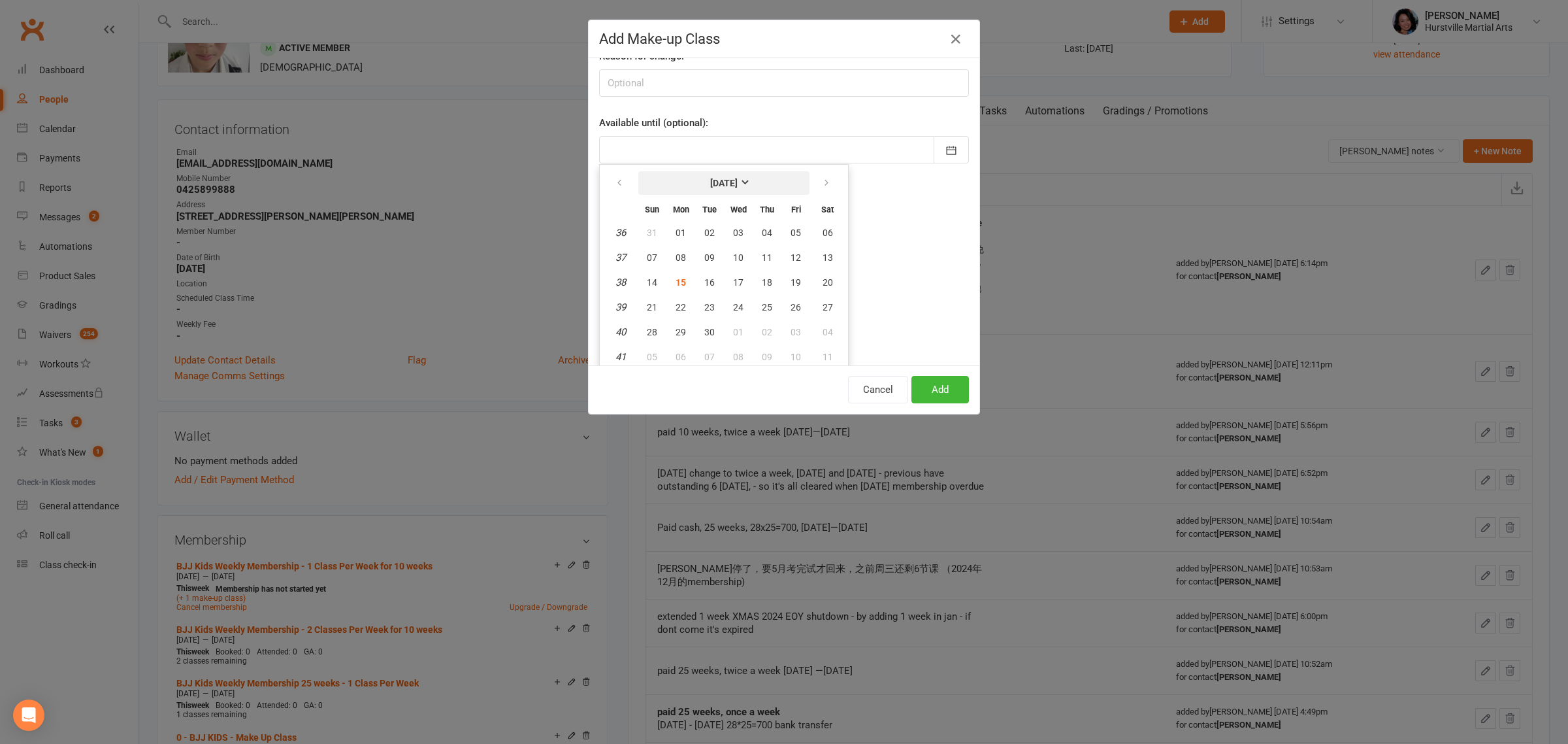
click at [732, 188] on button "[DATE]" at bounding box center [723, 183] width 171 height 23
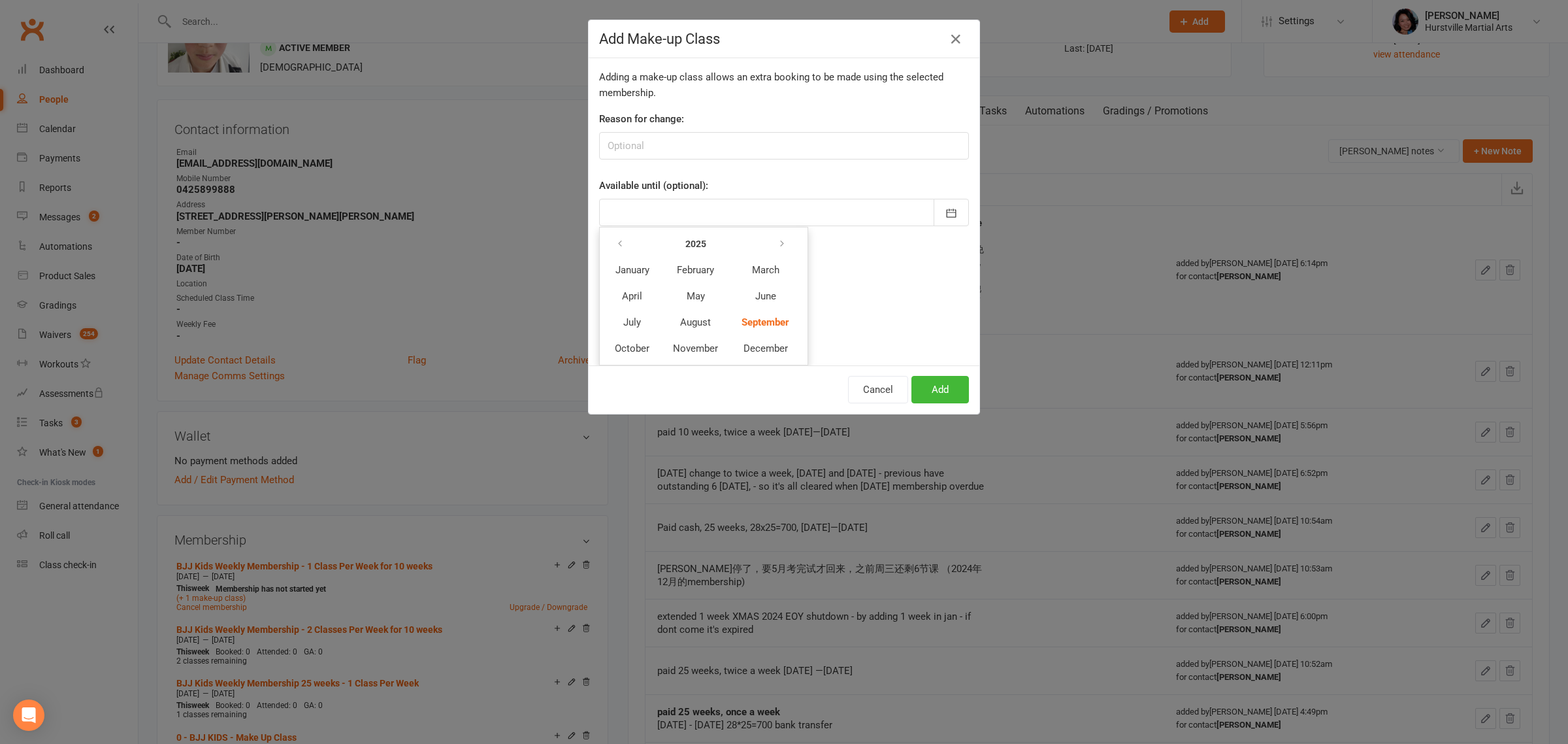
scroll to position [54, 0]
click at [691, 348] on span "November" at bounding box center [696, 350] width 45 height 12
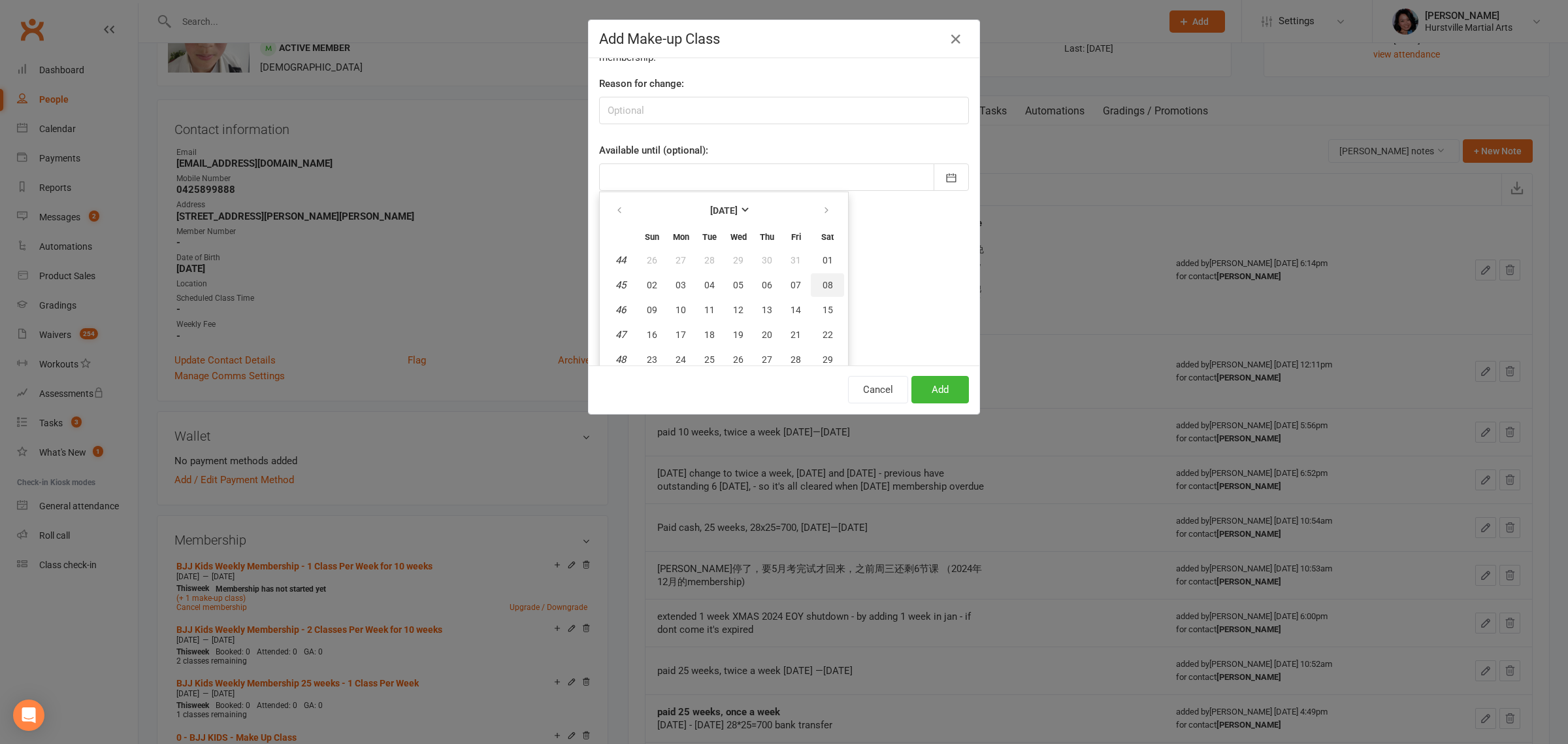
scroll to position [122, 0]
click at [734, 299] on span "19" at bounding box center [738, 303] width 11 height 11
type input "[DATE]"
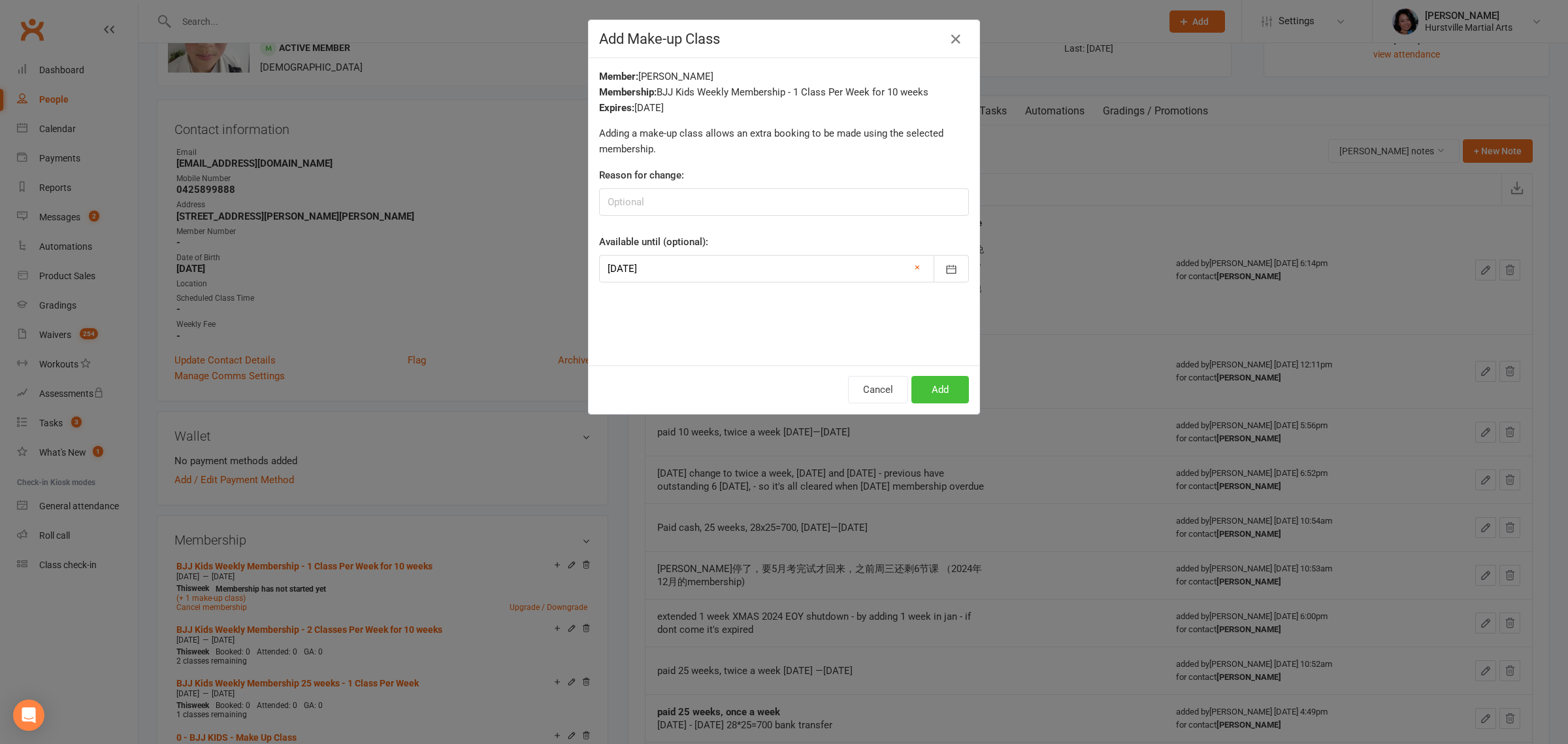
click at [926, 394] on button "Add" at bounding box center [940, 390] width 58 height 27
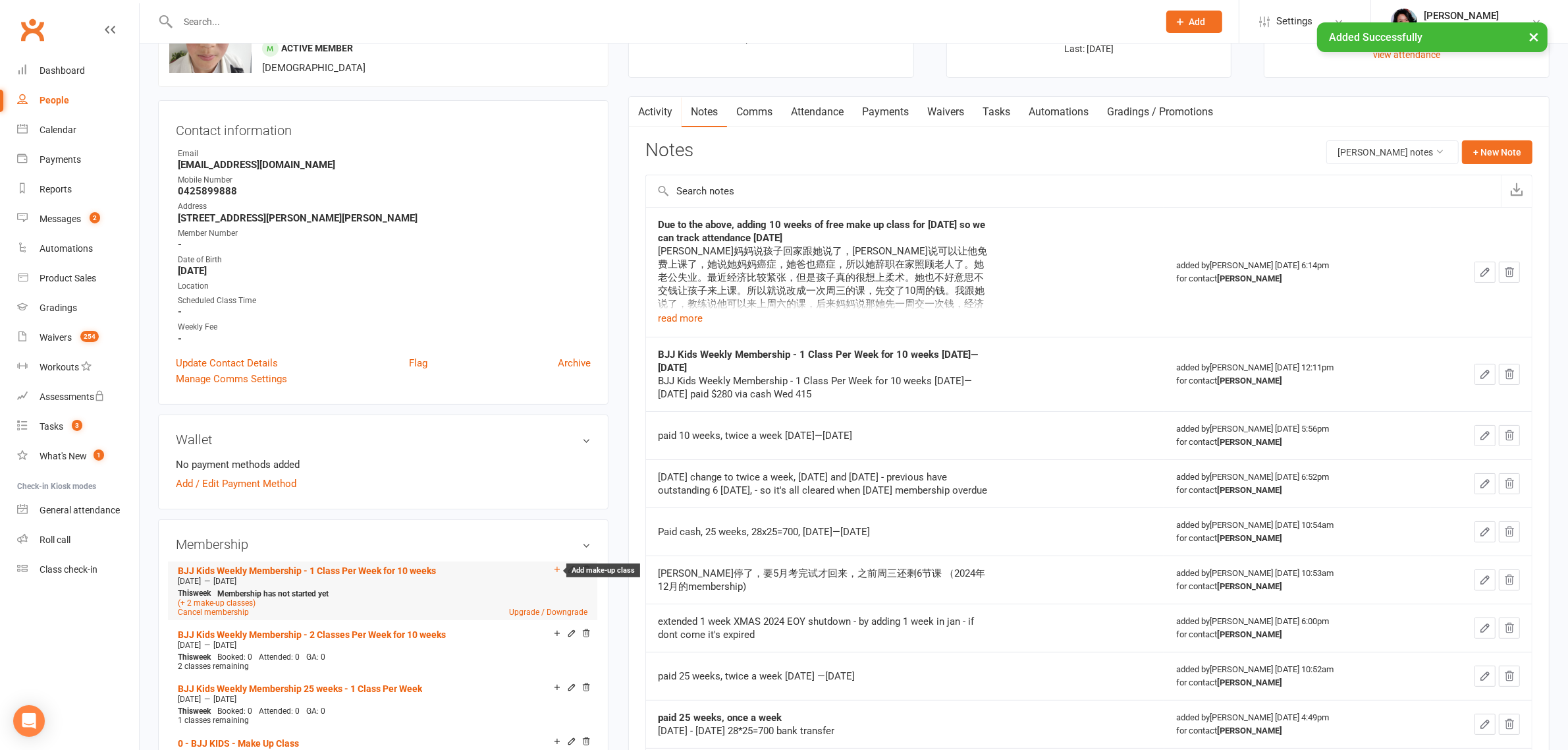
click at [557, 567] on icon at bounding box center [557, 567] width 5 height 5
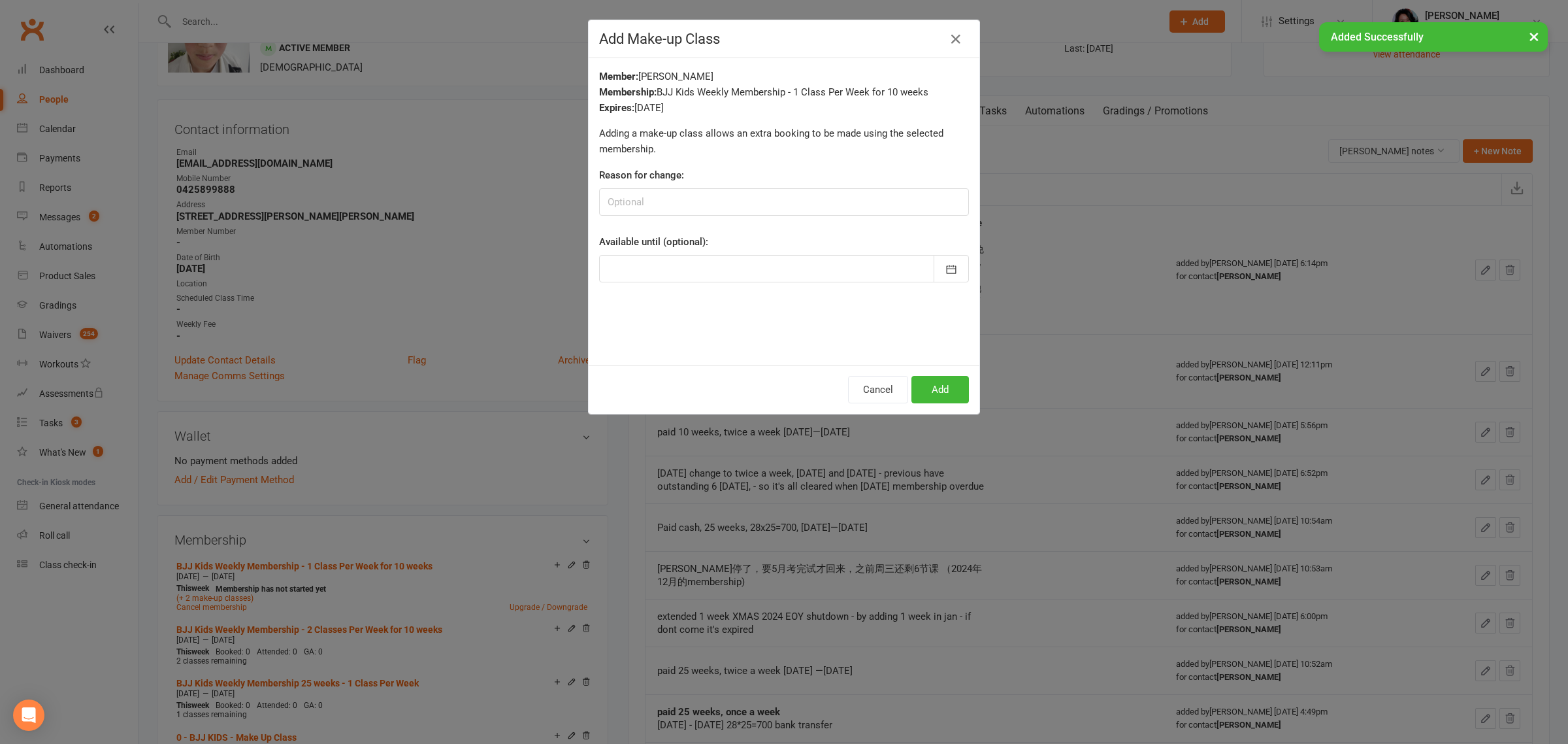
click at [716, 263] on div at bounding box center [784, 268] width 370 height 27
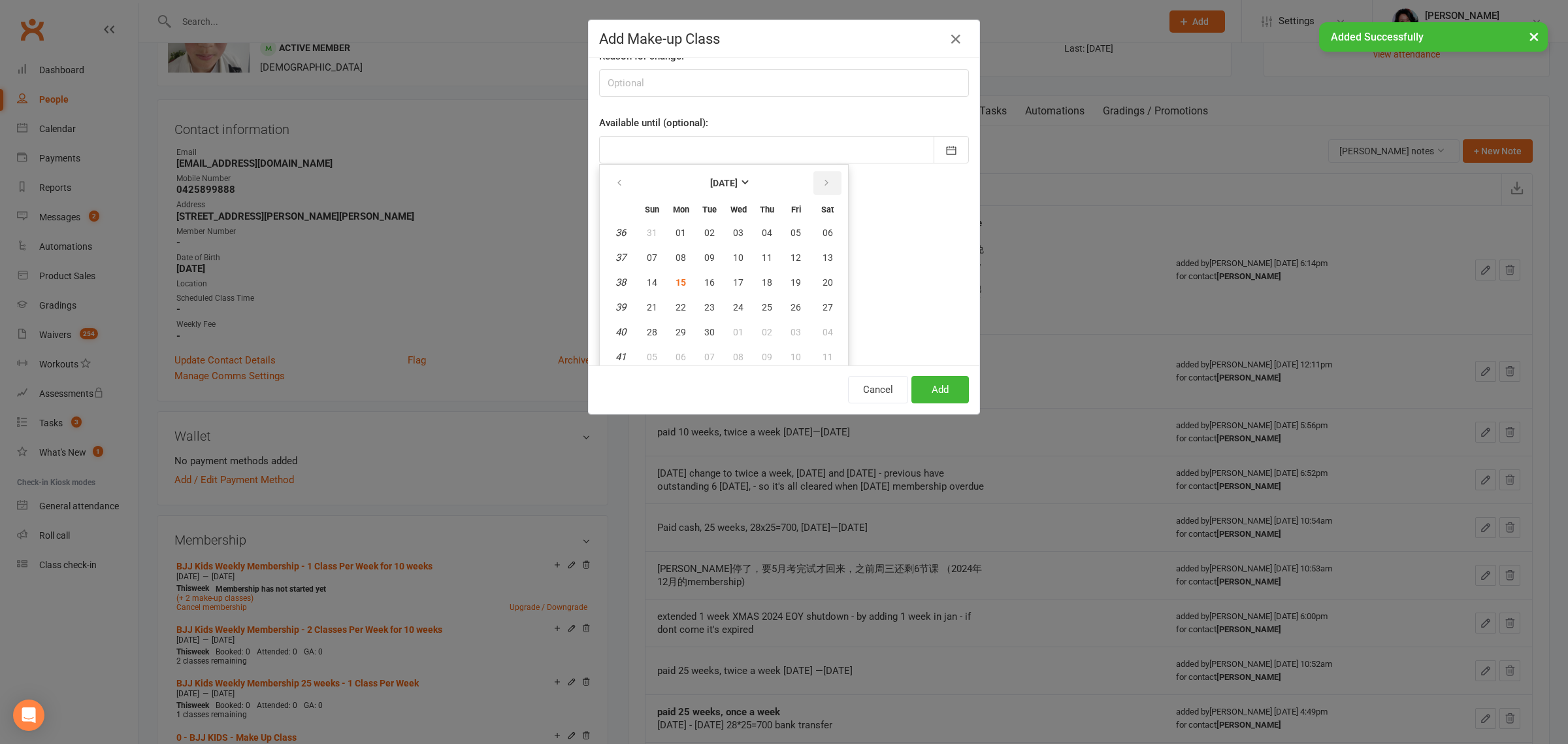
click at [822, 184] on icon "button" at bounding box center [826, 183] width 9 height 11
click at [733, 305] on span "19" at bounding box center [738, 306] width 11 height 11
type input "[DATE]"
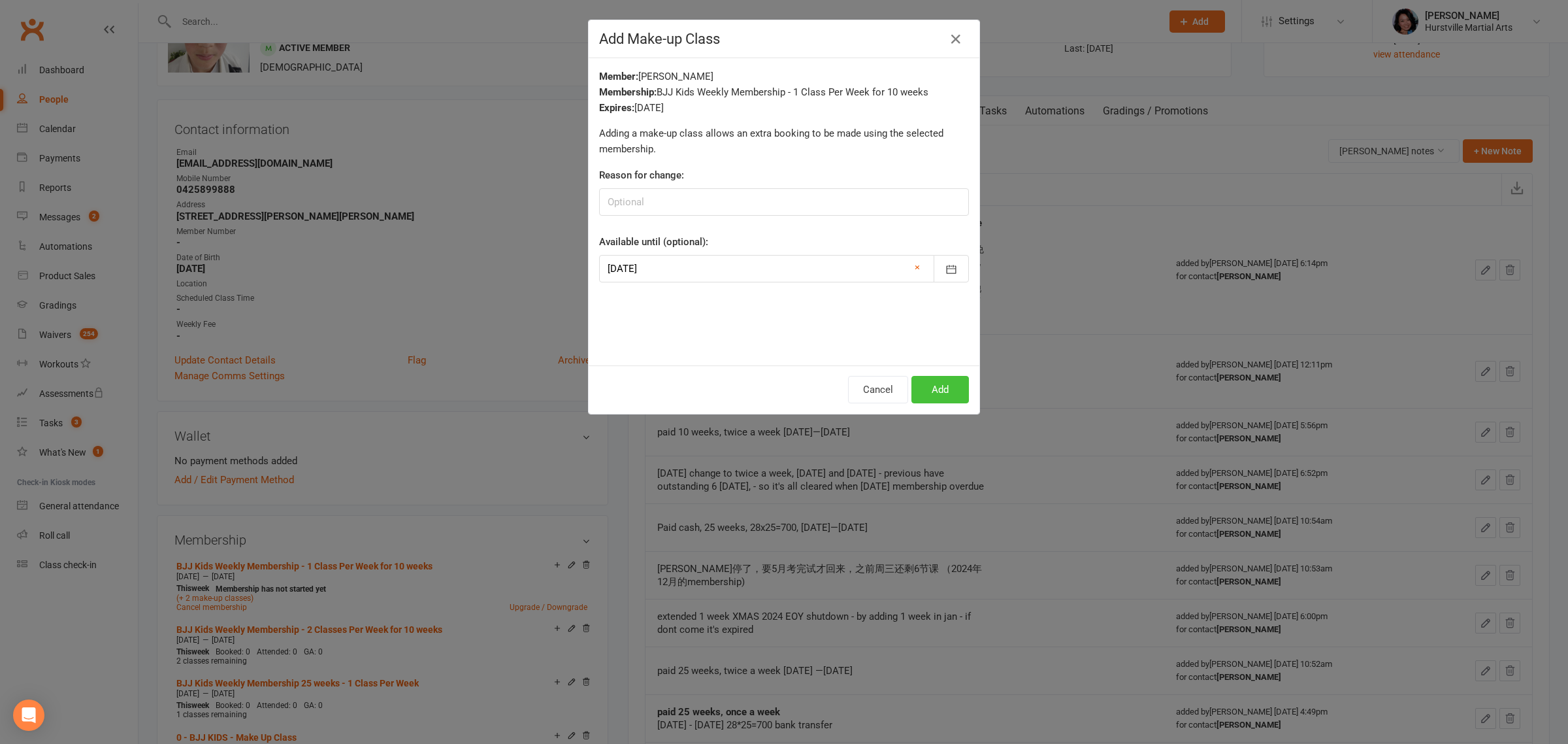
click at [935, 388] on button "Add" at bounding box center [940, 390] width 58 height 27
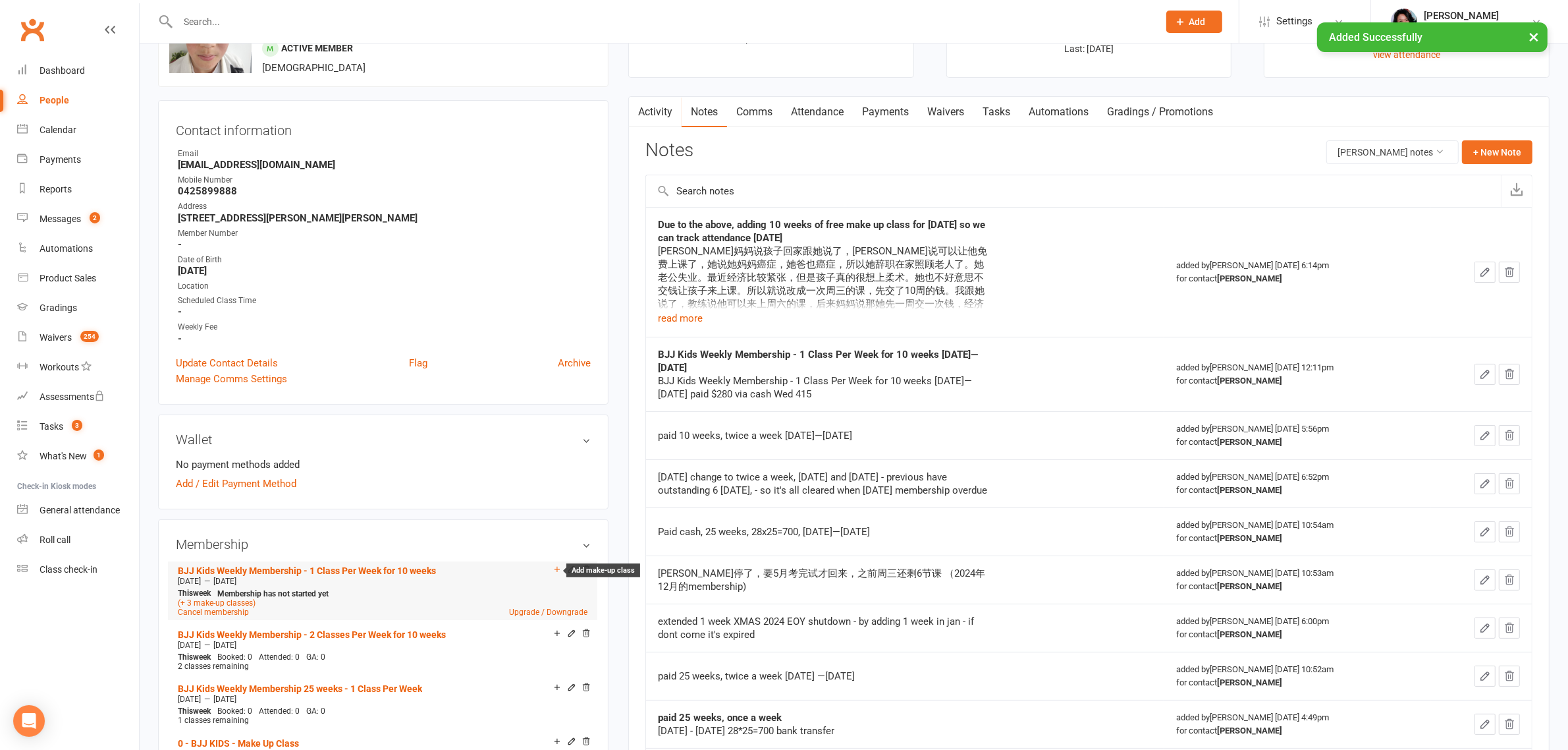
click at [558, 566] on icon at bounding box center [557, 568] width 9 height 9
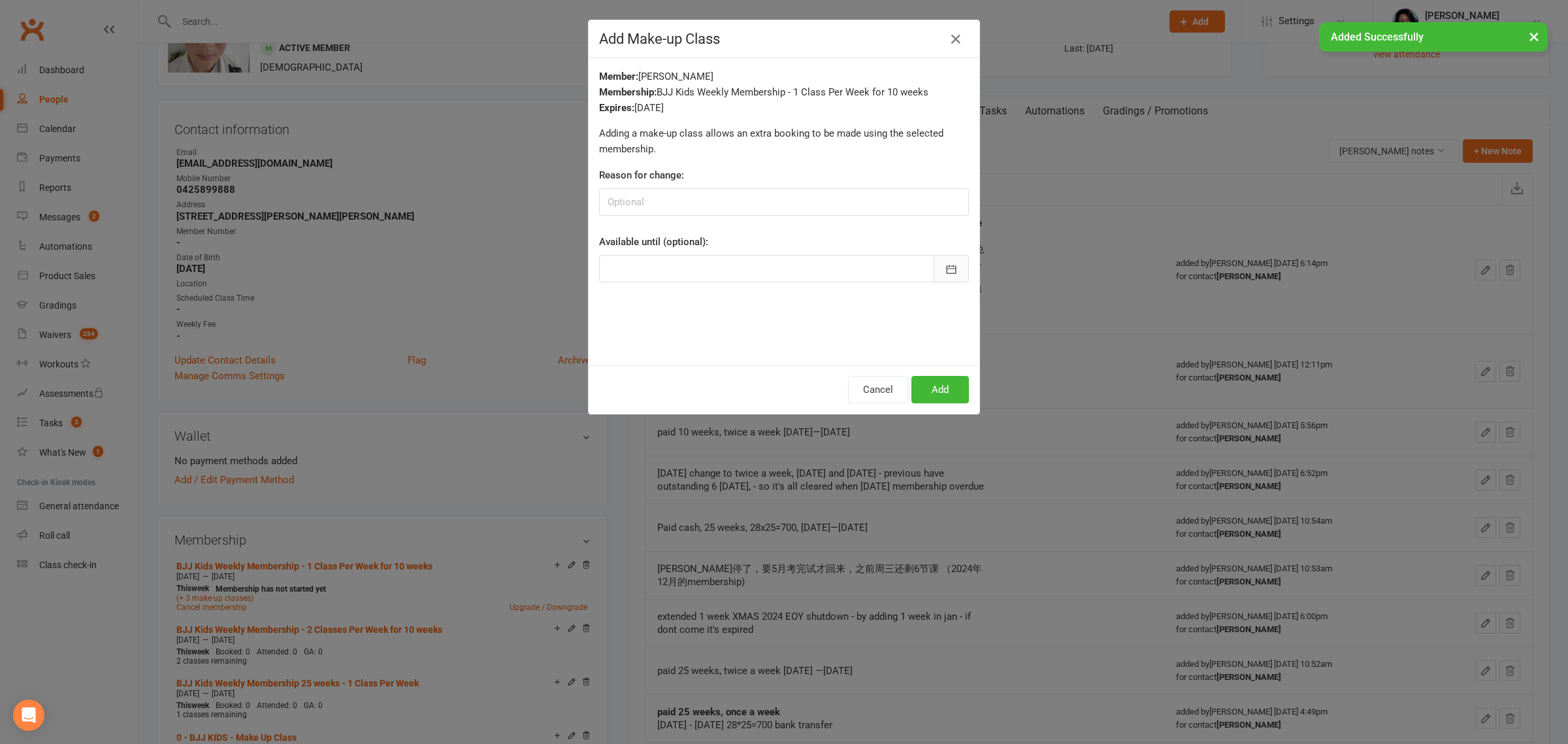
click at [951, 273] on button "button" at bounding box center [951, 268] width 35 height 27
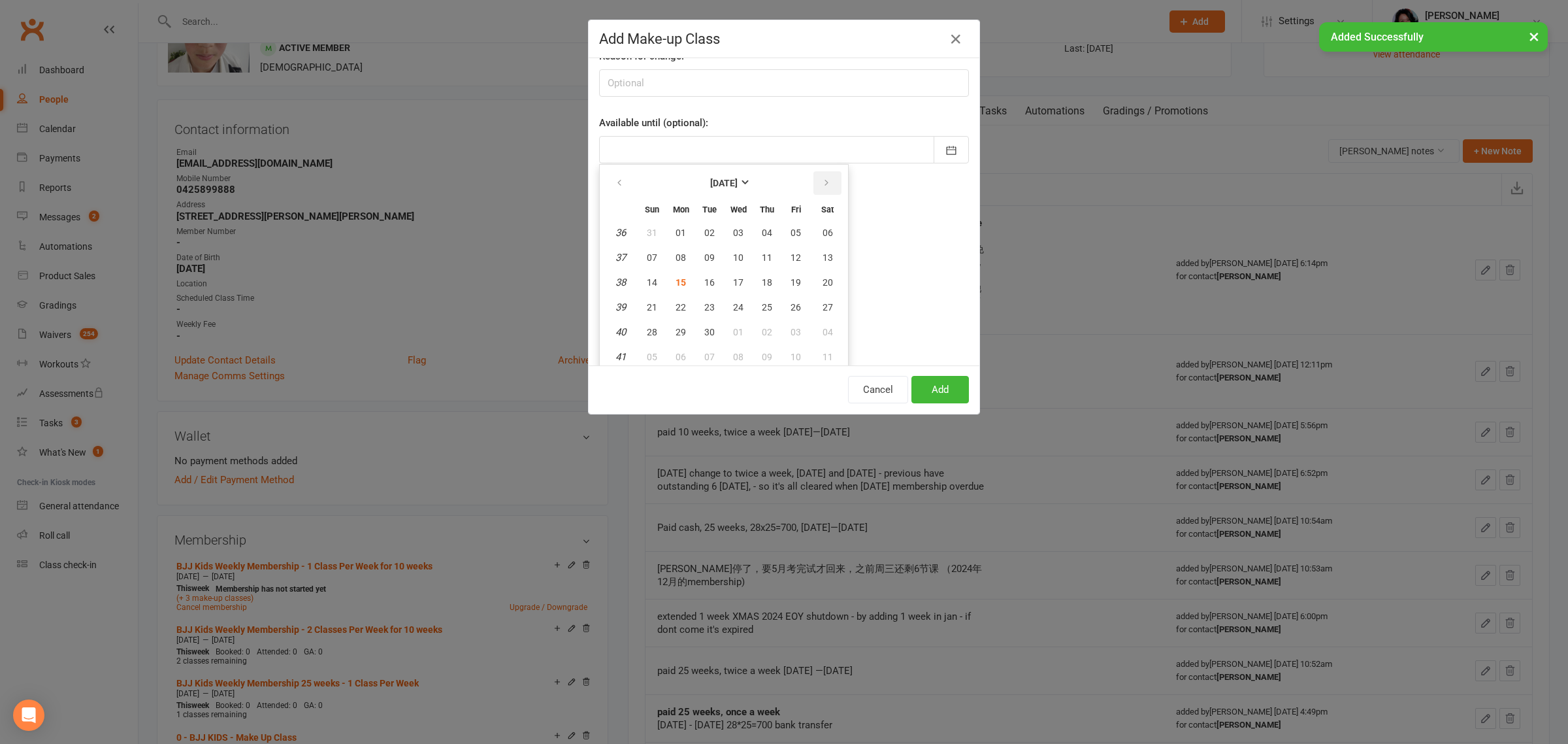
click at [822, 180] on icon "button" at bounding box center [826, 183] width 9 height 11
click at [733, 302] on span "19" at bounding box center [738, 306] width 11 height 11
type input "[DATE]"
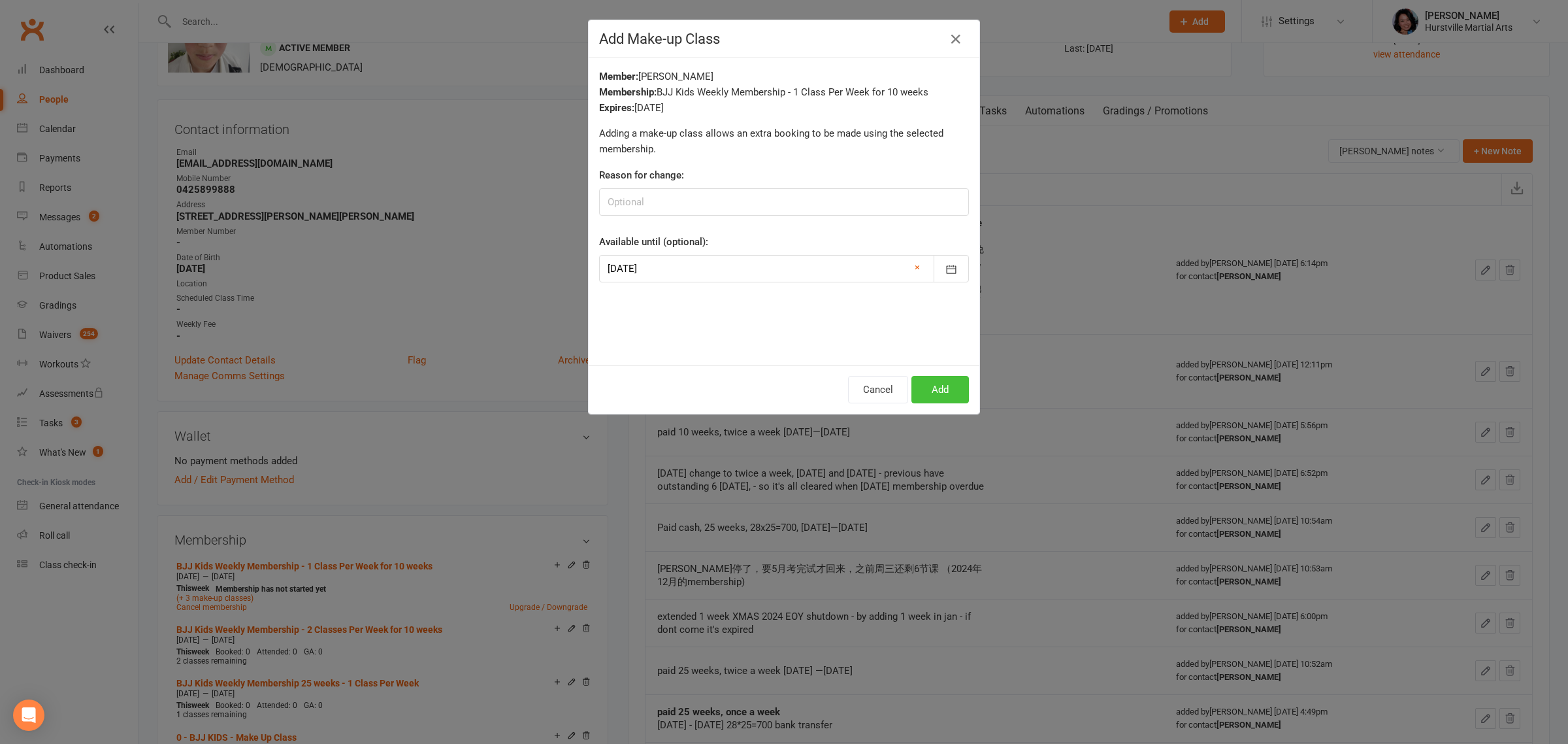
click at [935, 392] on button "Add" at bounding box center [940, 390] width 58 height 27
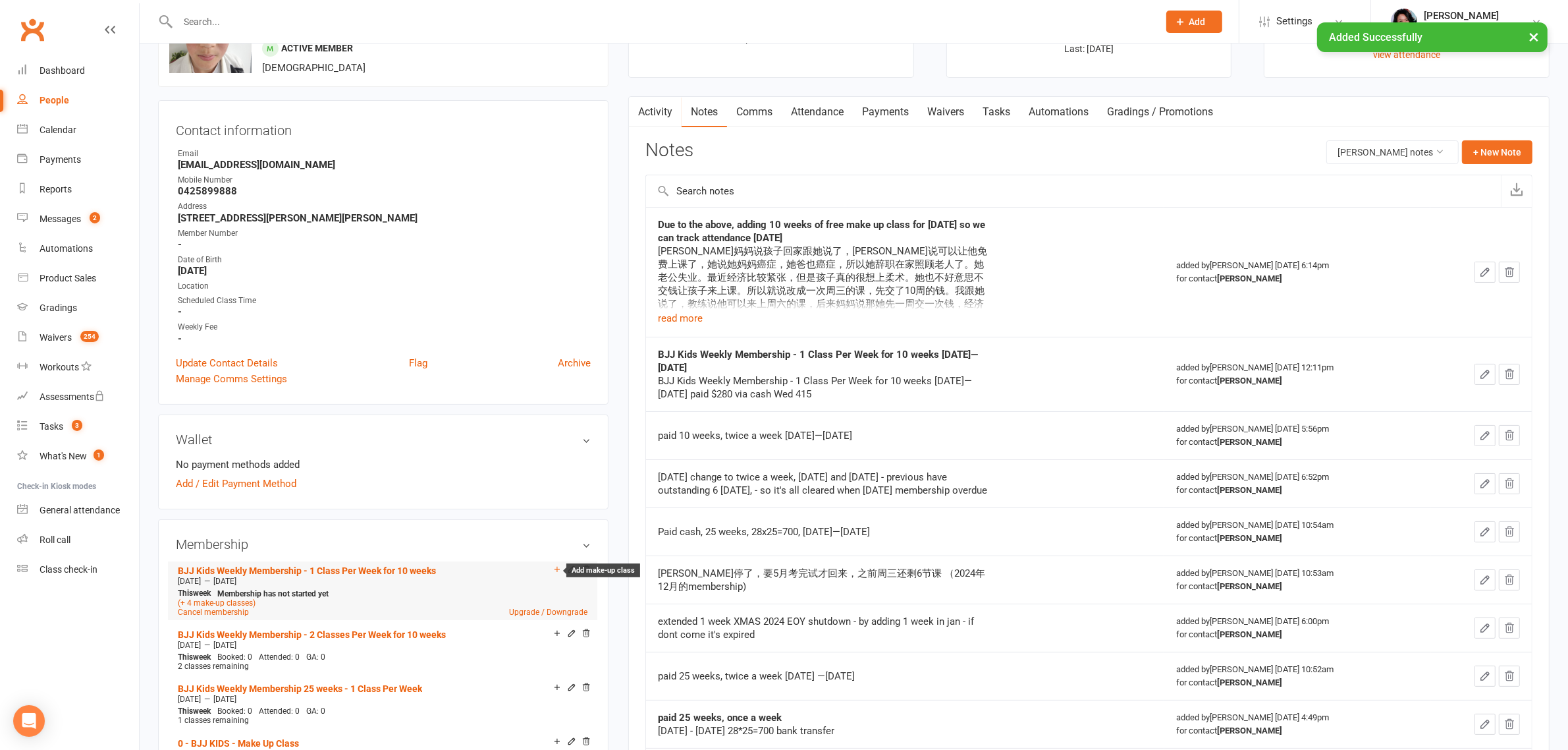
click at [558, 565] on icon at bounding box center [557, 568] width 9 height 9
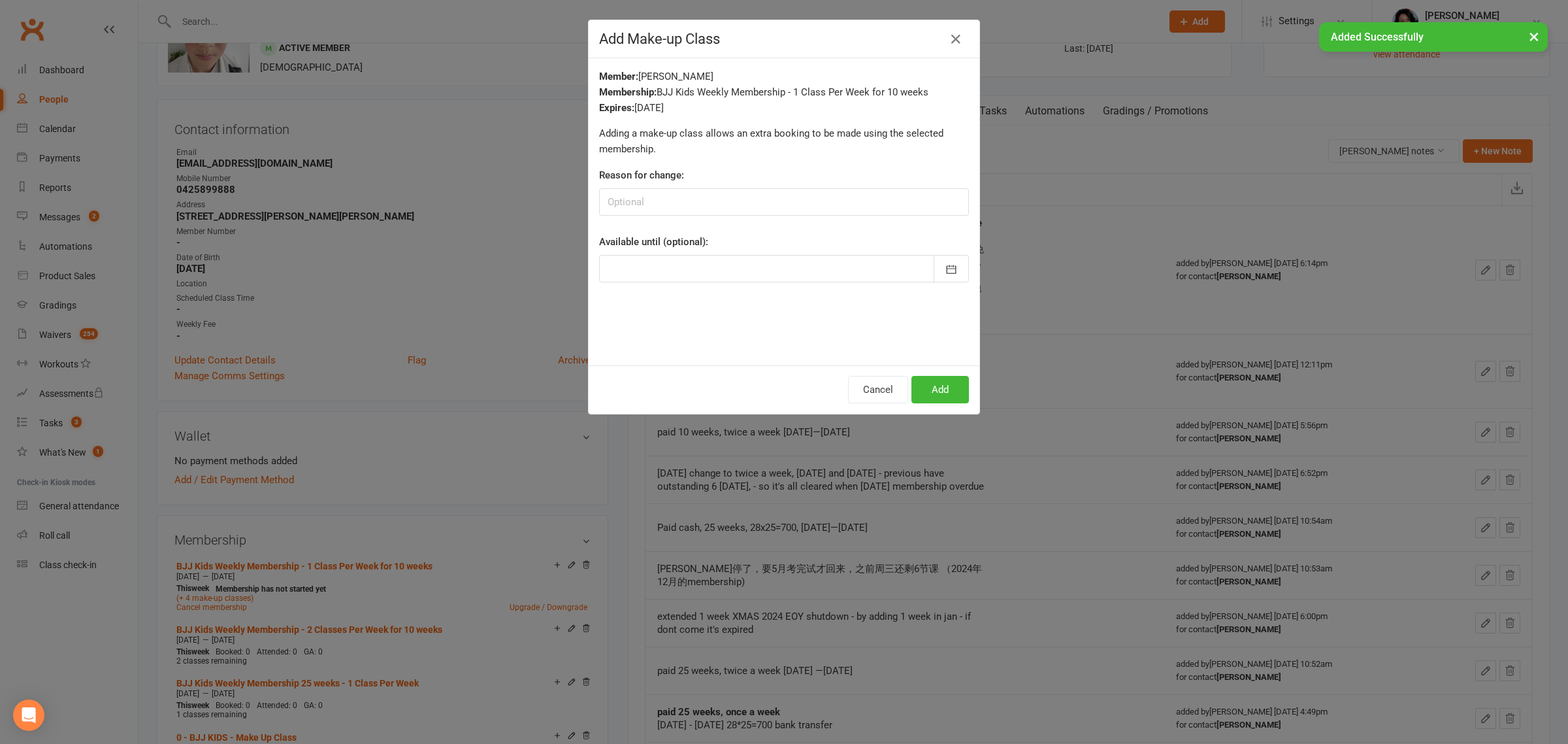
click at [732, 263] on div at bounding box center [784, 268] width 370 height 27
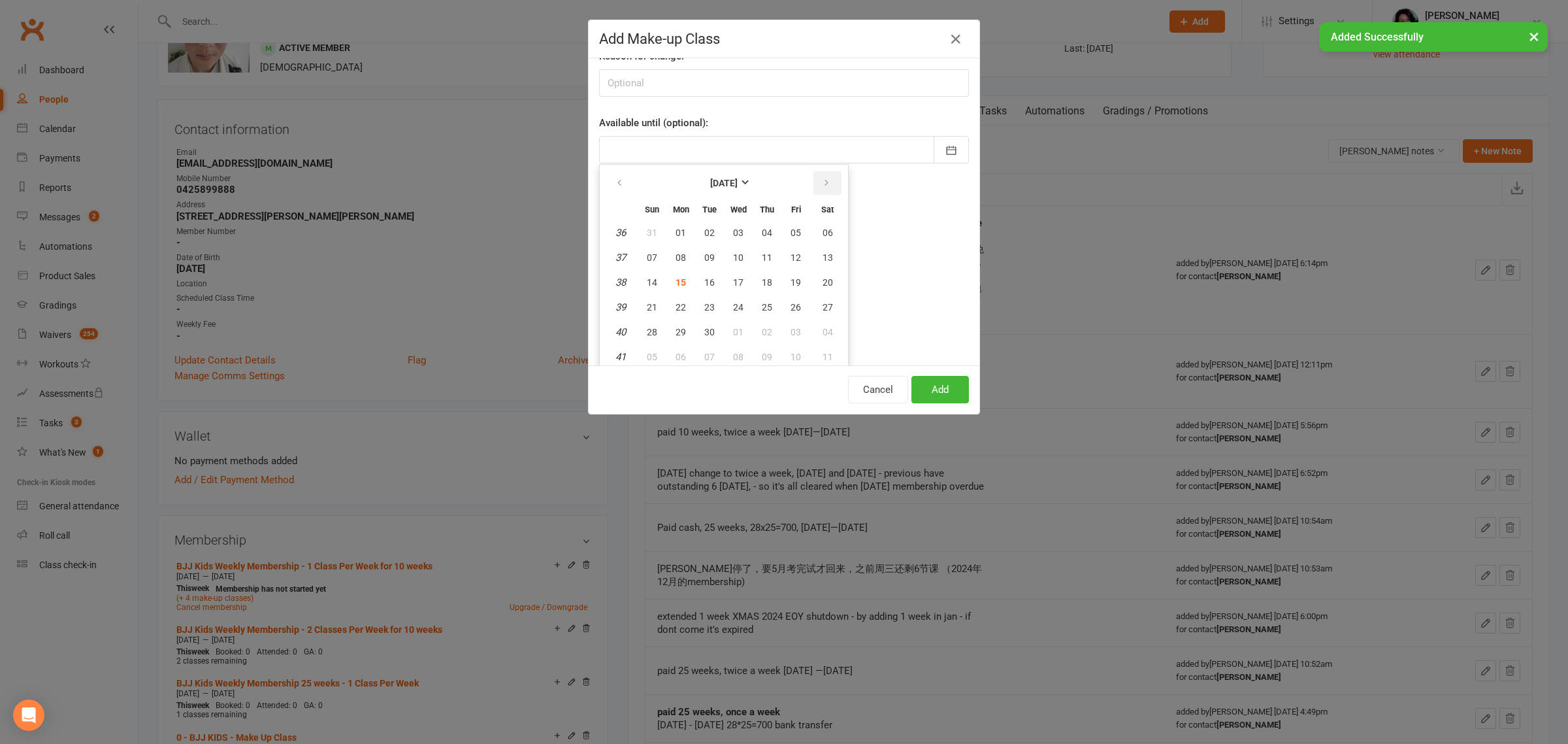
click at [822, 180] on icon "button" at bounding box center [826, 183] width 9 height 11
click at [733, 308] on span "19" at bounding box center [738, 306] width 11 height 11
type input "[DATE]"
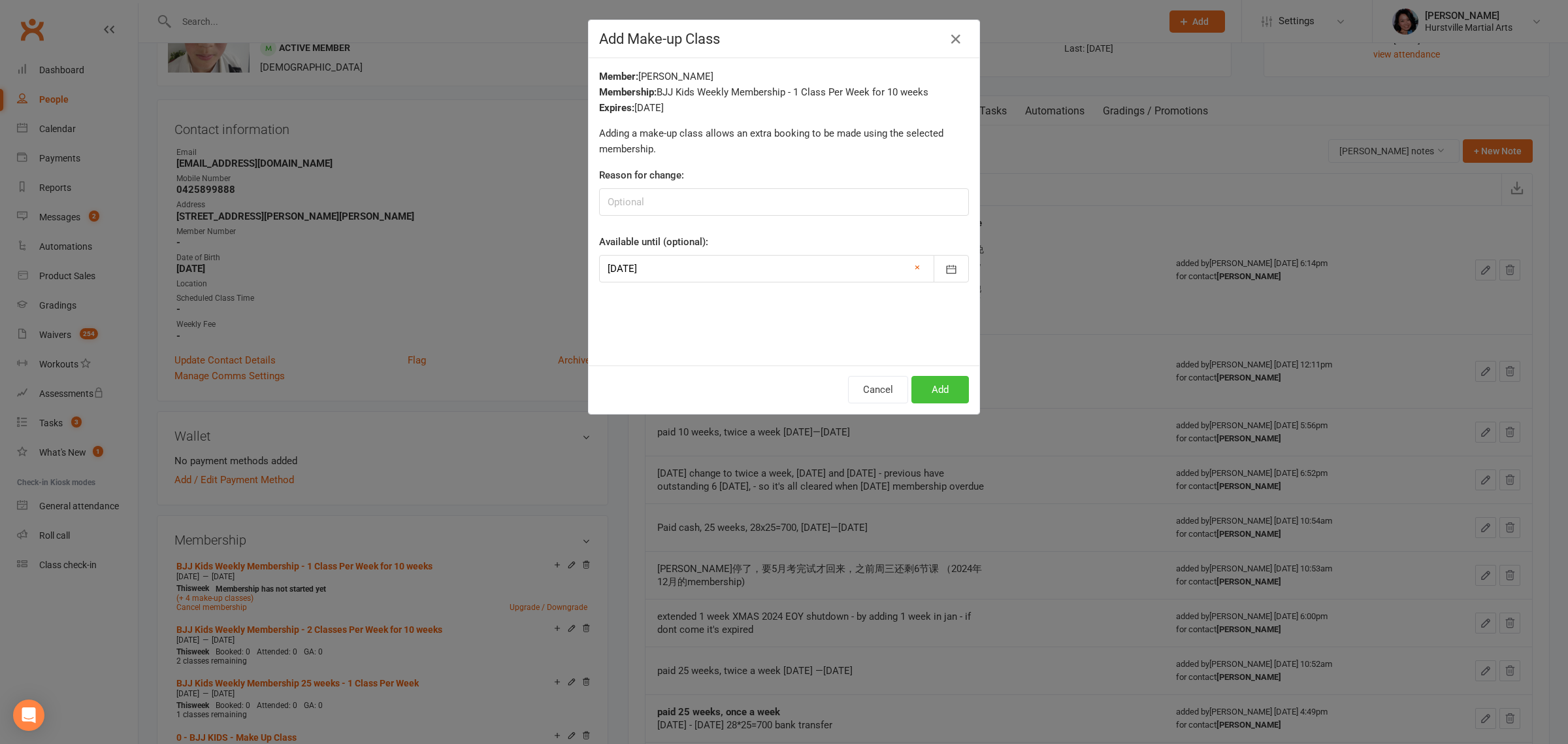
click at [933, 394] on button "Add" at bounding box center [940, 390] width 58 height 27
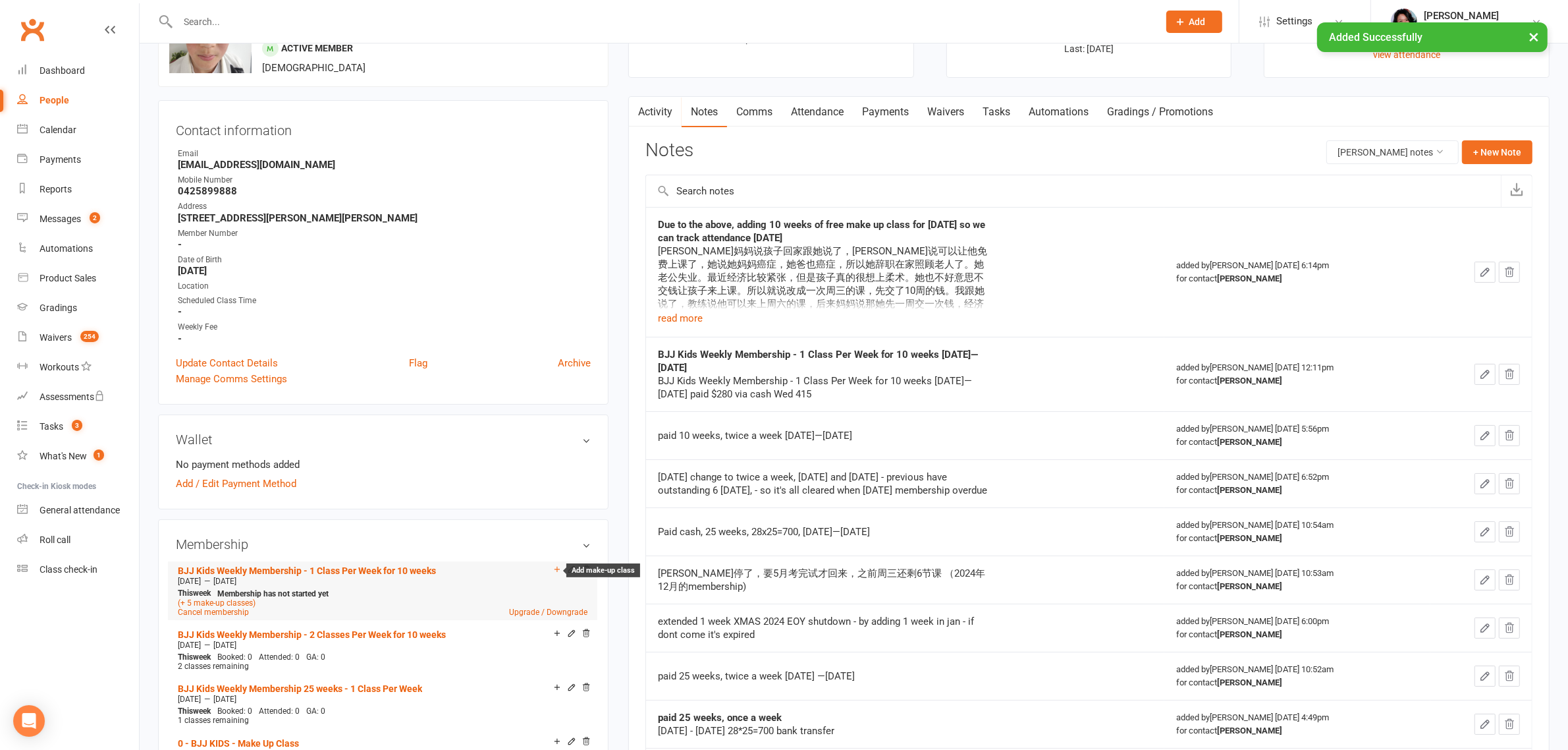
click at [557, 569] on icon at bounding box center [557, 568] width 9 height 9
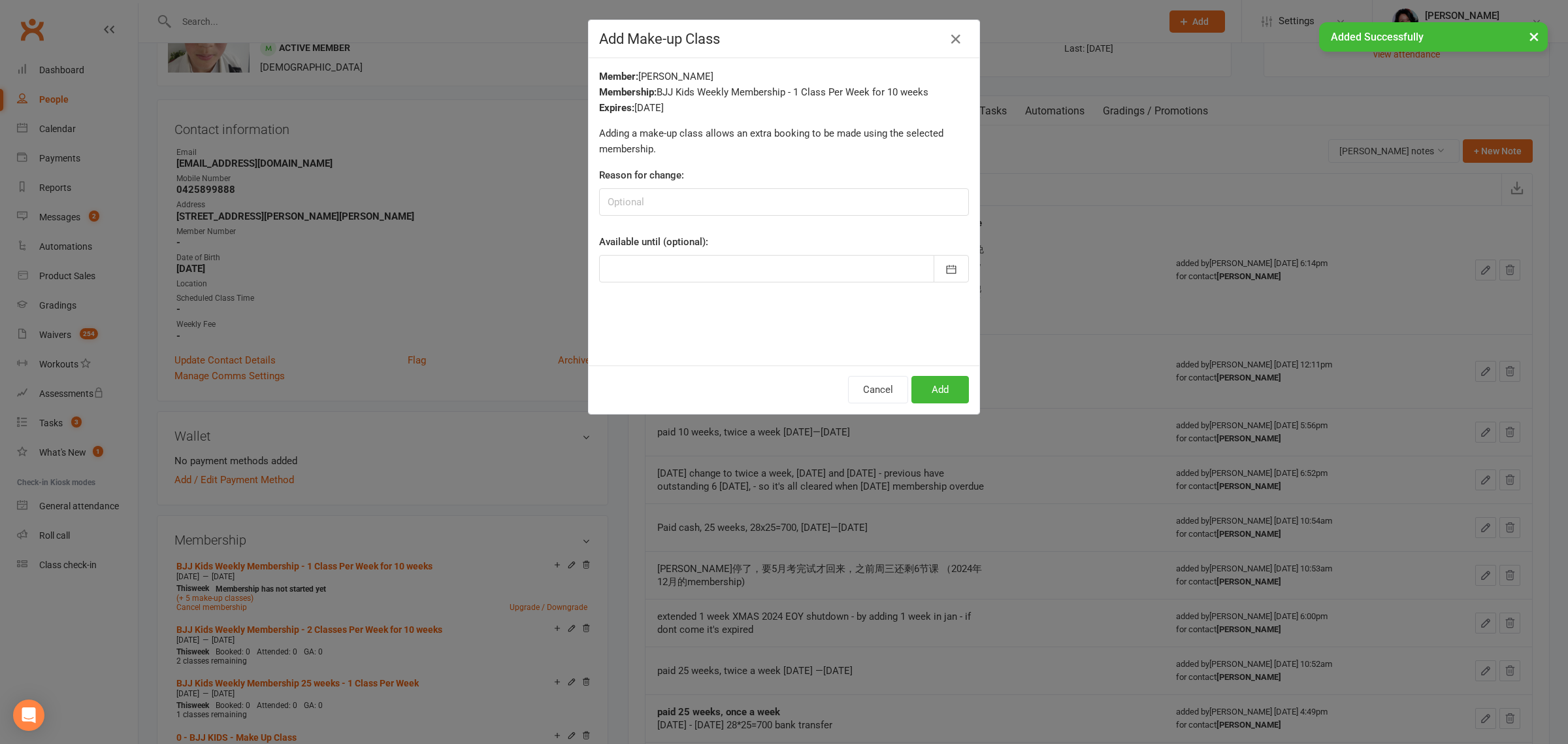
click at [791, 266] on div at bounding box center [784, 268] width 370 height 27
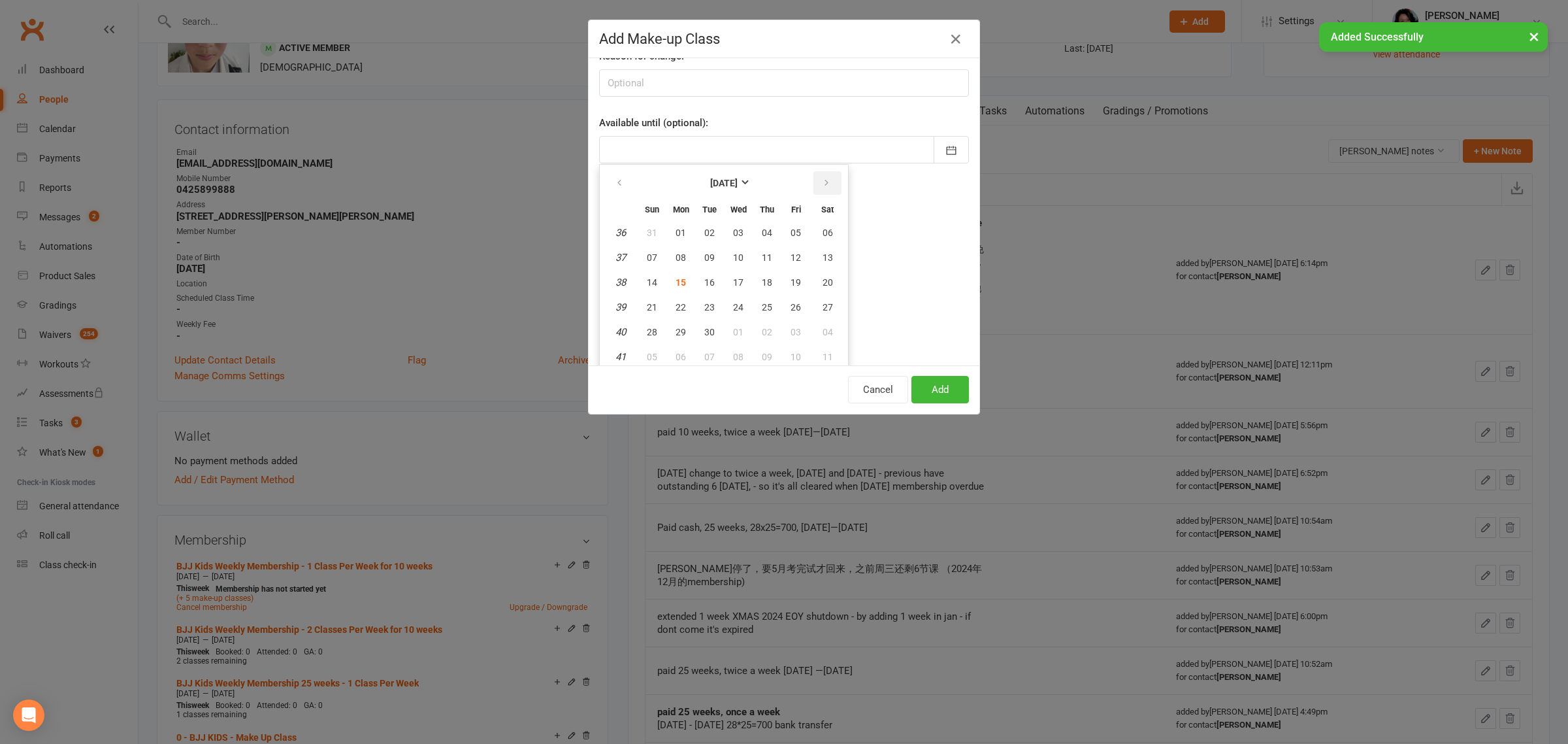
click at [822, 183] on icon "button" at bounding box center [826, 183] width 9 height 11
click at [733, 302] on span "19" at bounding box center [738, 306] width 11 height 11
type input "[DATE]"
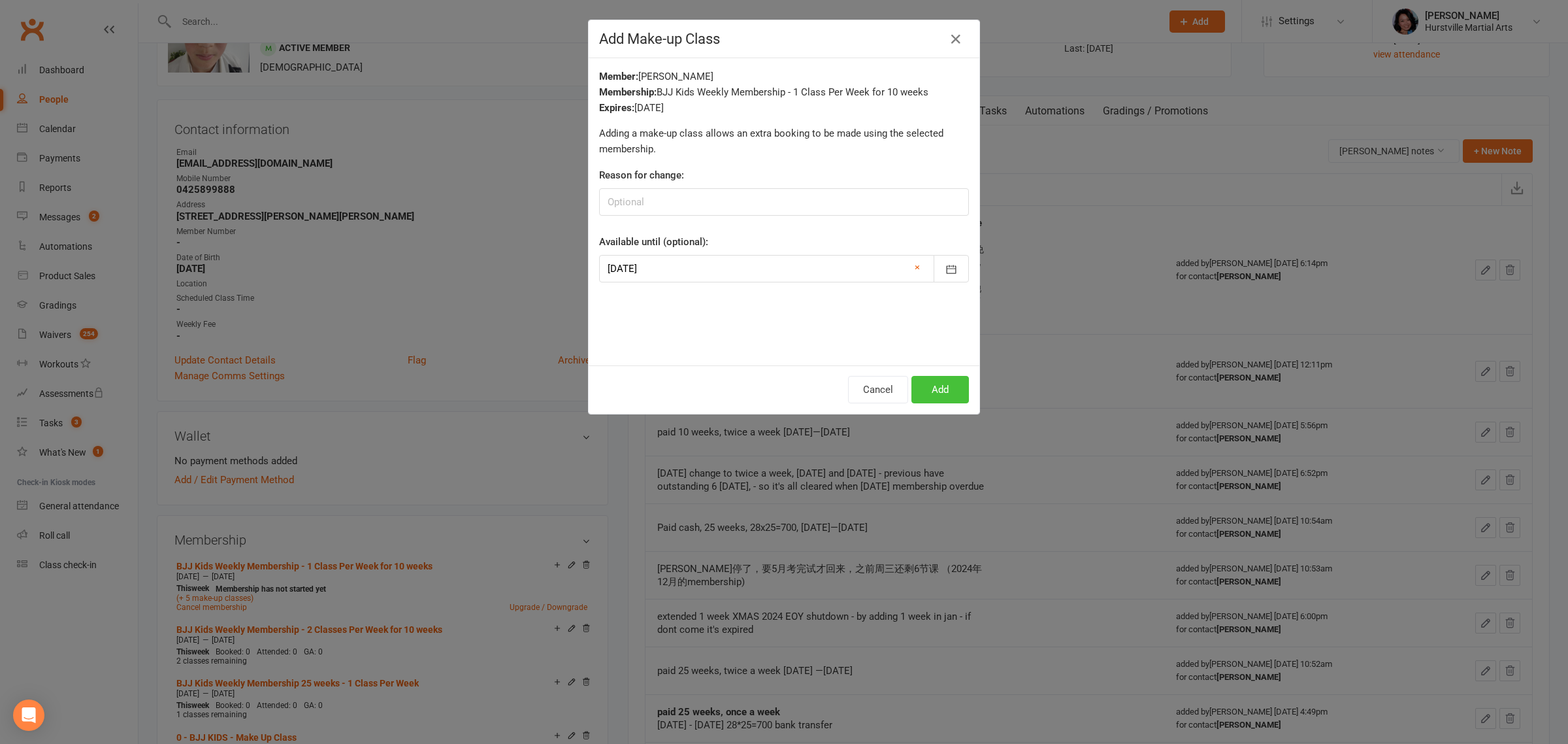
click at [916, 384] on button "Add" at bounding box center [940, 390] width 58 height 27
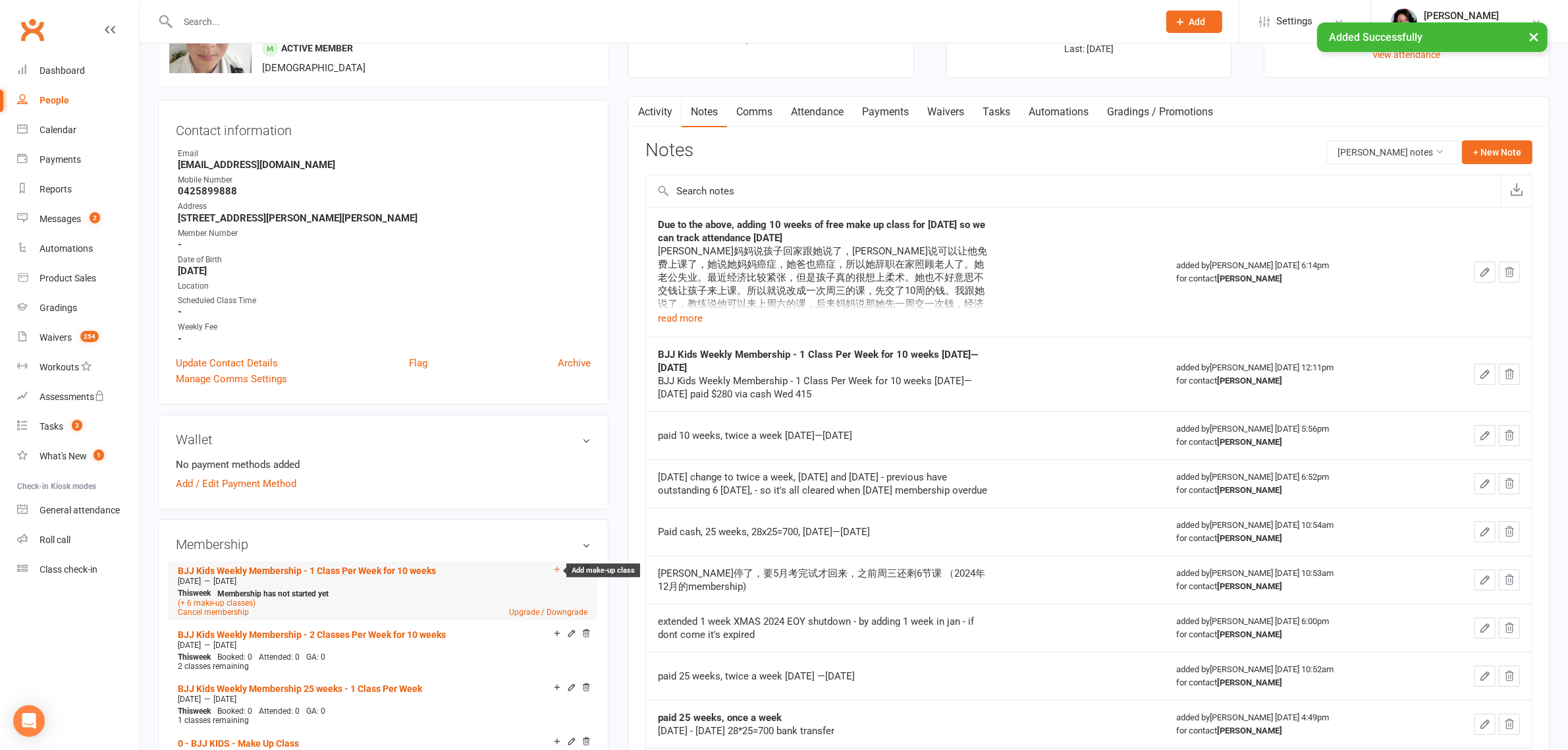
click at [556, 567] on icon at bounding box center [557, 568] width 9 height 9
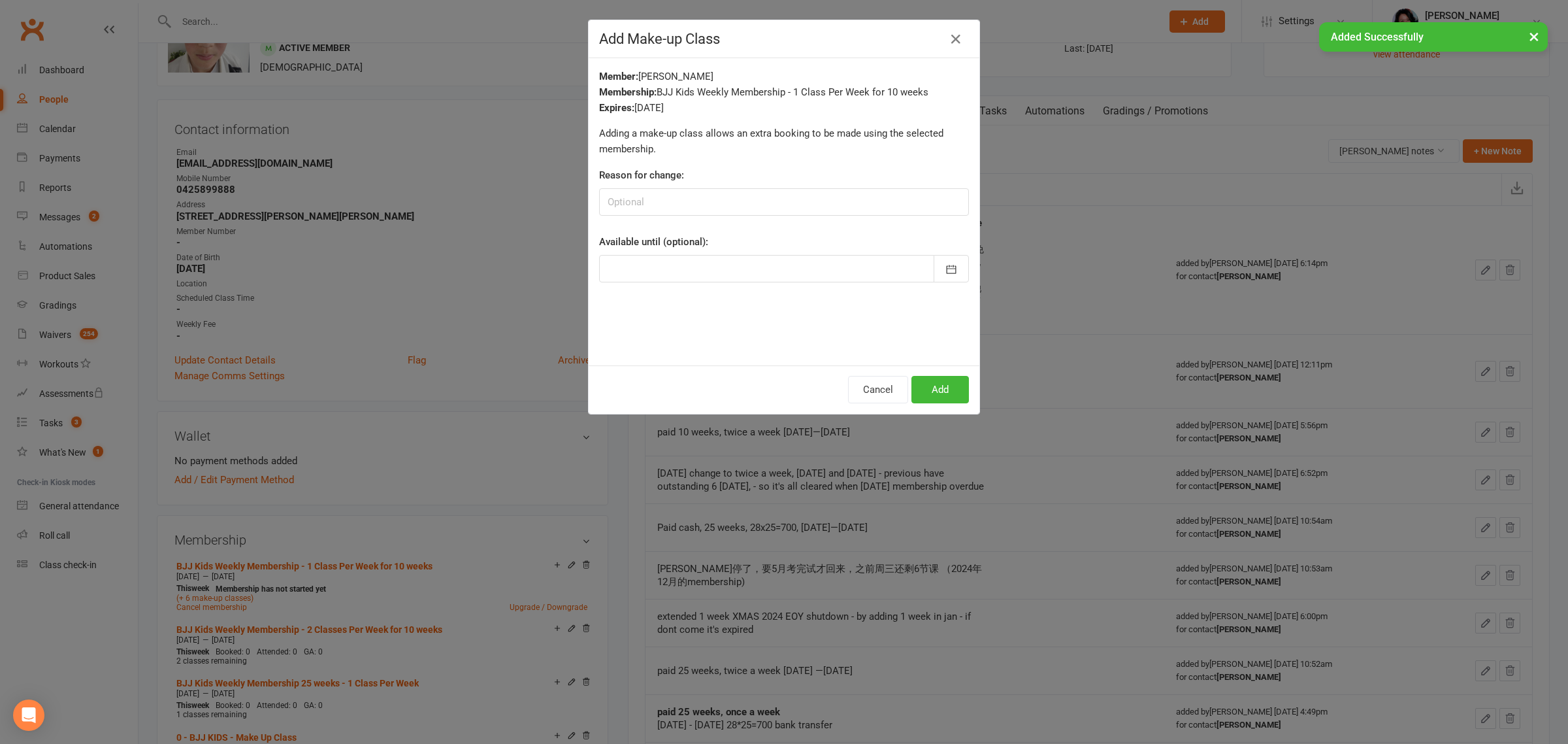
drag, startPoint x: 786, startPoint y: 261, endPoint x: 797, endPoint y: 270, distance: 14.2
click at [786, 266] on div at bounding box center [784, 268] width 370 height 27
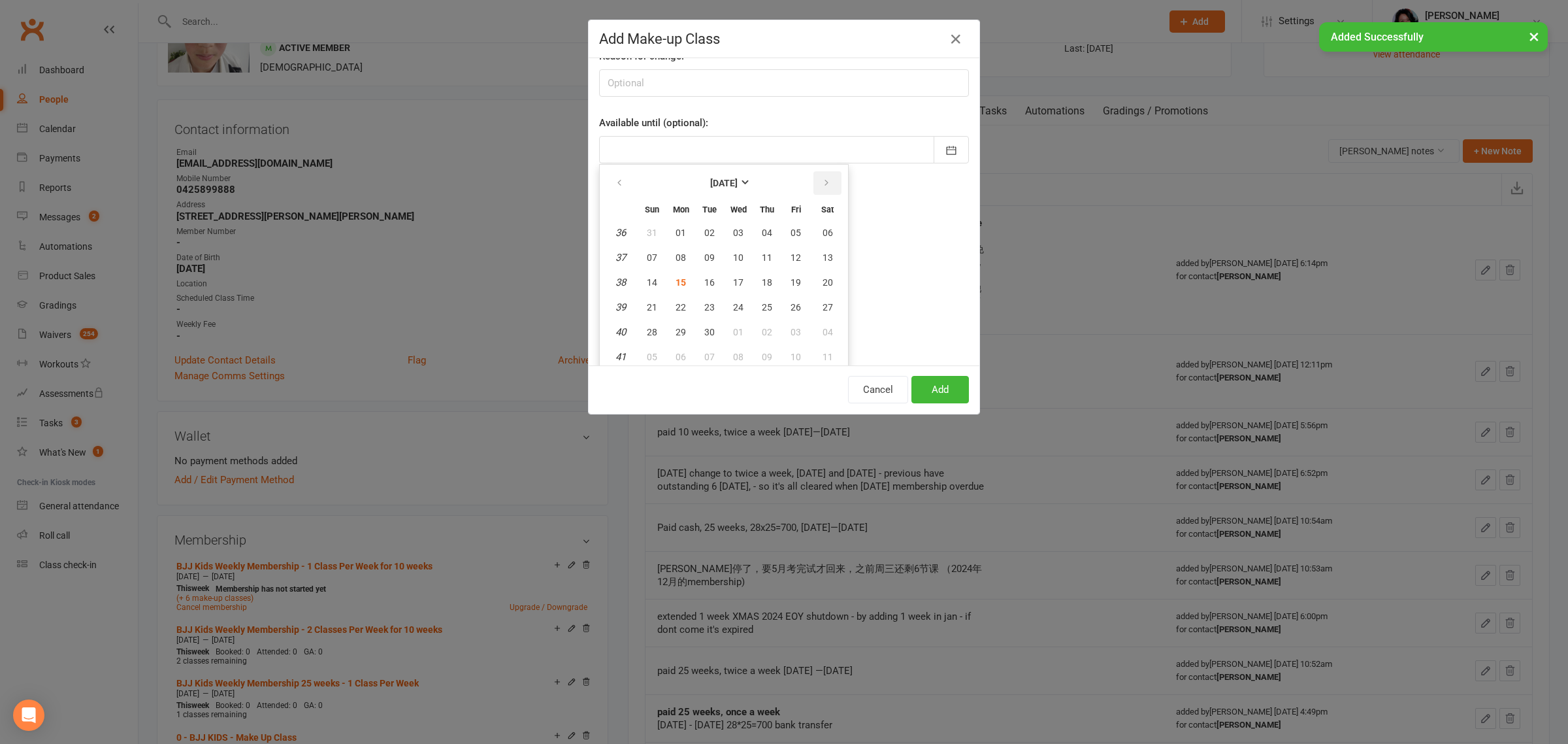
click at [822, 187] on icon "button" at bounding box center [826, 183] width 9 height 11
click at [822, 186] on icon "button" at bounding box center [826, 183] width 9 height 11
click at [733, 311] on button "19" at bounding box center [738, 307] width 27 height 23
type input "[DATE]"
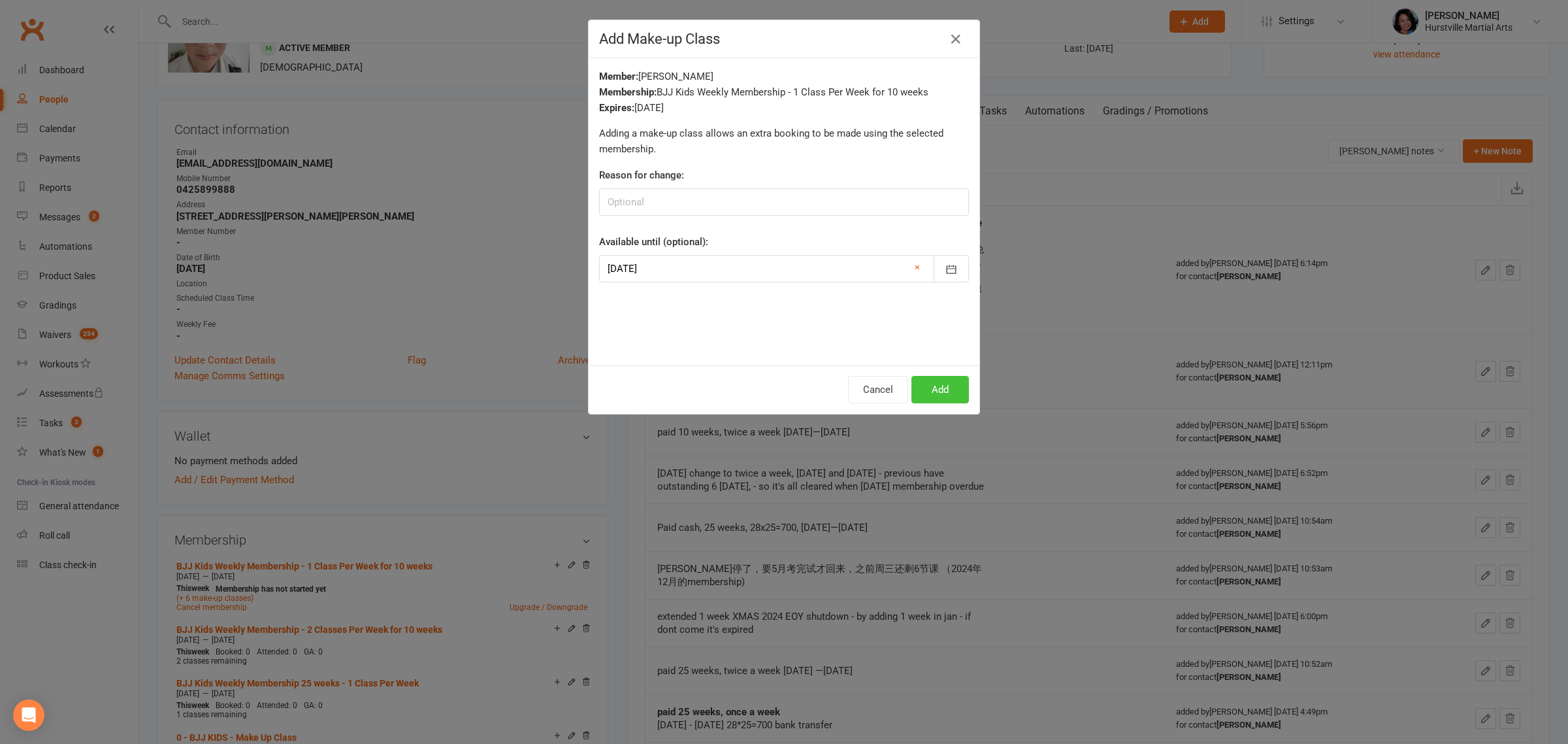
click at [921, 382] on button "Add" at bounding box center [940, 390] width 58 height 27
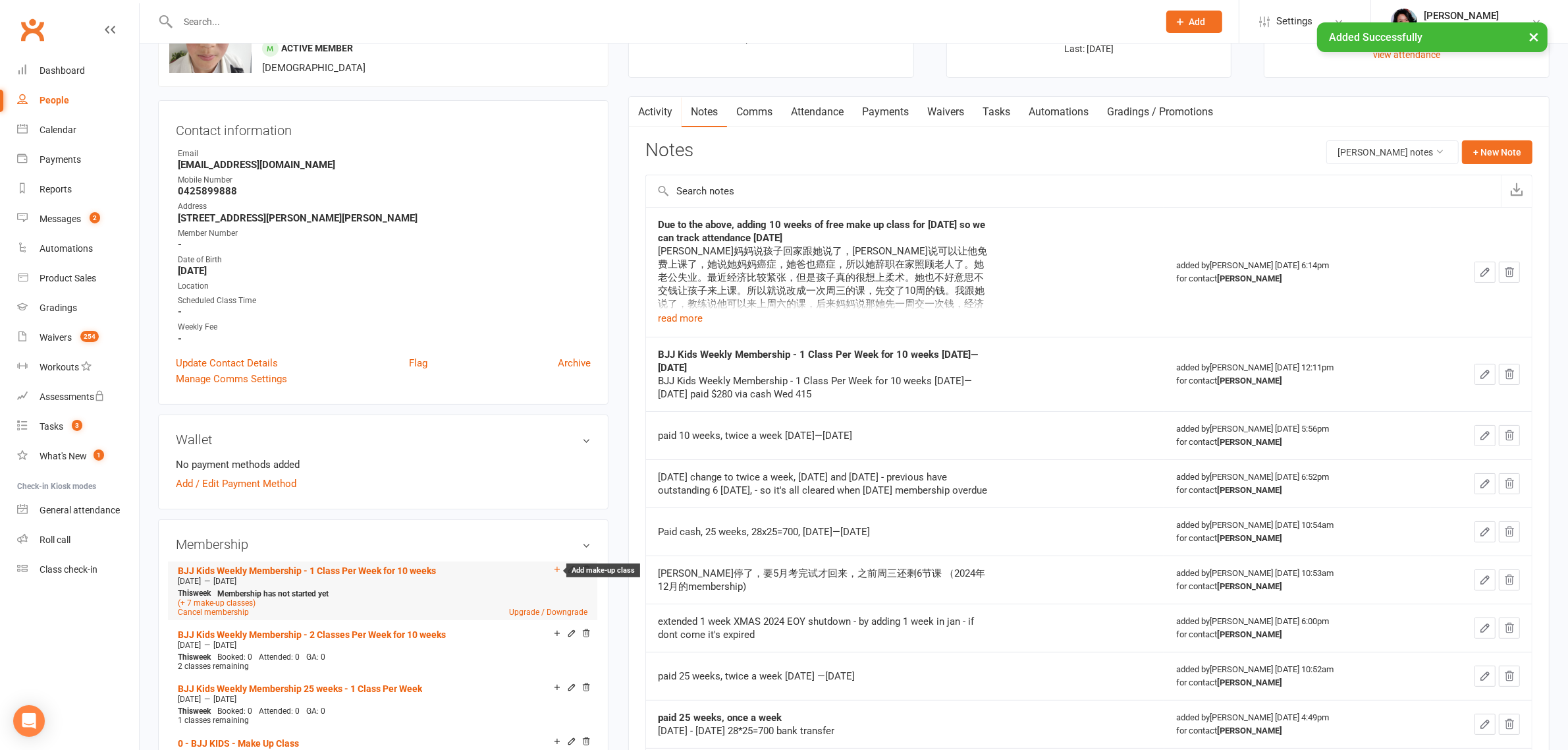
click at [558, 569] on icon at bounding box center [557, 568] width 9 height 9
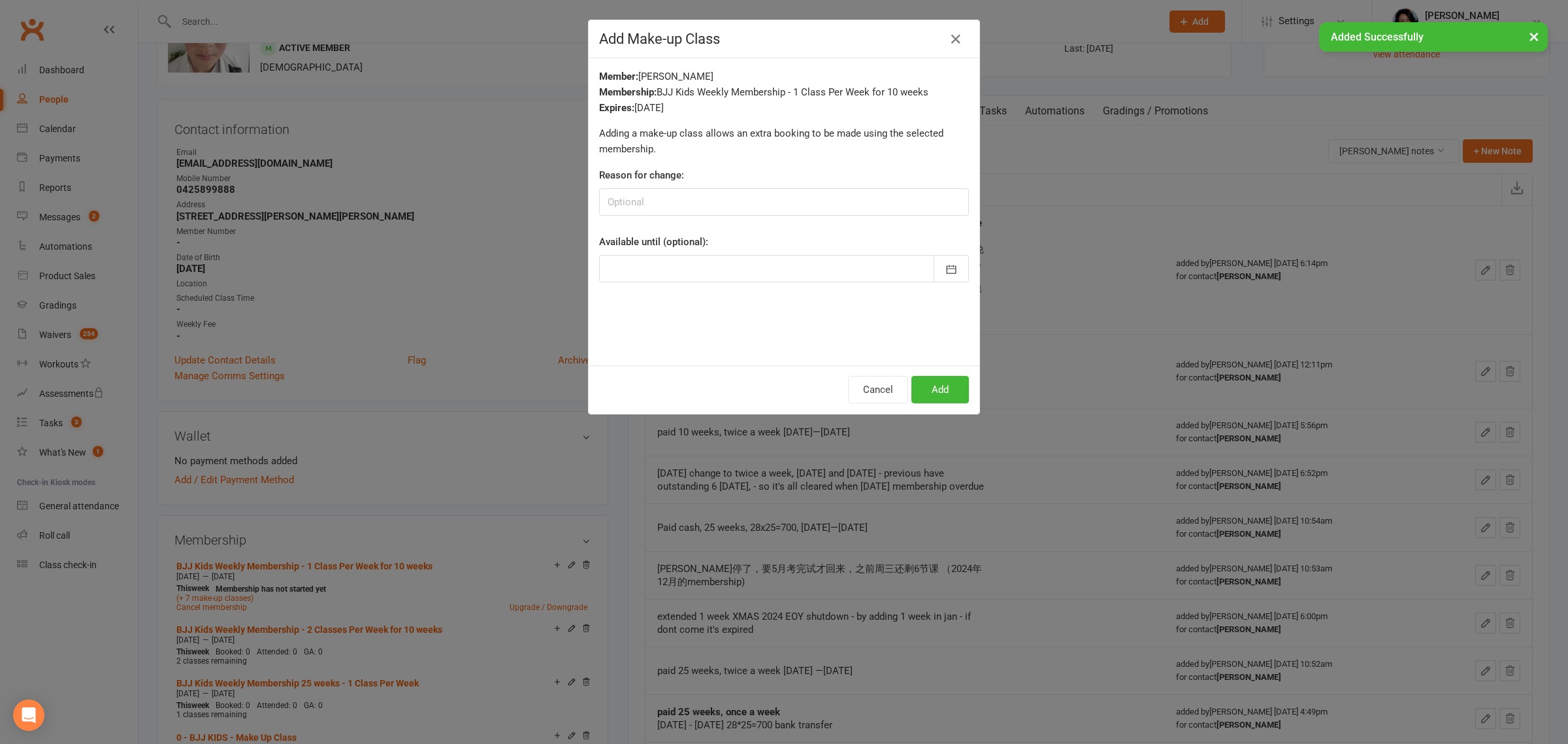
click at [869, 268] on div at bounding box center [784, 268] width 370 height 27
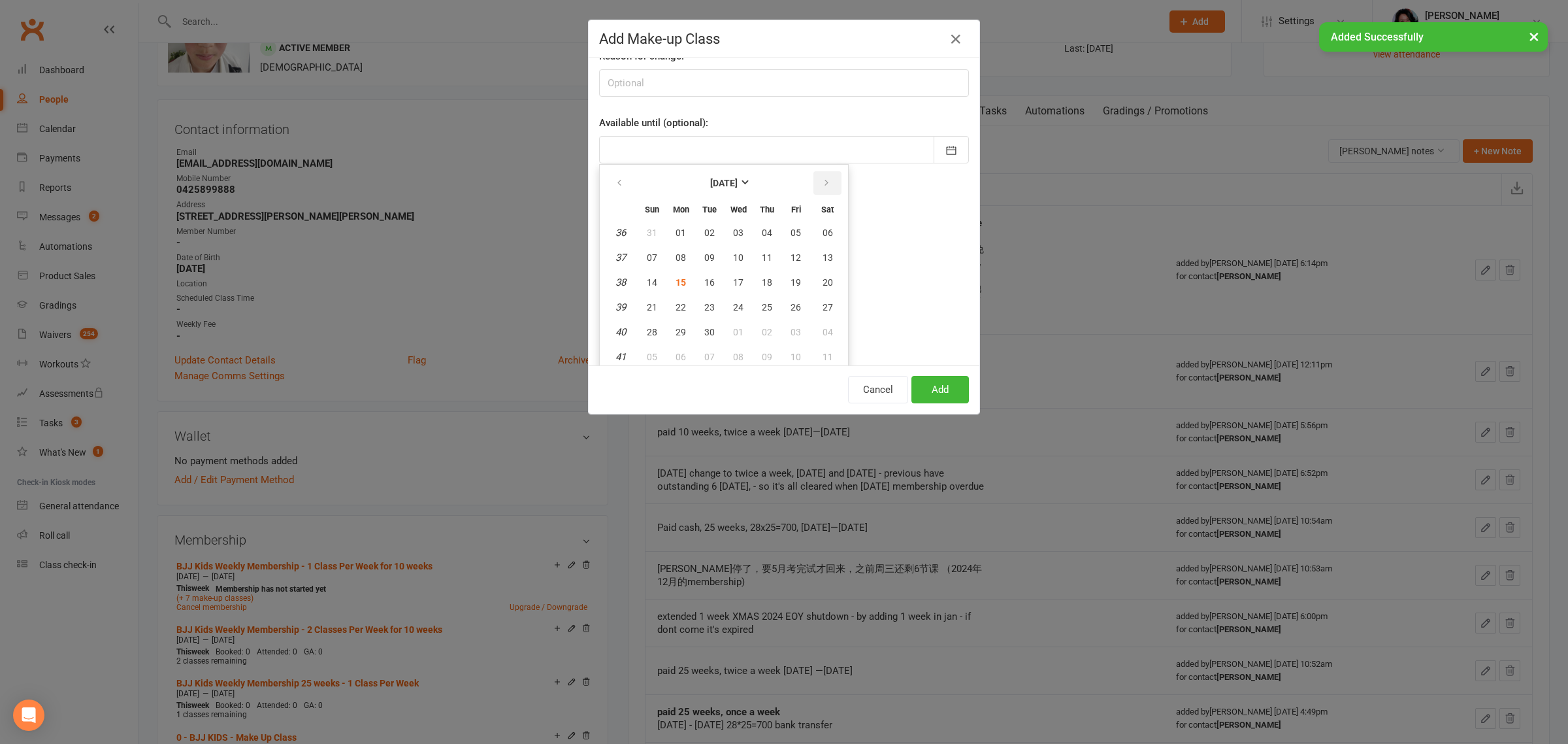
click at [822, 185] on icon "button" at bounding box center [826, 183] width 9 height 11
click at [733, 302] on span "19" at bounding box center [738, 306] width 11 height 11
type input "[DATE]"
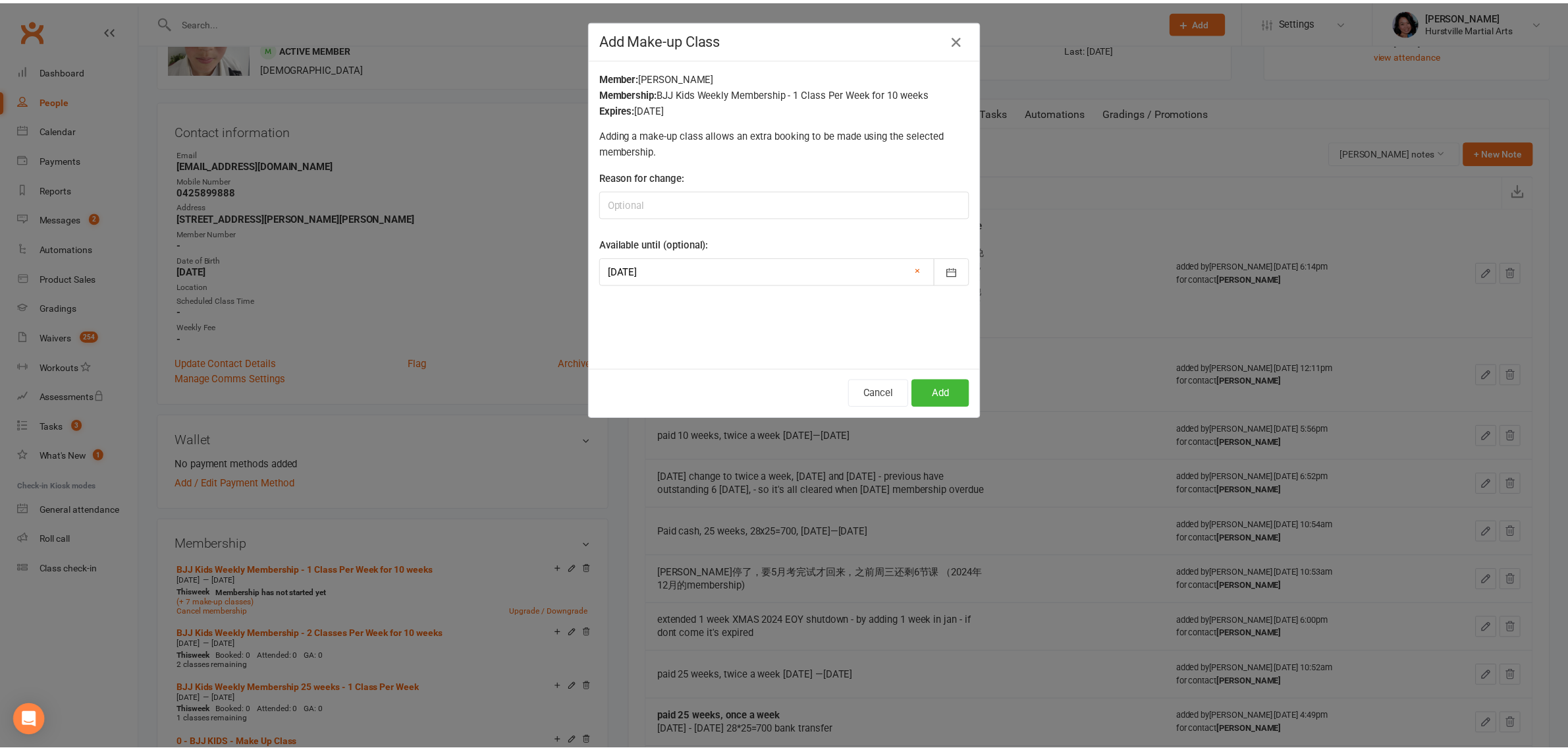
scroll to position [0, 0]
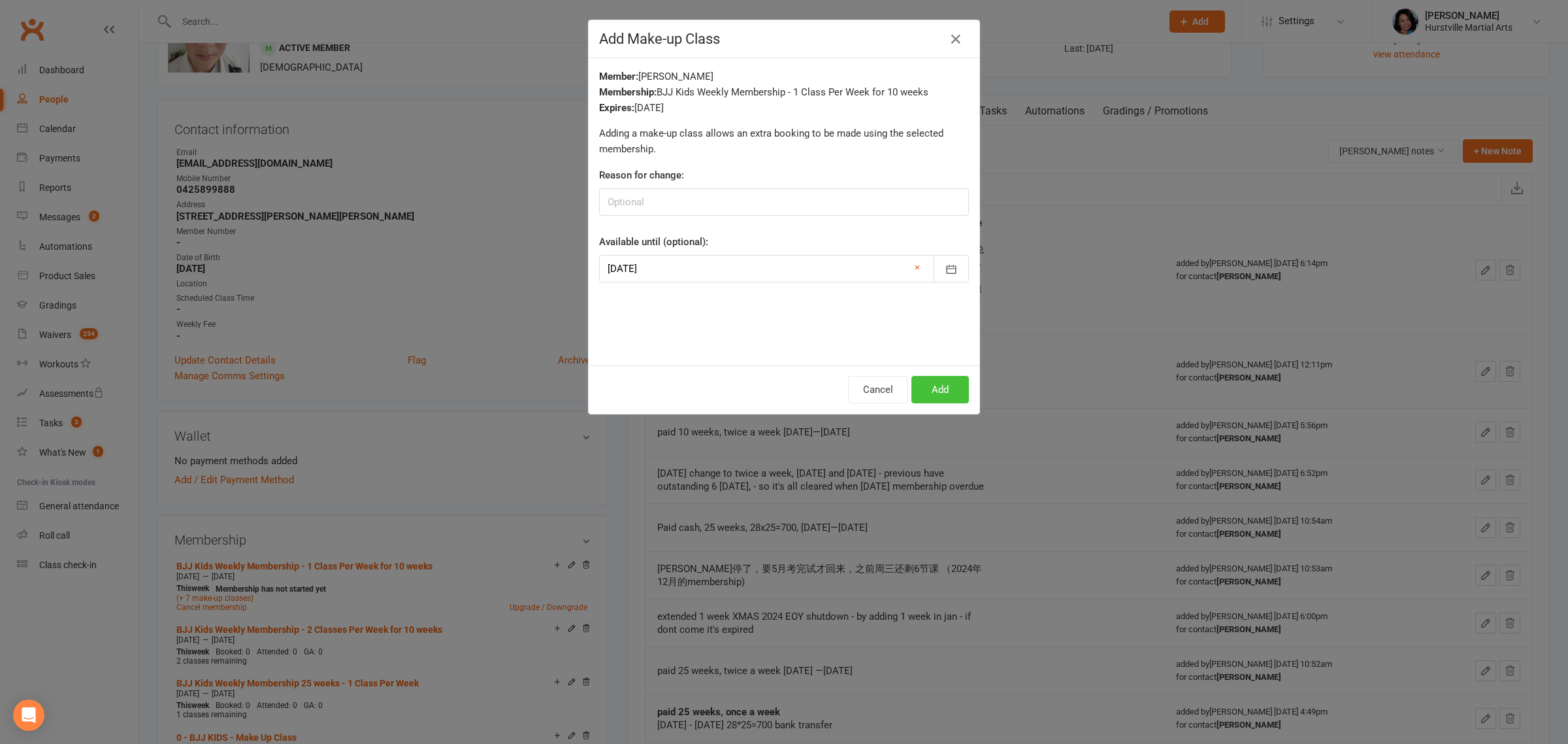
click at [936, 383] on button "Add" at bounding box center [940, 390] width 58 height 27
